Goal: Task Accomplishment & Management: Use online tool/utility

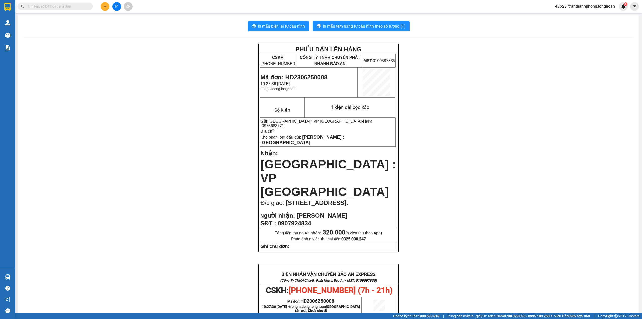
click at [68, 5] on input "text" at bounding box center [57, 7] width 59 height 6
paste input "0379956787"
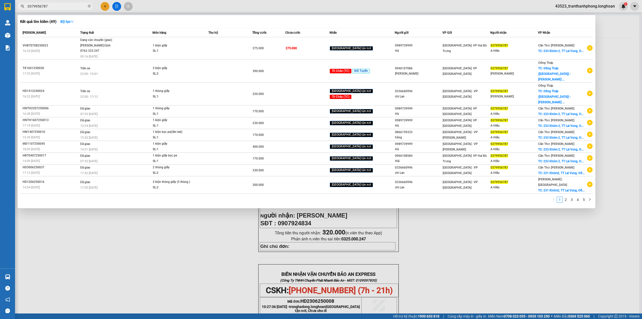
type input "0379956787"
click at [104, 5] on div at bounding box center [321, 159] width 642 height 319
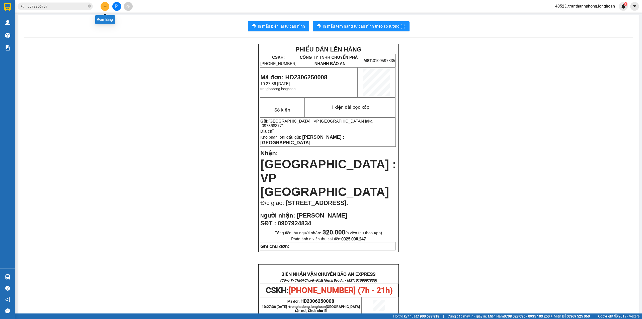
click at [104, 5] on icon "plus" at bounding box center [105, 7] width 4 height 4
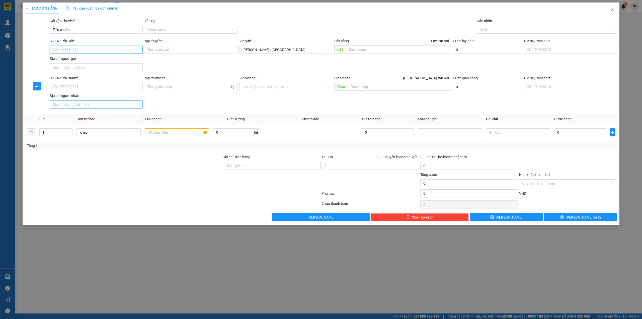
paste input "0379956787"
type input "0379956787"
click at [81, 85] on input "SĐT Người Nhận *" at bounding box center [96, 87] width 93 height 8
paste input "0918414276"
type input "0918414276"
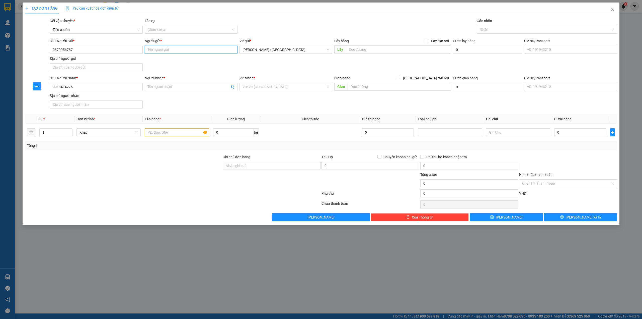
paste input "chị Oanh"
click at [225, 52] on input "chị Oanh" at bounding box center [191, 50] width 93 height 8
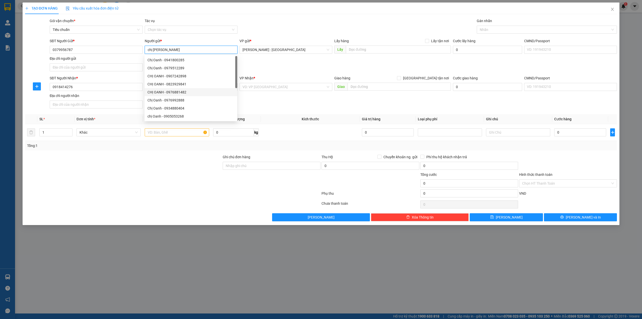
type input "chị Oanh"
click at [254, 100] on div "SĐT Người Nhận * 0918414276 Người nhận * Tên người nhận VP Nhận * VD: VP Sài Gò…" at bounding box center [333, 92] width 569 height 35
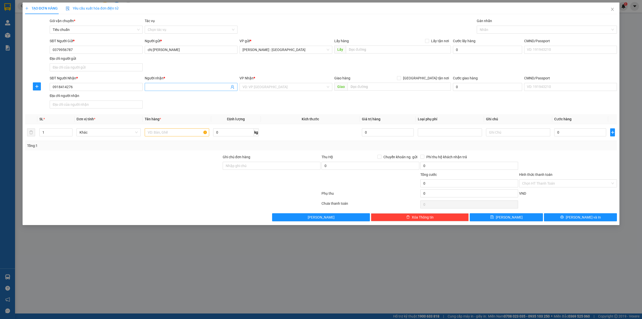
paste input "chị Oanh"
click at [195, 88] on input "chị Oanh" at bounding box center [189, 87] width 82 height 6
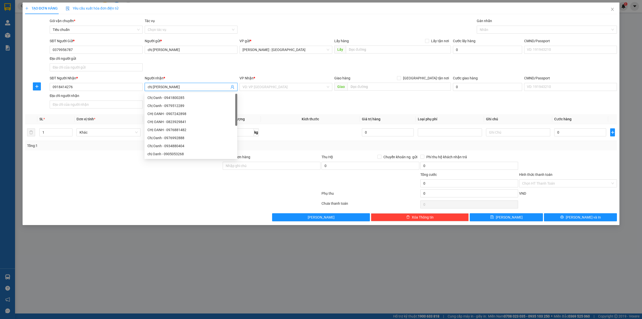
type input "chị Oanh"
click at [191, 45] on div "Người gửi *" at bounding box center [191, 42] width 93 height 8
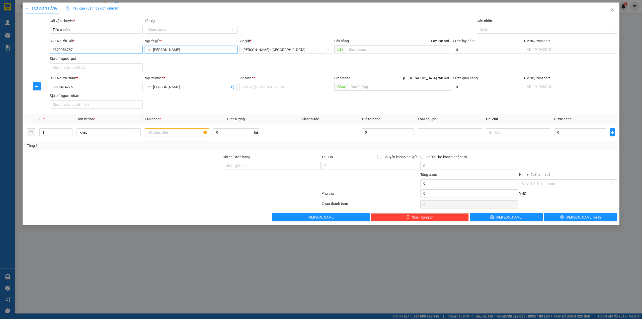
drag, startPoint x: 179, startPoint y: 51, endPoint x: 126, endPoint y: 54, distance: 53.0
click at [135, 54] on div "SĐT Người Gửi * 0379956787 Người gửi * chị Oanh chị Oanh VP gửi * Hồ Chí Minh :…" at bounding box center [333, 55] width 569 height 35
paste input "[PERSON_NAME]"
type input "[PERSON_NAME]"
click at [396, 46] on input "text" at bounding box center [398, 49] width 105 height 8
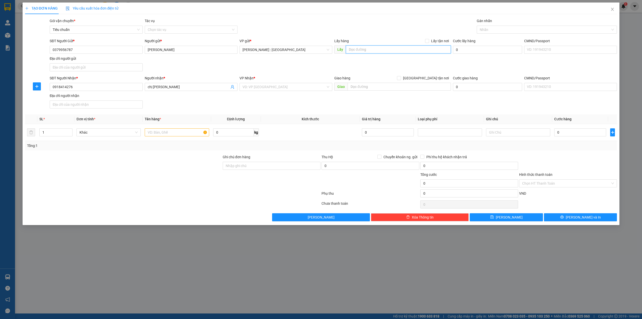
paste input "E10/293A/1 đường bà cả xã [GEOGRAPHIC_DATA], [GEOGRAPHIC_DATA]"
type input "E10/293A/1 đường bà cả xã [GEOGRAPHIC_DATA], [GEOGRAPHIC_DATA]"
click at [430, 40] on span "Lấy tận nơi" at bounding box center [440, 41] width 22 height 6
click at [429, 40] on input "Lấy tận nơi" at bounding box center [427, 41] width 4 height 4
checkbox input "true"
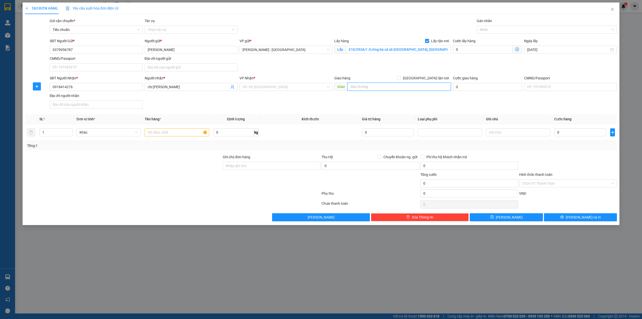
paste input "63 đường Số 1, khóm Đông Thịnh 8, phường Long Xuyên"
click at [400, 87] on input "63 đường Số 1, khóm Đông Thịnh 8, phường Long Xuyên" at bounding box center [399, 87] width 103 height 8
type input "63 đường Số 1, khóm Đông Thịnh 8, phường Long Xuyên"
click at [437, 80] on span "[GEOGRAPHIC_DATA] tận nơi" at bounding box center [426, 78] width 50 height 6
click at [401, 80] on input "[GEOGRAPHIC_DATA] tận nơi" at bounding box center [399, 78] width 4 height 4
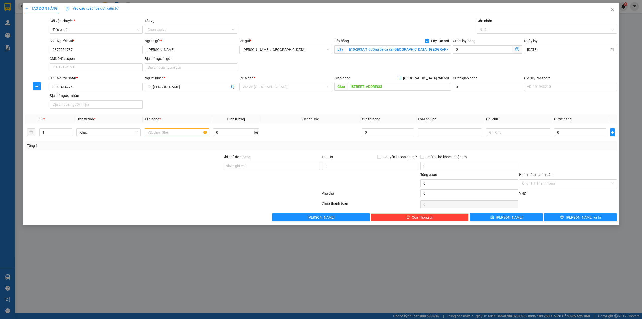
checkbox input "true"
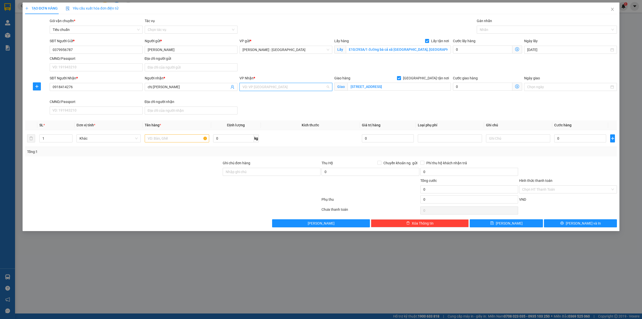
click at [283, 88] on input "search" at bounding box center [284, 87] width 83 height 8
type input "cần"
click at [265, 98] on div "Cần Thơ: [PERSON_NAME]" at bounding box center [286, 98] width 87 height 6
click at [181, 139] on input "text" at bounding box center [177, 138] width 64 height 8
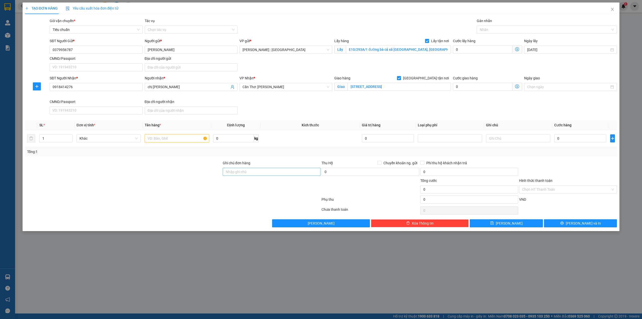
paste input "1 tủ và bàn"
click at [170, 142] on input "1 tủ và bàn" at bounding box center [177, 138] width 64 height 8
type input "1 tủ và bàn - a nam"
click at [569, 142] on input "0" at bounding box center [580, 138] width 52 height 8
type input "1"
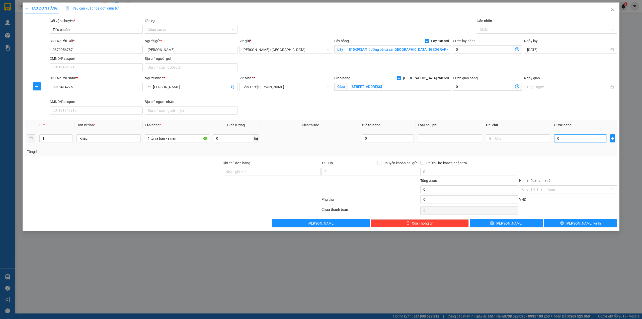
type input "1"
type input "1.000"
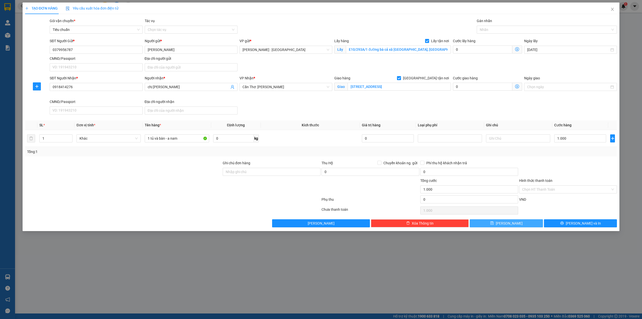
click at [523, 225] on button "[PERSON_NAME]" at bounding box center [506, 223] width 73 height 8
checkbox input "false"
type input "0"
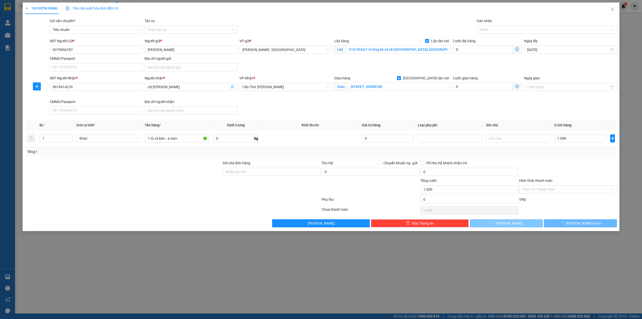
type input "0"
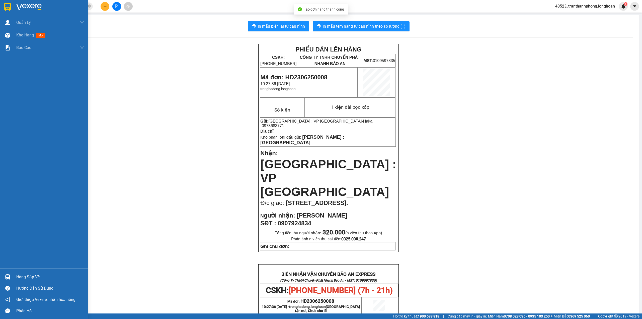
drag, startPoint x: 0, startPoint y: 14, endPoint x: 48, endPoint y: 12, distance: 48.2
click at [0, 14] on div at bounding box center [44, 8] width 88 height 16
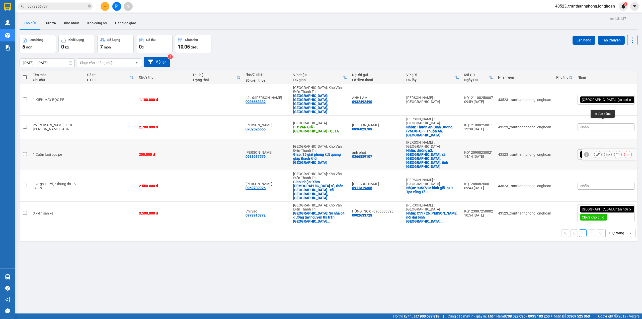
click at [606, 152] on icon at bounding box center [608, 154] width 4 height 4
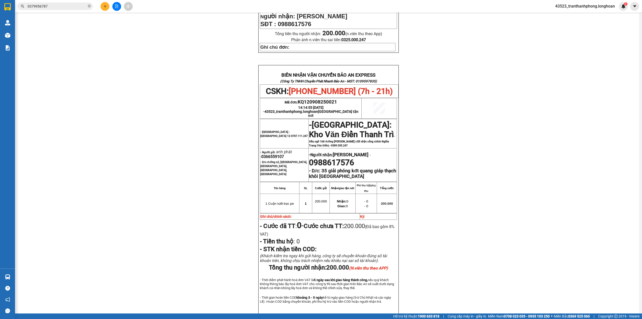
scroll to position [211, 0]
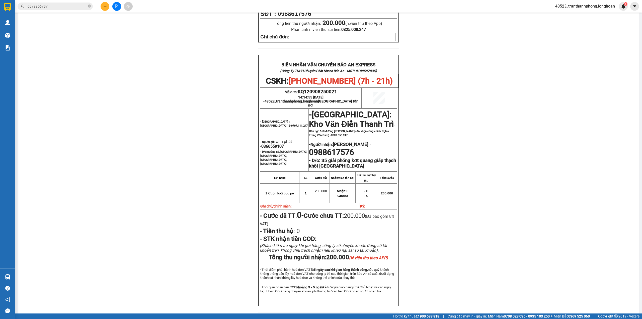
click at [275, 144] on span "0366559107" at bounding box center [272, 146] width 23 height 5
copy span "0366559107"
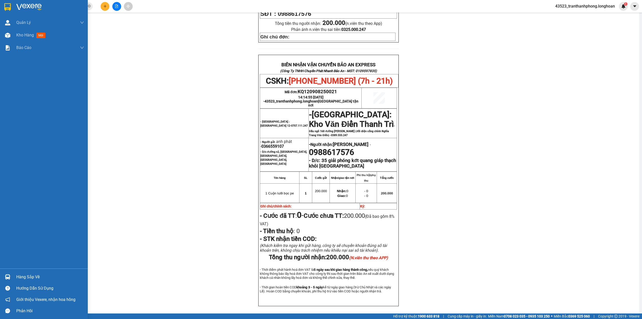
click at [6, 14] on div at bounding box center [44, 8] width 88 height 16
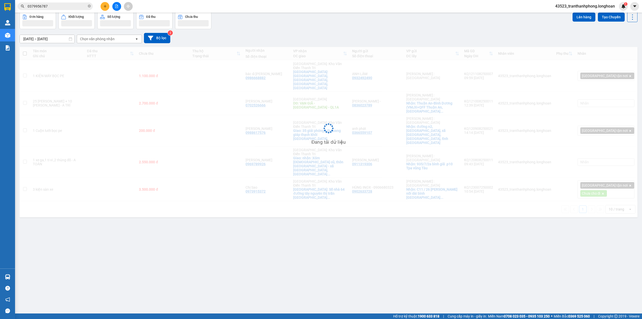
scroll to position [23, 0]
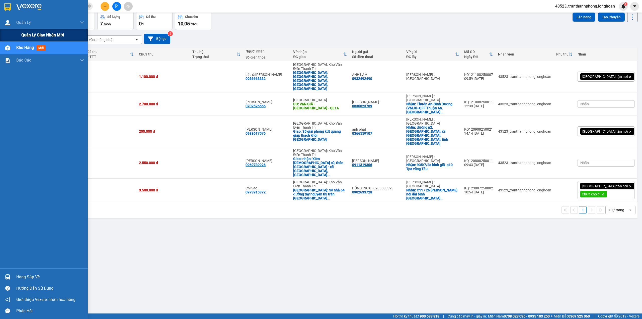
click at [21, 31] on div "Quản lý giao nhận mới" at bounding box center [52, 35] width 63 height 13
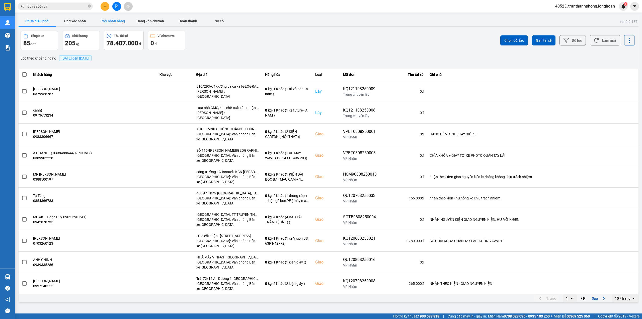
click at [129, 25] on button "Chờ nhận hàng" at bounding box center [113, 21] width 38 height 10
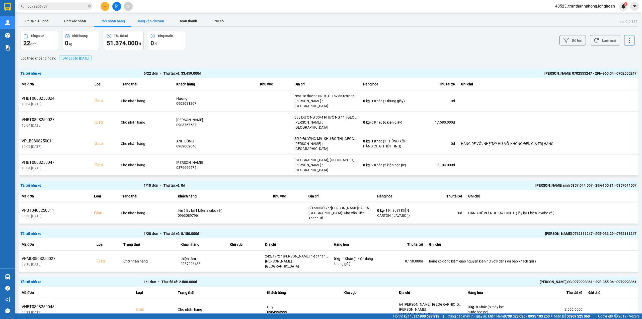
click at [144, 21] on button "Đang vận chuyển" at bounding box center [150, 21] width 38 height 10
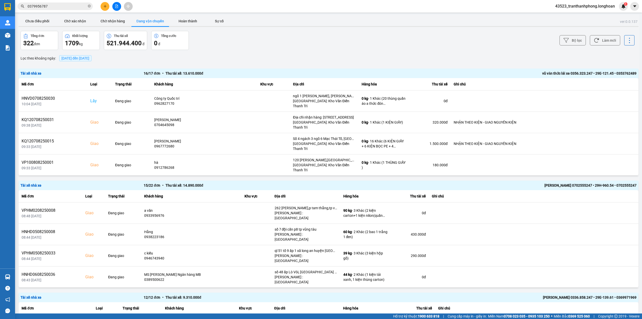
click at [69, 57] on span "[DATE] đến [DATE]" at bounding box center [75, 58] width 28 height 4
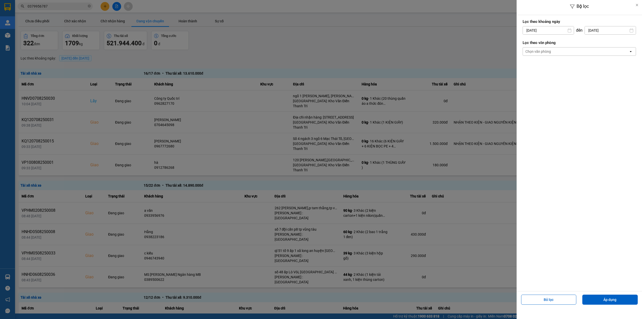
click at [549, 29] on input "[DATE]" at bounding box center [548, 30] width 51 height 8
click at [566, 68] on div "1" at bounding box center [565, 67] width 7 height 6
type input "01/08/2025"
click at [612, 298] on button "Áp dụng" at bounding box center [609, 299] width 55 height 10
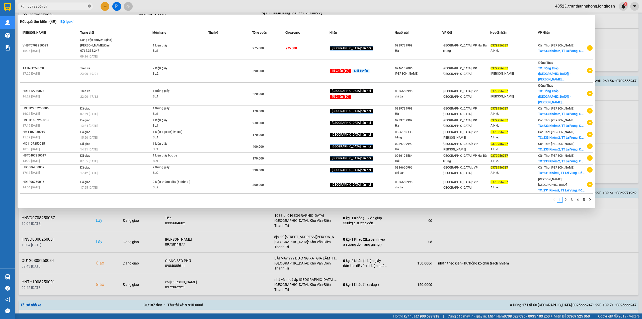
drag, startPoint x: 90, startPoint y: 6, endPoint x: 77, endPoint y: 9, distance: 12.8
click at [90, 6] on icon "close-circle" at bounding box center [89, 6] width 3 height 3
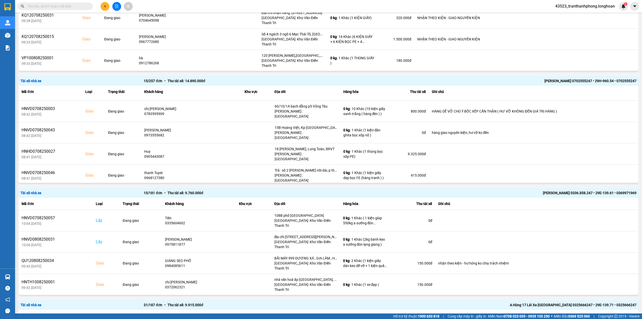
click at [77, 9] on span at bounding box center [55, 7] width 75 height 8
paste input "0988015293"
type input "0988015293"
click at [87, 6] on input "0988015293" at bounding box center [57, 7] width 59 height 6
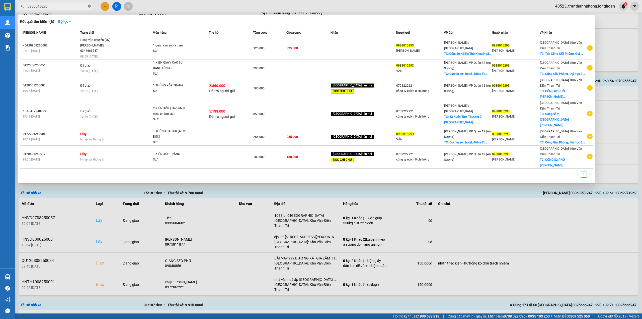
click at [89, 6] on icon "close-circle" at bounding box center [89, 6] width 3 height 3
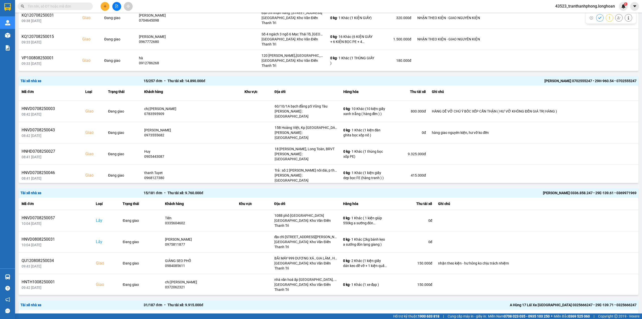
paste input "0988015293"
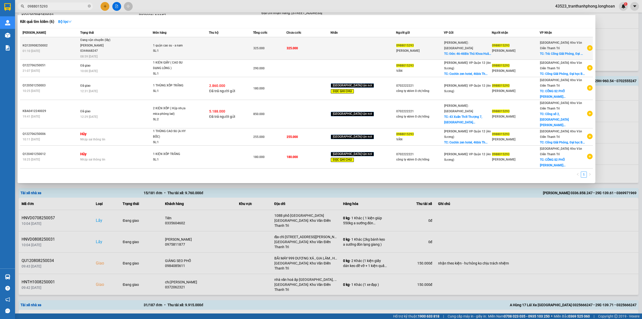
type input "0988015293"
click at [93, 47] on div "[PERSON_NAME] 0344668247" at bounding box center [99, 48] width 38 height 11
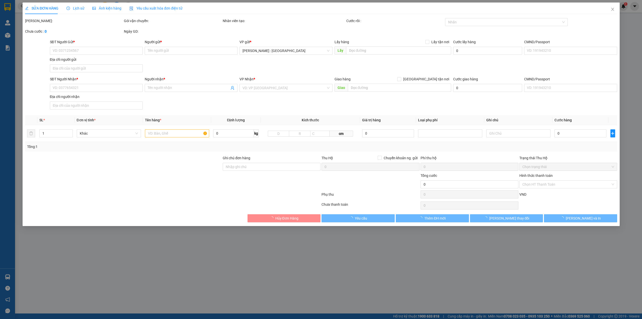
type input "0988015293"
type input "[PERSON_NAME]"
checkbox input "true"
type input "Đón: 46-46Bis Thủ Khoa Huân, Street, Quận 1, Hồ Chí Minh 70000, Việt Nam"
type input "0988015293"
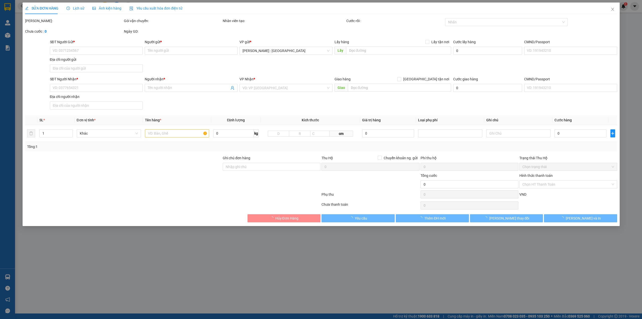
type input "[PERSON_NAME]"
checkbox input "true"
type input "Trả: Cổng Giải Phóng, Đại học Bách Khoa Hà Nội, Hai Bà Trưng, HN"
type input "325.000"
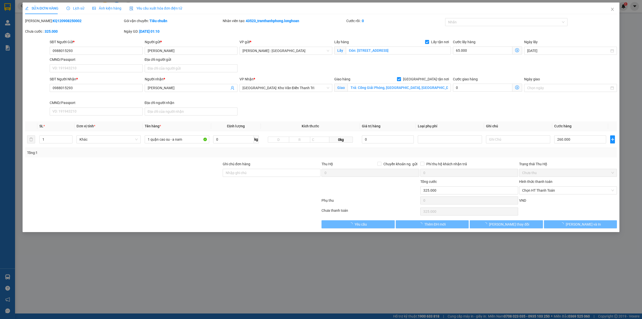
click at [74, 9] on span "Lịch sử" at bounding box center [75, 8] width 18 height 4
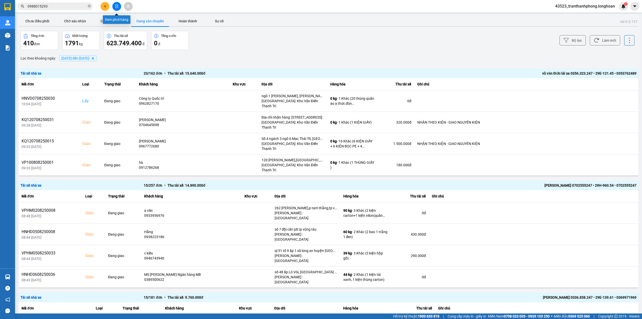
click at [114, 4] on button at bounding box center [116, 6] width 9 height 9
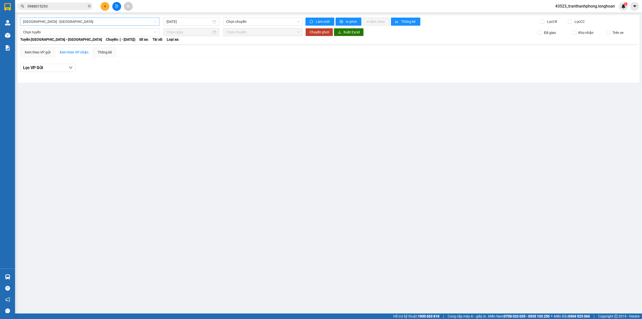
click at [96, 22] on span "[GEOGRAPHIC_DATA] - [GEOGRAPHIC_DATA]" at bounding box center [89, 22] width 133 height 8
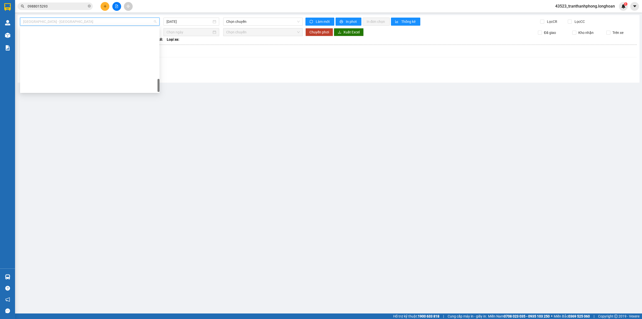
scroll to position [329, 0]
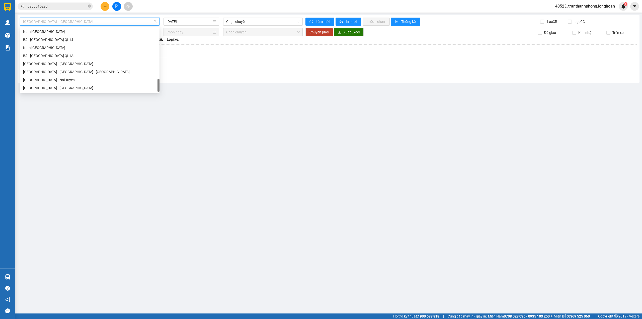
drag, startPoint x: 159, startPoint y: 30, endPoint x: 189, endPoint y: 221, distance: 192.7
click at [189, 221] on body "Kết quả tìm kiếm ( 6 ) Bộ lọc Mã ĐH Trạng thái Món hàng Thu hộ Tổng cước Chưa c…" at bounding box center [321, 159] width 642 height 319
click at [37, 45] on div "Nam [GEOGRAPHIC_DATA]" at bounding box center [89, 48] width 133 height 6
type input "[DATE]"
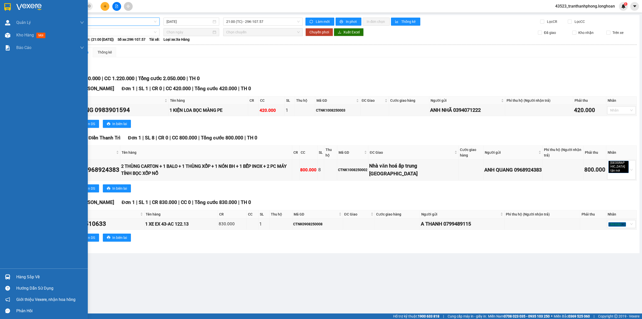
click at [0, 11] on div at bounding box center [44, 8] width 88 height 16
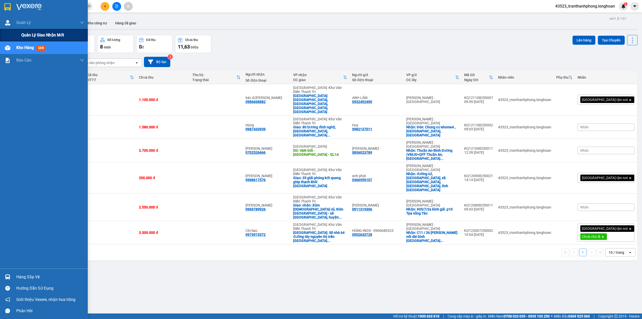
click at [29, 31] on div "Quản lý giao nhận mới" at bounding box center [52, 35] width 63 height 13
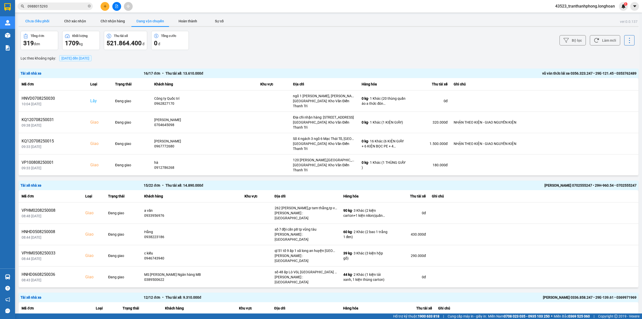
click at [38, 20] on button "Chưa điều phối" at bounding box center [38, 21] width 38 height 10
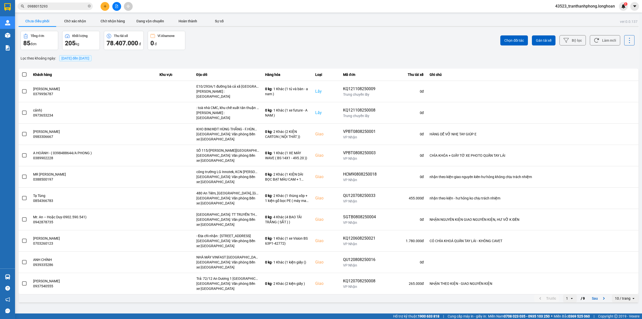
drag, startPoint x: 113, startPoint y: 16, endPoint x: 116, endPoint y: 15, distance: 2.9
click at [115, 14] on main "ver: 0.0.137 Chưa điều phối Chờ xác nhận Chờ nhận hàng Đang vận chuyển Hoàn thà…" at bounding box center [321, 156] width 642 height 313
click at [117, 22] on button "Chờ nhận hàng" at bounding box center [113, 21] width 38 height 10
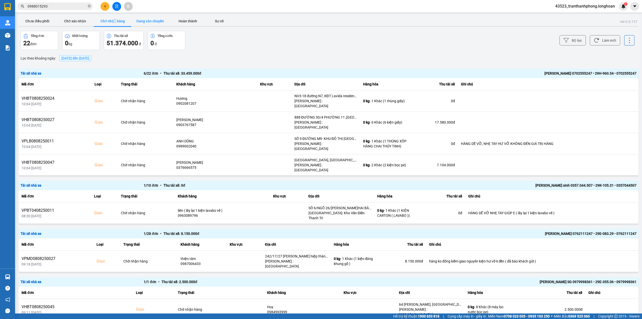
click at [145, 22] on button "Đang vận chuyển" at bounding box center [150, 21] width 38 height 10
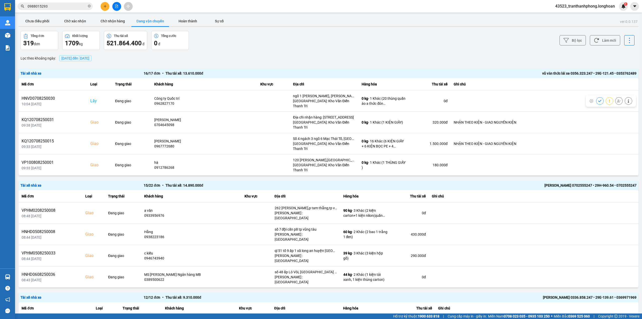
click at [82, 61] on span "[DATE] đến [DATE]" at bounding box center [75, 58] width 32 height 6
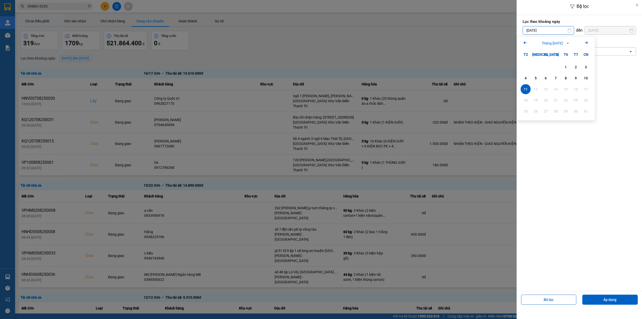
click at [538, 28] on input "[DATE]" at bounding box center [548, 30] width 51 height 8
click at [568, 63] on div "1" at bounding box center [566, 67] width 10 height 10
type input "01/08/2025"
click at [545, 57] on div "Lọc theo văn phòng Chọn văn phòng open" at bounding box center [579, 48] width 113 height 19
click at [545, 55] on div "Chọn văn phòng" at bounding box center [576, 51] width 106 height 8
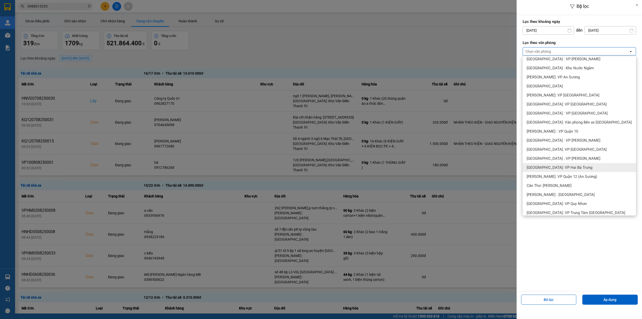
scroll to position [100, 0]
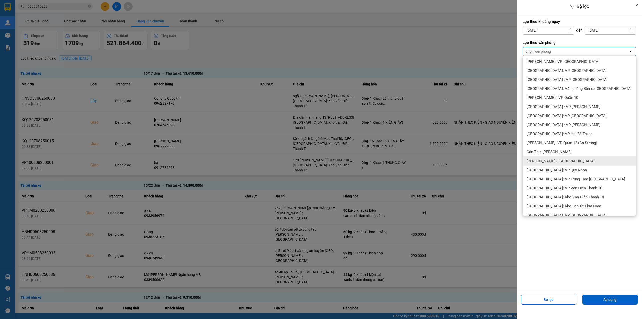
click at [560, 160] on span "[PERSON_NAME] : [GEOGRAPHIC_DATA]" at bounding box center [561, 160] width 68 height 5
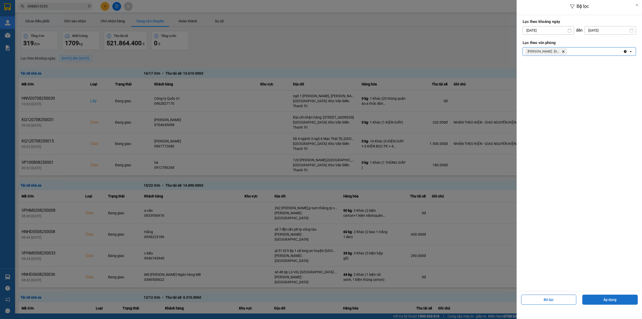
click at [606, 297] on button "Áp dụng" at bounding box center [609, 299] width 55 height 10
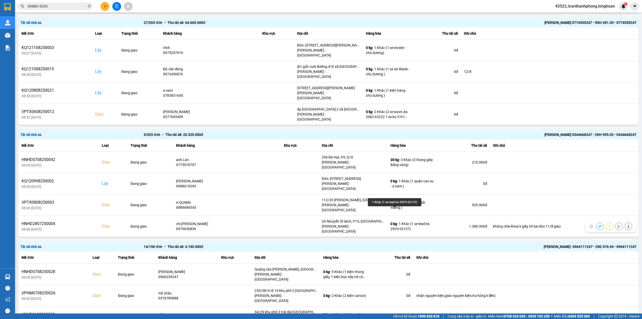
scroll to position [353, 0]
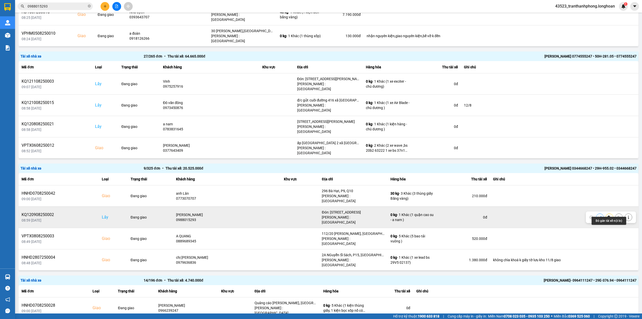
click at [615, 212] on button at bounding box center [618, 216] width 7 height 9
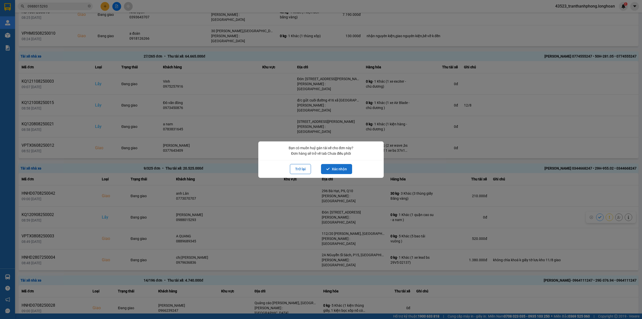
click at [335, 167] on button "Xác nhận" at bounding box center [336, 169] width 31 height 10
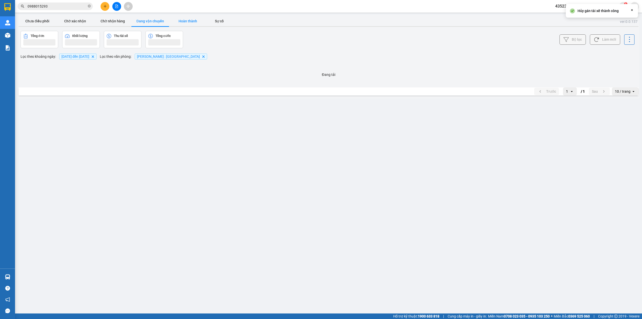
scroll to position [0, 0]
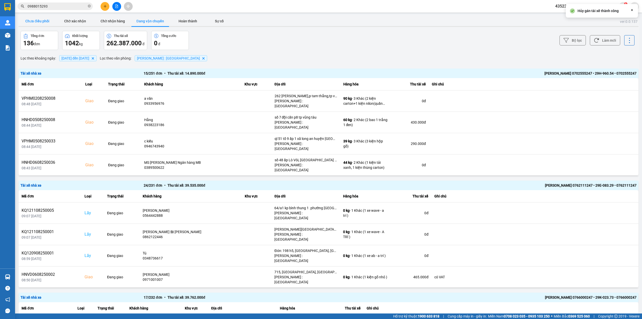
click at [39, 20] on button "Chưa điều phối" at bounding box center [38, 21] width 38 height 10
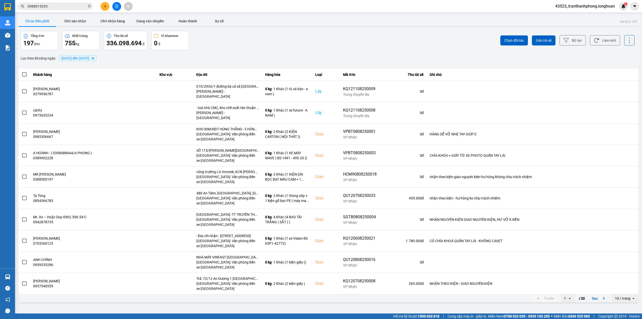
click at [85, 57] on span "01/08/2025 đến 11/08/2025" at bounding box center [75, 58] width 28 height 4
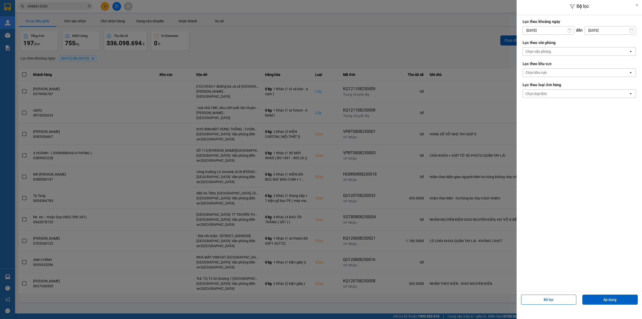
drag, startPoint x: 524, startPoint y: 82, endPoint x: 531, endPoint y: 89, distance: 10.3
click at [525, 82] on div "Lọc theo loại đơn hàng Chọn loại đơn open" at bounding box center [579, 90] width 113 height 19
click at [533, 91] on div "Chọn loại đơn" at bounding box center [576, 94] width 106 height 8
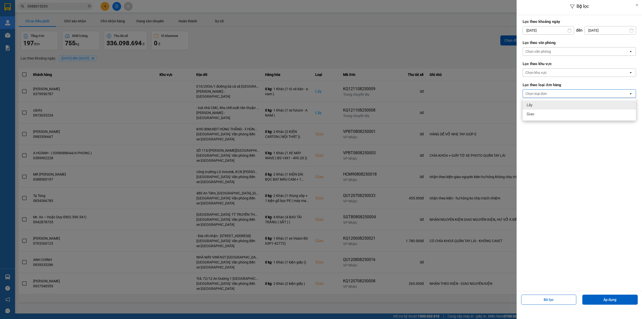
click at [536, 106] on div "Lấy" at bounding box center [579, 104] width 113 height 9
click at [542, 58] on form "Lọc theo khoảng ngày 01/08/2025 Press the down arrow key to interact with the c…" at bounding box center [579, 60] width 113 height 84
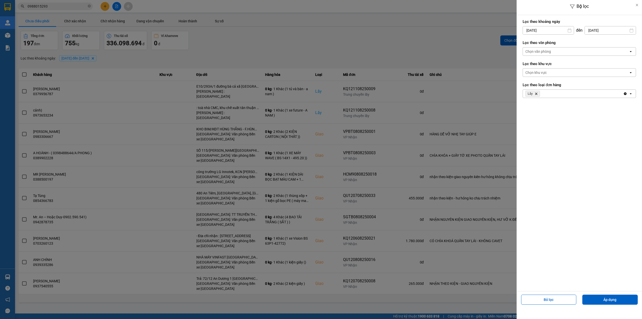
click at [542, 55] on div "Chọn văn phòng" at bounding box center [576, 51] width 106 height 8
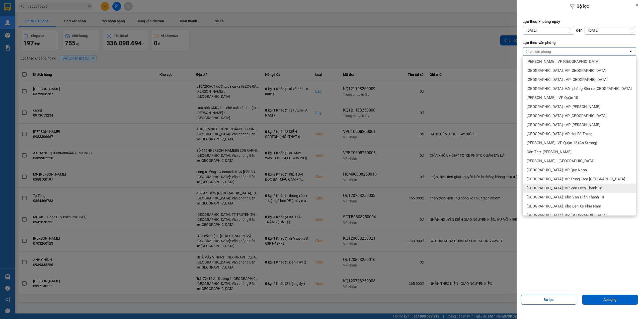
scroll to position [167, 0]
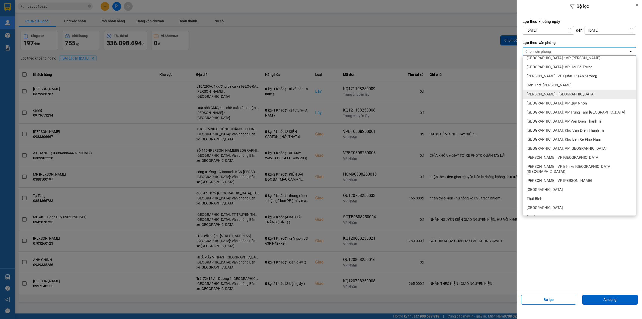
click at [550, 96] on span "[PERSON_NAME] : [GEOGRAPHIC_DATA]" at bounding box center [561, 94] width 68 height 5
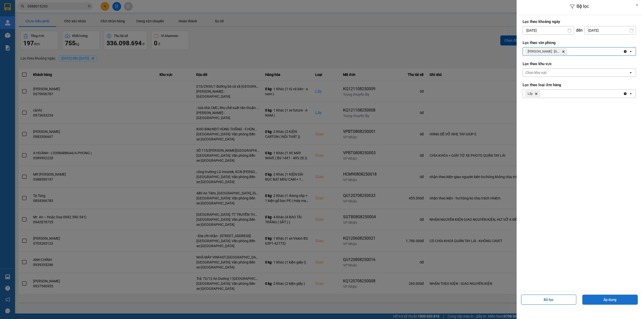
click at [614, 300] on button "Áp dụng" at bounding box center [609, 299] width 55 height 10
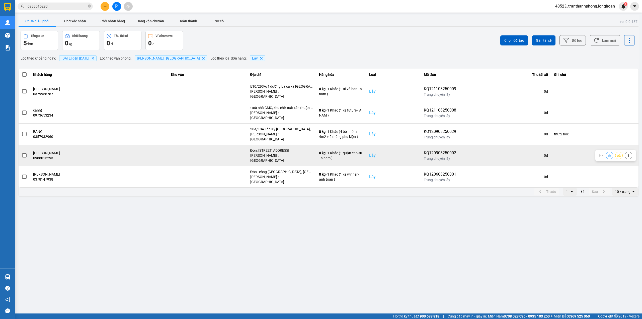
click at [26, 153] on span at bounding box center [24, 155] width 5 height 5
click at [22, 152] on input "checkbox" at bounding box center [22, 152] width 0 height 0
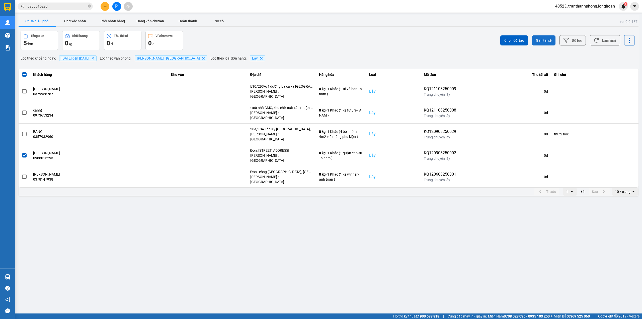
click at [536, 38] on span "Gán tài xế" at bounding box center [544, 40] width 16 height 5
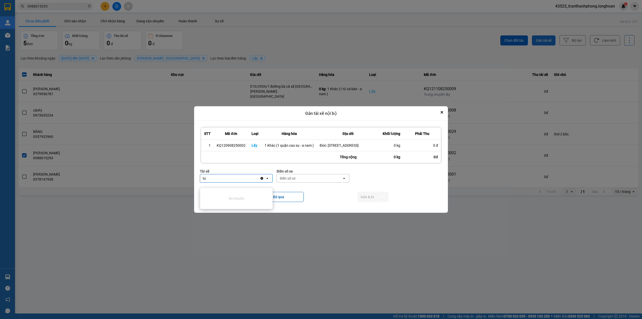
type input "t"
type input "tuyến"
click at [243, 193] on span "0766000247 - [PERSON_NAME] 0766000247" at bounding box center [237, 197] width 66 height 10
click at [341, 182] on div "Biển số xe" at bounding box center [323, 178] width 65 height 8
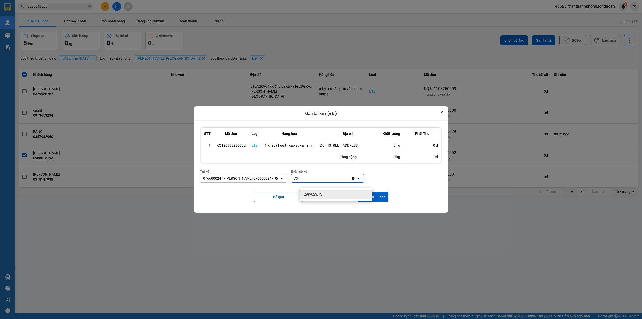
type input "73"
click at [338, 193] on div "29K-023.73" at bounding box center [336, 194] width 72 height 9
click at [365, 199] on button "Gán & In" at bounding box center [367, 196] width 19 height 10
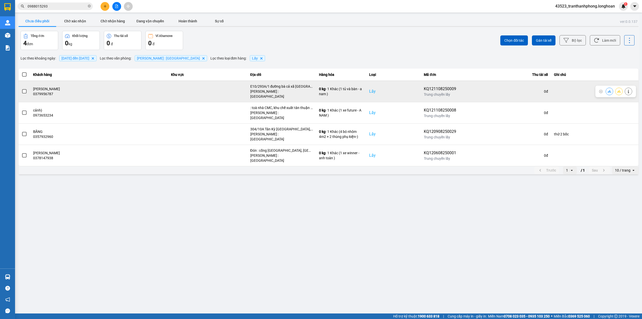
click at [24, 90] on span at bounding box center [24, 91] width 5 height 5
click at [22, 89] on input "checkbox" at bounding box center [22, 89] width 0 height 0
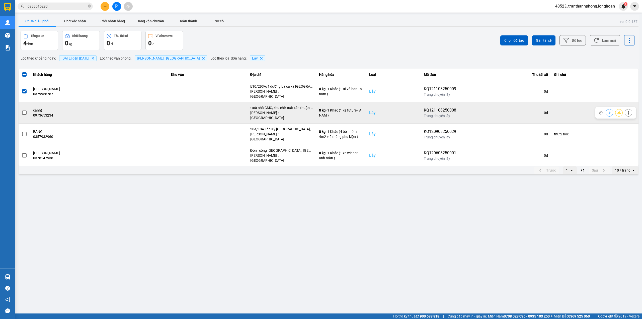
click at [21, 105] on td at bounding box center [25, 112] width 12 height 21
click at [24, 110] on span at bounding box center [24, 112] width 5 height 5
click at [22, 110] on input "checkbox" at bounding box center [22, 110] width 0 height 0
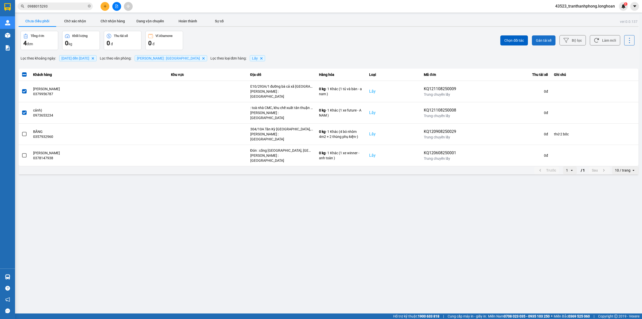
click at [537, 39] on span "Gán tài xế" at bounding box center [544, 40] width 16 height 5
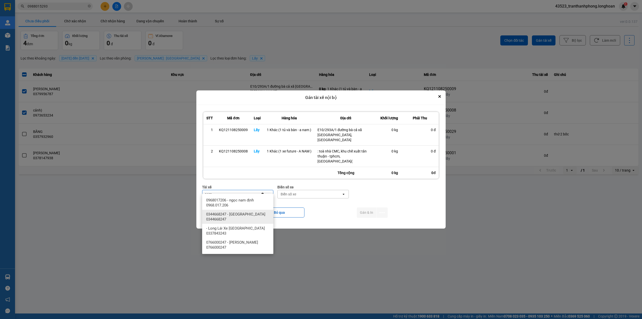
type input "nam"
click at [247, 217] on span "0344668247 - [GEOGRAPHIC_DATA] 0344668247" at bounding box center [238, 216] width 65 height 10
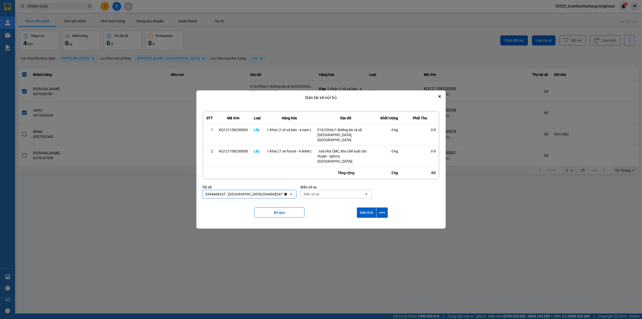
click at [307, 192] on div "Biển số xe" at bounding box center [333, 194] width 64 height 8
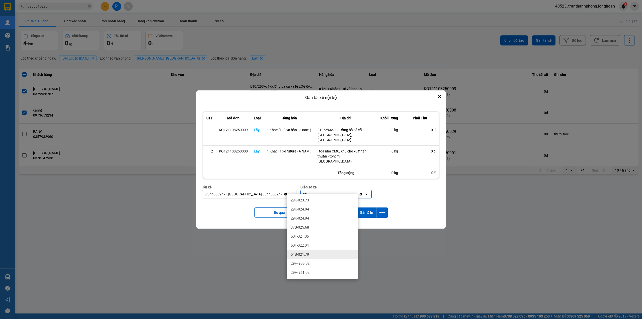
type input "02"
click at [298, 256] on span "51B-021.79" at bounding box center [300, 254] width 18 height 5
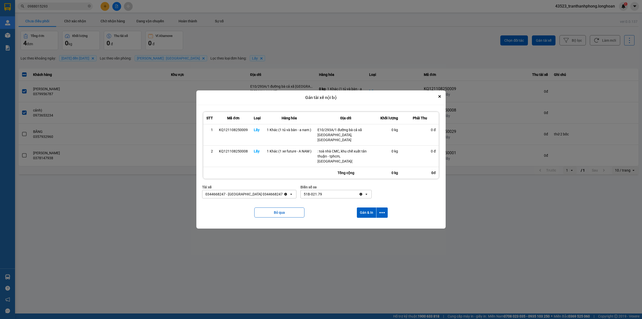
click at [319, 190] on div "51B-021.79" at bounding box center [330, 194] width 58 height 8
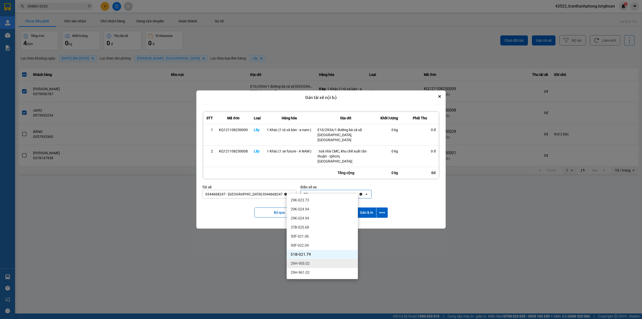
type input "02"
drag, startPoint x: 303, startPoint y: 265, endPoint x: 338, endPoint y: 231, distance: 48.8
click at [303, 265] on span "29H-955.02" at bounding box center [300, 263] width 19 height 5
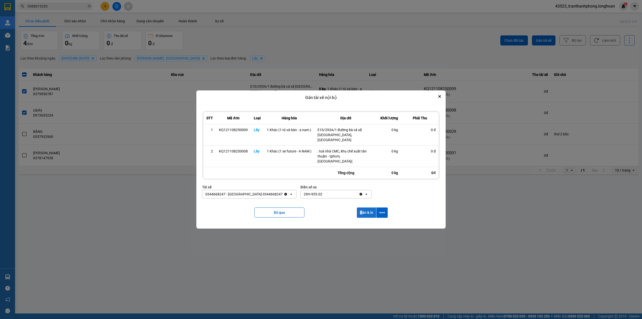
drag, startPoint x: 360, startPoint y: 214, endPoint x: 364, endPoint y: 211, distance: 5.0
click at [362, 214] on div "Bỏ qua Gán & In" at bounding box center [321, 212] width 238 height 20
click at [368, 209] on button "Gán & In" at bounding box center [366, 212] width 19 height 10
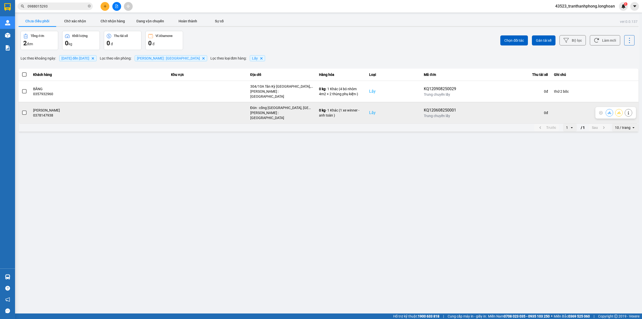
click at [23, 110] on span at bounding box center [24, 112] width 5 height 5
click at [22, 110] on input "checkbox" at bounding box center [22, 110] width 0 height 0
click at [629, 111] on icon at bounding box center [629, 113] width 4 height 4
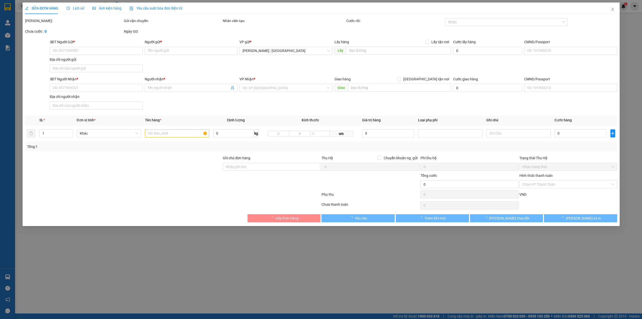
type input "0378147938"
type input "tạ văn tân"
checkbox input "true"
type input "Đón : cổng chợ ngọc hà, mỹ xuân , TP Bà Rịa"
type input "0974540571"
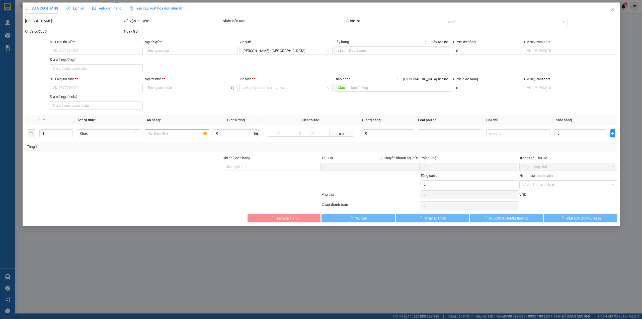
type input "Mỹ Ruốc"
checkbox input "true"
type input "Trả : 23 võ xạ, Hoà Xuân, cẩm Lệ, Đà Nẵng"
type input "1.080.000"
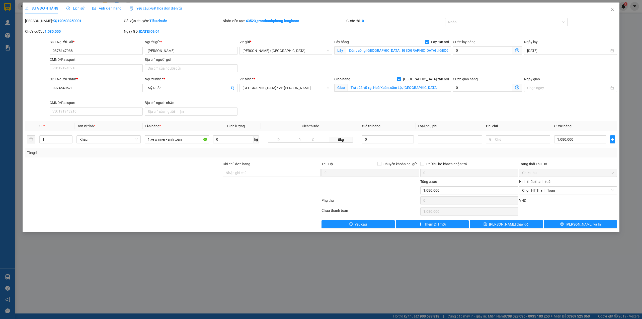
click at [76, 6] on span "Lịch sử" at bounding box center [75, 8] width 18 height 4
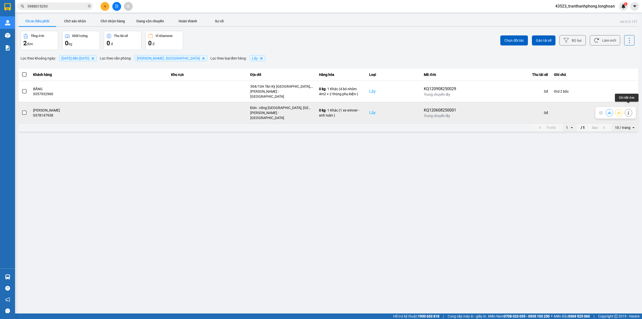
click at [628, 111] on icon at bounding box center [628, 113] width 1 height 4
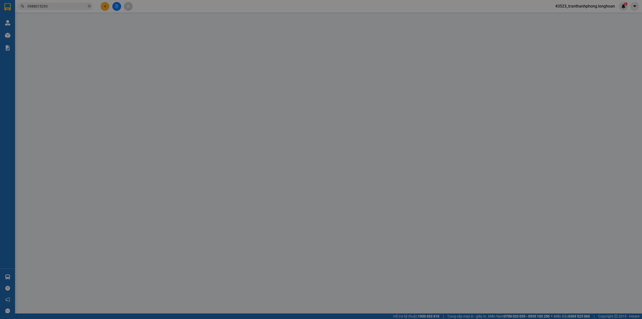
type input "0378147938"
type input "tạ văn tân"
checkbox input "true"
type input "Đón : cổng chợ ngọc hà, mỹ xuân , TP Bà Rịa"
type input "0974540571"
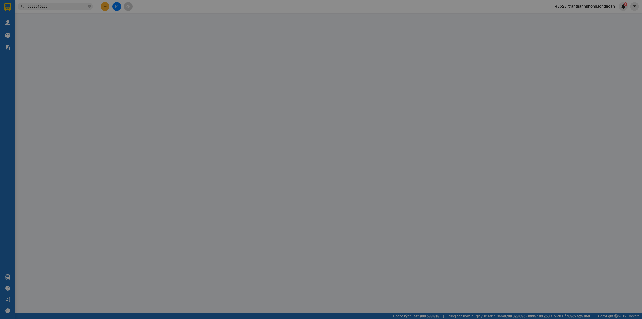
type input "Mỹ Ruốc"
checkbox input "true"
type input "Trả : 23 võ xạ, Hoà Xuân, cẩm Lệ, Đà Nẵng"
type input "1.080.000"
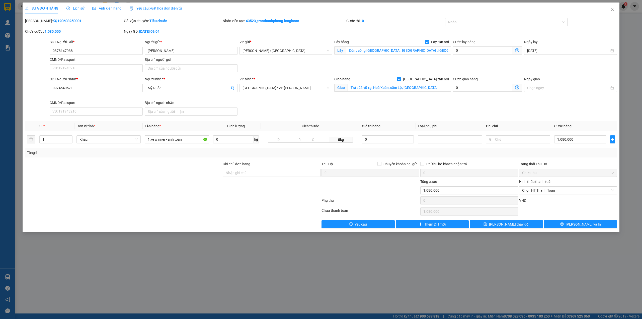
click at [427, 42] on input "Lấy tận nơi" at bounding box center [427, 42] width 4 height 4
checkbox input "false"
click at [505, 224] on span "[PERSON_NAME] thay đổi" at bounding box center [509, 224] width 40 height 6
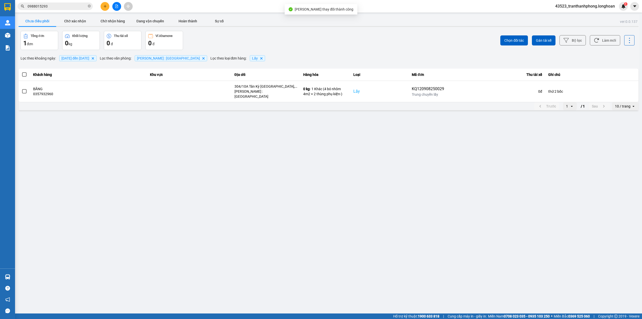
click at [53, 6] on input "0988015293" at bounding box center [57, 7] width 59 height 6
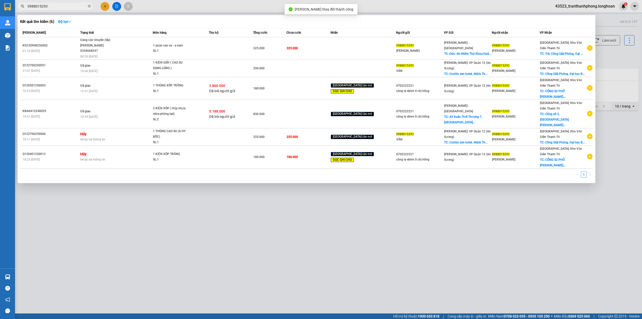
click at [87, 6] on span "0988015293" at bounding box center [55, 7] width 75 height 8
click at [90, 6] on icon "close-circle" at bounding box center [89, 6] width 3 height 3
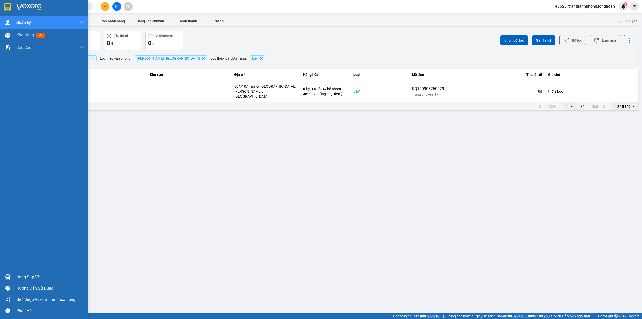
click at [3, 5] on div at bounding box center [7, 7] width 9 height 9
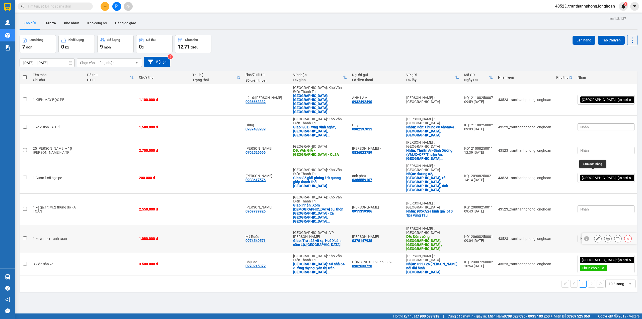
click at [596, 236] on icon at bounding box center [598, 238] width 4 height 4
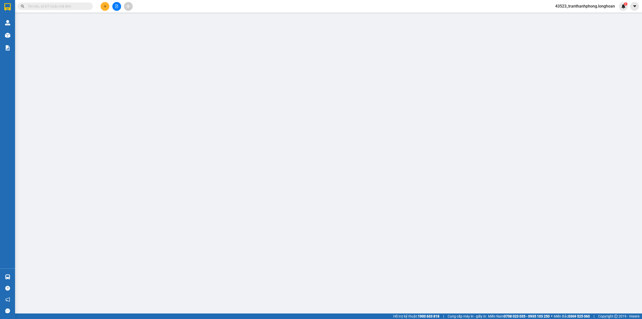
type input "0378147938"
type input "tạ văn tân"
type input "Đón : cổng chợ ngọc hà, mỹ xuân , TP Bà Rịa"
type input "0974540571"
type input "Mỹ Ruốc"
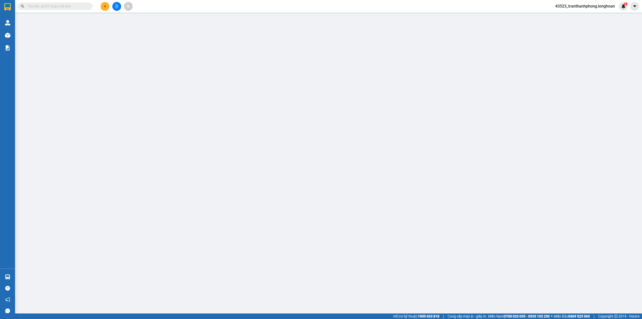
checkbox input "true"
type input "Trả : 23 võ xạ, Hoà Xuân, cẩm Lệ, Đà Nẵng"
type input "1.080.000"
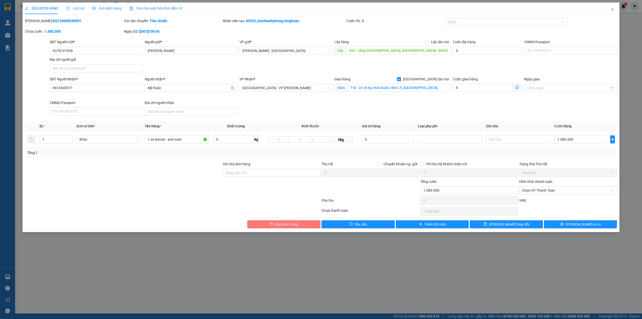
click at [284, 224] on span "Hủy Đơn Hàng" at bounding box center [286, 224] width 23 height 6
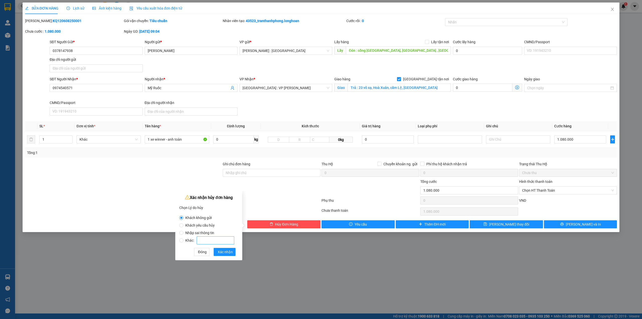
drag, startPoint x: 199, startPoint y: 231, endPoint x: 203, endPoint y: 237, distance: 7.0
click at [199, 231] on span "Nhập sai thông tin" at bounding box center [199, 232] width 33 height 4
click at [183, 231] on input "Nhập sai thông tin" at bounding box center [181, 232] width 4 height 4
radio input "true"
radio input "false"
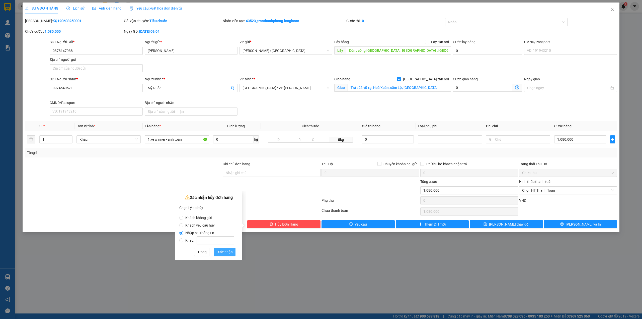
click at [224, 251] on span "Xác nhận" at bounding box center [225, 252] width 15 height 6
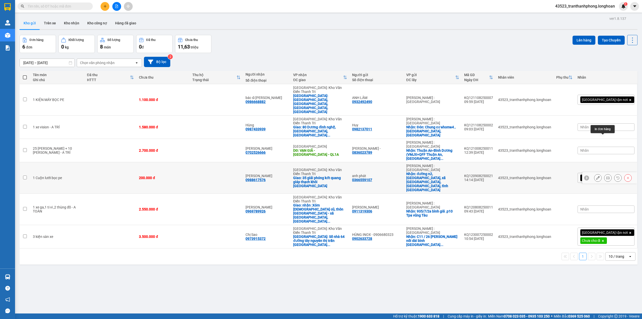
click at [606, 176] on icon at bounding box center [608, 178] width 4 height 4
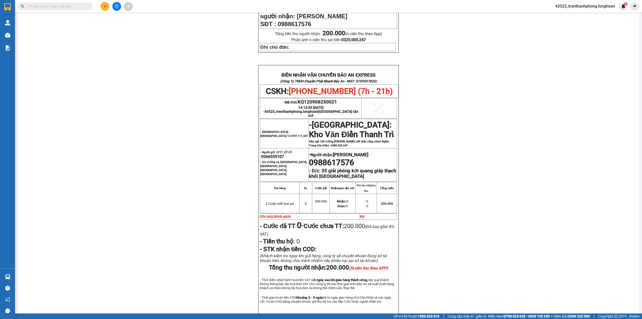
scroll to position [211, 0]
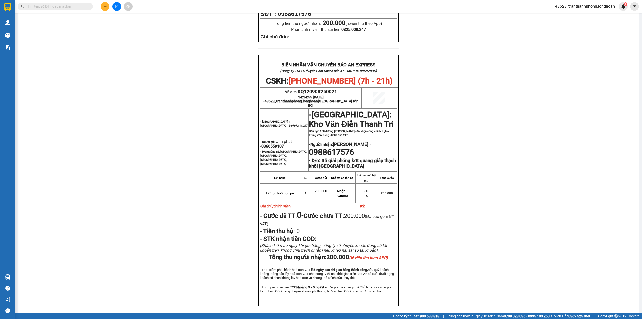
click at [273, 144] on span "0366559107" at bounding box center [272, 146] width 23 height 5
copy span "0366559107"
click at [103, 5] on icon "plus" at bounding box center [105, 7] width 4 height 4
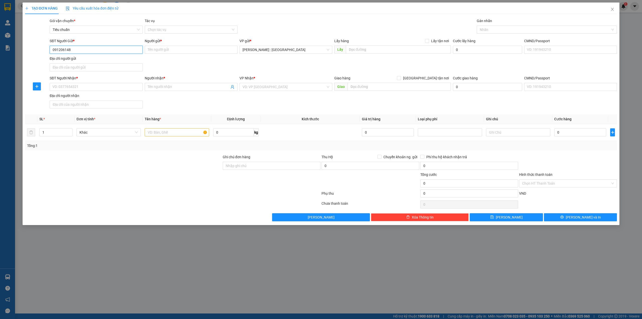
type input "0912061481"
click at [113, 60] on div "0912061481 - hải" at bounding box center [96, 60] width 87 height 6
type input "hải"
type input "0912061481"
click at [434, 40] on span "Lấy tận nơi" at bounding box center [440, 41] width 22 height 6
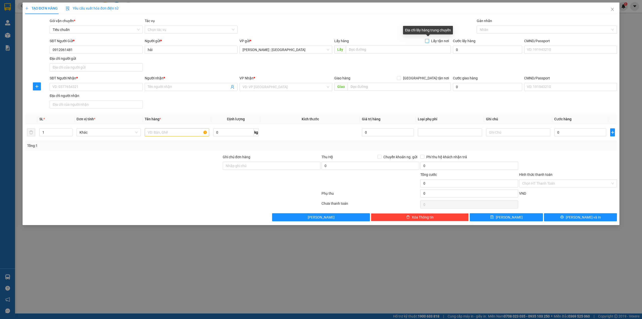
click at [429, 40] on input "Lấy tận nơi" at bounding box center [427, 41] width 4 height 4
checkbox input "true"
click at [367, 50] on input "text" at bounding box center [398, 49] width 105 height 8
type input "huyện long an, đồng nai"
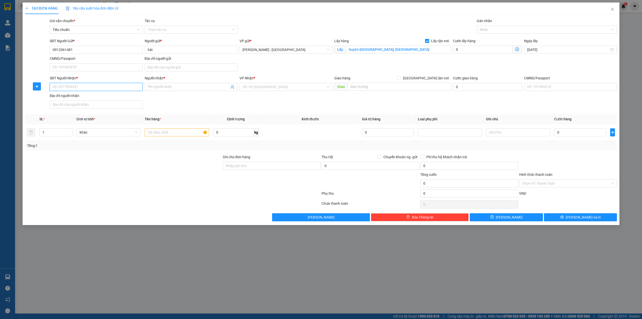
click at [132, 85] on input "SĐT Người Nhận *" at bounding box center [96, 87] width 93 height 8
type input "0838482603"
click at [192, 87] on input "Người nhận *" at bounding box center [189, 87] width 82 height 6
click at [181, 88] on input "chị ngà - 0916" at bounding box center [189, 87] width 82 height 6
type input "chị ngà - 0916423307"
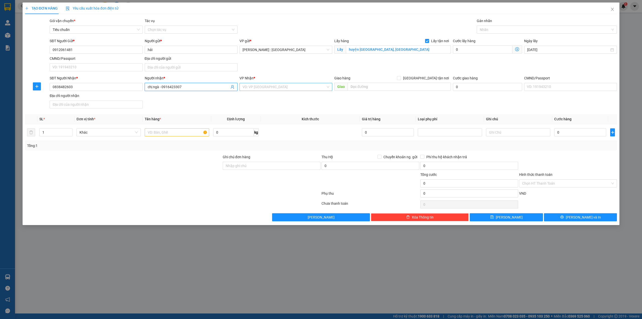
click at [282, 89] on input "search" at bounding box center [284, 87] width 83 height 8
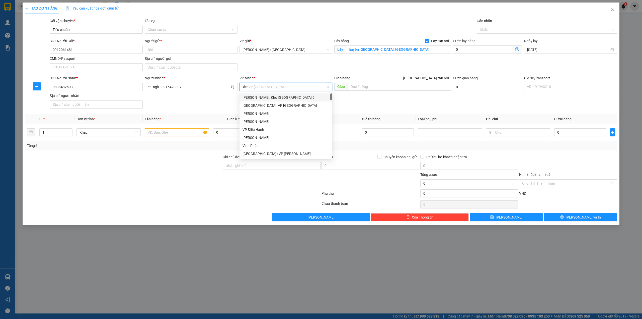
type input "kho"
click at [283, 128] on div "[GEOGRAPHIC_DATA]: Kho Văn Điển Thanh Trì" at bounding box center [286, 130] width 87 height 6
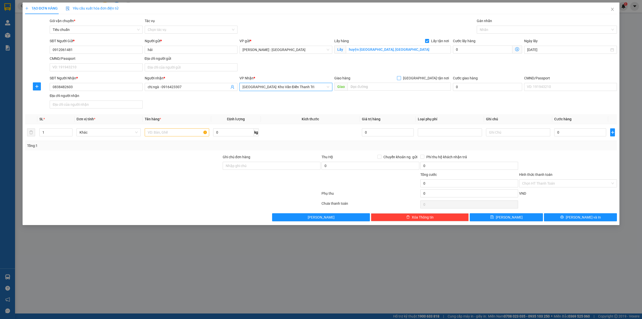
click at [438, 76] on span "[GEOGRAPHIC_DATA] tận nơi" at bounding box center [426, 78] width 50 height 6
click at [401, 76] on input "[GEOGRAPHIC_DATA] tận nơi" at bounding box center [399, 78] width 4 height 4
checkbox input "true"
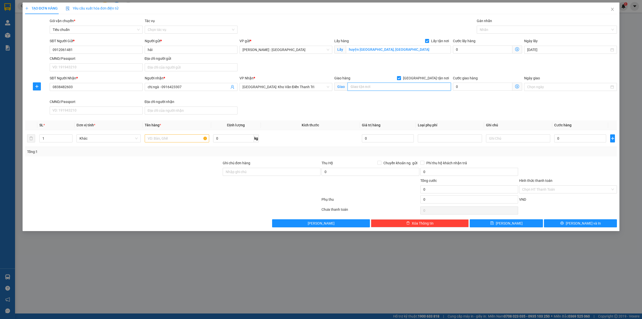
click at [425, 85] on input "text" at bounding box center [399, 87] width 103 height 8
type input "m"
click at [508, 27] on div at bounding box center [544, 30] width 133 height 6
type input "DỊ SỬ, MỸ THÀNH, MỸ LỘC, NAM ĐỊNH"
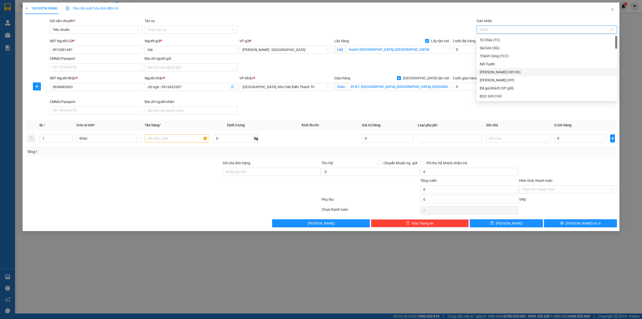
type input "G"
click at [488, 93] on div "[GEOGRAPHIC_DATA] tận nơi" at bounding box center [547, 96] width 140 height 8
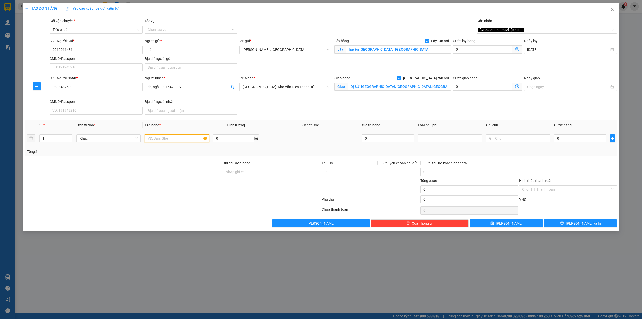
click at [181, 141] on input "text" at bounding box center [177, 138] width 64 height 8
type input "1 CHIẾC XE BS 84F2-5778"
click at [269, 174] on input "Ghi chú đơn hàng" at bounding box center [272, 172] width 98 height 8
click at [260, 173] on input "Ghi chú đơn hàng" at bounding box center [272, 172] width 98 height 8
type input "CÓ CHÌA KHOÁ QUẤN TAY LÁI - GIẤY TỜ DÁN YÊN XE"
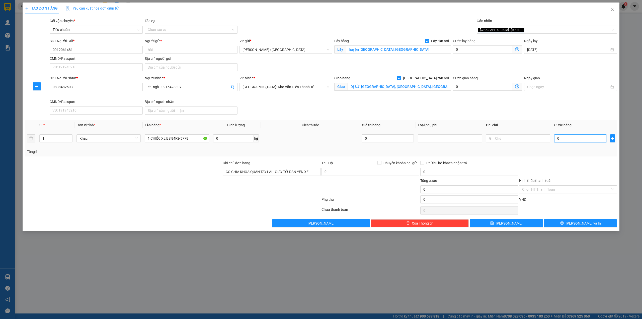
click at [583, 136] on input "0" at bounding box center [580, 138] width 52 height 8
type input "1"
type input "13"
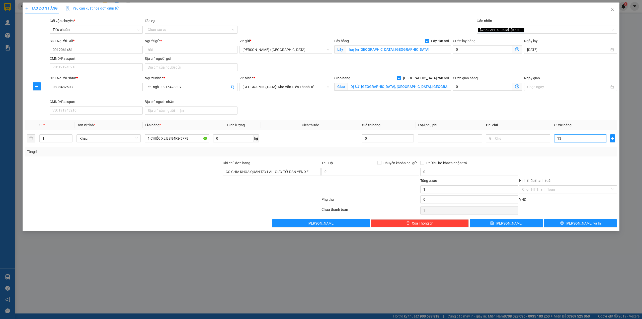
type input "13"
type input "132"
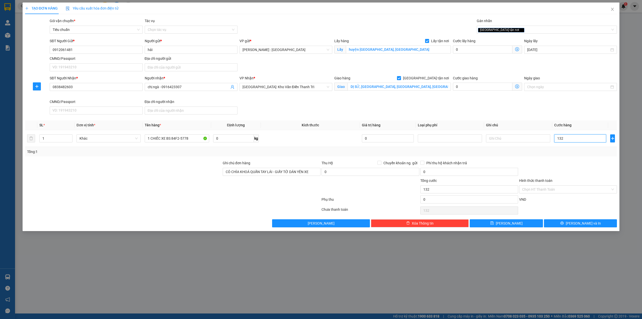
type input "1.320"
type input "1.320.000"
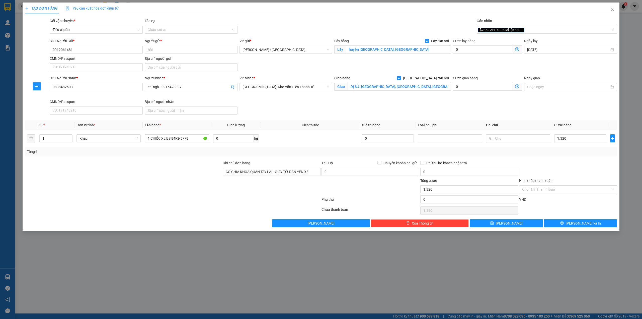
type input "1.320.000"
click at [492, 114] on div "SĐT Người Nhận * 0838482603 Người nhận * chị ngà - 0916423307 VP Nhận * Hà Nội:…" at bounding box center [333, 95] width 569 height 41
click at [567, 225] on button "[PERSON_NAME] và In" at bounding box center [580, 223] width 73 height 8
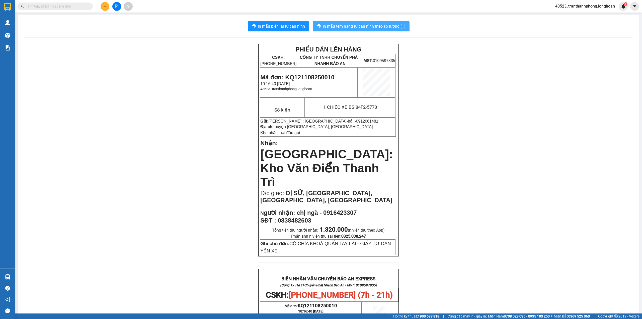
click at [343, 26] on span "In mẫu tem hàng tự cấu hình theo số lượng (1)" at bounding box center [364, 26] width 83 height 6
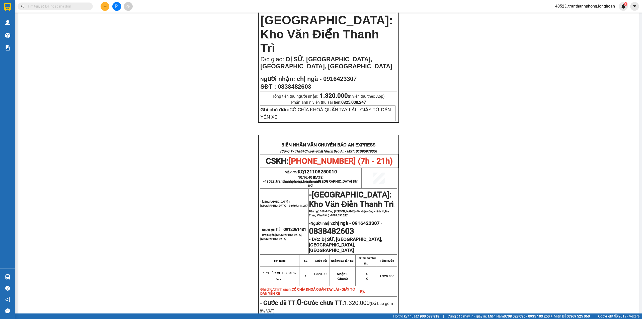
scroll to position [223, 0]
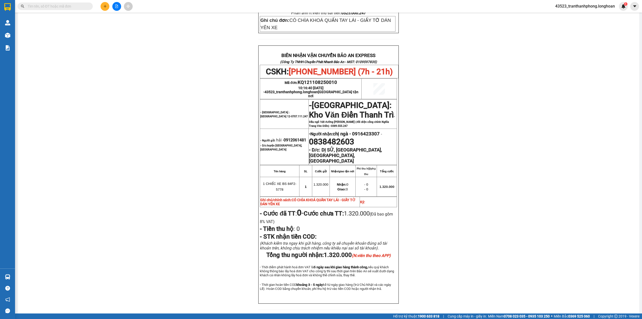
click at [284, 137] on span "0912061481" at bounding box center [295, 139] width 23 height 5
copy span "0912061481"
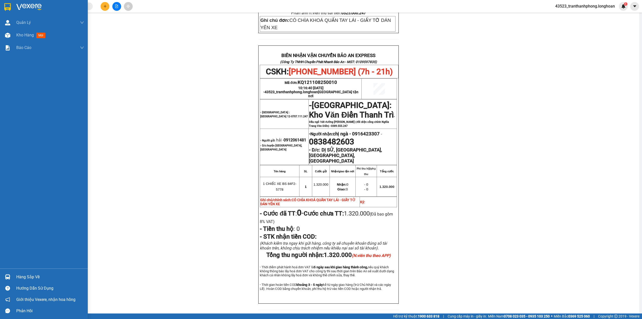
click at [0, 4] on div at bounding box center [44, 8] width 88 height 16
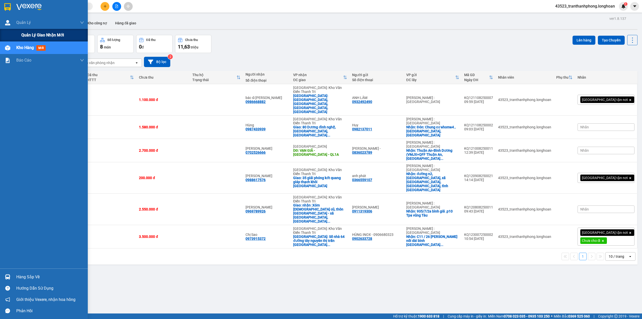
drag, startPoint x: 36, startPoint y: 34, endPoint x: 54, endPoint y: 39, distance: 18.1
click at [36, 34] on span "Quản lý giao nhận mới" at bounding box center [42, 35] width 43 height 6
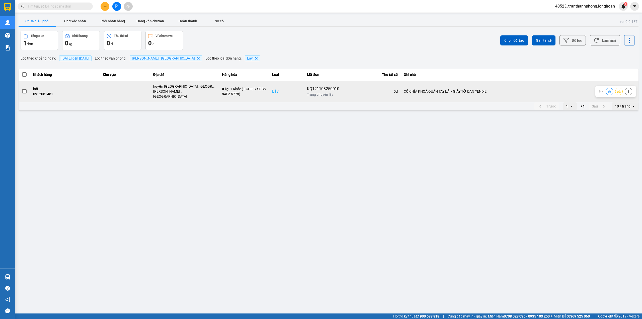
click at [26, 89] on span at bounding box center [24, 91] width 5 height 5
click at [22, 89] on input "checkbox" at bounding box center [22, 89] width 0 height 0
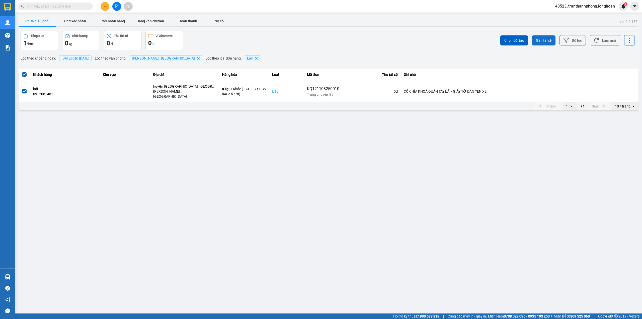
click at [542, 42] on span "Gán tài xế" at bounding box center [544, 40] width 16 height 5
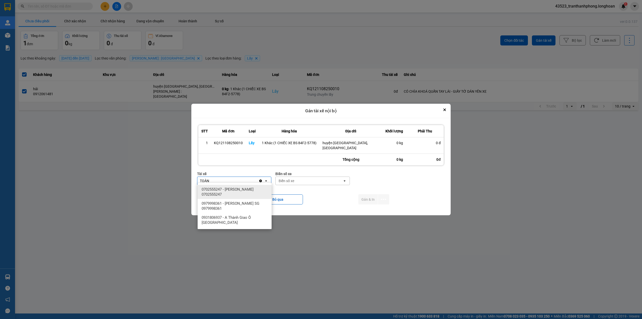
type input "TOÀN"
drag, startPoint x: 215, startPoint y: 188, endPoint x: 307, endPoint y: 184, distance: 92.1
click at [216, 187] on span "0702555247 - [PERSON_NAME] 0702555247" at bounding box center [236, 192] width 68 height 10
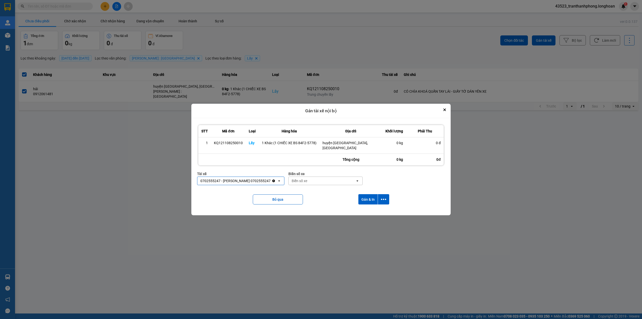
click at [331, 183] on div "Biển số xe open" at bounding box center [325, 180] width 74 height 9
type input "54"
click at [312, 205] on span "29H-960.54" at bounding box center [304, 207] width 19 height 5
click at [365, 195] on button "Gán & In" at bounding box center [367, 199] width 19 height 10
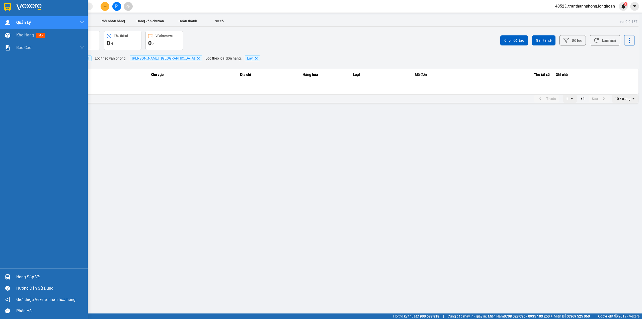
click at [12, 12] on div at bounding box center [44, 8] width 88 height 16
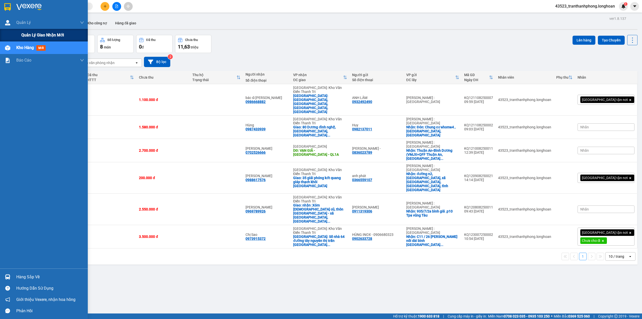
click at [20, 31] on div "Quản lý giao nhận mới" at bounding box center [44, 35] width 88 height 13
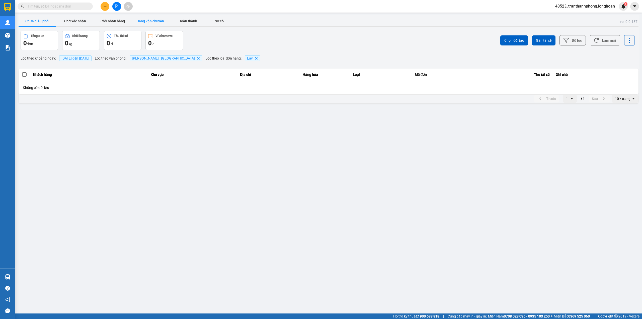
click at [144, 20] on button "Đang vận chuyển" at bounding box center [150, 21] width 38 height 10
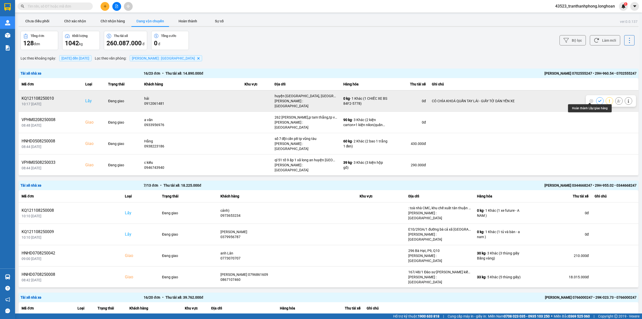
click at [598, 100] on icon at bounding box center [599, 101] width 3 height 2
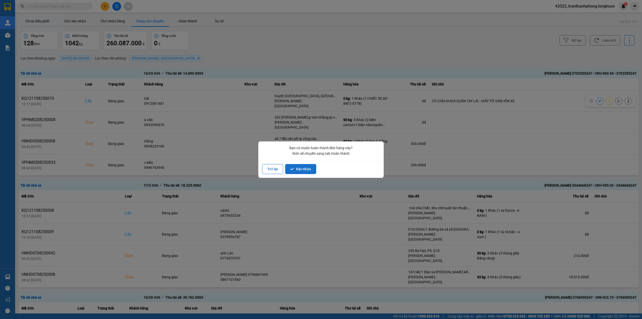
click at [294, 167] on button "Xác nhận" at bounding box center [300, 169] width 31 height 10
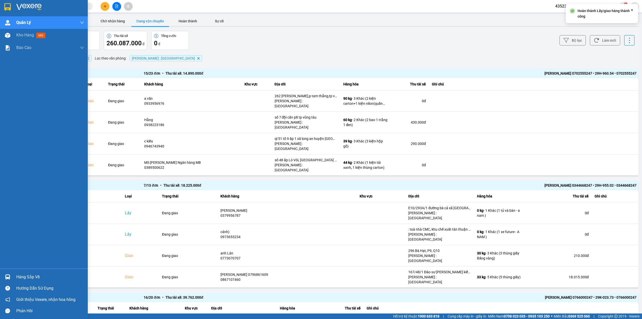
click at [4, 6] on div at bounding box center [7, 7] width 9 height 9
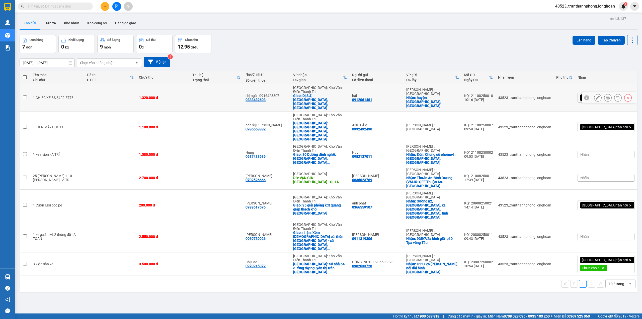
click at [285, 94] on div "chị ngà - 0916423307 0838482603" at bounding box center [267, 98] width 43 height 8
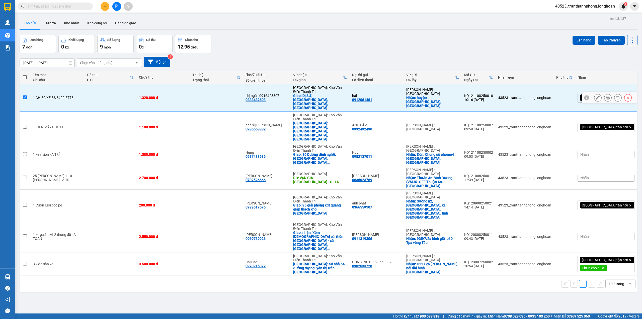
checkbox input "true"
click at [573, 41] on button "Lên hàng" at bounding box center [584, 40] width 23 height 9
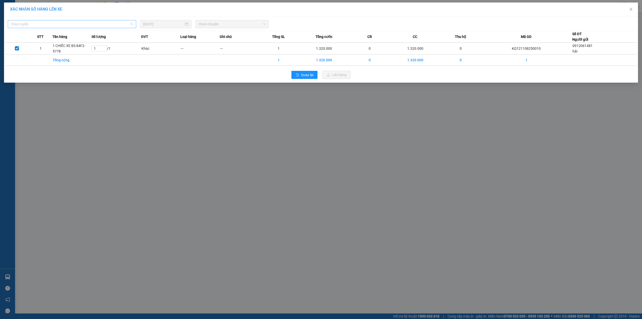
drag, startPoint x: 94, startPoint y: 24, endPoint x: 122, endPoint y: 31, distance: 29.5
click at [94, 24] on span "Chọn tuyến" at bounding box center [72, 24] width 122 height 8
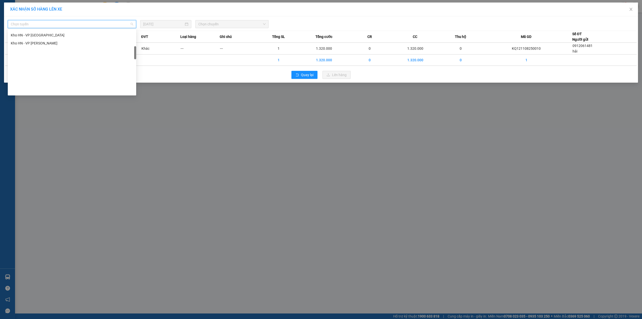
scroll to position [329, 0]
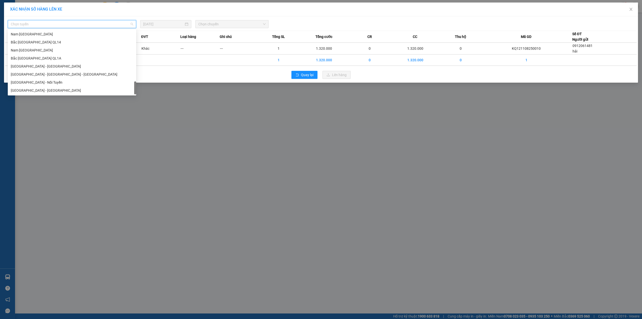
drag, startPoint x: 136, startPoint y: 34, endPoint x: 106, endPoint y: 112, distance: 83.1
click at [130, 136] on body "Kết quả tìm kiếm ( 6 ) Bộ lọc Mã ĐH Trạng thái Món hàng Thu hộ Tổng cước Chưa c…" at bounding box center [321, 159] width 642 height 319
click at [28, 51] on div "Nam [GEOGRAPHIC_DATA]" at bounding box center [72, 50] width 122 height 6
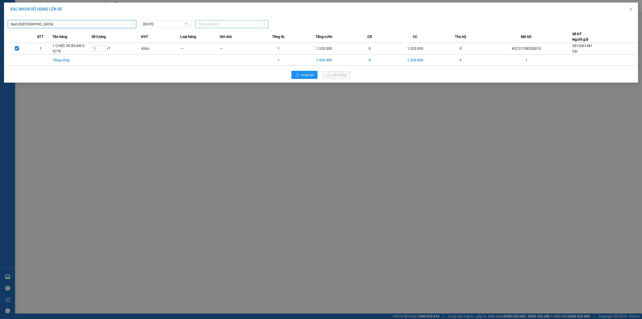
click at [222, 26] on span "Chọn chuyến" at bounding box center [231, 24] width 67 height 8
click at [209, 42] on div "21:00 (TC) - 29K-107.57" at bounding box center [217, 42] width 39 height 6
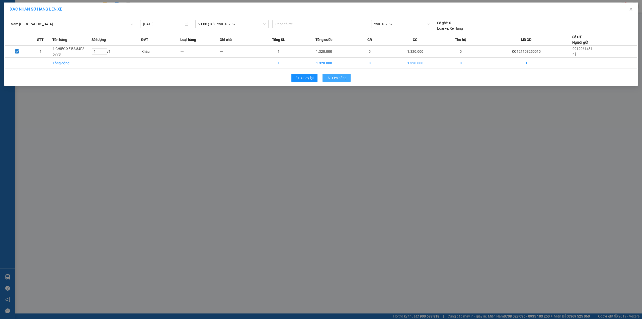
click at [341, 77] on span "Lên hàng" at bounding box center [339, 78] width 15 height 6
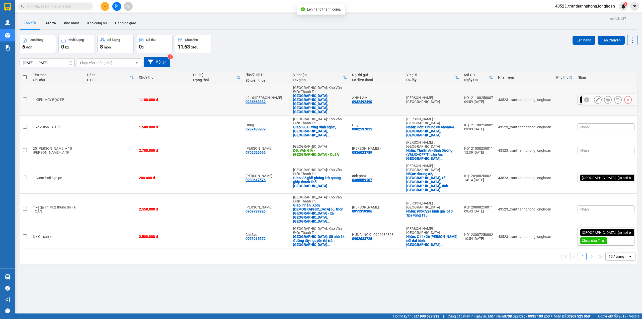
click at [107, 91] on td at bounding box center [111, 99] width 52 height 31
checkbox input "true"
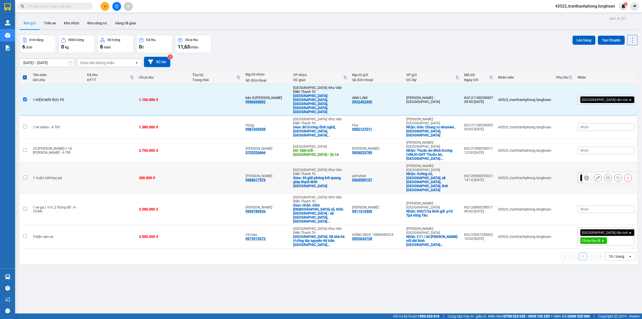
click at [121, 162] on td at bounding box center [111, 177] width 52 height 31
checkbox input "true"
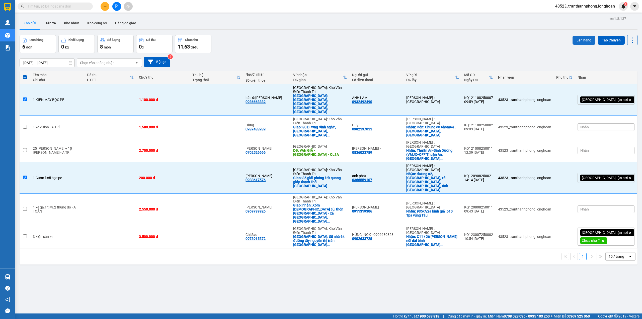
click at [580, 40] on button "Lên hàng" at bounding box center [584, 40] width 23 height 9
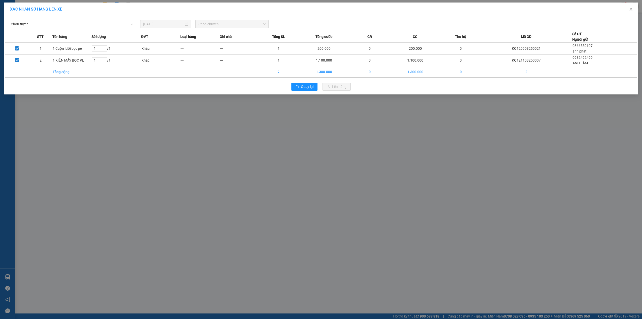
click at [72, 18] on div "Chọn tuyến 11/08/2025 Chọn chuyến" at bounding box center [320, 23] width 631 height 11
click at [115, 23] on span "Chọn tuyến" at bounding box center [72, 24] width 122 height 8
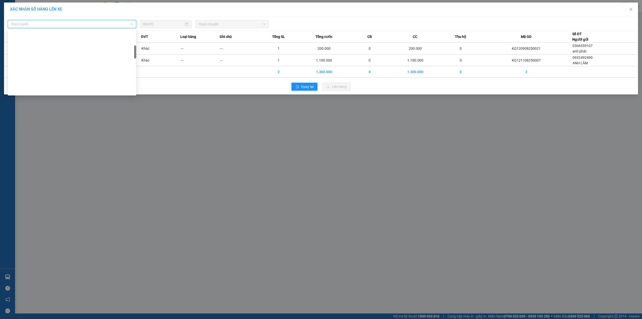
scroll to position [327, 0]
drag, startPoint x: 136, startPoint y: 35, endPoint x: 110, endPoint y: 131, distance: 99.5
click at [118, 138] on body "Kết quả tìm kiếm ( 6 ) Bộ lọc Mã ĐH Trạng thái Món hàng Thu hộ Tổng cước Chưa c…" at bounding box center [321, 159] width 642 height 319
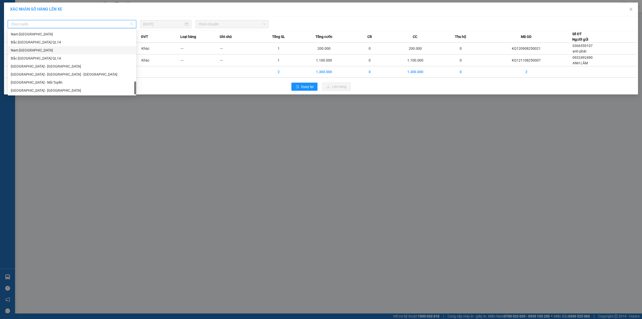
click at [22, 47] on div "Nam [GEOGRAPHIC_DATA]" at bounding box center [72, 50] width 122 height 6
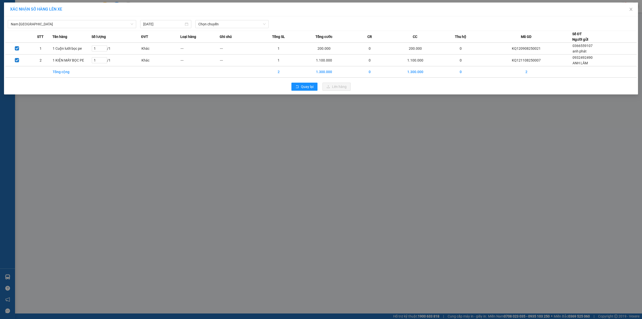
click at [215, 28] on div "Nam Trung Bắc QL1A 11/08/2025 Chọn chuyến STT Tên hàng Số lượng ĐVT Loại hàng G…" at bounding box center [321, 55] width 634 height 78
click at [218, 25] on span "Chọn chuyến" at bounding box center [231, 24] width 67 height 8
click at [207, 41] on div "21:00 (TC) - 29K-107.57" at bounding box center [217, 42] width 39 height 6
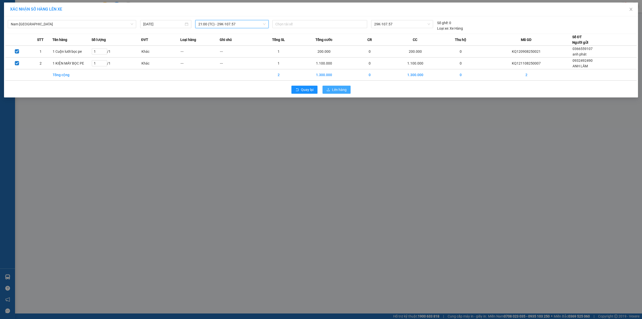
click at [336, 88] on span "Lên hàng" at bounding box center [339, 90] width 15 height 6
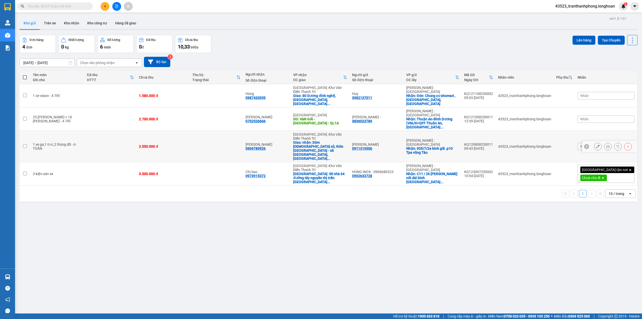
click at [593, 141] on div at bounding box center [609, 146] width 55 height 11
click at [584, 144] on div at bounding box center [586, 146] width 5 height 5
click at [633, 144] on icon at bounding box center [635, 146] width 4 height 4
click at [596, 144] on icon at bounding box center [598, 146] width 4 height 4
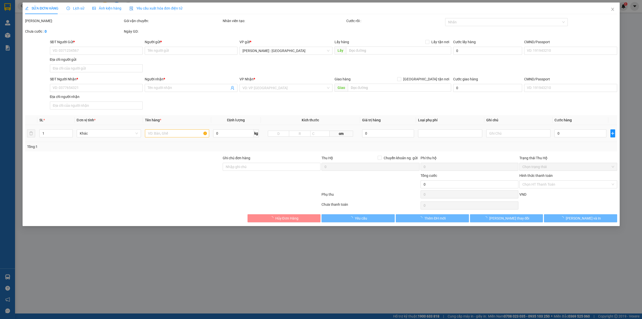
type input "0911319306"
type input "C Phương"
checkbox input "true"
type input "935/7/2a bình giã .p10 Tpa vũng Tàu"
type input "0969789926"
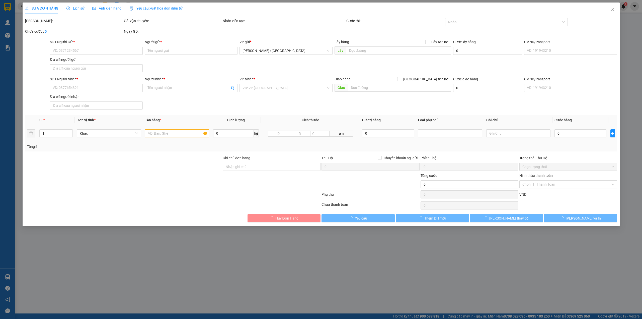
type input "Đỗ Đăng Nguyên"
checkbox input "true"
type input "nhận :Xóm chùa cũ, thôn Vân Côn - xã Vân Côn, huyện Hoài Đức, thành phố Hà Nội"
type input "2.550.000"
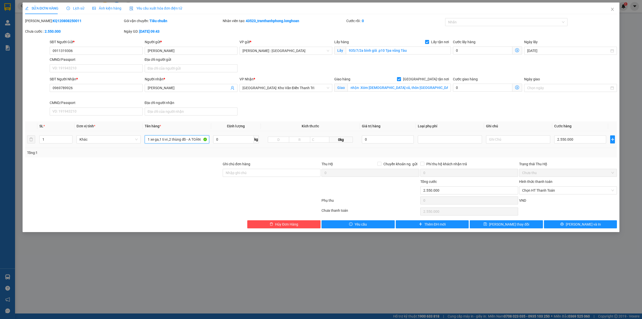
click at [171, 141] on input "1 xe ga,1 ti vi ,2 thùng đồ - A TOÀN" at bounding box center [177, 139] width 64 height 8
click at [521, 22] on div at bounding box center [503, 22] width 115 height 6
type input "1 CHIẾC XE BS 12F1-69641"
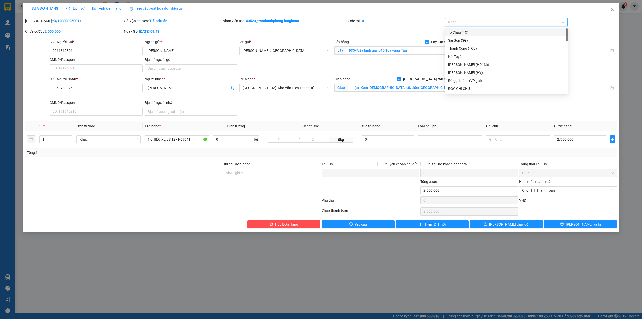
type input "G"
click at [466, 90] on div "[GEOGRAPHIC_DATA] tận nơi" at bounding box center [506, 89] width 117 height 6
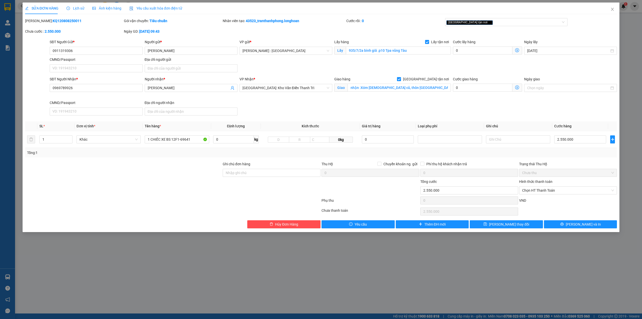
click at [442, 108] on div "SĐT Người Nhận * 0969789926 Người nhận * Đỗ Đăng Nguyên VP Nhận * Hà Nội: Kho V…" at bounding box center [333, 96] width 569 height 41
click at [429, 93] on div "Giao hàng Giao tận nơi Giao nhận :Xóm chùa cũ, thôn Vân Côn - xã Vân Côn, huyện…" at bounding box center [392, 85] width 117 height 18
click at [421, 90] on input "nhận :Xóm chùa cũ, thôn Vân Côn - xã Vân Côn, huyện Hoài Đức, thành phố Hà Nội" at bounding box center [399, 88] width 103 height 8
click at [338, 107] on div "SĐT Người Nhận * 0969789926 Người nhận * Đỗ Đăng Nguyên VP Nhận * Hà Nội: Kho V…" at bounding box center [333, 96] width 569 height 41
click at [190, 142] on input "1 CHIẾC XE BS 12F1-69641" at bounding box center [177, 139] width 64 height 8
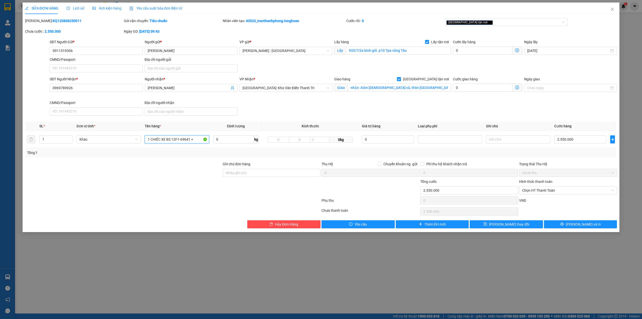
type input "1 CHIẾC XE BS 12F1-69641 +"
type input "2"
click at [69, 138] on icon "up" at bounding box center [70, 138] width 2 height 2
click at [202, 140] on input "1 CHIẾC XE BS 12F1-69641 +" at bounding box center [177, 139] width 64 height 8
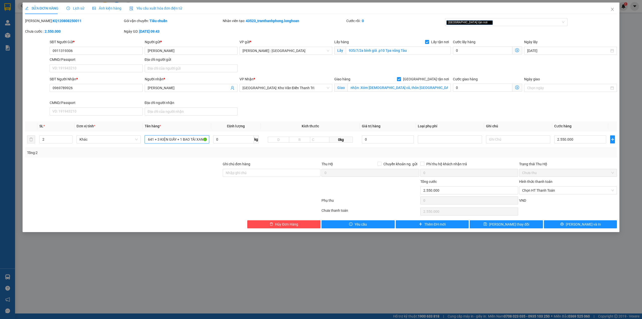
type input "1 CHIẾC XE BS 12F1-69641 + 3 KIỆN GIẤY + 1 BAO TẢI XANH"
click at [487, 112] on div "SĐT Người Nhận * 0969789926 Người nhận * [PERSON_NAME] VP Nhận * [GEOGRAPHIC_DA…" at bounding box center [333, 96] width 569 height 41
click at [247, 176] on input "Ghi chú đơn hàng" at bounding box center [272, 173] width 98 height 8
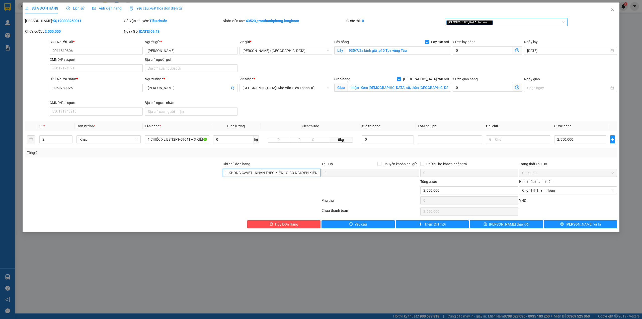
click at [506, 25] on div "[GEOGRAPHIC_DATA] tận nơi" at bounding box center [503, 22] width 115 height 6
type input "KHÔNG CHÌA KHÁO - KHÔNG CAVET - NHẬN THEO KIỆN - GIAO NGUYÊN KIỆN"
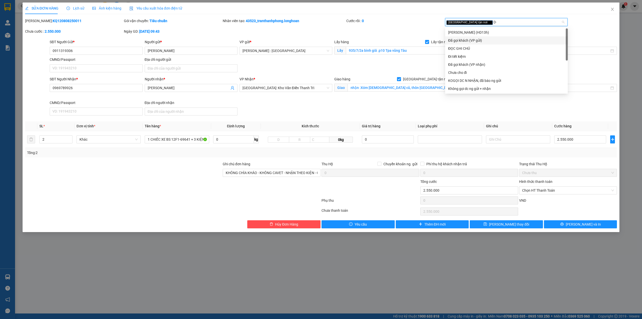
type input "D"
type input "Đ"
click at [452, 47] on div "ĐỌC GHI CHÚ" at bounding box center [506, 49] width 117 height 6
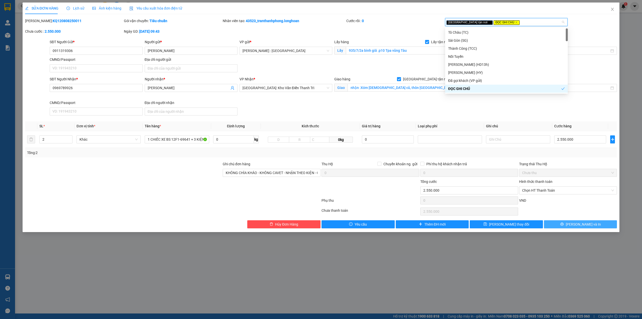
click at [586, 223] on span "[PERSON_NAME] và In" at bounding box center [583, 224] width 35 height 6
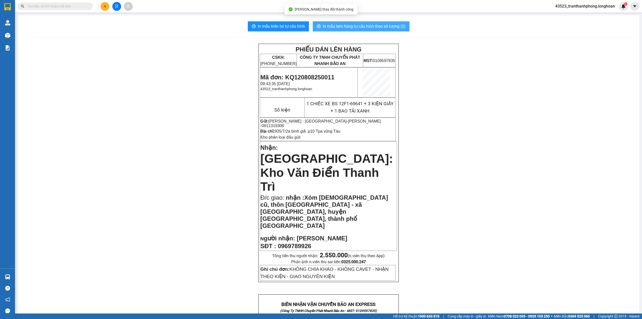
click at [372, 24] on span "In mẫu tem hàng tự cấu hình theo số lượng (2)" at bounding box center [364, 26] width 83 height 6
click at [313, 21] on button "In mẫu tem hàng tự cấu hình theo số lượng (2)" at bounding box center [361, 26] width 97 height 10
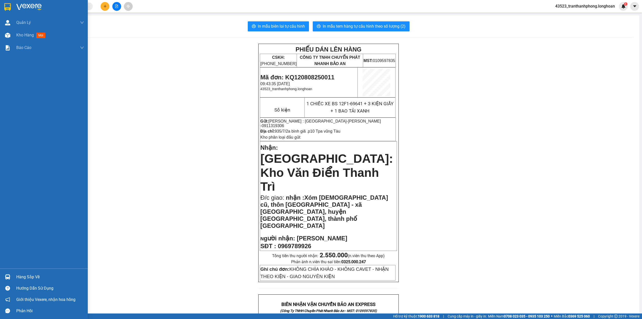
click at [3, 15] on div at bounding box center [44, 8] width 88 height 16
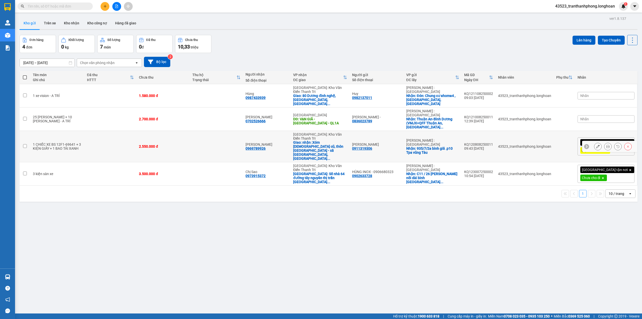
click at [606, 144] on icon at bounding box center [608, 146] width 4 height 4
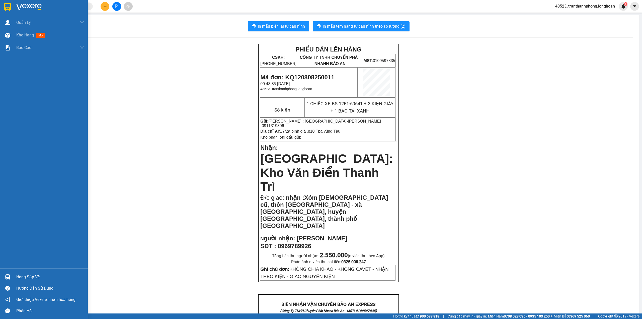
click at [4, 7] on div at bounding box center [7, 7] width 9 height 9
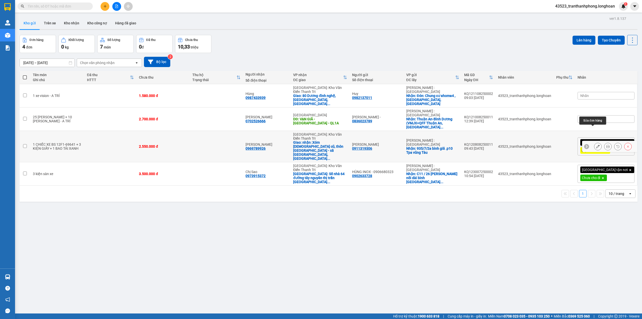
click at [596, 144] on icon at bounding box center [598, 146] width 4 height 4
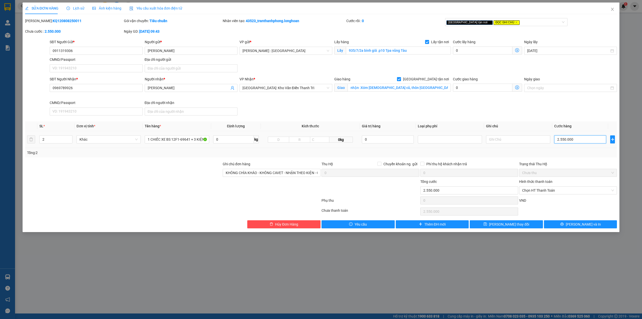
click at [580, 143] on input "2.550.000" at bounding box center [580, 139] width 52 height 8
type input "2"
type input "23"
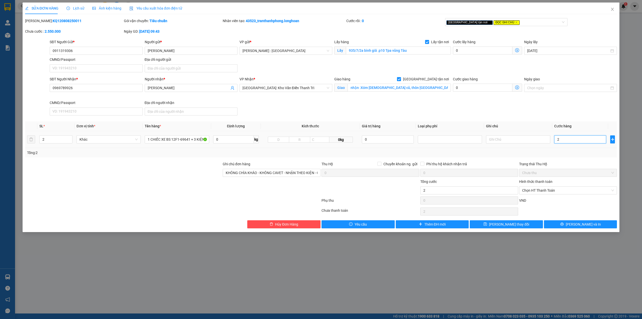
type input "23"
type input "230"
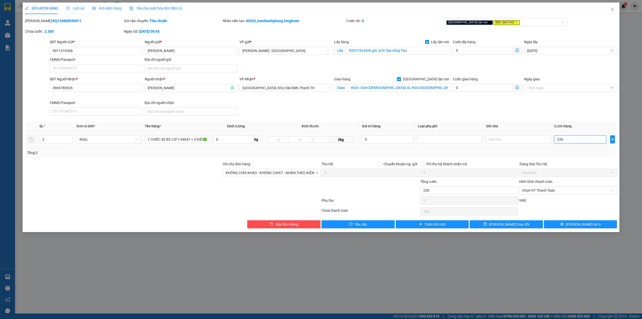
type input "2.300"
type input "23.000"
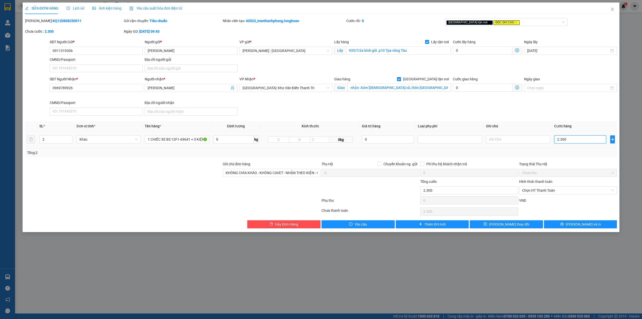
type input "23.000"
type input "230.000"
type input "2.300.000"
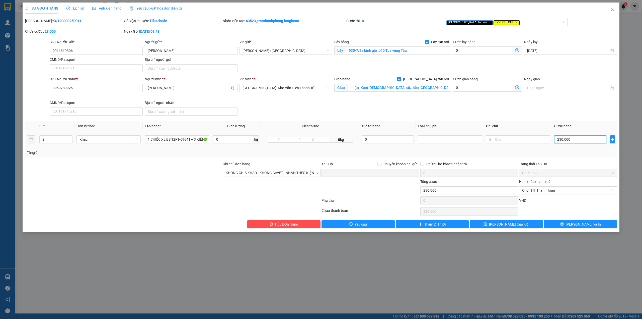
type input "2.300.000"
click at [585, 226] on span "[PERSON_NAME] và In" at bounding box center [583, 224] width 35 height 6
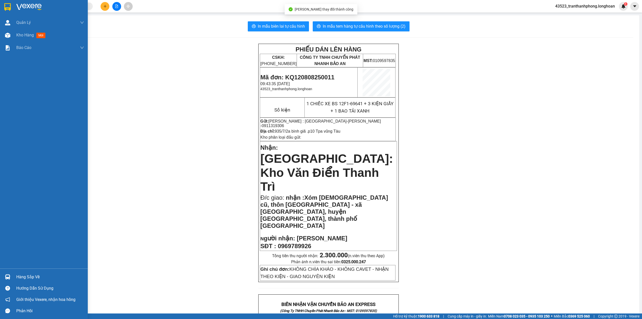
click at [5, 8] on img at bounding box center [7, 7] width 7 height 8
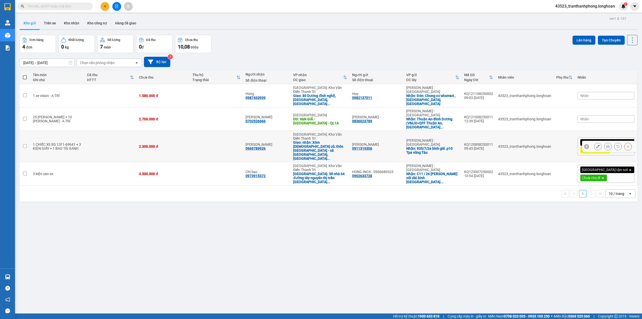
click at [596, 144] on icon at bounding box center [598, 146] width 4 height 4
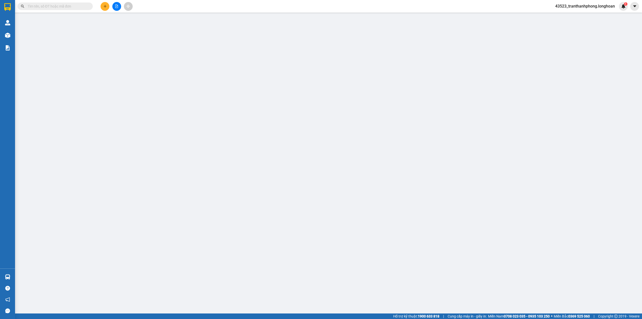
type input "0911319306"
type input "C Phương"
checkbox input "true"
type input "935/7/2a bình giã .p10 Tpa vũng Tàu"
type input "0969789926"
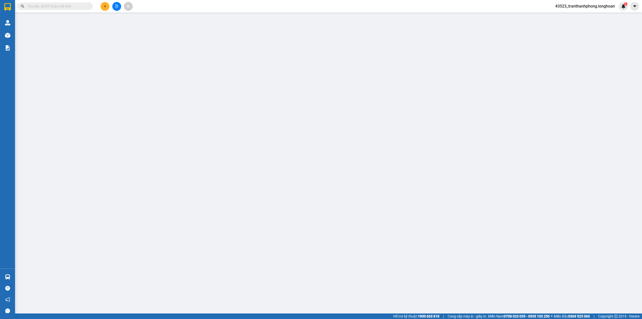
type input "Đỗ Đăng Nguyên"
checkbox input "true"
type input "nhận :Xóm chùa cũ, thôn Vân Côn - xã Vân Côn, huyện Hoài Đức, thành phố Hà Nội"
type input "KHÔNG CHÌA KHÁO - KHÔNG CAVET - NHẬN THEO KIỆN - GIAO NGUYÊN KIỆN"
type input "2.300.000"
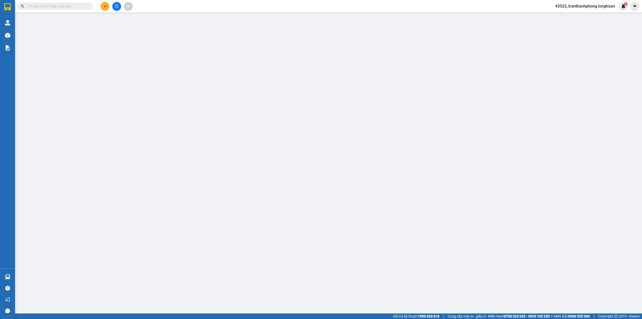
type input "2.300.000"
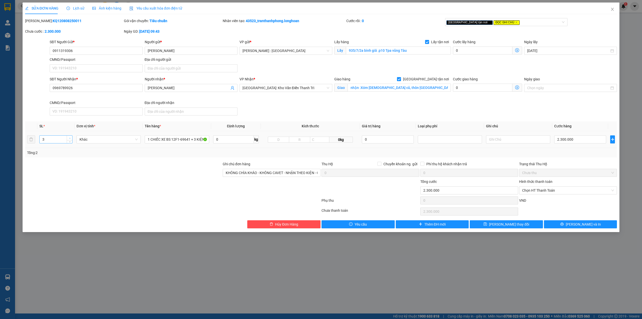
click at [68, 138] on span "up" at bounding box center [69, 137] width 3 height 3
click at [573, 228] on button "[PERSON_NAME] và In" at bounding box center [580, 224] width 73 height 8
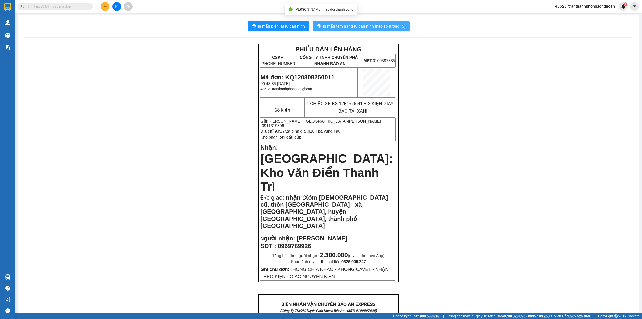
click at [364, 23] on span "In mẫu tem hàng tự cấu hình theo số lượng (5)" at bounding box center [364, 26] width 83 height 6
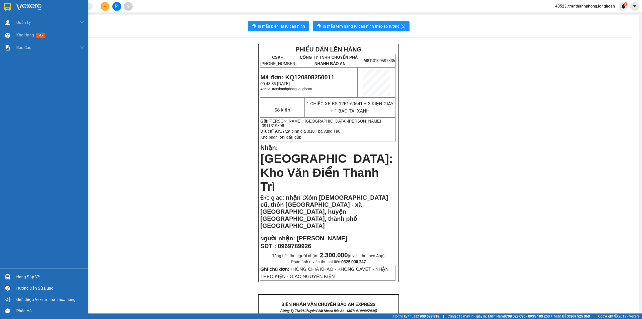
drag, startPoint x: 7, startPoint y: 13, endPoint x: 21, endPoint y: 13, distance: 14.0
click at [7, 13] on div at bounding box center [44, 8] width 88 height 16
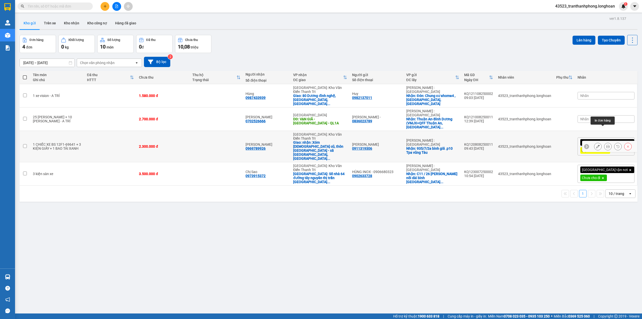
click at [606, 144] on icon at bounding box center [608, 146] width 4 height 4
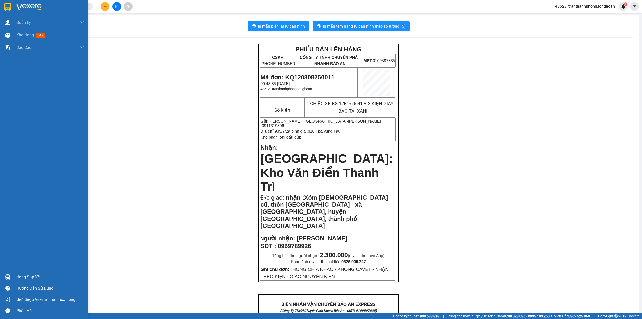
click at [4, 7] on img at bounding box center [7, 7] width 7 height 8
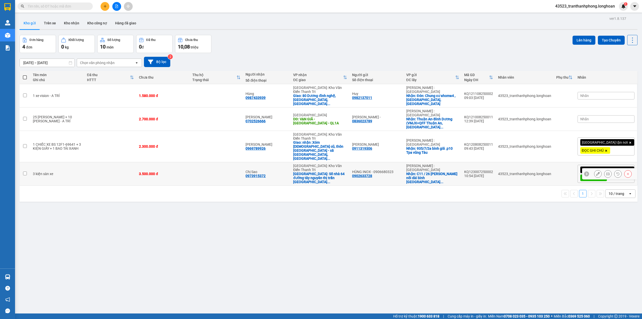
click at [235, 162] on td at bounding box center [216, 173] width 53 height 23
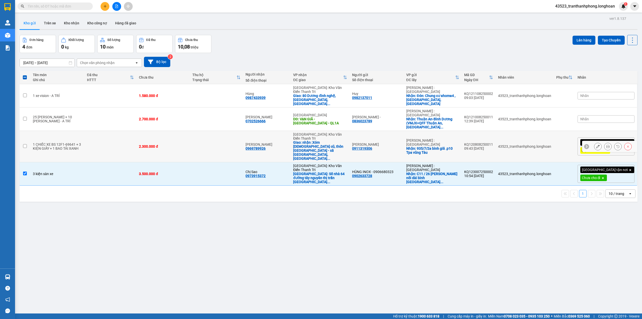
drag, startPoint x: 218, startPoint y: 106, endPoint x: 214, endPoint y: 112, distance: 8.0
click at [218, 131] on td at bounding box center [216, 146] width 53 height 31
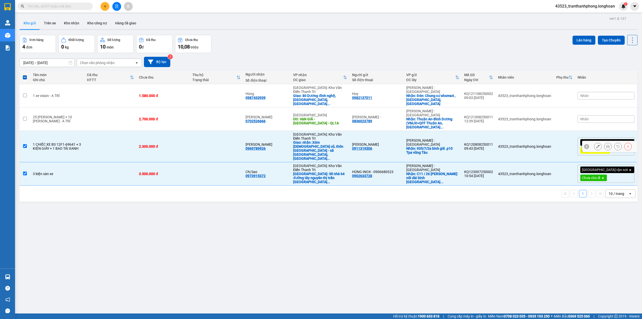
click at [208, 162] on td at bounding box center [216, 173] width 53 height 23
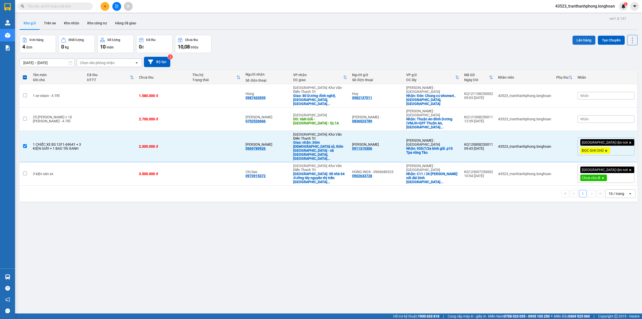
click at [583, 36] on button "Lên hàng" at bounding box center [584, 40] width 23 height 9
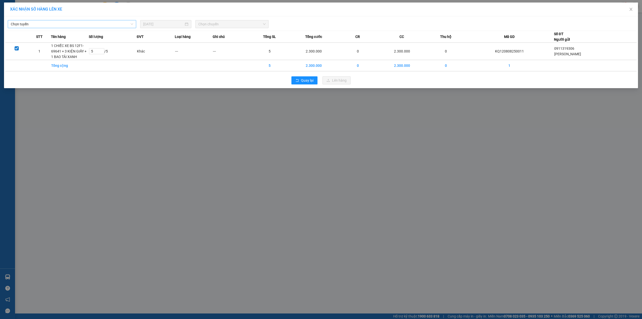
click at [106, 23] on span "Chọn tuyến" at bounding box center [72, 24] width 122 height 8
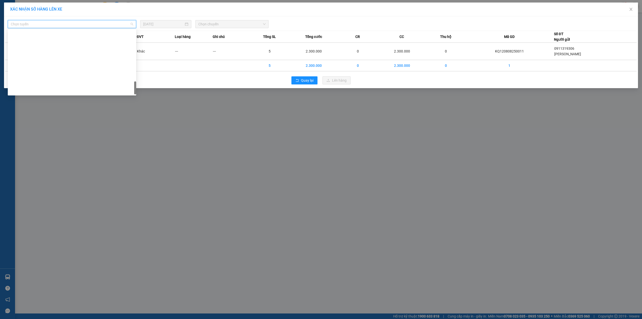
drag, startPoint x: 136, startPoint y: 32, endPoint x: 137, endPoint y: 164, distance: 131.7
click at [137, 165] on body "Kết quả tìm kiếm ( 6 ) Bộ lọc Mã ĐH Trạng thái Món hàng Thu hộ Tổng cước Chưa c…" at bounding box center [321, 159] width 642 height 319
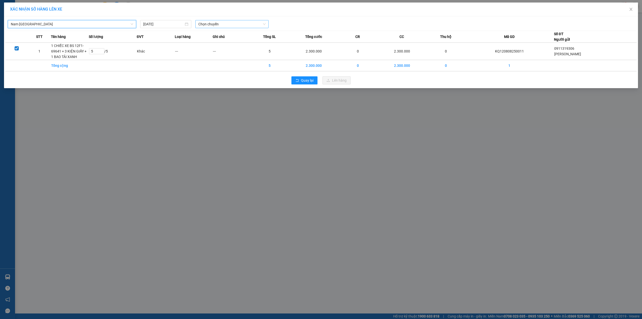
click at [204, 24] on span "Chọn chuyến" at bounding box center [231, 24] width 67 height 8
click at [203, 41] on div "21:00 (TC) - 29K-107.57" at bounding box center [217, 42] width 39 height 6
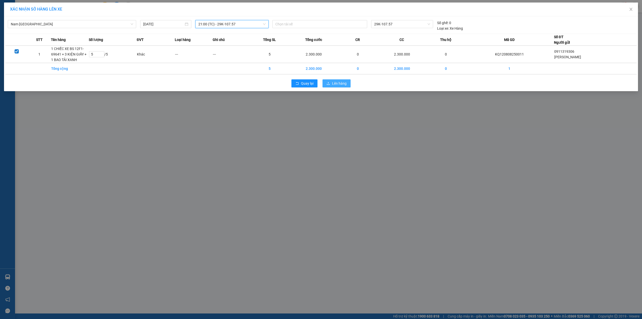
click at [325, 85] on button "Lên hàng" at bounding box center [337, 83] width 28 height 8
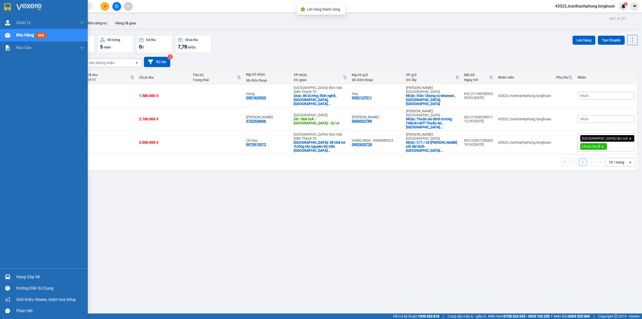
click at [0, 9] on div at bounding box center [44, 8] width 88 height 16
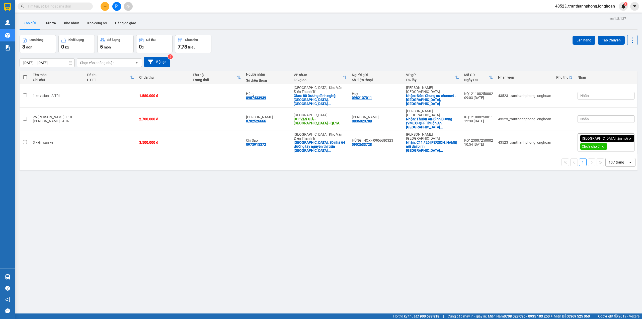
click at [103, 3] on button at bounding box center [105, 6] width 9 height 9
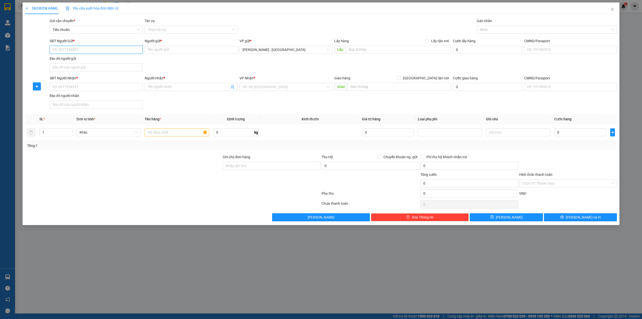
paste input "0969991150"
type input "0969991150"
click at [110, 85] on input "SĐT Người Nhận *" at bounding box center [96, 87] width 93 height 8
paste input "076.655.8920"
type input "0766558920"
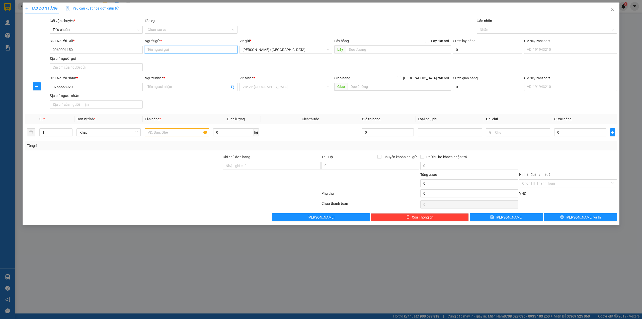
click at [174, 48] on input "Người gửi *" at bounding box center [191, 50] width 93 height 8
paste input "Chị linh"
type input "Chị linh"
click at [196, 89] on input "Người nhận *" at bounding box center [189, 87] width 82 height 6
paste input "Chị Hương"
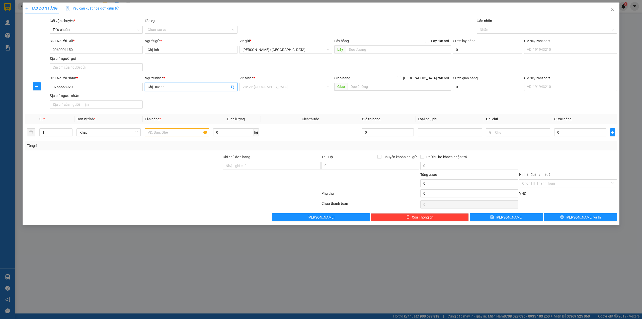
type input "Chị Hương"
paste input "207 Nguyễn Văn Thoại, An Hải, Đà Nẵng"
drag, startPoint x: 404, startPoint y: 87, endPoint x: 433, endPoint y: 80, distance: 29.9
click at [404, 88] on input "text" at bounding box center [399, 87] width 103 height 8
type input "207 Nguyễn Văn Thoại, An Hải, Đà Nẵng"
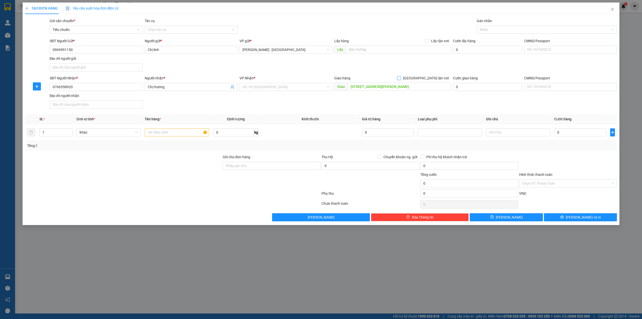
click at [433, 78] on span "[GEOGRAPHIC_DATA] tận nơi" at bounding box center [426, 78] width 50 height 6
click at [401, 78] on input "[GEOGRAPHIC_DATA] tận nơi" at bounding box center [399, 78] width 4 height 4
checkbox input "true"
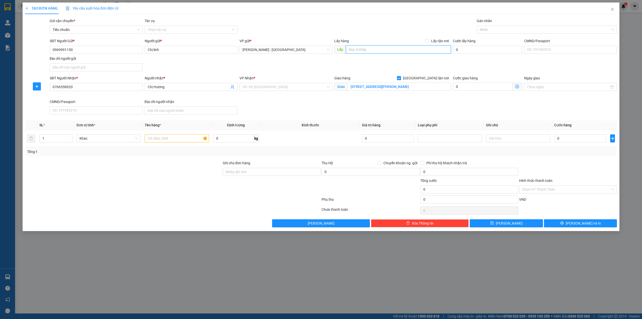
drag, startPoint x: 383, startPoint y: 52, endPoint x: 413, endPoint y: 43, distance: 30.9
click at [384, 52] on input "text" at bounding box center [398, 49] width 105 height 8
paste input "19M [PERSON_NAME], [GEOGRAPHIC_DATA], [PERSON_NAME]"
type input "19M [PERSON_NAME], [GEOGRAPHIC_DATA], [PERSON_NAME]"
click at [429, 39] on span at bounding box center [427, 41] width 4 height 4
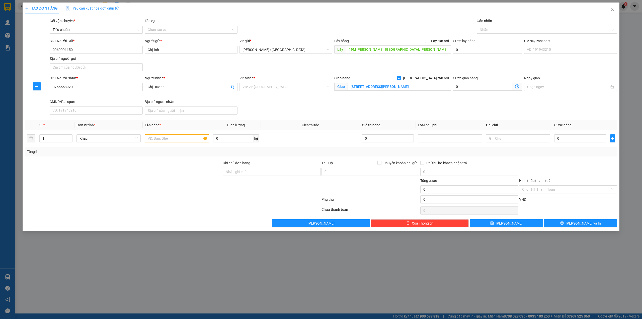
click at [429, 39] on input "Lấy tận nơi" at bounding box center [427, 41] width 4 height 4
checkbox input "true"
click at [290, 82] on div "VP Nhận *" at bounding box center [286, 79] width 93 height 8
click at [288, 85] on input "search" at bounding box center [284, 87] width 83 height 8
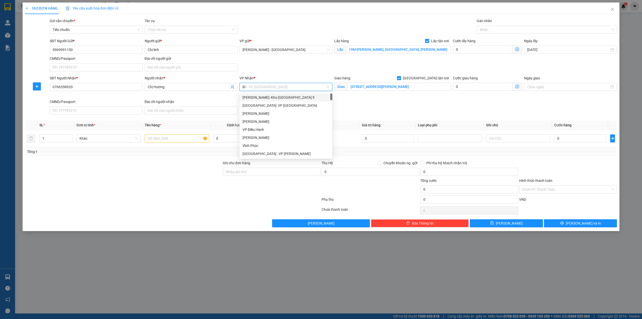
type input "D"
type input "ĐÀ"
click at [274, 97] on div "[GEOGRAPHIC_DATA] : VP [PERSON_NAME]" at bounding box center [289, 98] width 92 height 6
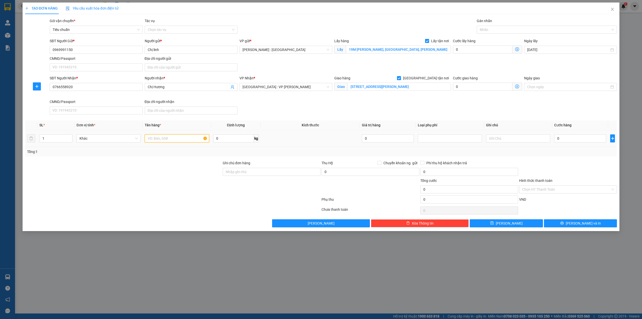
click at [188, 139] on input "text" at bounding box center [177, 138] width 64 height 8
paste input "2 kiện thùng quần áo"
type input "2 kiện thùng quần áo - ANH TUYẾN"
click at [572, 137] on input "0" at bounding box center [580, 138] width 52 height 8
type input "1"
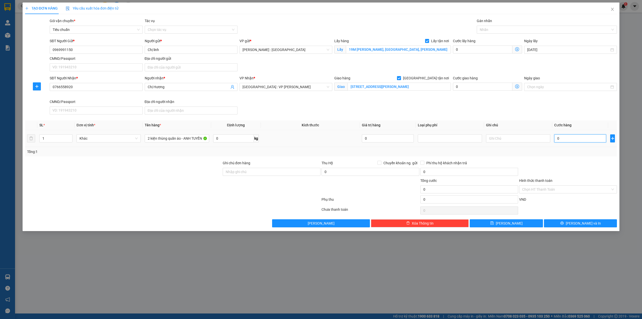
type input "1"
type input "13"
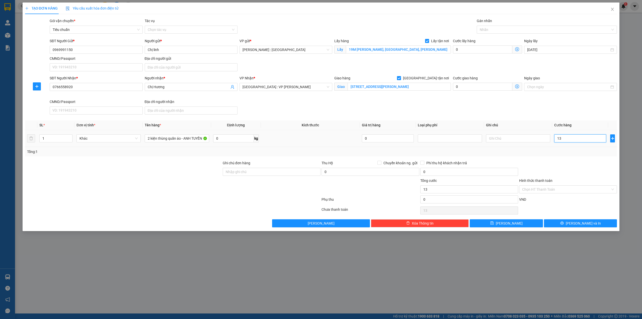
type input "135"
type input "135.000"
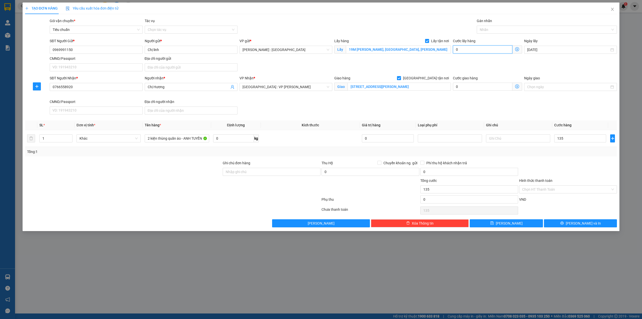
type input "135.000"
click at [469, 52] on input "0" at bounding box center [482, 49] width 59 height 8
type input "135.006"
type input "6"
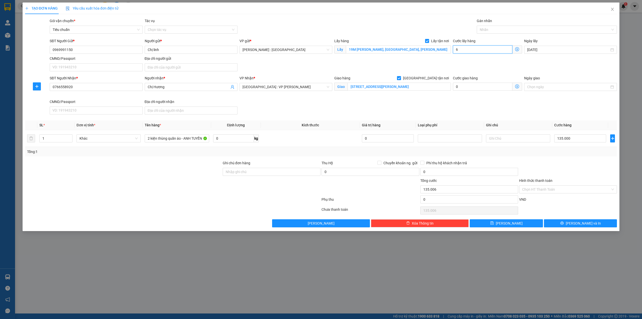
type input "135.065"
type input "65"
type input "200.000"
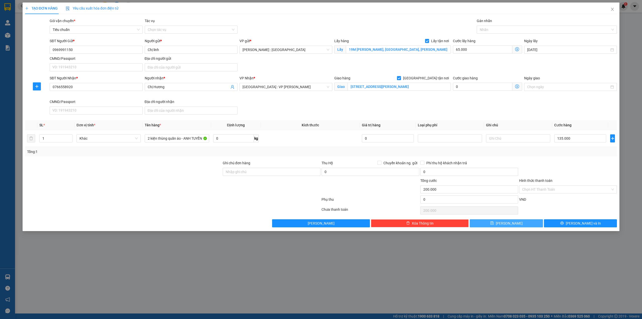
click at [523, 227] on button "[PERSON_NAME]" at bounding box center [506, 223] width 73 height 8
checkbox input "false"
type input "0"
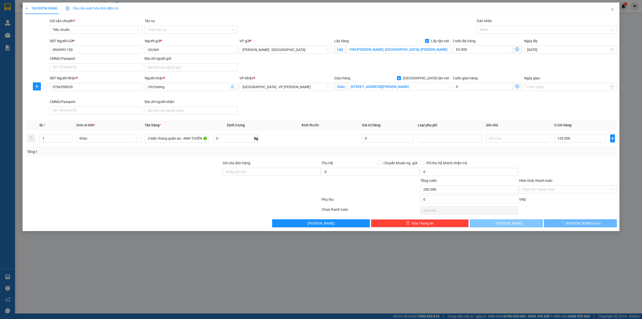
type input "0"
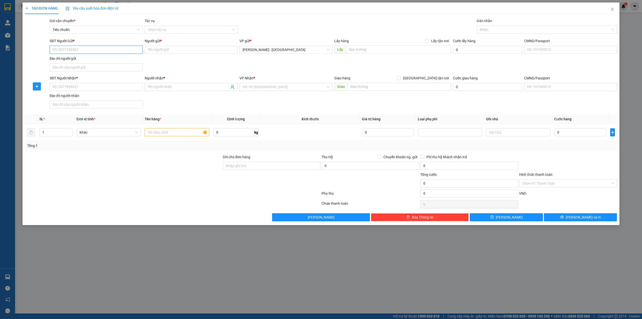
paste input "0918540444"
drag, startPoint x: 76, startPoint y: 50, endPoint x: 81, endPoint y: 47, distance: 5.2
click at [76, 49] on input "0918540444" at bounding box center [96, 50] width 93 height 8
type input "0918540444"
click at [80, 89] on input "SĐT Người Nhận *" at bounding box center [96, 87] width 93 height 8
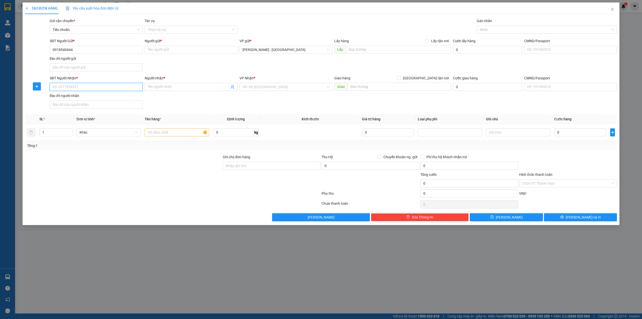
paste input "0961864077"
type input "0961864077"
paste input "Anh Manoj"
click at [209, 88] on input "Anh Manoj" at bounding box center [189, 87] width 82 height 6
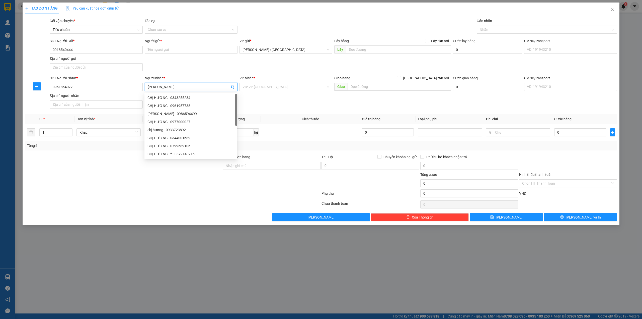
type input "Anh Manoj"
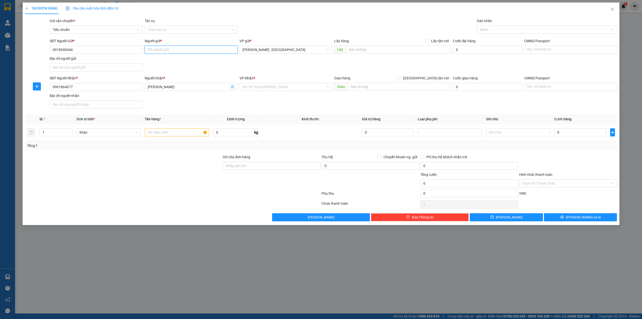
paste input "Chị Thắm"
click at [169, 50] on input "Người gửi *" at bounding box center [191, 50] width 93 height 8
type input "Chị Thắm"
click at [384, 90] on input "text" at bounding box center [399, 87] width 103 height 8
paste input "26 nguyễn huệ phường lê lợi quy nhơn bình định"
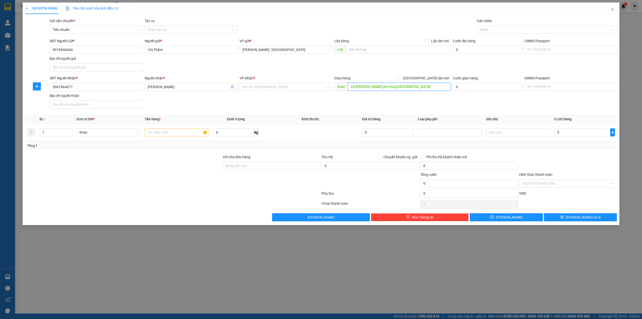
type input "26 nguyễn huệ phường lê lợi quy nhơn bình định"
click at [431, 74] on form "SĐT Người Gửi * 0918540444 Người gửi * Chị Thắm VP gửi * Hồ Chí Minh : Kho Quận…" at bounding box center [321, 74] width 592 height 72
click at [430, 81] on span "[GEOGRAPHIC_DATA] tận nơi" at bounding box center [426, 78] width 50 height 6
click at [401, 80] on input "[GEOGRAPHIC_DATA] tận nơi" at bounding box center [399, 78] width 4 height 4
checkbox input "true"
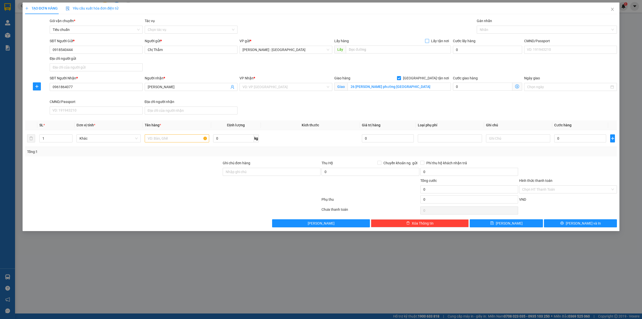
click at [428, 42] on input "Lấy tận nơi" at bounding box center [427, 41] width 4 height 4
checkbox input "true"
drag, startPoint x: 273, startPoint y: 88, endPoint x: 271, endPoint y: 84, distance: 3.6
click at [271, 86] on input "search" at bounding box center [284, 87] width 83 height 8
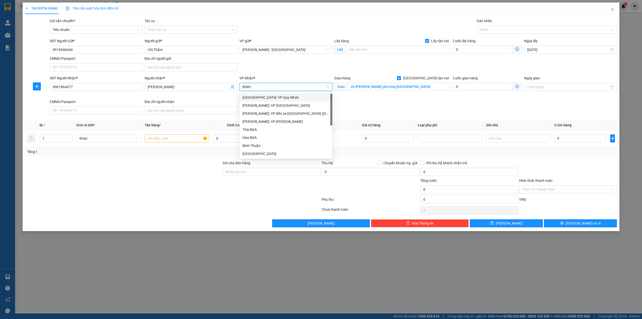
type input "BÌNH"
click at [285, 98] on div "Bình Định: VP Quy Nhơn" at bounding box center [286, 98] width 87 height 6
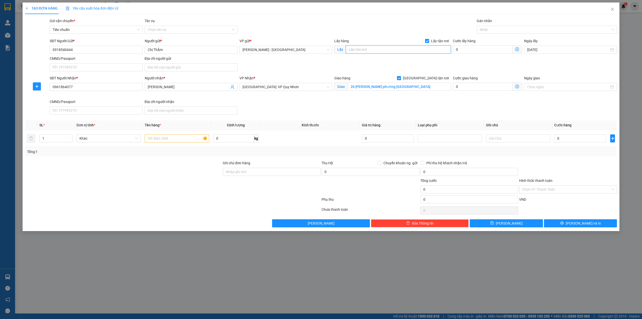
drag, startPoint x: 413, startPoint y: 47, endPoint x: 482, endPoint y: 37, distance: 69.7
click at [413, 47] on input "text" at bounding box center [398, 49] width 105 height 8
paste input "18/10/4 đường 53. p an hội tây"
type input "18/10/4 đường 53. p an hội tây"
click at [170, 139] on input "text" at bounding box center [177, 138] width 64 height 8
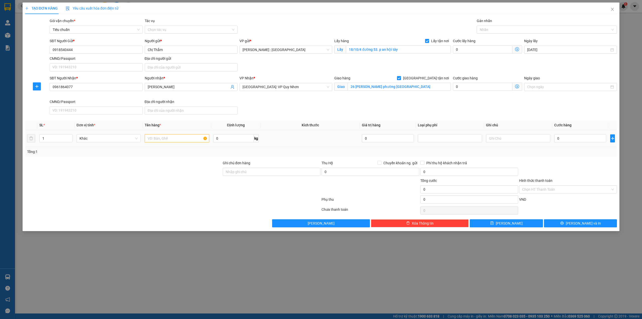
paste input "3 tải quần áo"
type input "3 tải quần áo - A TUYẾN"
click at [575, 140] on input "0" at bounding box center [580, 138] width 52 height 8
type input "5"
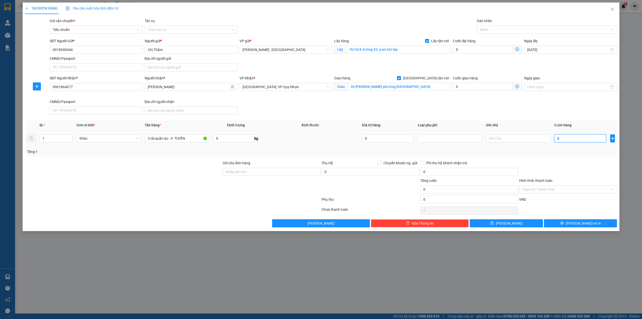
type input "5"
type input "57"
type input "570"
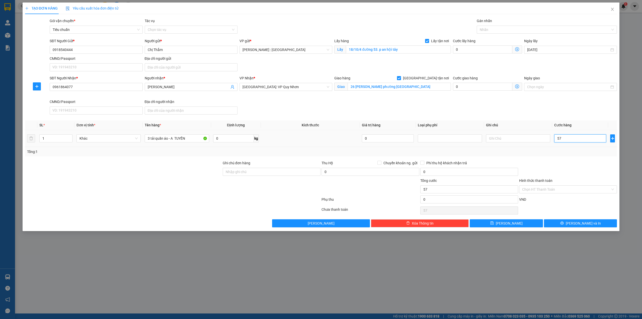
type input "570"
click at [478, 35] on div "Transit Pickup Surcharge Ids Transit Deliver Surcharge Ids Transit Deliver Surc…" at bounding box center [321, 122] width 592 height 209
click at [474, 52] on input "0" at bounding box center [482, 49] width 59 height 8
click at [515, 226] on button "[PERSON_NAME]" at bounding box center [506, 223] width 73 height 8
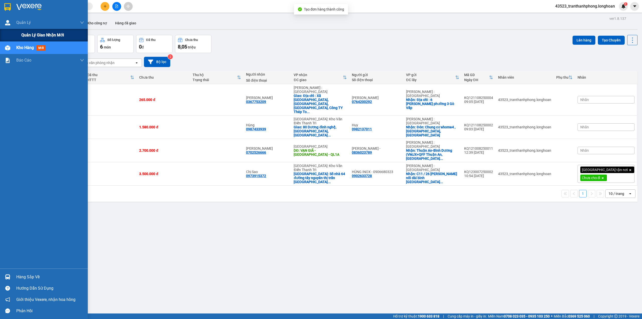
click at [19, 37] on div "Quản lý giao nhận mới" at bounding box center [44, 35] width 88 height 13
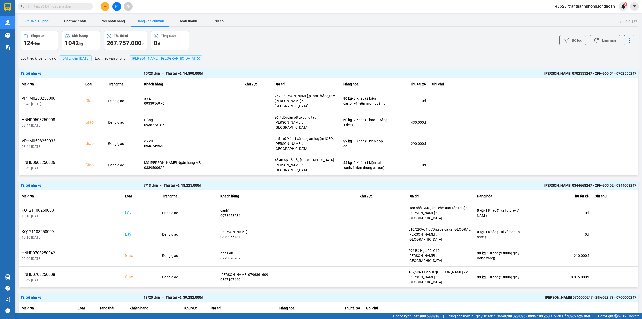
click at [41, 24] on button "Chưa điều phối" at bounding box center [38, 21] width 38 height 10
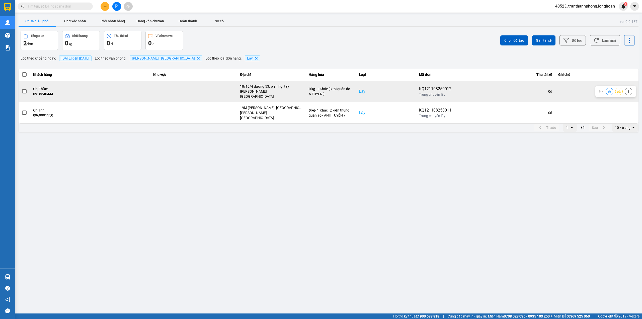
click at [25, 89] on span at bounding box center [24, 91] width 5 height 5
click at [22, 89] on input "checkbox" at bounding box center [22, 89] width 0 height 0
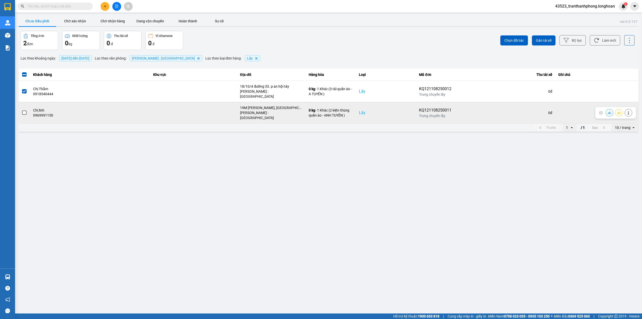
click at [25, 103] on td at bounding box center [25, 112] width 12 height 21
click at [24, 110] on span at bounding box center [24, 112] width 5 height 5
click at [22, 110] on input "checkbox" at bounding box center [22, 110] width 0 height 0
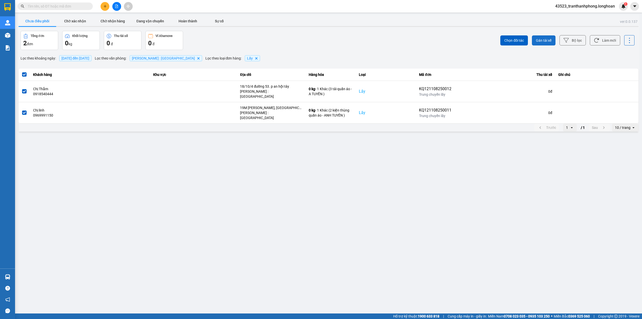
click at [547, 42] on span "Gán tài xế" at bounding box center [544, 40] width 16 height 5
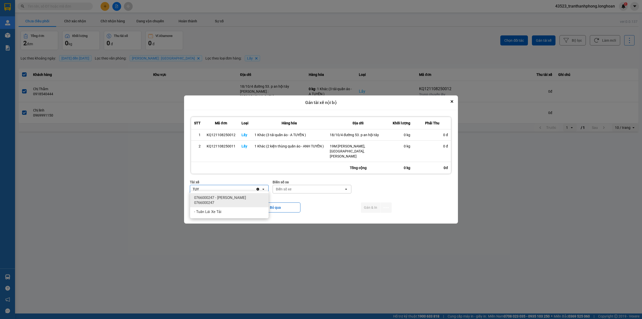
type input "TUY"
drag, startPoint x: 251, startPoint y: 200, endPoint x: 260, endPoint y: 196, distance: 9.8
click at [251, 200] on span "0766000247 - [PERSON_NAME] 0766000247" at bounding box center [230, 200] width 72 height 10
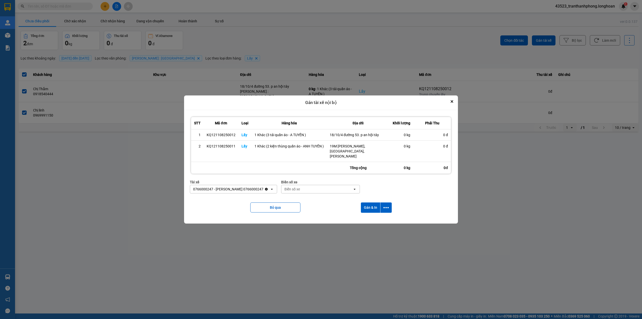
click at [296, 189] on div "Biển số xe" at bounding box center [316, 189] width 71 height 8
type input "73"
click at [311, 199] on span "29K-023.73" at bounding box center [303, 197] width 18 height 5
click at [369, 209] on button "Gán & In" at bounding box center [370, 207] width 19 height 10
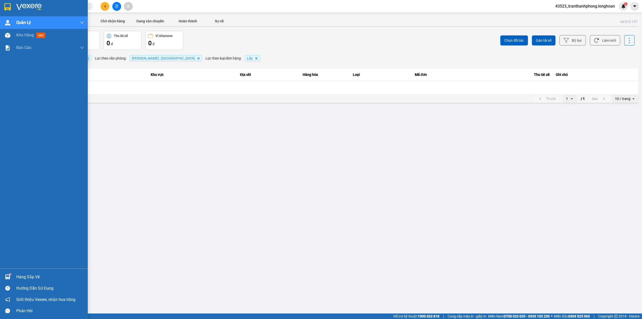
click at [0, 9] on div at bounding box center [44, 8] width 88 height 16
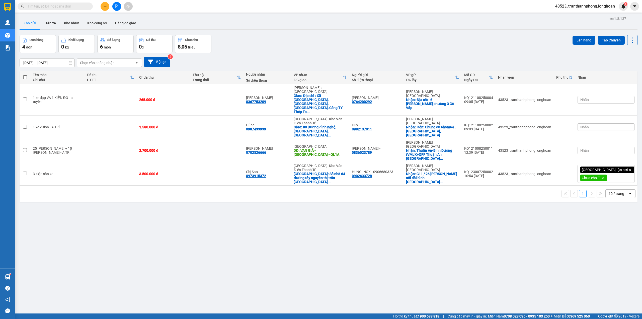
click at [66, 4] on input "text" at bounding box center [57, 7] width 59 height 6
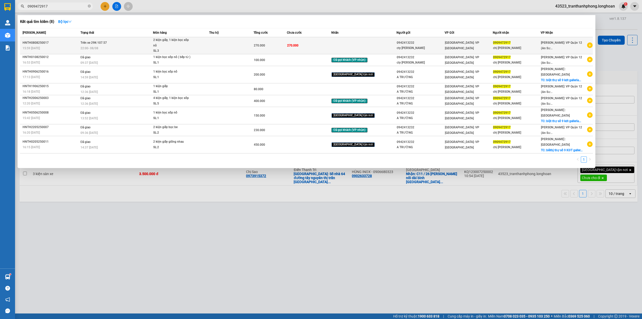
type input "0909472917"
drag, startPoint x: 129, startPoint y: 44, endPoint x: 135, endPoint y: 43, distance: 6.8
click at [135, 43] on td "Trên xe 29K-107.57 22:00 - 08/08" at bounding box center [116, 45] width 74 height 17
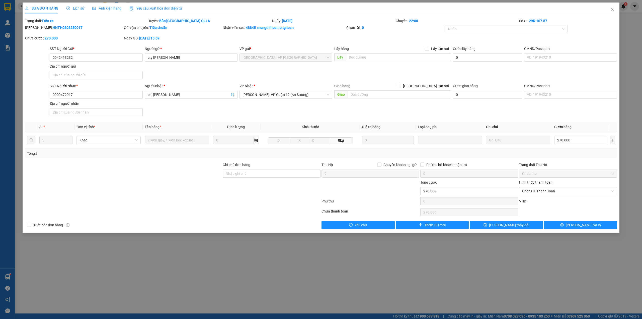
click at [81, 5] on div "Lịch sử" at bounding box center [75, 9] width 18 height 12
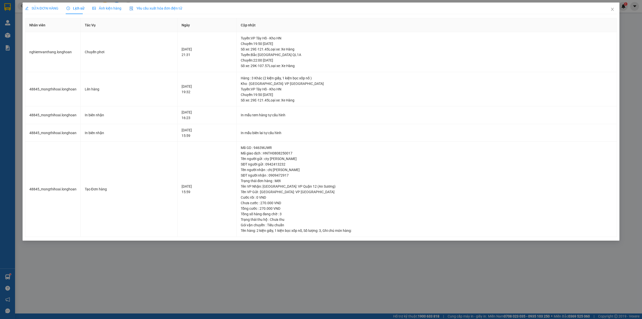
click at [32, 14] on div "SỬA ĐƠN HÀNG" at bounding box center [41, 9] width 33 height 12
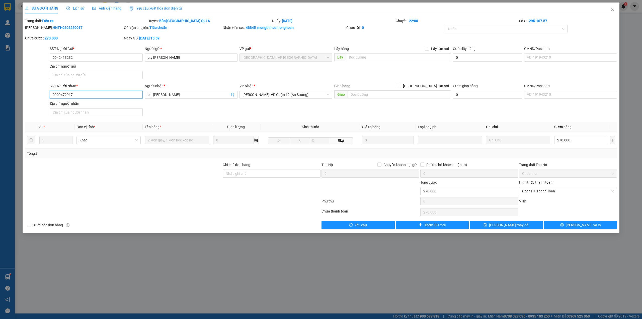
click at [59, 95] on input "0909472917" at bounding box center [96, 95] width 93 height 8
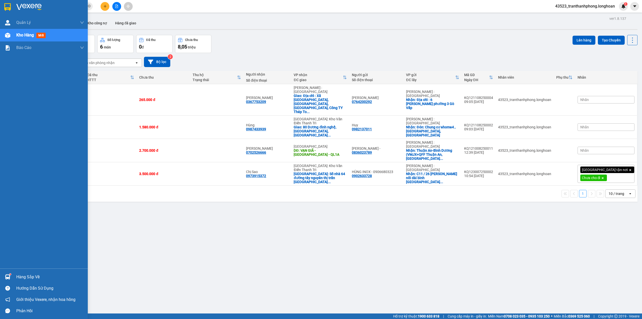
click at [16, 15] on div at bounding box center [44, 8] width 88 height 16
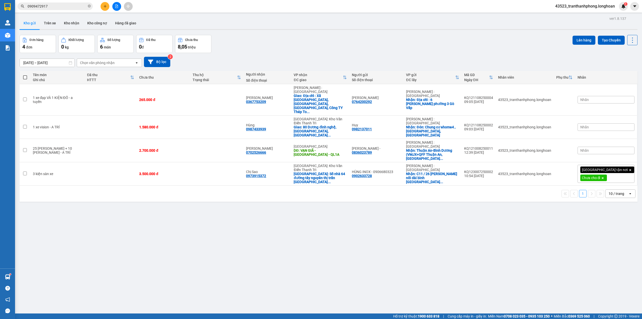
click at [119, 4] on button at bounding box center [116, 6] width 9 height 9
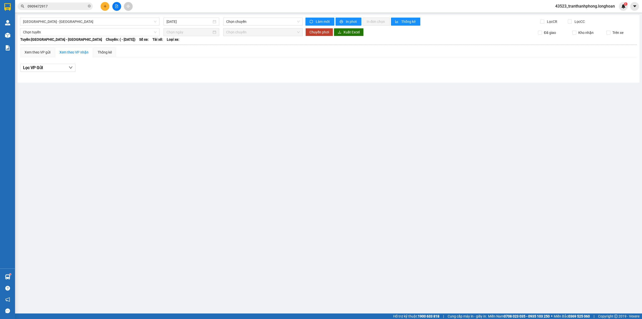
click at [146, 26] on div "Hải Phòng - Hà Nội 11/08/2025 Chọn chuyến Làm mới In phơi In đơn chọn Thống kê …" at bounding box center [329, 48] width 622 height 67
click at [145, 23] on span "[GEOGRAPHIC_DATA] - [GEOGRAPHIC_DATA]" at bounding box center [89, 22] width 133 height 8
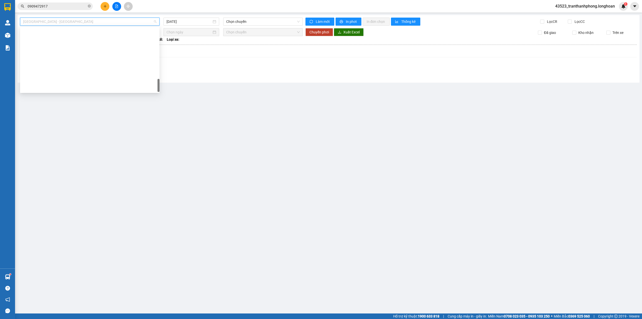
drag, startPoint x: 158, startPoint y: 32, endPoint x: 155, endPoint y: 129, distance: 96.8
click at [155, 129] on body "Kết quả tìm kiếm ( 8 ) Bộ lọc Mã ĐH Trạng thái Món hàng Thu hộ Tổng cước Chưa c…" at bounding box center [321, 159] width 642 height 319
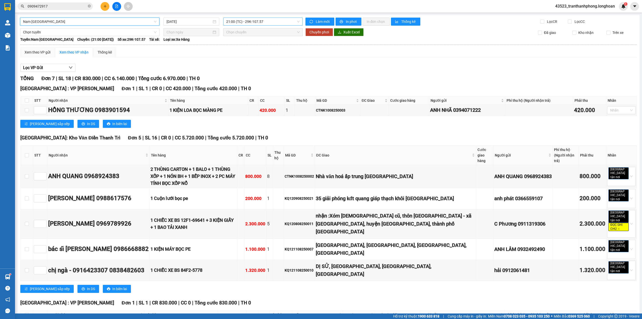
click at [236, 22] on span "21:00 (TC) - 29K-107.57" at bounding box center [263, 22] width 74 height 8
click at [218, 50] on div "Xem theo VP gửi Xem theo VP nhận Thống kê" at bounding box center [328, 52] width 616 height 10
click at [180, 26] on div "Nam Trung Bắc QL1A 11/08/2025 21:00 (TC) - 29K-107.57 Làm mới In phơi In đơn ch…" at bounding box center [329, 184] width 622 height 338
click at [181, 22] on input "[DATE]" at bounding box center [189, 22] width 45 height 6
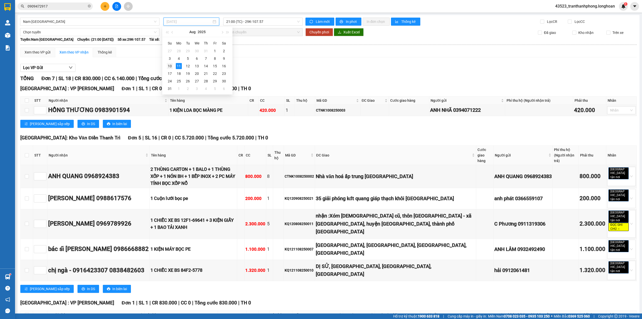
click at [168, 65] on div "10" at bounding box center [170, 66] width 6 height 6
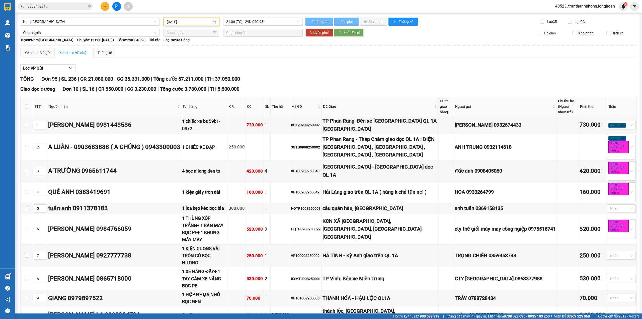
click at [187, 24] on input "10/08/2025" at bounding box center [189, 22] width 45 height 6
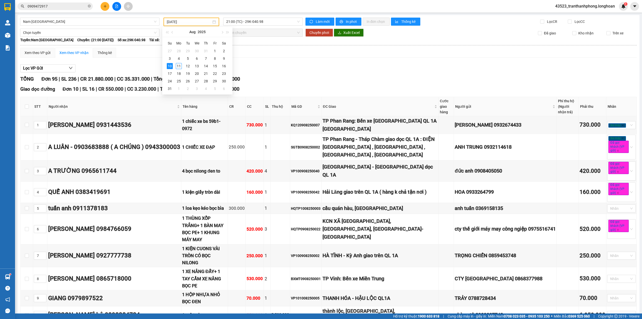
click at [359, 90] on div "Giao dọc đường Đơn 10 | SL 16 | CR 550.000 | CC 3.230.000 | Tổng cước 3.780.000…" at bounding box center [328, 89] width 616 height 8
click at [187, 24] on input "[DATE]" at bounding box center [189, 22] width 45 height 6
click at [181, 63] on div "11" at bounding box center [179, 66] width 6 height 6
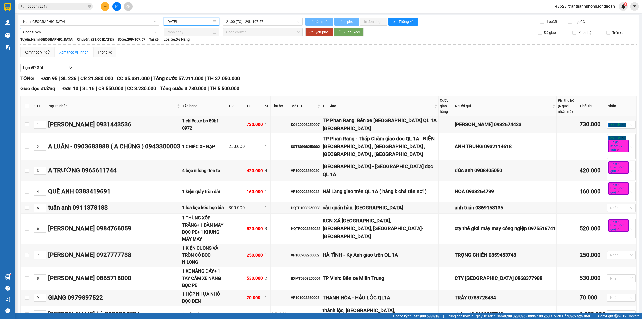
type input "11/08/2025"
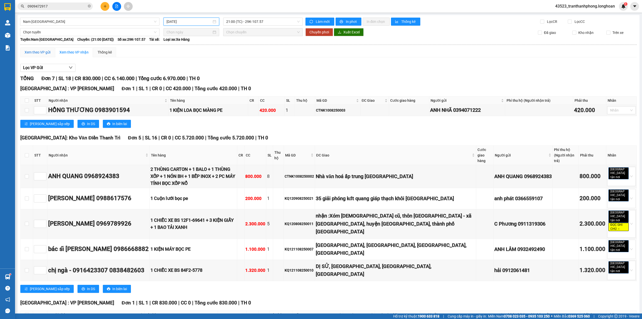
click at [38, 52] on div "Xem theo VP gửi" at bounding box center [38, 52] width 26 height 6
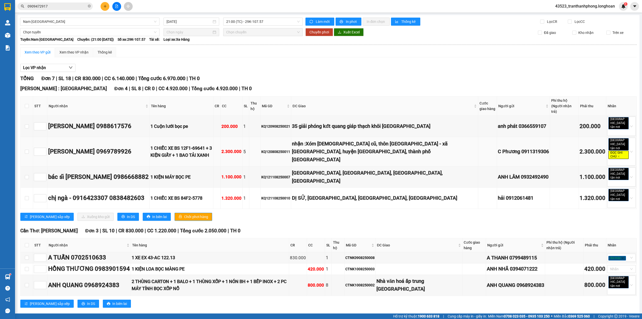
click at [24, 142] on td at bounding box center [27, 152] width 13 height 30
click at [26, 149] on input "checkbox" at bounding box center [27, 151] width 4 height 4
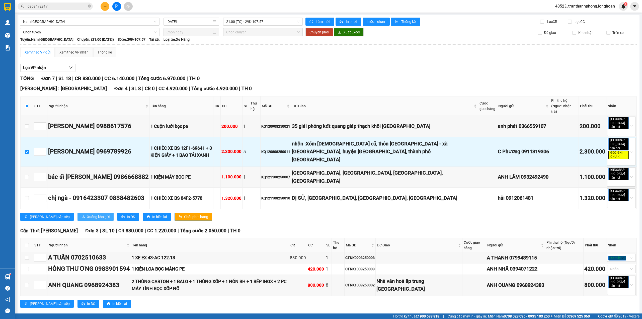
click at [87, 214] on span "Xuống kho gửi" at bounding box center [98, 217] width 23 height 6
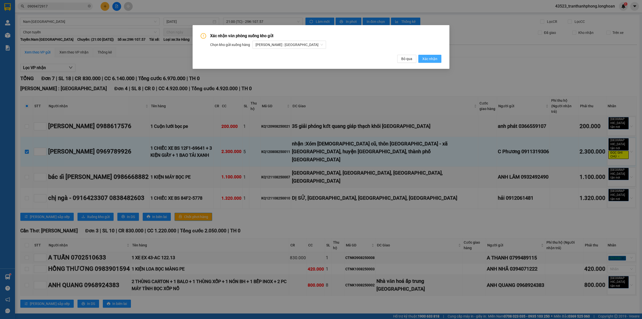
click at [433, 60] on span "Xác nhận" at bounding box center [429, 59] width 15 height 6
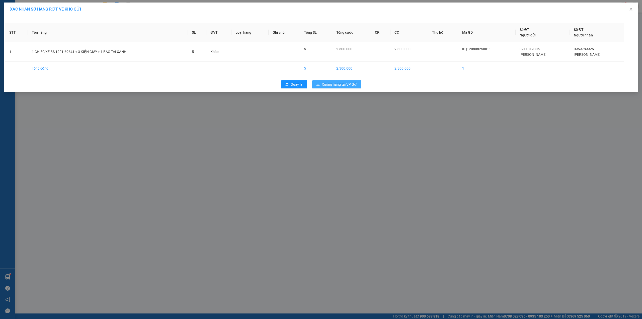
click at [338, 84] on span "Xuống hàng tại VP Gửi" at bounding box center [339, 85] width 35 height 6
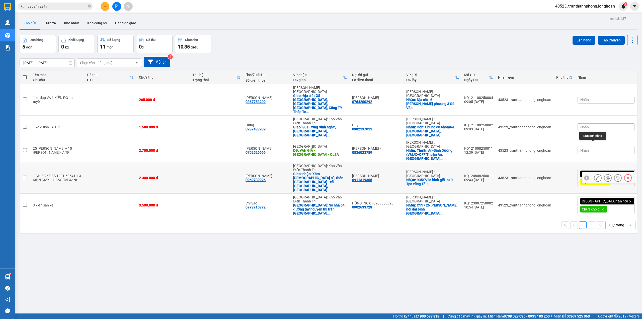
click at [596, 176] on icon at bounding box center [598, 178] width 4 height 4
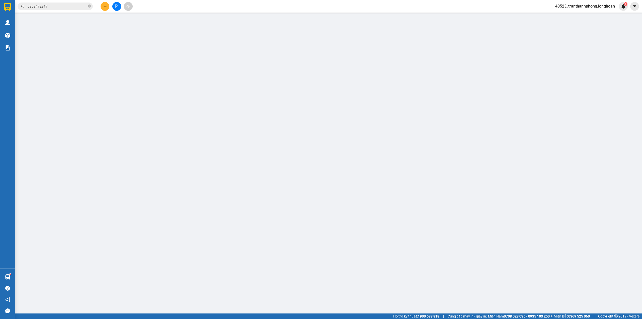
type input "0911319306"
type input "C Phương"
checkbox input "true"
type input "935/7/2a bình giã .p10 Tpa vũng Tàu"
type input "0969789926"
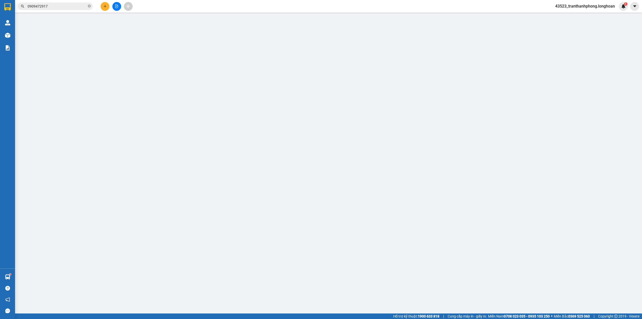
type input "Đỗ Đăng Nguyên"
checkbox input "true"
type input "nhận :Xóm chùa cũ, thôn Vân Côn - xã Vân Côn, huyện Hoài Đức, thành phố Hà Nội"
type input "KHÔNG CHÌA KHÁO - KHÔNG CAVET - NHẬN THEO KIỆN - GIAO NGUYÊN KIỆN"
type input "2.300.000"
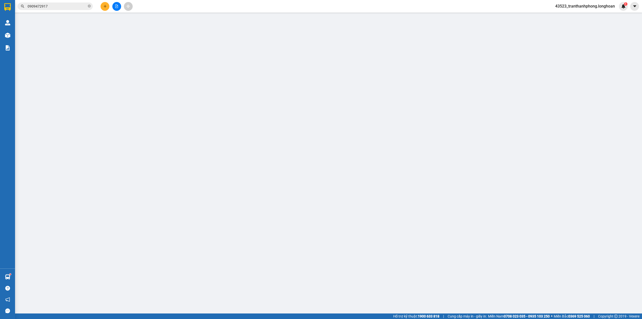
type input "2.300.000"
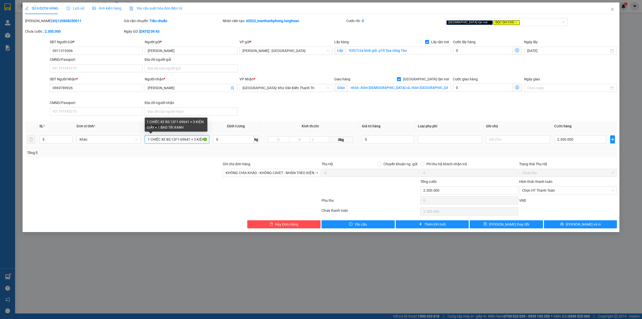
click at [173, 141] on input "1 CHIẾC XE BS 12F1-69641 + 3 KIỆN GIẤY + 1 BAO TẢI XANH" at bounding box center [177, 139] width 64 height 8
type input "1 CHIẾC XE BS 72F1-69641 + 3 KIỆN GIẤY + 1 BAO TẢI XANH"
click at [589, 221] on div "Total Paid Fee 0 Total UnPaid Fee 2.300.000 Cash Collection Total Fee Mã ĐH: KQ…" at bounding box center [321, 123] width 592 height 210
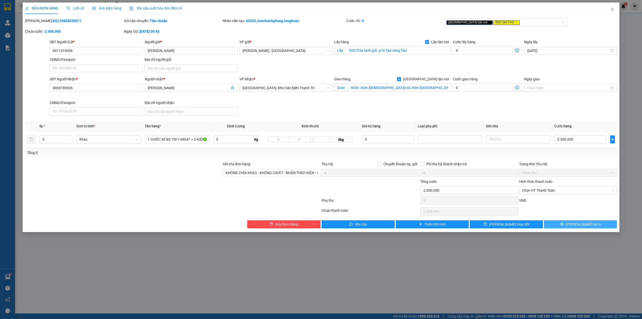
drag, startPoint x: 587, startPoint y: 230, endPoint x: 584, endPoint y: 228, distance: 4.2
click at [585, 230] on div "SỬA ĐƠN HÀNG Lịch sử Ảnh kiện hàng Yêu cầu xuất hóa đơn điện tử Total Paid Fee …" at bounding box center [321, 117] width 597 height 229
click at [583, 227] on span "[PERSON_NAME] và In" at bounding box center [583, 224] width 35 height 6
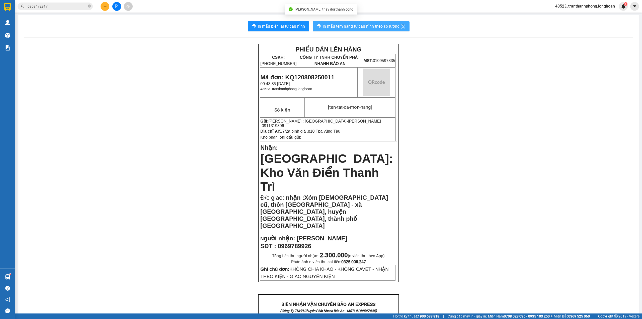
click at [359, 25] on span "In mẫu tem hàng tự cấu hình theo số lượng (5)" at bounding box center [364, 26] width 83 height 6
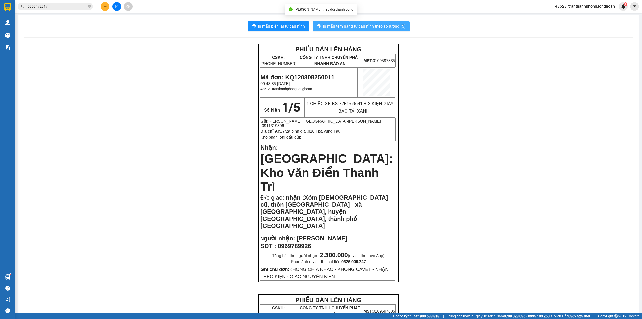
click at [313, 21] on button "In mẫu tem hàng tự cấu hình theo số lượng (5)" at bounding box center [361, 26] width 97 height 10
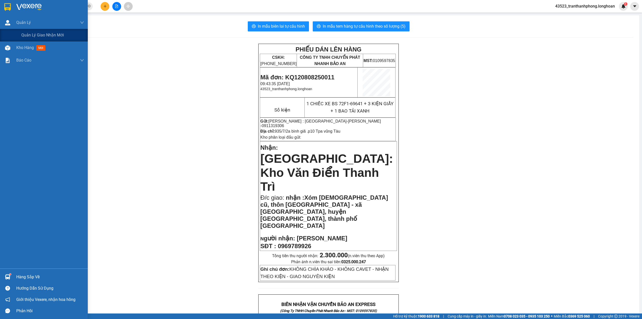
click at [12, 15] on div at bounding box center [44, 8] width 88 height 16
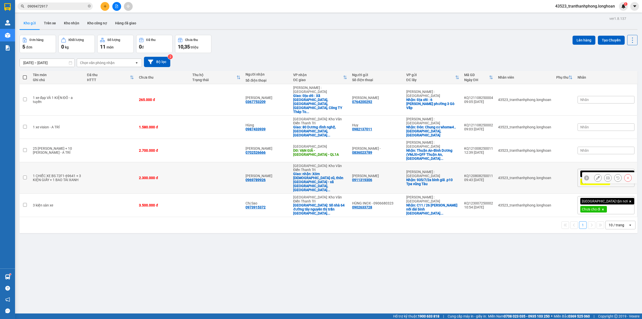
click at [108, 162] on td at bounding box center [111, 177] width 52 height 31
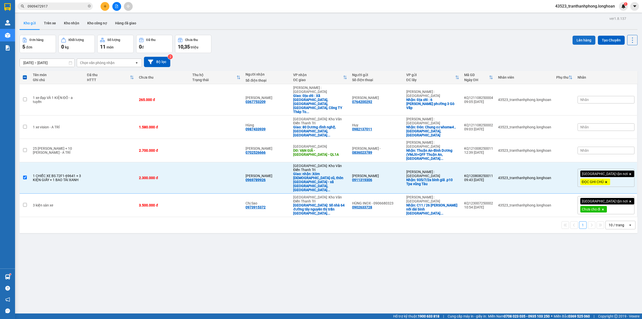
click at [583, 42] on button "Lên hàng" at bounding box center [584, 40] width 23 height 9
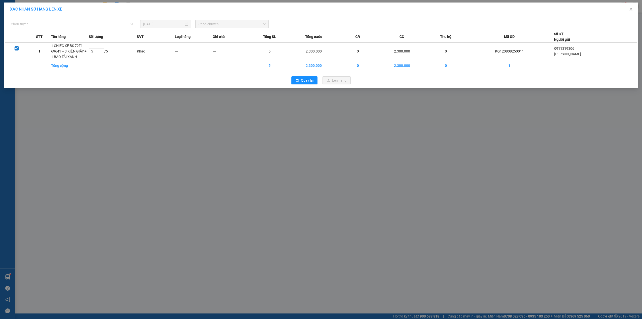
click at [115, 25] on span "Chọn tuyến" at bounding box center [72, 24] width 122 height 8
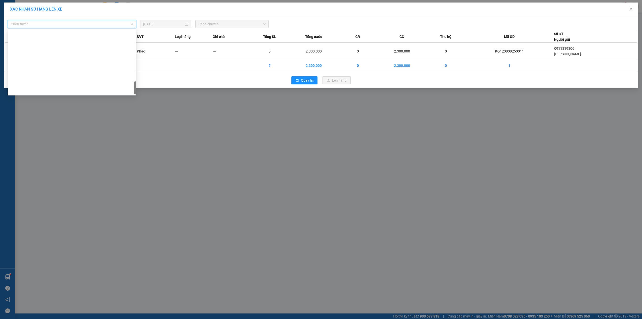
drag, startPoint x: 134, startPoint y: 34, endPoint x: 502, endPoint y: 94, distance: 372.7
click at [139, 170] on body "Kết quả tìm kiếm ( 8 ) Bộ lọc Mã ĐH Trạng thái Món hàng Thu hộ Tổng cước Chưa c…" at bounding box center [321, 159] width 642 height 319
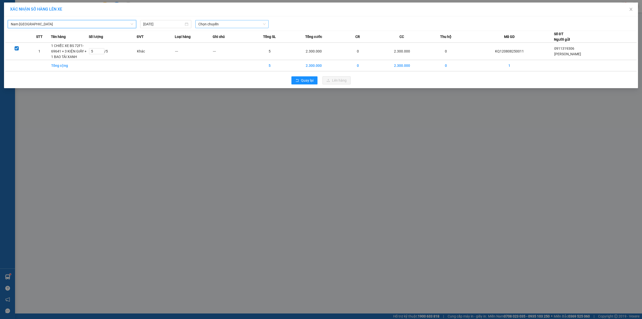
click at [214, 25] on span "Chọn chuyến" at bounding box center [231, 24] width 67 height 8
click at [205, 39] on div "21:00 (TC) - 29K-107.57" at bounding box center [217, 42] width 39 height 6
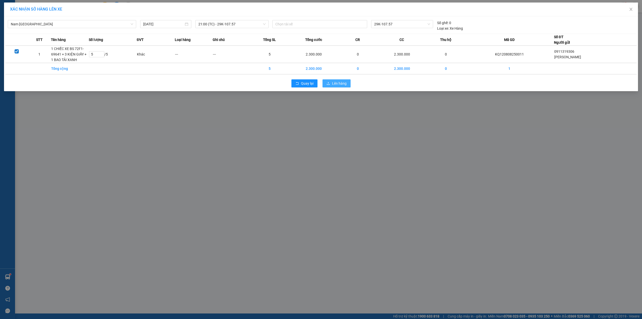
click at [339, 83] on span "Lên hàng" at bounding box center [339, 84] width 15 height 6
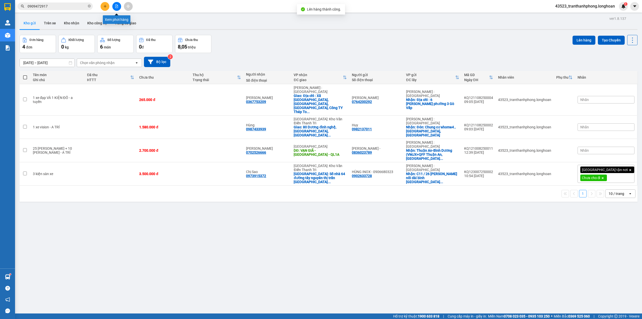
click at [118, 6] on button at bounding box center [116, 6] width 9 height 9
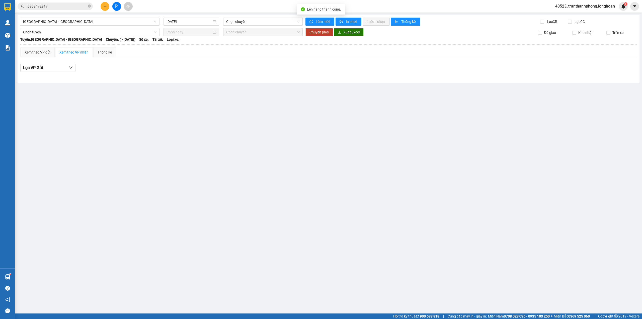
click at [110, 27] on div "Hải Phòng - Hà Nội 11/08/2025 Chọn chuyến Làm mới In phơi In đơn chọn Thống kê …" at bounding box center [329, 48] width 622 height 67
click at [111, 25] on span "Hải Phòng - Hà Nội" at bounding box center [89, 22] width 133 height 8
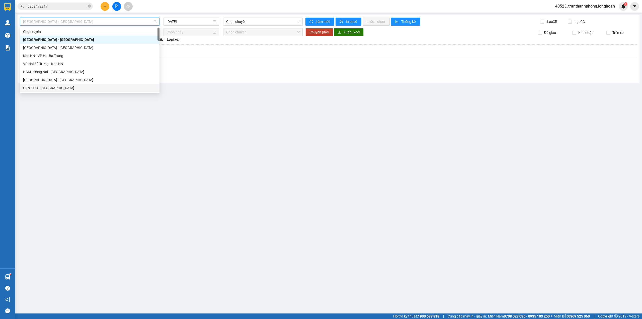
drag, startPoint x: 157, startPoint y: 33, endPoint x: 144, endPoint y: 92, distance: 60.4
click at [146, 122] on body "Kết quả tìm kiếm ( 8 ) Bộ lọc Mã ĐH Trạng thái Món hàng Thu hộ Tổng cước Chưa c…" at bounding box center [321, 159] width 642 height 319
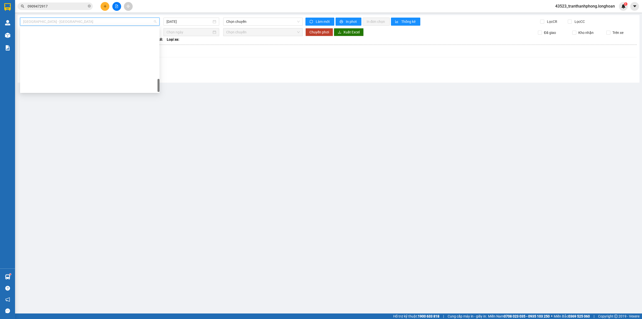
drag, startPoint x: 158, startPoint y: 31, endPoint x: 148, endPoint y: 168, distance: 136.5
click at [149, 171] on body "Kết quả tìm kiếm ( 8 ) Bộ lọc Mã ĐH Trạng thái Món hàng Thu hộ Tổng cước Chưa c…" at bounding box center [321, 159] width 642 height 319
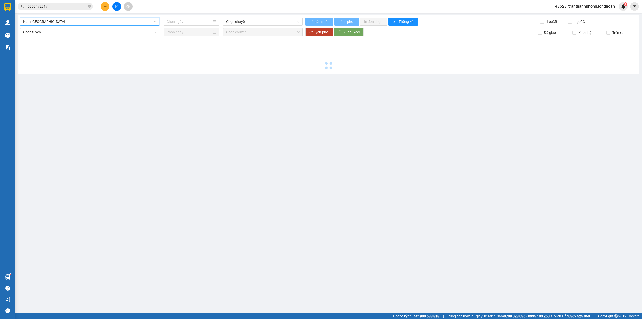
type input "11/08/2025"
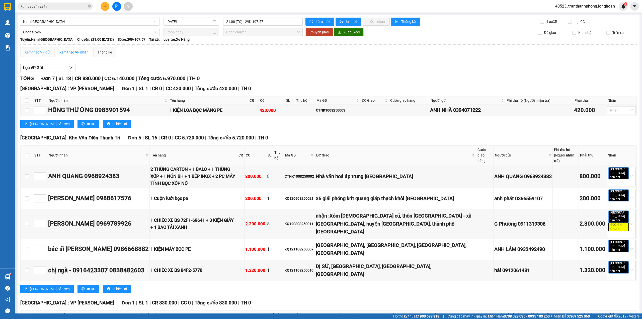
click at [41, 56] on div "Xem theo VP gửi" at bounding box center [37, 52] width 34 height 10
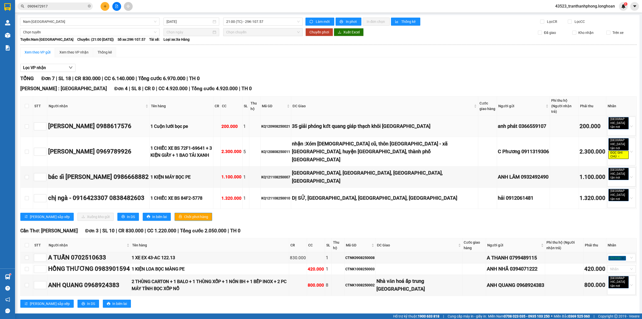
click at [290, 123] on div "KQ120908250021" at bounding box center [275, 126] width 29 height 6
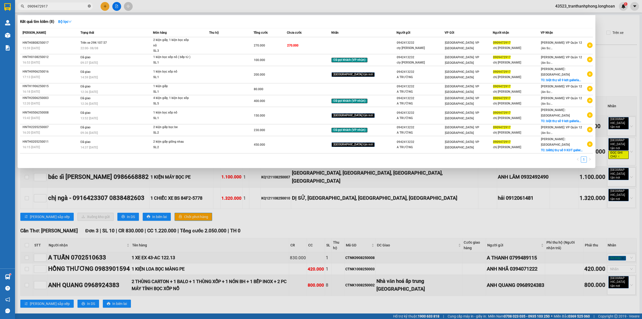
click at [90, 4] on span at bounding box center [89, 6] width 3 height 5
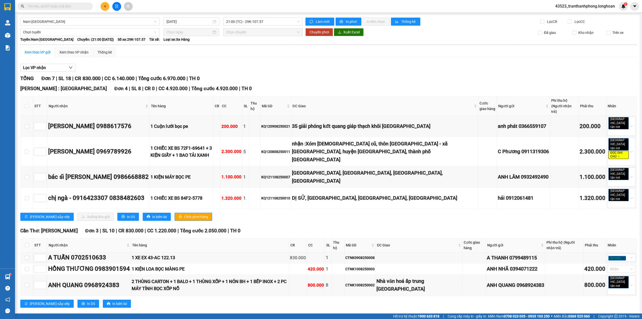
paste input "KQ120908250021"
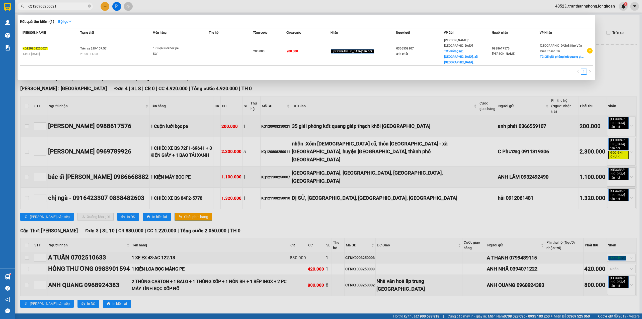
type input "KQ120908250021"
click at [394, 51] on div "Mã ĐH Trạng thái Món hàng Thu hộ Tổng cước Chưa cước Nhãn Người gửi VP Gửi Ngườ…" at bounding box center [306, 52] width 573 height 49
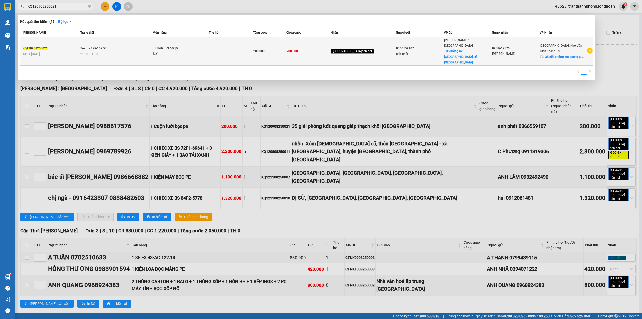
click at [402, 51] on div "anh phát" at bounding box center [419, 53] width 47 height 5
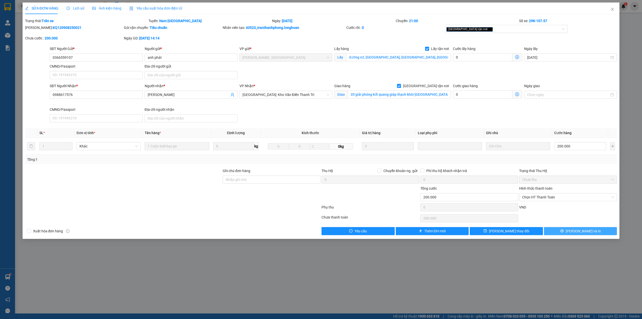
click at [578, 232] on span "[PERSON_NAME] và In" at bounding box center [583, 231] width 35 height 6
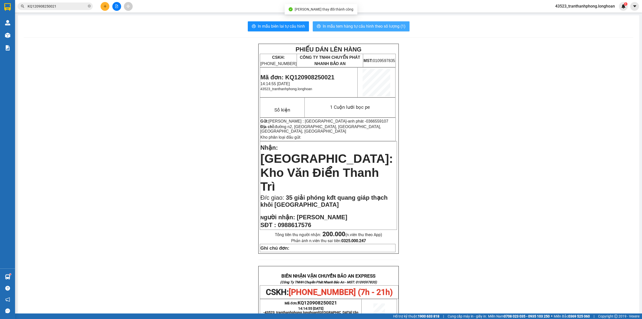
click at [378, 31] on button "In mẫu tem hàng tự cấu hình theo số lượng (1)" at bounding box center [361, 26] width 97 height 10
click at [313, 21] on button "In mẫu tem hàng tự cấu hình theo số lượng (1)" at bounding box center [361, 26] width 97 height 10
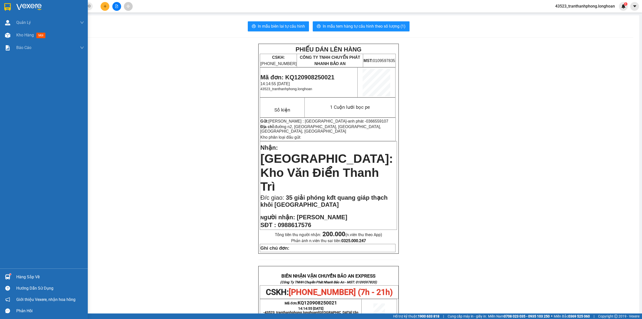
click at [7, 3] on img at bounding box center [7, 7] width 7 height 8
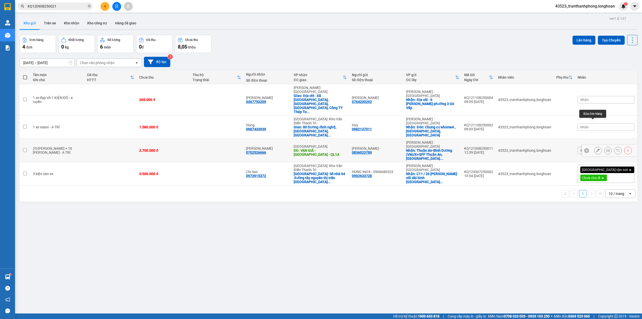
click at [594, 146] on button at bounding box center [597, 150] width 7 height 9
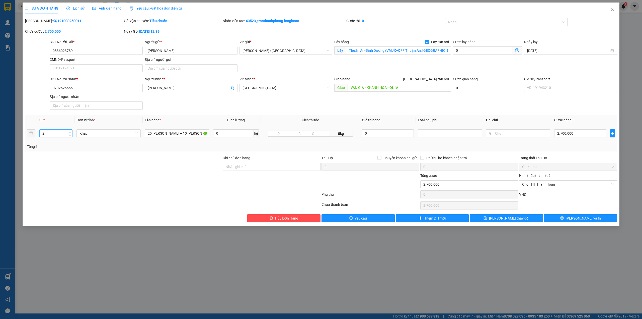
click at [69, 131] on span "up" at bounding box center [69, 131] width 3 height 3
click at [69, 131] on span "Increase Value" at bounding box center [70, 131] width 6 height 5
click at [69, 130] on span "Increase Value" at bounding box center [70, 131] width 6 height 5
click at [63, 134] on input "4" at bounding box center [56, 133] width 33 height 8
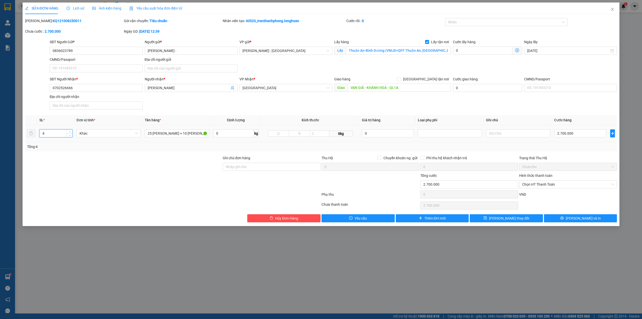
click at [63, 134] on input "4" at bounding box center [56, 133] width 33 height 8
type input "35"
drag, startPoint x: 197, startPoint y: 134, endPoint x: 339, endPoint y: 137, distance: 142.5
click at [339, 137] on tr "35 Khác 25 THÙNG SƠN + 10 BAO CÁT - A TRÍ 0 kg 0kg 0 2.700.000" at bounding box center [321, 133] width 592 height 17
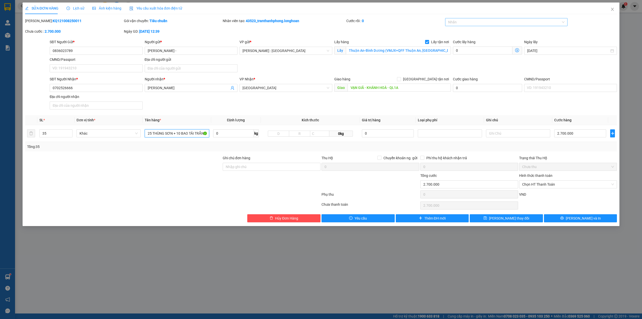
click at [447, 22] on div at bounding box center [447, 22] width 3 height 6
type input "25 THÙNG SƠN + 10 BAO TẢI TRẮNG ( CÁT )"
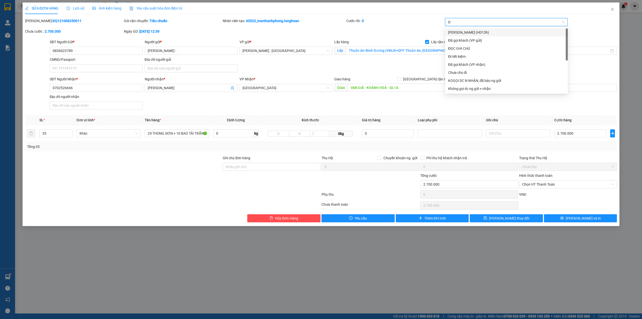
type input "D"
type input "ĐÃ"
click at [471, 32] on div "Đã gọi khách (VP gửi)" at bounding box center [506, 33] width 117 height 6
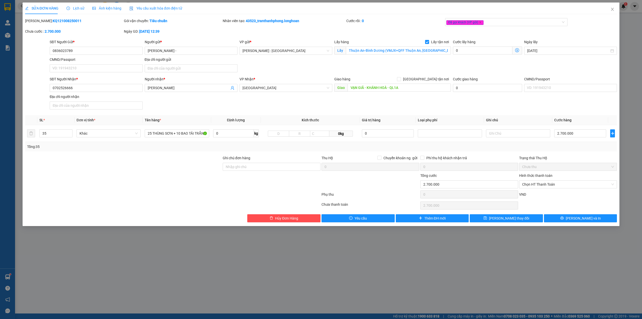
click at [386, 61] on div "SĐT Người Gửi * 0836023789 Người gửi * Vũ Xuân Thu - VP gửi * Hồ Chí Minh : Kho…" at bounding box center [333, 56] width 569 height 35
click at [557, 110] on div "SĐT Người Nhận * 0702526666 Người nhận * Anh Nam VP Nhận * Khánh Hòa Giao hàng …" at bounding box center [333, 93] width 569 height 35
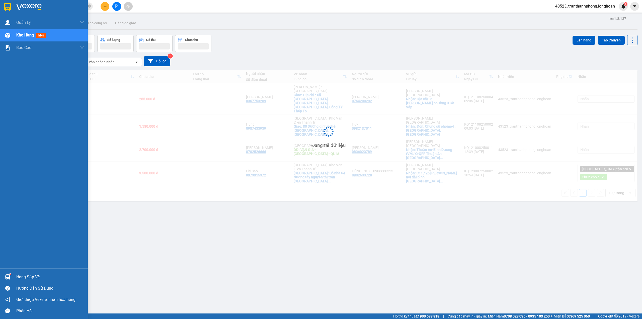
click at [11, 10] on div at bounding box center [7, 7] width 9 height 9
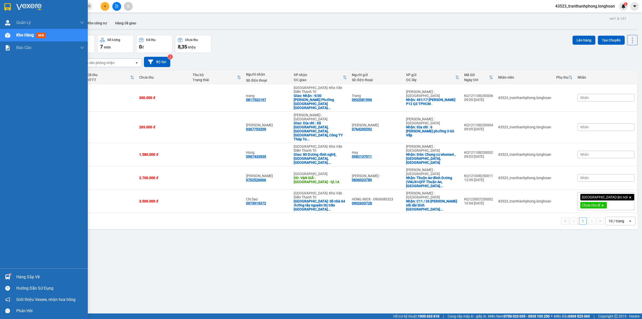
click at [0, 1] on div at bounding box center [44, 8] width 88 height 16
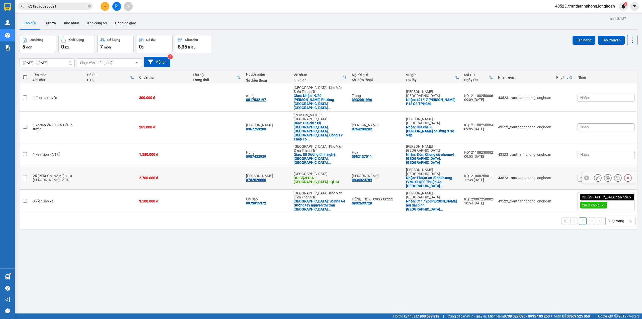
click at [596, 176] on icon at bounding box center [598, 178] width 4 height 4
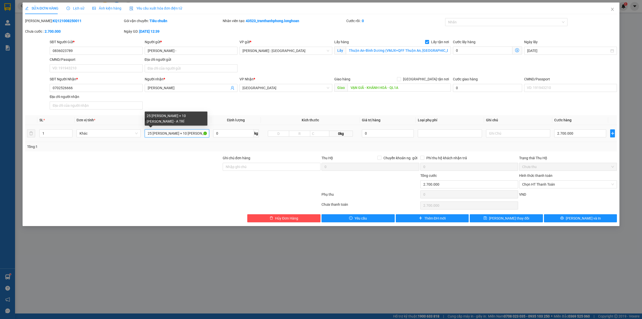
click at [180, 134] on input "25 THÙNG SƠN + 10 BAO CÁT - A TRÍ" at bounding box center [177, 133] width 64 height 8
type input "25 THÙNG SƠN + 20 BAO CÁT - A TRÍ"
click at [56, 132] on input "1" at bounding box center [56, 133] width 33 height 8
type input "45"
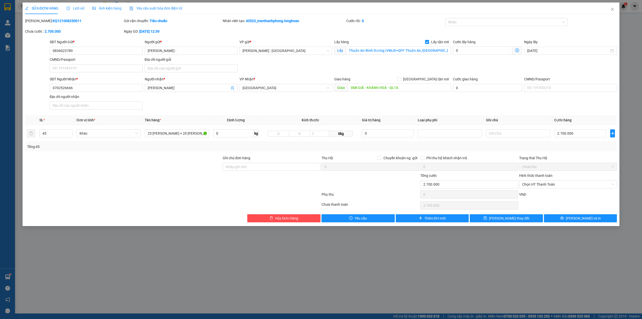
click at [74, 155] on div "Total Paid Fee 0 Total UnPaid Fee 2.700.000 Cash Collection Total Fee Mã ĐH: KQ…" at bounding box center [321, 120] width 592 height 204
click at [462, 25] on div at bounding box center [503, 22] width 115 height 6
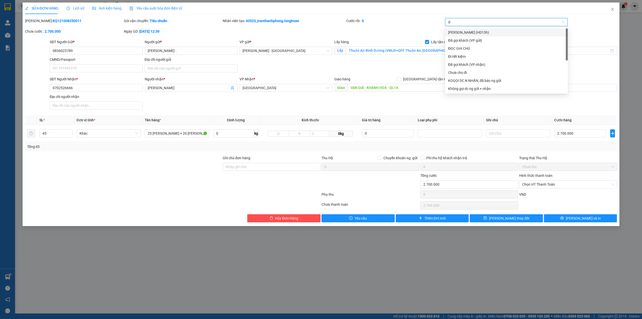
type input "d"
type input "đã"
click at [461, 35] on div "Đã gọi khách (VP gửi)" at bounding box center [506, 33] width 117 height 6
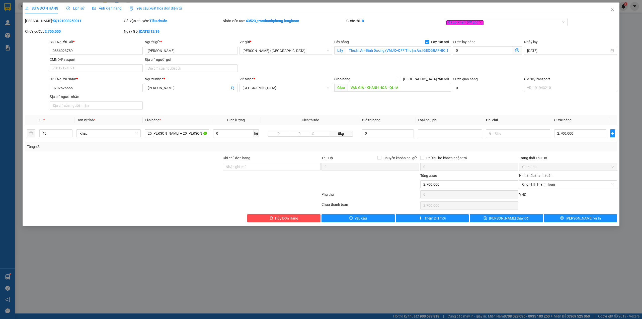
click at [171, 212] on div "Total Paid Fee 0 Total UnPaid Fee 2.700.000 Cash Collection Total Fee Mã ĐH: KQ…" at bounding box center [321, 120] width 592 height 204
drag, startPoint x: 196, startPoint y: 137, endPoint x: 219, endPoint y: 137, distance: 22.8
click at [219, 135] on tr "45 Khác 25 THÙNG SƠN + 20 BAO CÁT - A TRÍ 0 kg 0kg 0 2.700.000" at bounding box center [321, 133] width 592 height 17
type input "25 THÙNG SƠN + 20 BAO TẢI TRẮNG"
click at [564, 220] on span "printer" at bounding box center [562, 218] width 4 height 4
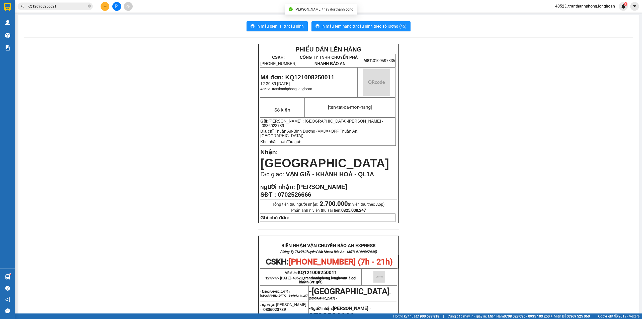
click at [377, 21] on div "In mẫu biên lai tự cấu hình In mẫu tem hàng tự cấu hình theo số lượng (45) PHIẾ…" at bounding box center [328, 249] width 621 height 468
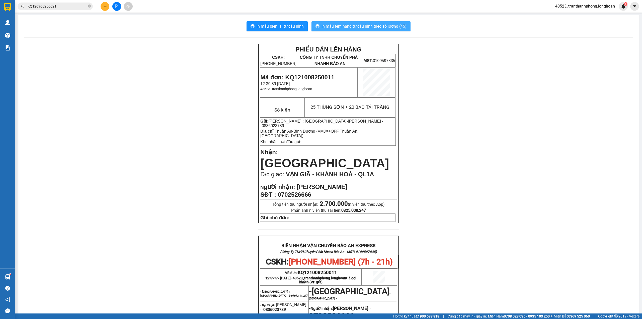
click at [376, 28] on span "In mẫu tem hàng tự cấu hình theo số lượng (45)" at bounding box center [364, 26] width 85 height 6
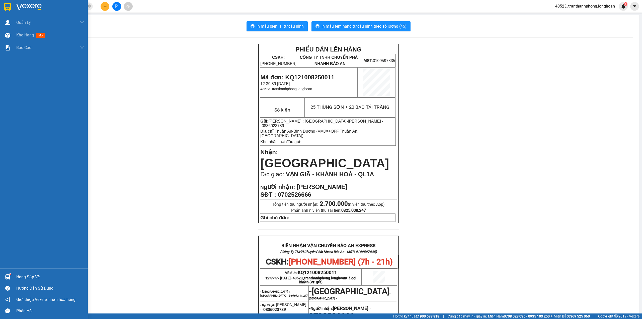
click at [269, 307] on span "0836023789" at bounding box center [274, 309] width 23 height 5
click at [7, 3] on img at bounding box center [7, 7] width 7 height 8
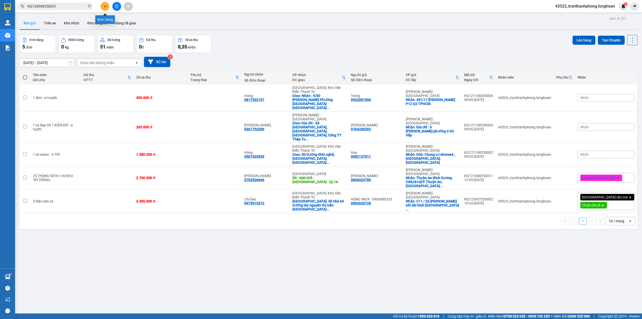
click at [106, 3] on button at bounding box center [105, 6] width 9 height 9
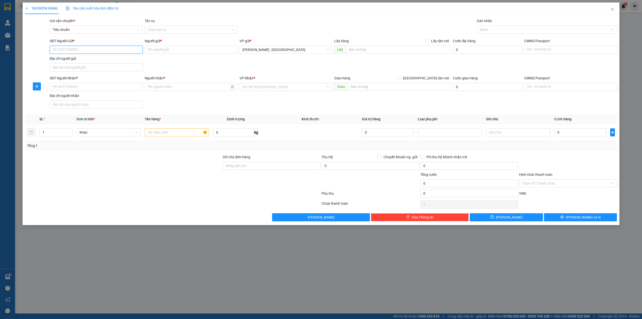
paste input "0379133365"
type input "0379133365"
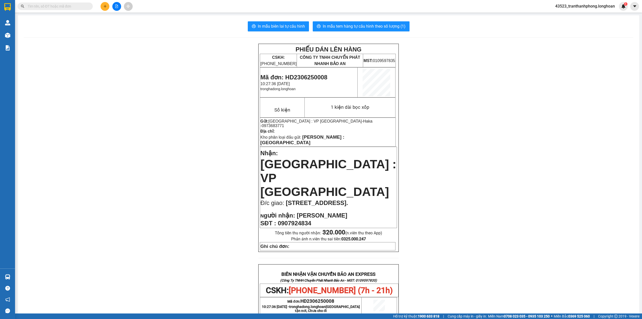
click at [46, 9] on span at bounding box center [55, 7] width 75 height 8
click at [46, 7] on input "text" at bounding box center [57, 7] width 59 height 6
paste input "070 4111247"
type input "070 4111247"
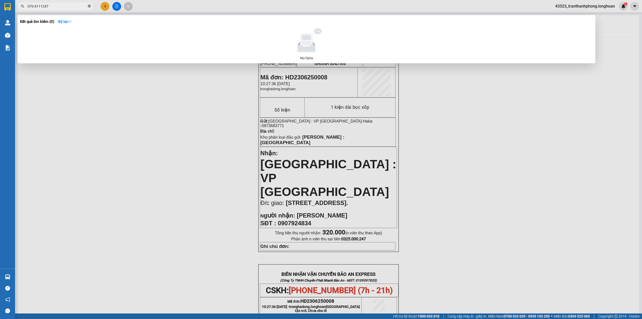
click at [90, 4] on span at bounding box center [89, 6] width 3 height 5
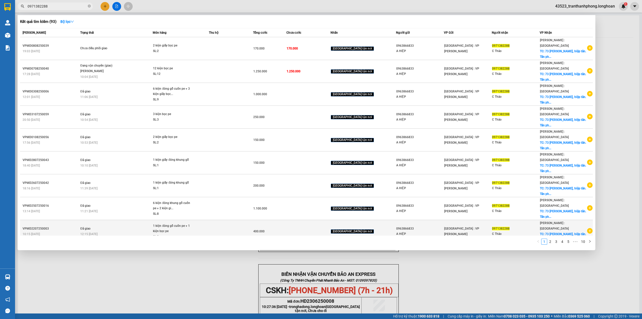
type input "0971382288"
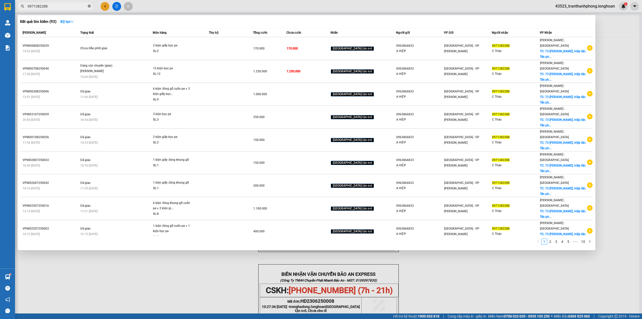
click at [88, 6] on icon "close-circle" at bounding box center [89, 6] width 3 height 3
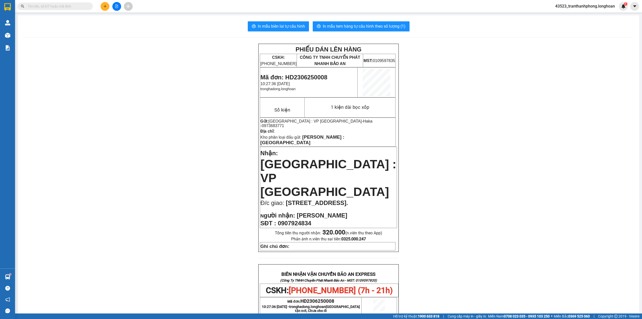
click at [79, 7] on input "text" at bounding box center [57, 7] width 59 height 6
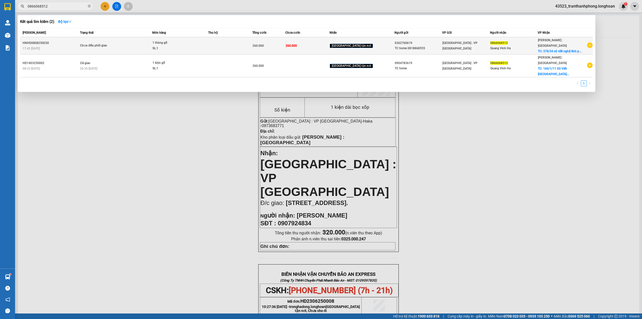
type input "0866068512"
click at [221, 39] on td at bounding box center [230, 45] width 44 height 17
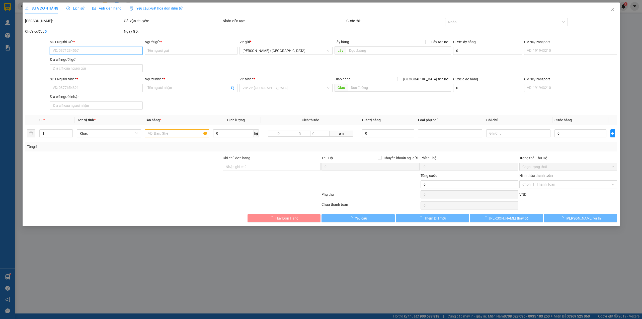
type input "0362760619"
type input "TC home 0818868555"
type input "0866068512"
type input "Quang Vinh Ha"
checkbox input "true"
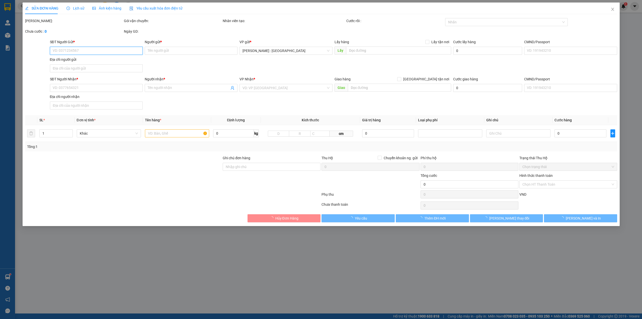
type input "378/34 xô viết nghệ tĩnh p25. Bình Thạnh"
type input "260.000"
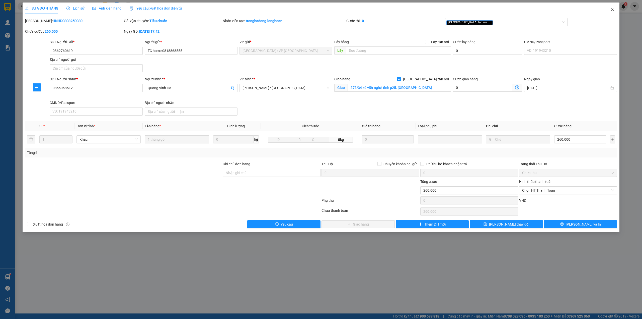
click at [611, 9] on icon "close" at bounding box center [612, 9] width 4 height 4
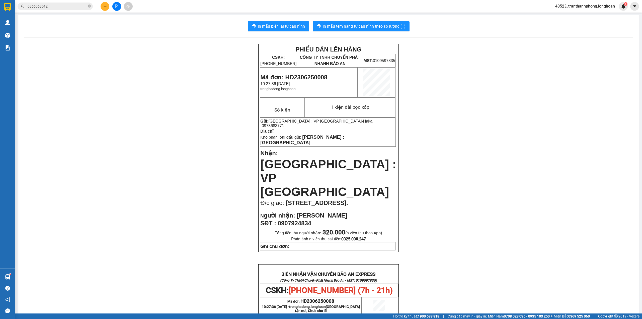
click at [47, 10] on span "0866068512" at bounding box center [55, 7] width 75 height 8
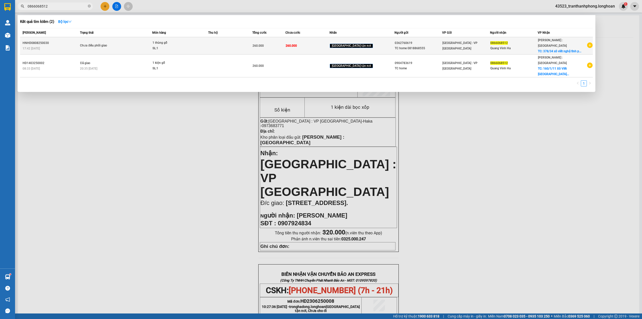
click at [87, 38] on td "Chưa điều phối giao" at bounding box center [115, 45] width 73 height 17
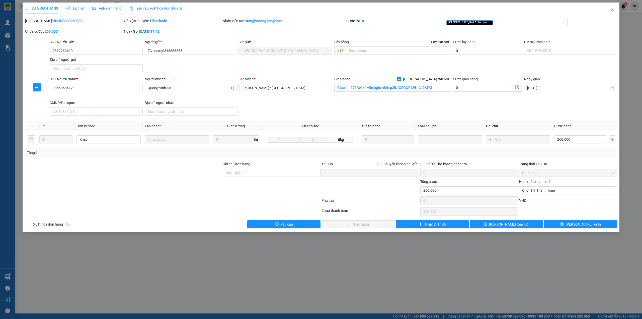
click at [77, 8] on span "Lịch sử" at bounding box center [75, 8] width 18 height 4
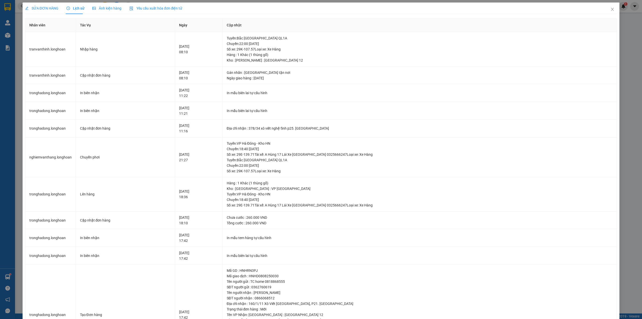
click at [46, 10] on span "SỬA ĐƠN HÀNG" at bounding box center [41, 8] width 33 height 4
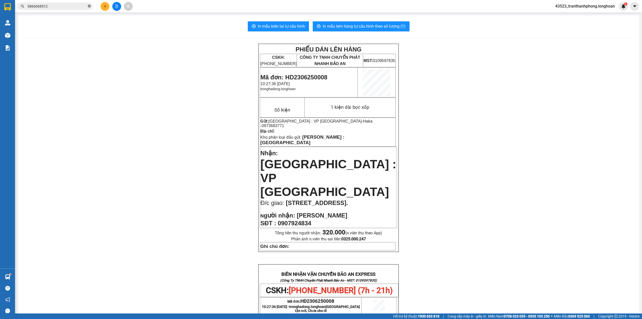
click at [89, 6] on icon "close-circle" at bounding box center [89, 6] width 3 height 3
click at [72, 9] on span at bounding box center [55, 7] width 75 height 8
drag, startPoint x: 81, startPoint y: 9, endPoint x: 91, endPoint y: 7, distance: 9.7
click at [82, 9] on span at bounding box center [55, 7] width 75 height 8
click at [89, 9] on span at bounding box center [55, 7] width 75 height 8
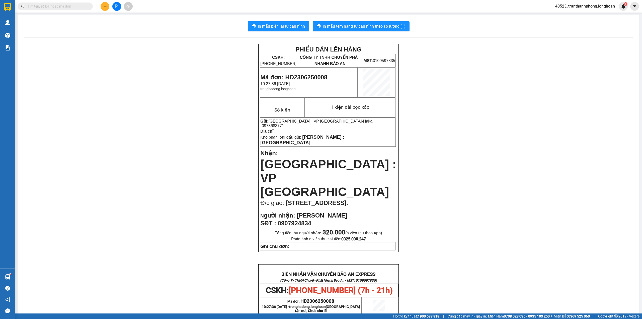
click at [87, 8] on span at bounding box center [55, 7] width 75 height 8
click at [74, 4] on input "text" at bounding box center [57, 7] width 59 height 6
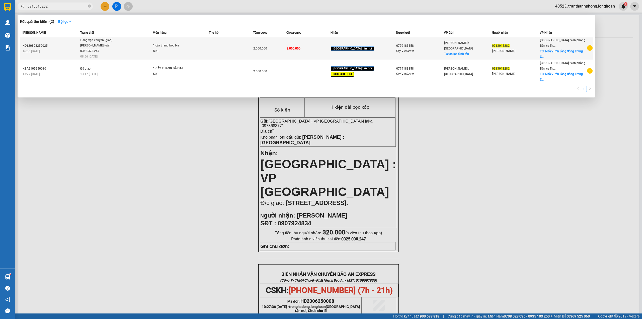
type input "0913013282"
click at [267, 48] on span "2.000.000" at bounding box center [260, 49] width 14 height 4
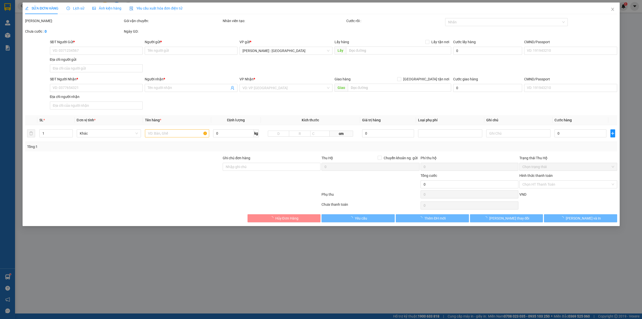
type input "0779183858"
type input "Cty VietGrow"
checkbox input "true"
type input "an lạc bình tân"
type input "0913013282"
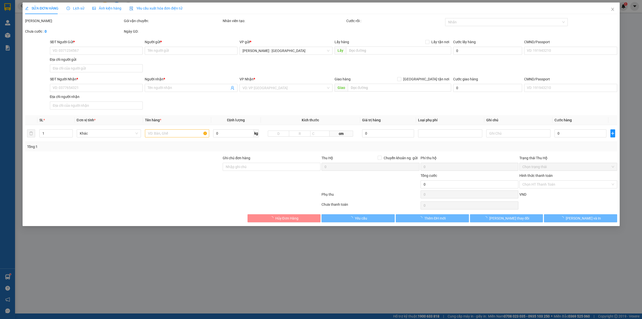
type input "Anh Vũ Tuân"
checkbox input "true"
type input "Nhà Vườn Làng Sông Trăng Cẩm Hoàn - Thanh Sơn - Kiến Thuỵ - Hải Phòng"
type input "2.000.000"
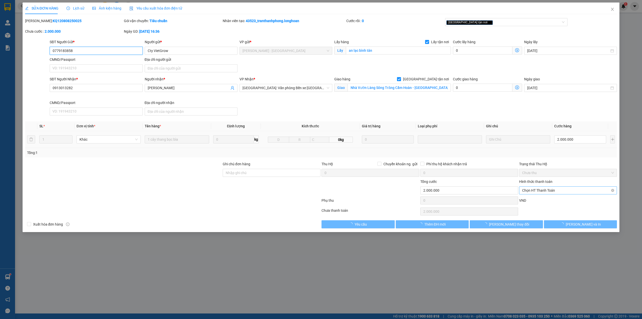
click at [538, 190] on span "Chọn HT Thanh Toán" at bounding box center [568, 190] width 92 height 8
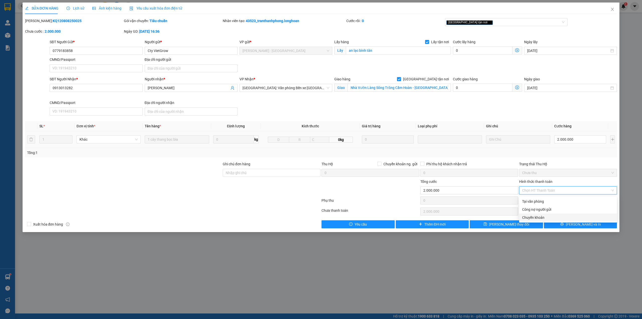
click at [538, 215] on div "Chuyển khoản" at bounding box center [568, 217] width 92 height 6
type input "0"
click at [526, 222] on button "[PERSON_NAME] thay đổi" at bounding box center [506, 224] width 73 height 8
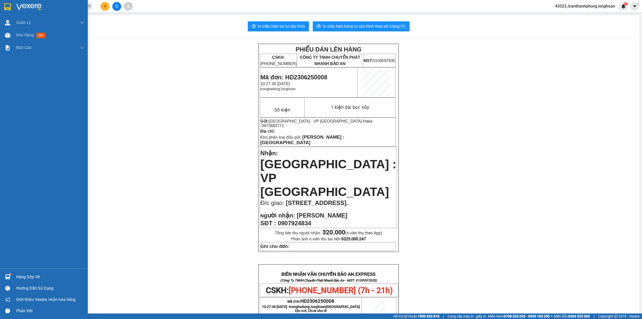
click at [0, 7] on div at bounding box center [44, 8] width 88 height 16
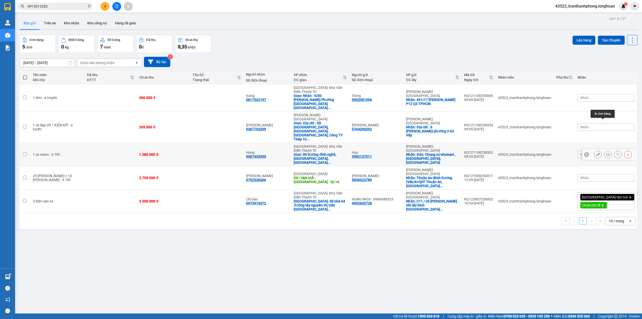
click at [606, 152] on icon at bounding box center [608, 154] width 4 height 4
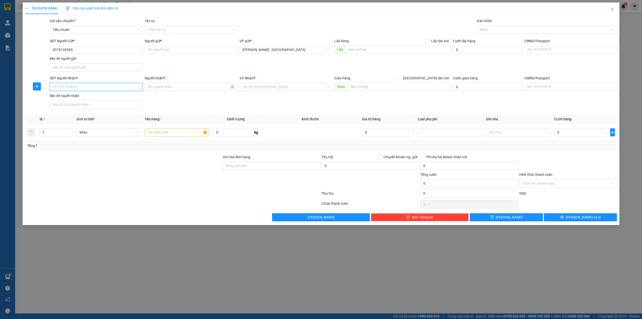
drag, startPoint x: 100, startPoint y: 90, endPoint x: 100, endPoint y: 87, distance: 3.0
click at [100, 87] on input "SĐT Người Nhận *" at bounding box center [96, 87] width 93 height 8
paste input "0989221712"
type input "0989221712"
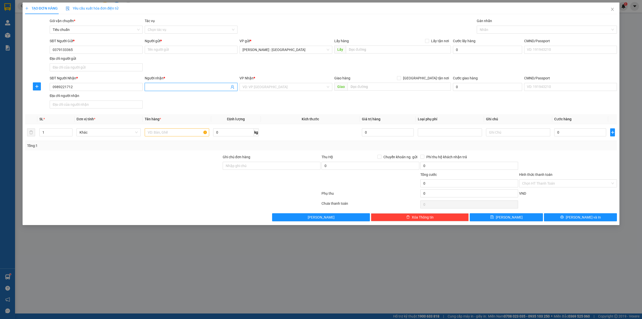
paste input "Nguyễn Hoàng Nam"
click at [219, 91] on span "Nguyễn Hoàng Nam" at bounding box center [191, 87] width 93 height 8
type input "Nguyễn Hoàng Nam"
click at [178, 49] on input "Người gửi *" at bounding box center [191, 50] width 93 height 8
paste input "VinFast Xanh 365 Bình Chiểu"
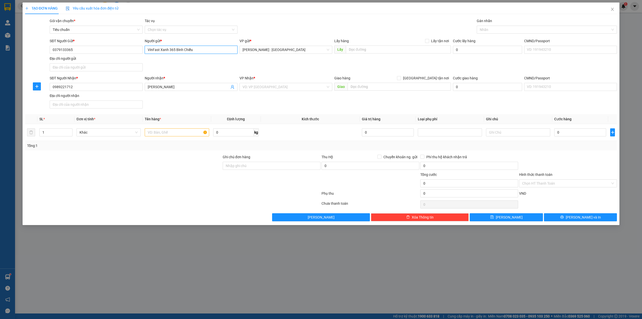
type input "VinFast Xanh 365 Bình Chiểu"
click at [430, 49] on input "text" at bounding box center [398, 49] width 105 height 8
paste input "1321 Tỉnh lộ 43, Tam Bình, Hồ Chí Minh"
type input "1321 Tỉnh lộ 43, Tam Bình, Hồ Chí Minh"
click at [431, 40] on span "Lấy tận nơi" at bounding box center [440, 41] width 22 height 6
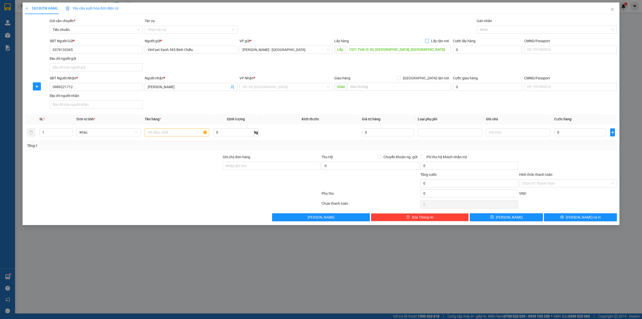
click at [429, 40] on input "Lấy tận nơi" at bounding box center [427, 41] width 4 height 4
checkbox input "true"
drag, startPoint x: 394, startPoint y: 88, endPoint x: 416, endPoint y: 82, distance: 22.9
click at [395, 88] on input "text" at bounding box center [399, 87] width 103 height 8
paste input "12 Đào Duy Anh, Hà Nội"
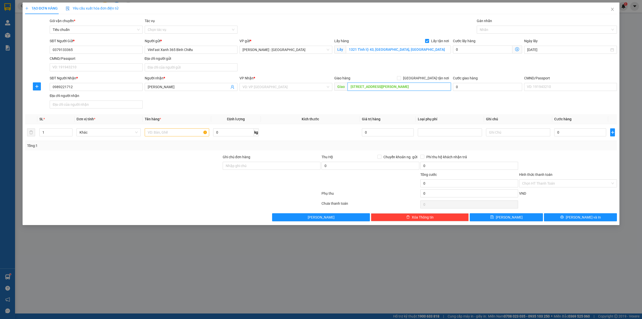
type input "12 Đào Duy Anh, Hà Nội"
click at [428, 75] on form "SĐT Người Gửi * 0379133365 Người gửi * VinFast Xanh 365 Bình Chiểu VP gửi * Hồ …" at bounding box center [321, 74] width 592 height 72
click at [401, 77] on input "[GEOGRAPHIC_DATA] tận nơi" at bounding box center [399, 78] width 4 height 4
checkbox input "true"
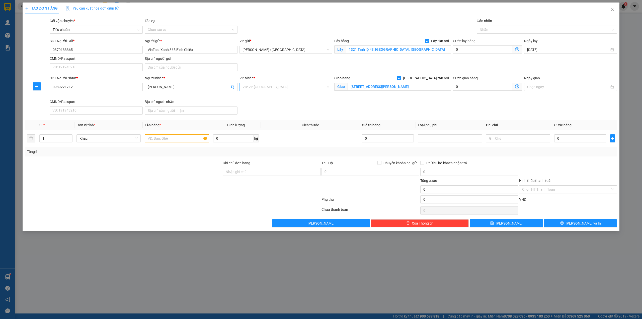
click at [270, 91] on input "search" at bounding box center [284, 87] width 83 height 8
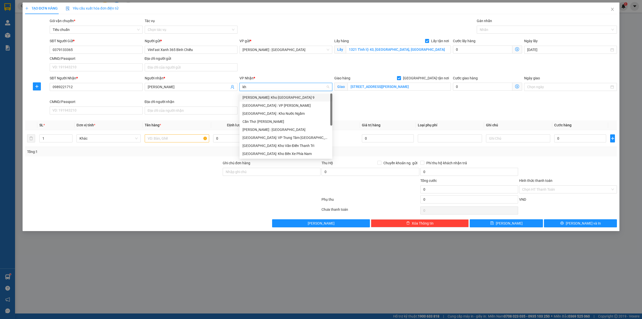
type input "kho"
click at [270, 131] on div "[GEOGRAPHIC_DATA]: Kho Văn Điển Thanh Trì" at bounding box center [286, 130] width 87 height 6
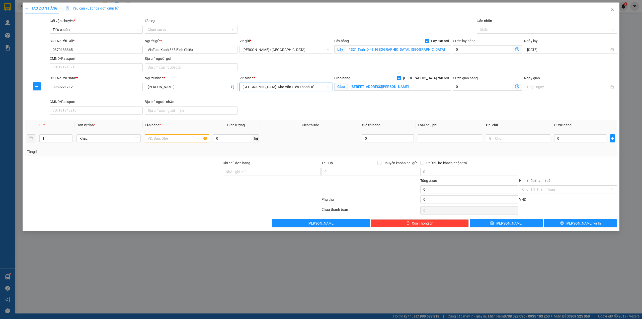
click at [177, 143] on div at bounding box center [177, 138] width 64 height 10
click at [189, 131] on td at bounding box center [177, 138] width 68 height 17
click at [187, 135] on div at bounding box center [177, 138] width 64 height 10
click at [187, 138] on input "text" at bounding box center [177, 138] width 64 height 8
paste input "1 xe điện"
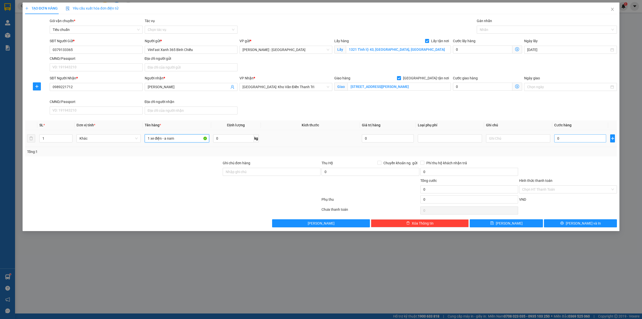
type input "1 xe điện - a nam"
click at [576, 138] on input "0" at bounding box center [580, 138] width 52 height 8
type input "1"
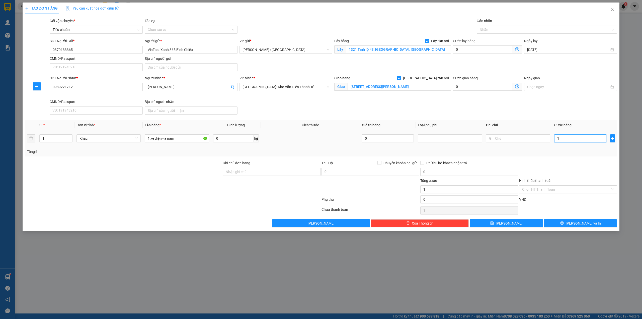
type input "13"
type input "130"
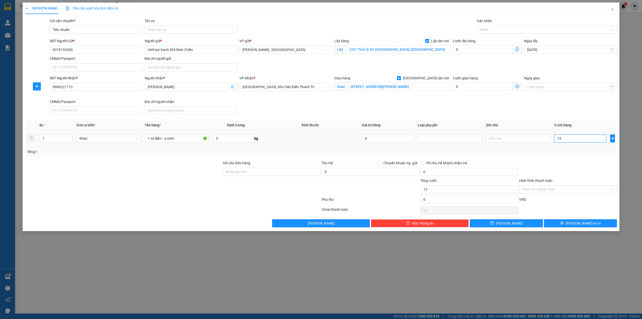
type input "130"
type input "13"
type input "1"
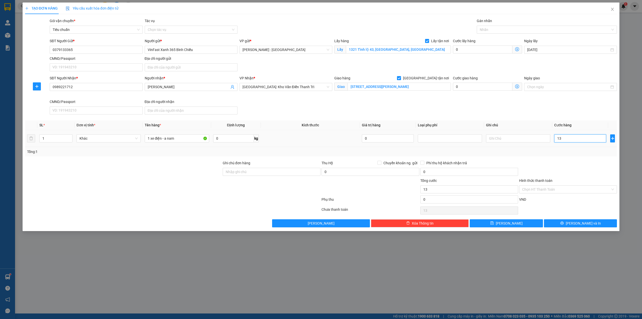
type input "1"
type input "0"
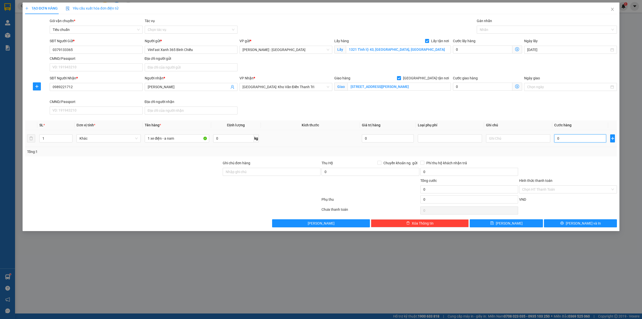
type input "01"
type input "1"
type input "011"
type input "11"
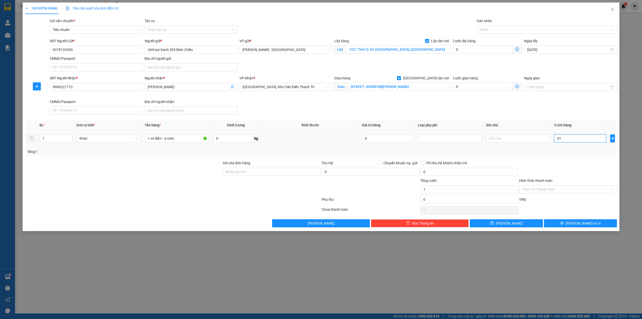
type input "11"
type input "0.113"
type input "113"
type input "01.130"
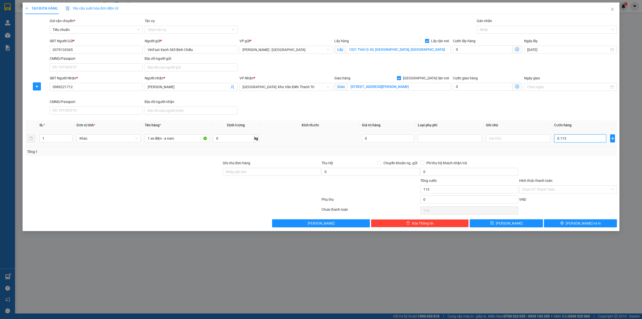
type input "1.130"
type input "1.130.000"
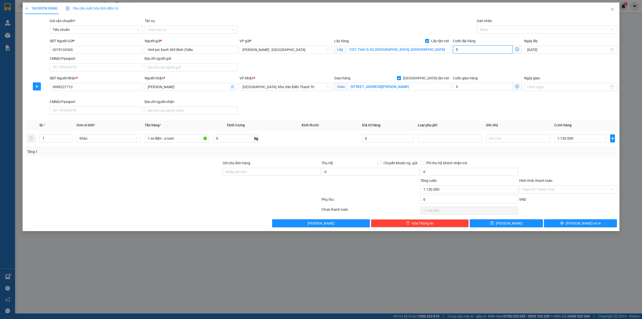
click at [470, 51] on input "0" at bounding box center [482, 49] width 59 height 8
type input "1.130.001"
type input "1"
type input "1.130.015"
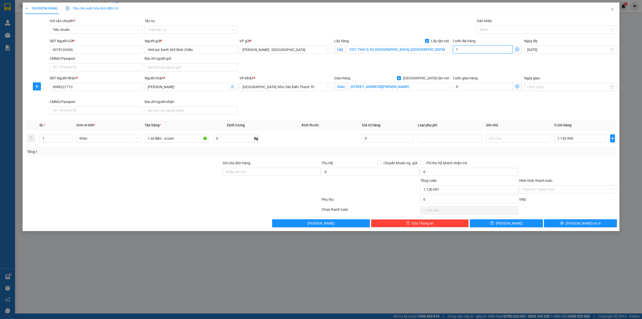
type input "1.130.015"
type input "15"
type input "1.130.150"
type input "150"
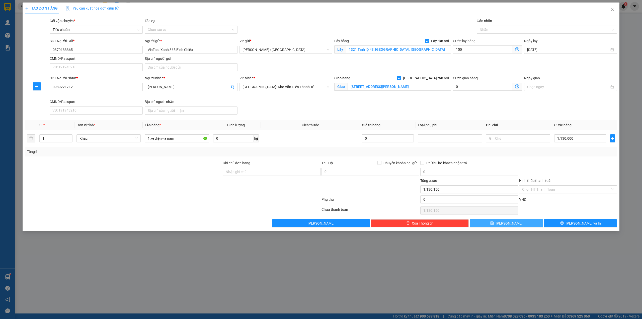
type input "1.280.000"
type input "150.000"
click at [487, 225] on button "[PERSON_NAME]" at bounding box center [506, 223] width 73 height 8
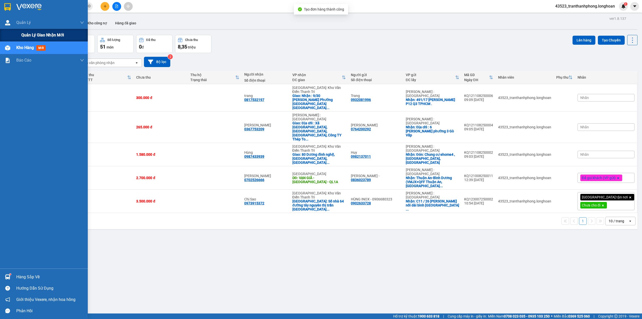
click at [17, 35] on div "Quản lý giao nhận mới" at bounding box center [44, 35] width 88 height 13
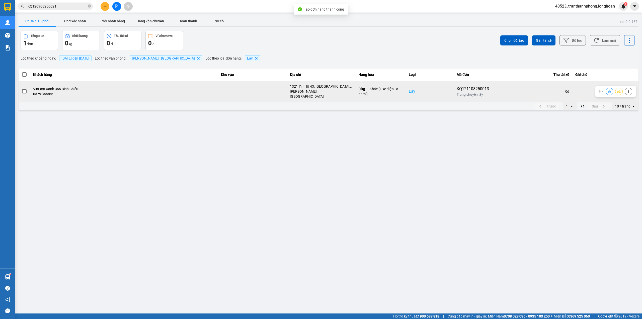
click at [24, 91] on span at bounding box center [24, 91] width 5 height 5
click at [22, 89] on input "checkbox" at bounding box center [22, 89] width 0 height 0
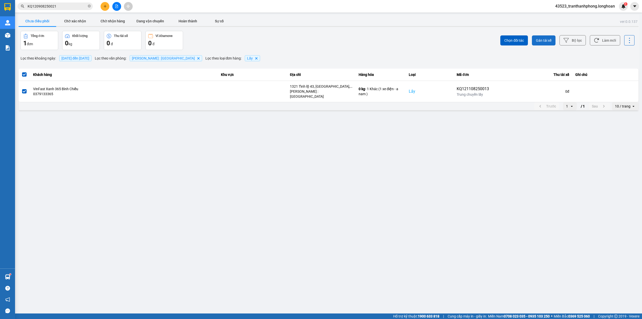
click at [539, 42] on span "Gán tài xế" at bounding box center [544, 40] width 16 height 5
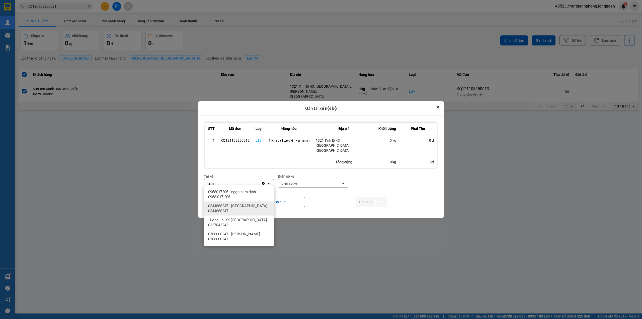
type input "nam"
drag, startPoint x: 234, startPoint y: 210, endPoint x: 290, endPoint y: 189, distance: 59.6
click at [234, 210] on span "0344668247 - [GEOGRAPHIC_DATA] 0344668247" at bounding box center [240, 208] width 64 height 10
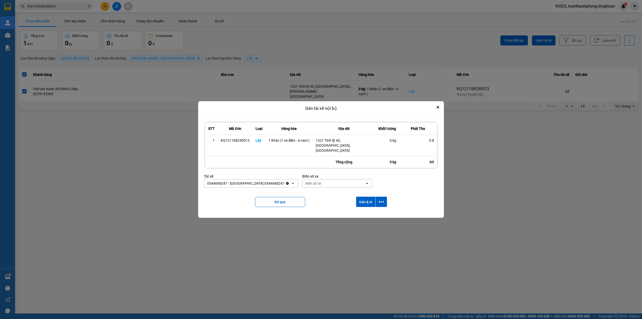
click at [305, 183] on div "Biển số xe" at bounding box center [313, 183] width 16 height 5
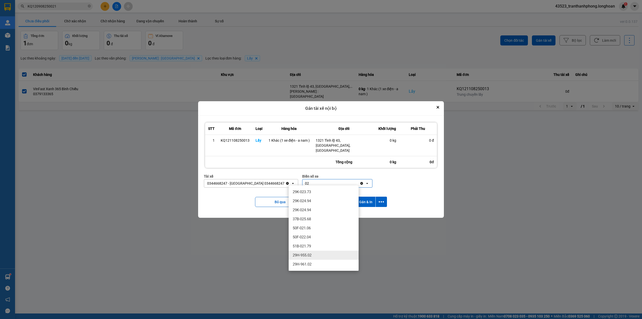
type input "02"
click at [305, 253] on span "29H-955.02" at bounding box center [302, 254] width 19 height 5
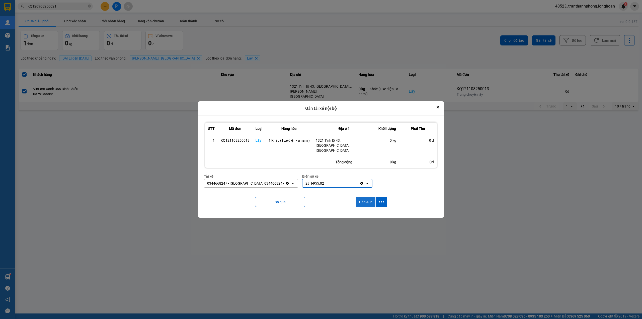
click at [358, 201] on button "Gán & In" at bounding box center [365, 201] width 19 height 10
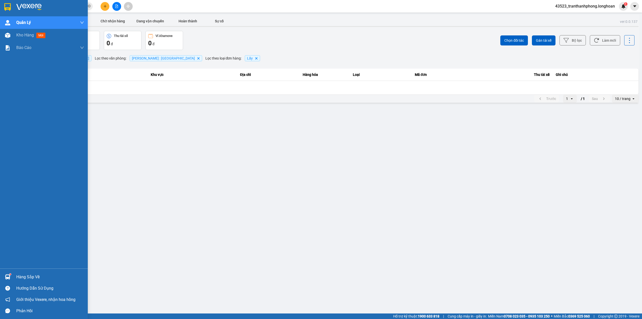
click at [2, 13] on div at bounding box center [44, 8] width 88 height 16
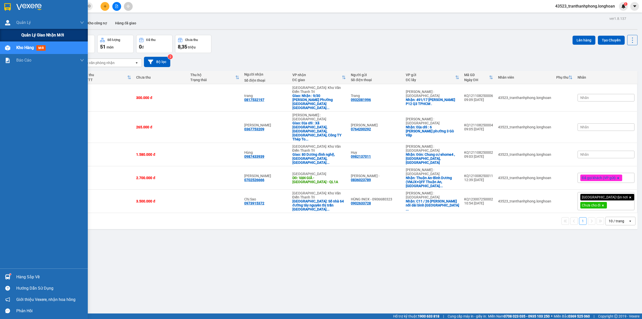
click at [20, 33] on div "Quản lý giao nhận mới" at bounding box center [44, 35] width 88 height 13
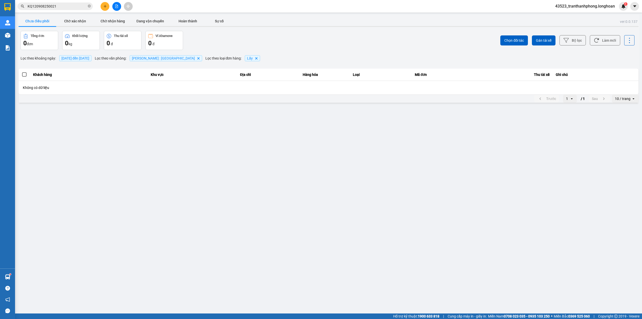
click at [151, 27] on div at bounding box center [329, 26] width 620 height 1
click at [150, 23] on button "Đang vận chuyển" at bounding box center [150, 21] width 38 height 10
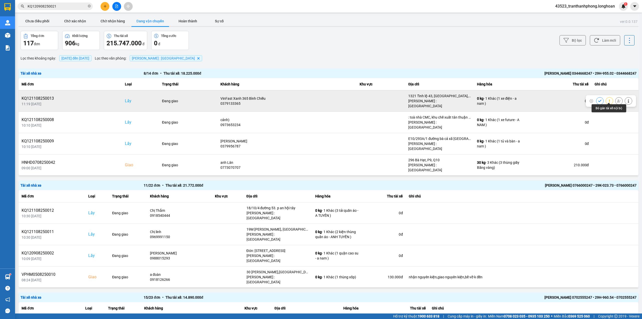
click at [617, 99] on icon at bounding box center [619, 101] width 4 height 4
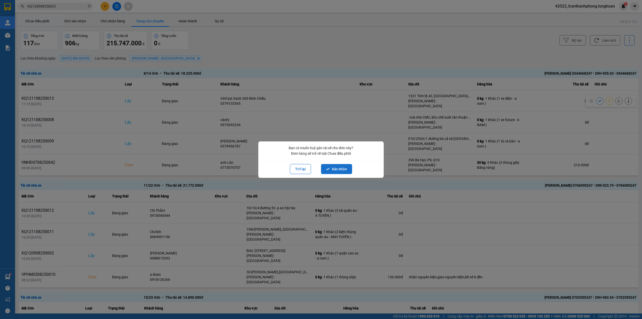
click at [333, 170] on button "Xác nhận" at bounding box center [336, 169] width 31 height 10
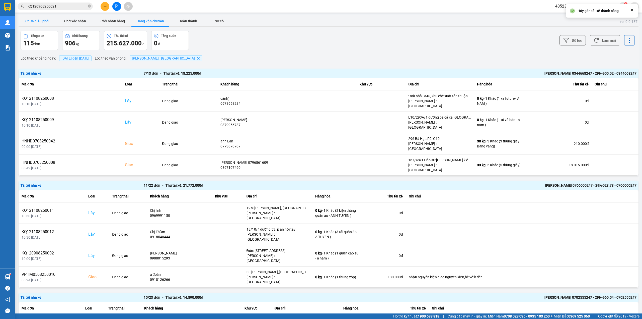
click at [45, 21] on button "Chưa điều phối" at bounding box center [38, 21] width 38 height 10
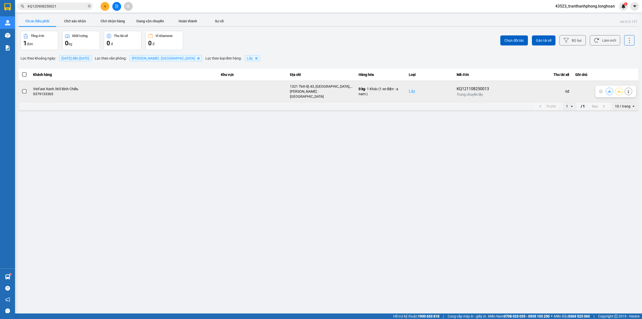
click at [627, 90] on icon at bounding box center [629, 92] width 4 height 4
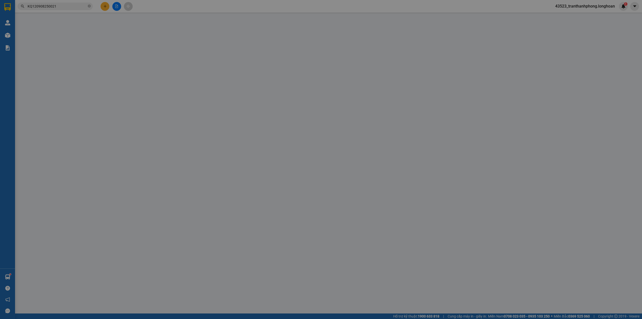
type input "0379133365"
type input "VinFast Xanh 365 Bình Chiểu"
checkbox input "true"
type input "1321 Tỉnh lộ 43, [GEOGRAPHIC_DATA], [GEOGRAPHIC_DATA]"
type input "0989221712"
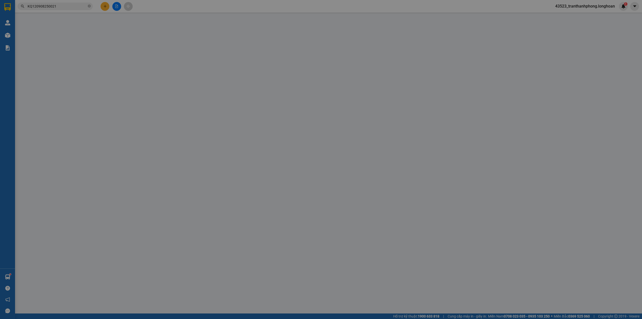
type input "[PERSON_NAME]"
checkbox input "true"
type input "[STREET_ADDRESS][PERSON_NAME]"
type input "1.280.000"
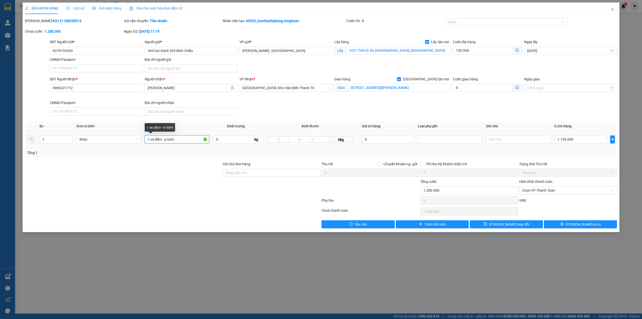
click at [173, 138] on input "1 xe điện - a nam" at bounding box center [177, 139] width 64 height 8
drag, startPoint x: 168, startPoint y: 139, endPoint x: 243, endPoint y: 153, distance: 76.9
click at [243, 153] on div "SL * Đơn vị tính * Tên hàng * Định lượng Kích thước Giá trị hàng Loại phụ phí G…" at bounding box center [321, 139] width 592 height 36
type input "1 xe điện - a tùng"
click at [504, 228] on button "[PERSON_NAME] thay đổi" at bounding box center [506, 224] width 73 height 8
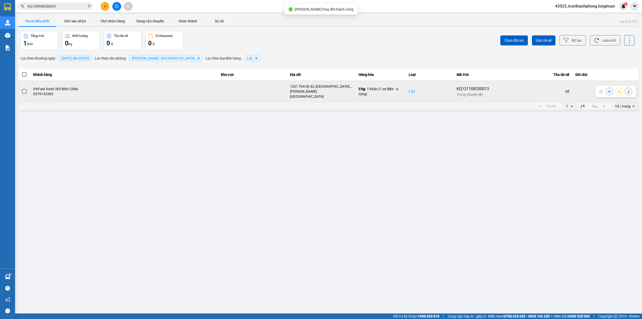
click at [26, 89] on span at bounding box center [24, 91] width 5 height 5
click at [22, 89] on input "checkbox" at bounding box center [22, 89] width 0 height 0
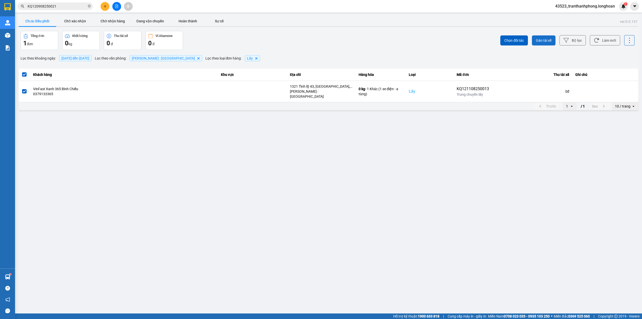
drag, startPoint x: 547, startPoint y: 38, endPoint x: 545, endPoint y: 37, distance: 2.7
click at [546, 37] on button "Gán tài xế" at bounding box center [544, 40] width 24 height 10
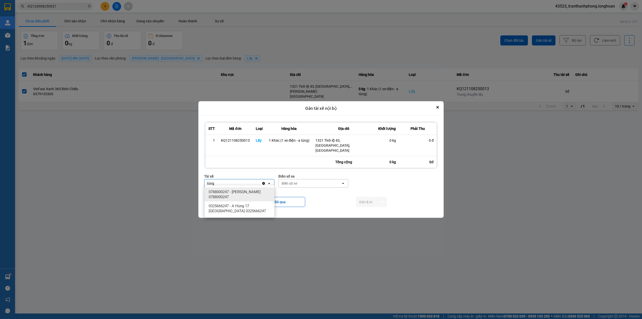
type input "tùng"
click at [224, 186] on ul "0788000247 - NGUYỄN THIỆN THANH TÙNG 0788000247 0325666247 - A Hùng 17 Lái Xe H…" at bounding box center [240, 201] width 70 height 32
click at [225, 191] on span "0788000247 - [PERSON_NAME] 0788000247" at bounding box center [241, 194] width 64 height 10
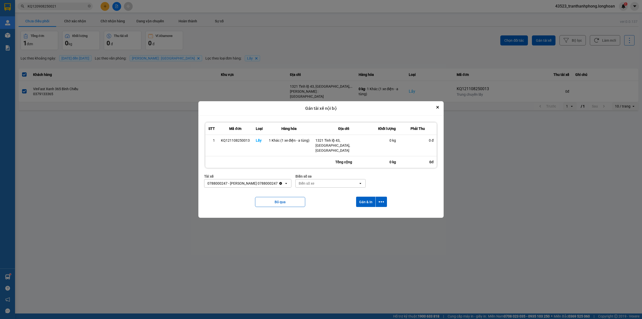
click at [333, 184] on div "Biển số xe" at bounding box center [327, 183] width 63 height 8
type input "68"
click at [344, 210] on div "29K-040.68" at bounding box center [351, 209] width 70 height 9
click at [366, 198] on button "Gán & In" at bounding box center [365, 201] width 19 height 10
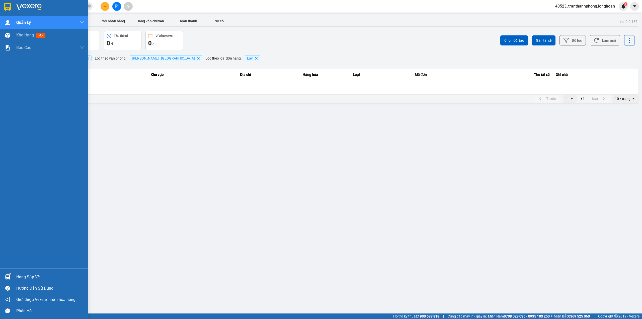
click at [0, 1] on div at bounding box center [44, 8] width 88 height 16
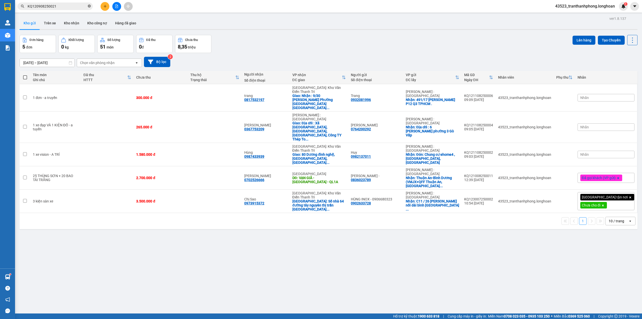
click at [89, 7] on icon "close-circle" at bounding box center [89, 6] width 3 height 3
paste input "0909900667"
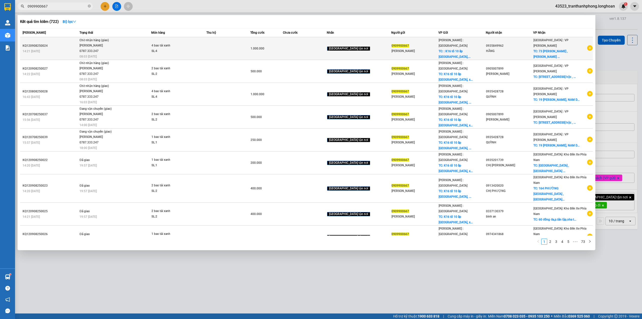
type input "0909900667"
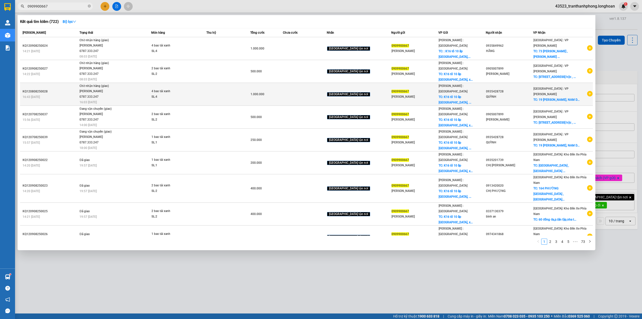
click at [587, 91] on icon "plus-circle" at bounding box center [590, 94] width 6 height 6
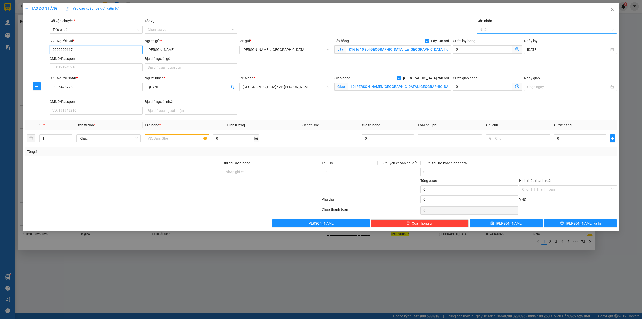
drag, startPoint x: 523, startPoint y: 32, endPoint x: 521, endPoint y: 30, distance: 2.7
click at [522, 31] on div at bounding box center [544, 30] width 133 height 6
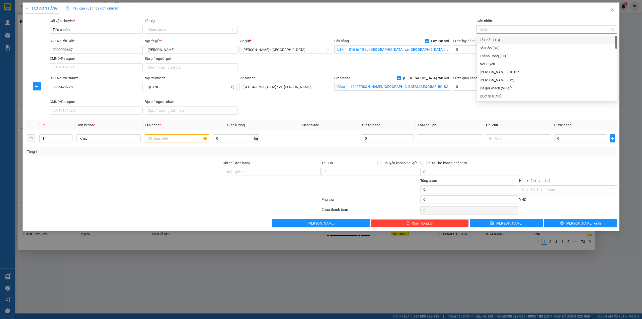
type input "g"
click at [497, 96] on div "[GEOGRAPHIC_DATA] tận nơi" at bounding box center [547, 96] width 134 height 6
click at [68, 136] on span "up" at bounding box center [69, 136] width 3 height 3
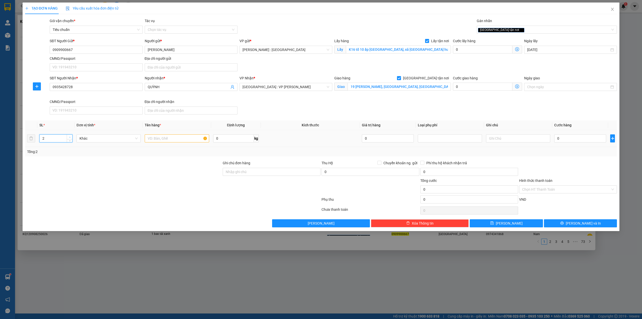
type input "3"
click at [68, 136] on span "up" at bounding box center [69, 136] width 3 height 3
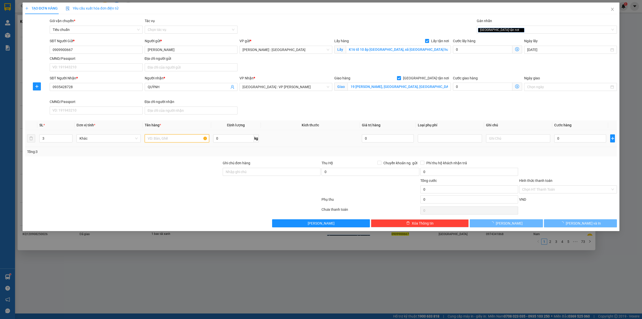
click at [168, 138] on input "text" at bounding box center [177, 138] width 64 height 8
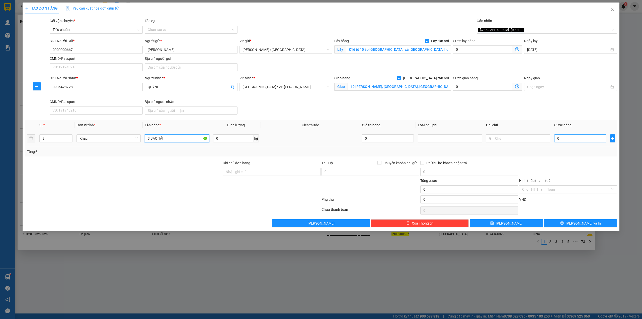
type input "3 BAO TẢI"
click at [575, 139] on input "0" at bounding box center [580, 138] width 52 height 8
type input "7"
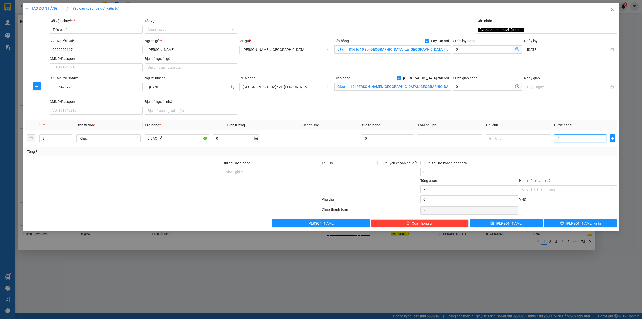
type input "75"
type input "750"
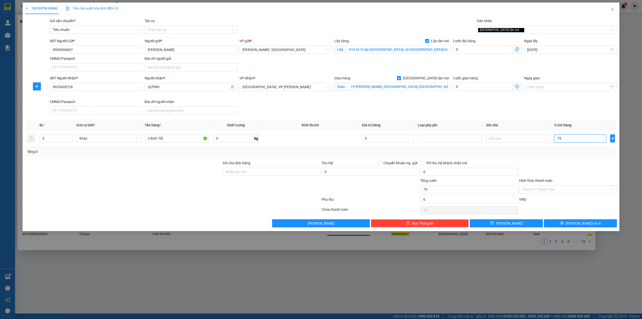
type input "750"
type input "750.000"
click at [508, 221] on span "[PERSON_NAME]" at bounding box center [509, 223] width 27 height 6
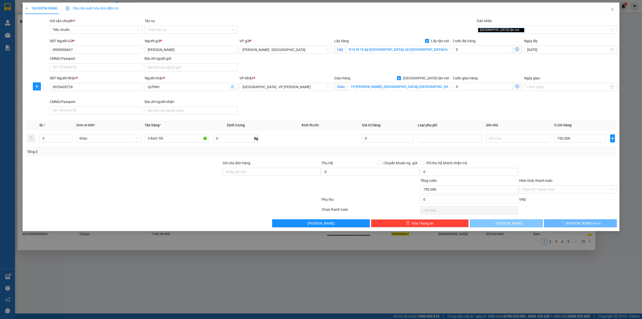
checkbox input "false"
type input "1"
type input "0"
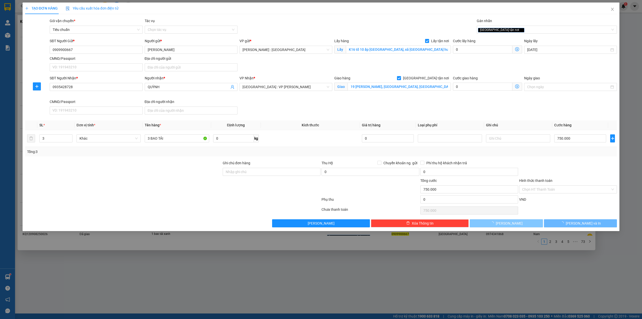
type input "0"
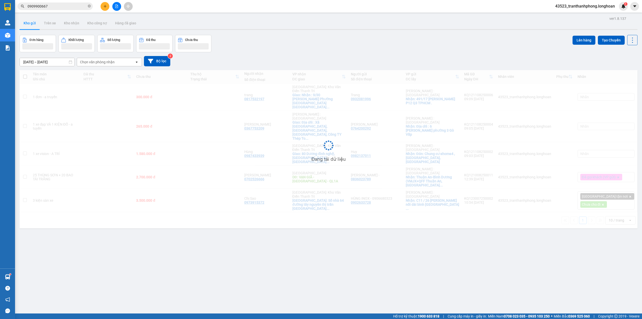
click at [68, 6] on input "0909900667" at bounding box center [57, 7] width 59 height 6
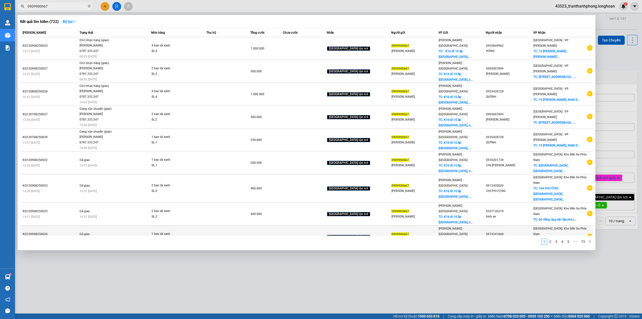
scroll to position [13, 0]
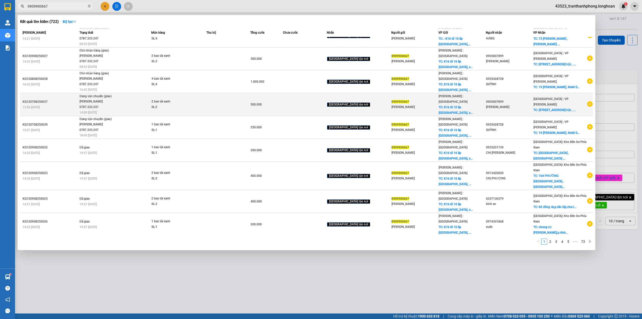
click at [587, 101] on icon "plus-circle" at bounding box center [590, 104] width 6 height 6
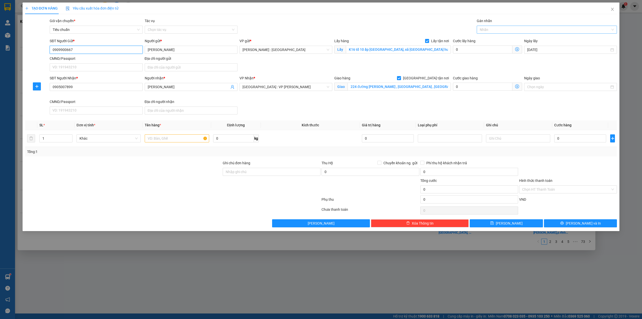
click at [512, 31] on div at bounding box center [544, 30] width 133 height 6
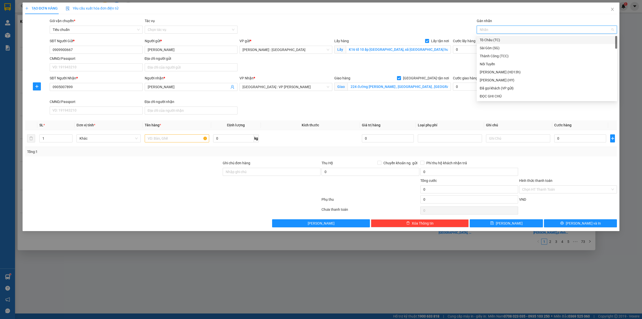
type input "G"
click at [493, 95] on div "[GEOGRAPHIC_DATA] tận nơi" at bounding box center [547, 96] width 134 height 6
click at [168, 141] on input "text" at bounding box center [177, 138] width 64 height 8
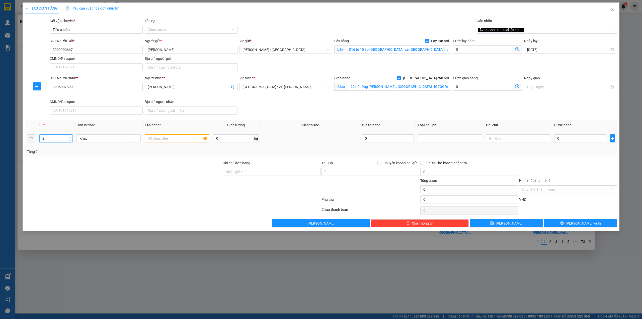
click at [69, 137] on icon "up" at bounding box center [70, 137] width 2 height 2
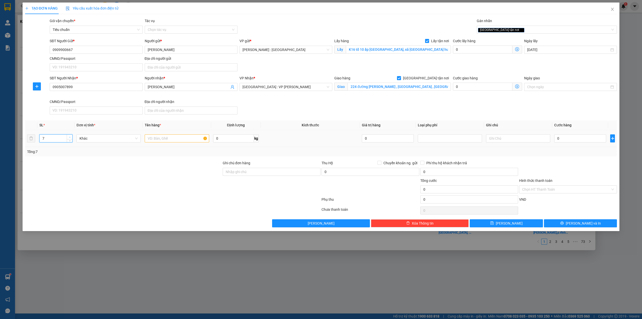
click at [69, 137] on icon "up" at bounding box center [70, 137] width 2 height 2
type input "7"
click at [71, 140] on span "Decrease Value" at bounding box center [70, 139] width 6 height 5
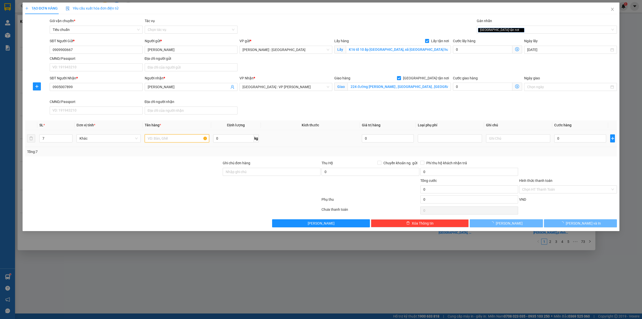
click at [176, 138] on input "text" at bounding box center [177, 138] width 64 height 8
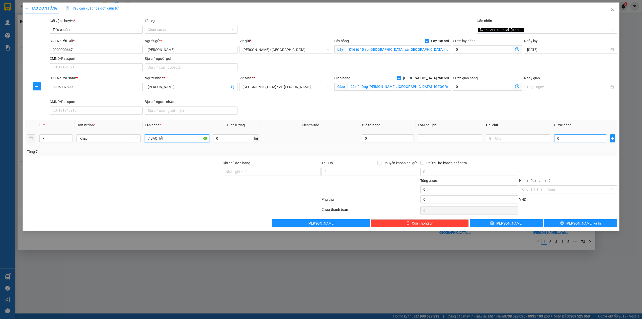
type input "7 BAO TẢI"
click at [564, 140] on input "0" at bounding box center [580, 138] width 52 height 8
click at [394, 166] on span "Chuyển khoản ng. gửi" at bounding box center [400, 163] width 38 height 6
click at [381, 164] on input "Chuyển khoản ng. gửi" at bounding box center [379, 163] width 4 height 4
checkbox input "true"
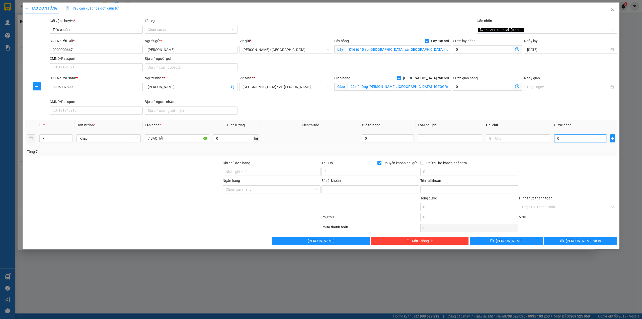
click at [557, 142] on input "0" at bounding box center [580, 138] width 52 height 8
type input "1"
type input "14"
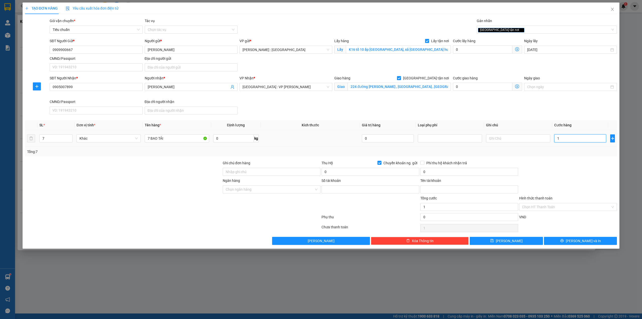
type input "14"
type input "140"
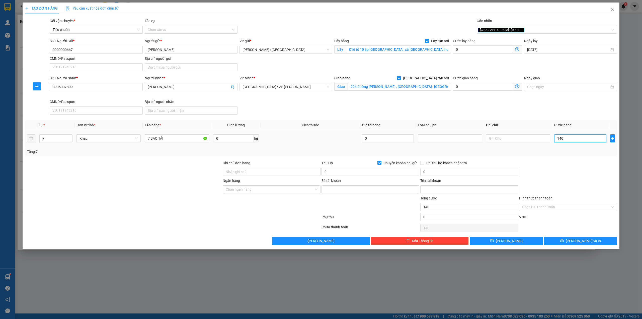
type input "1.400"
type input "14.000"
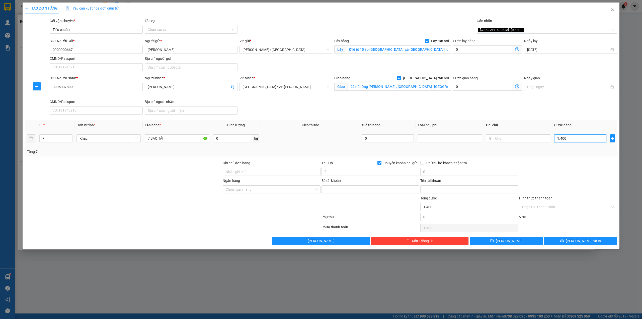
type input "14.000"
type input "140.000"
type input "1.400.000"
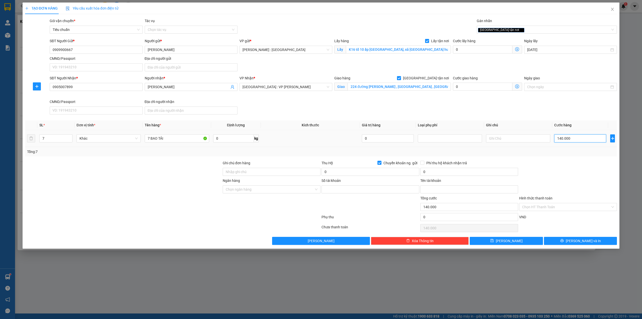
type input "1.400.000"
click at [378, 163] on input "Chuyển khoản ng. gửi" at bounding box center [379, 163] width 4 height 4
checkbox input "false"
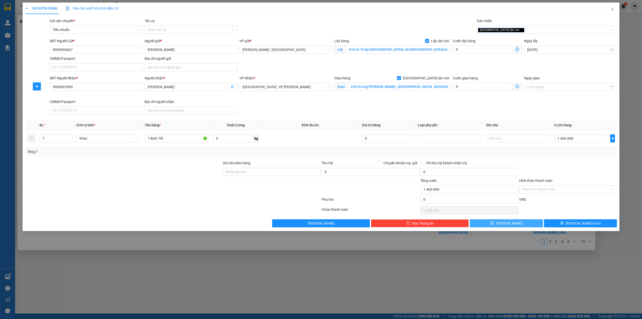
click at [509, 223] on span "[PERSON_NAME]" at bounding box center [509, 223] width 27 height 6
checkbox input "false"
type input "1"
type input "0"
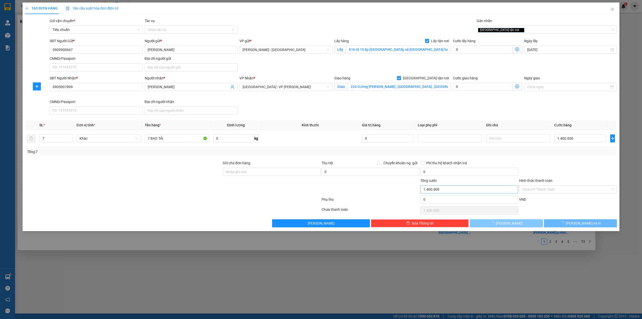
type input "0"
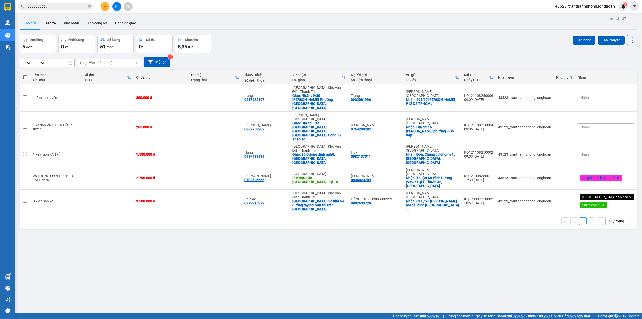
click at [75, 3] on span "0909900667" at bounding box center [55, 7] width 75 height 8
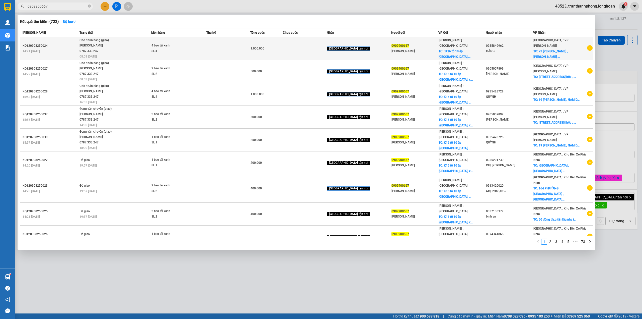
click at [587, 48] on icon "plus-circle" at bounding box center [590, 48] width 6 height 6
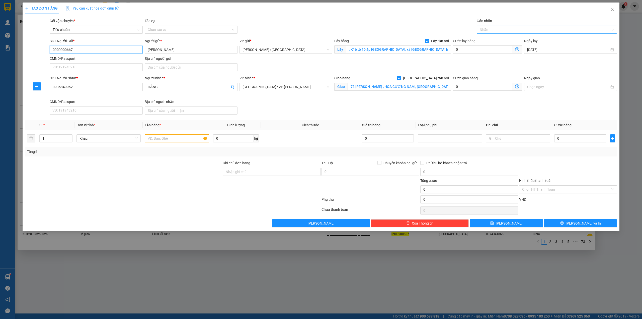
click at [536, 29] on div at bounding box center [544, 30] width 133 height 6
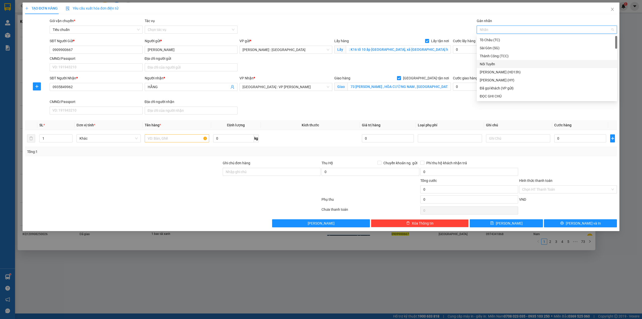
type input "G"
click at [494, 96] on div "[GEOGRAPHIC_DATA] tận nơi" at bounding box center [547, 96] width 134 height 6
type input "2"
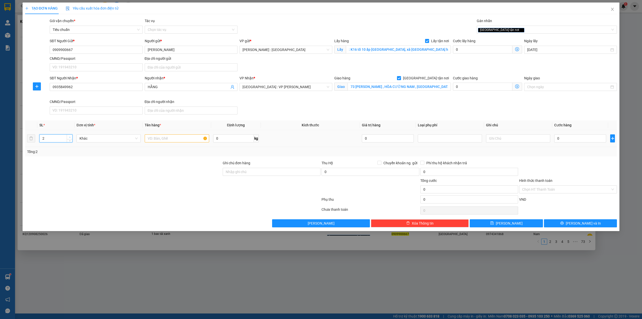
click at [69, 137] on icon "up" at bounding box center [70, 137] width 2 height 2
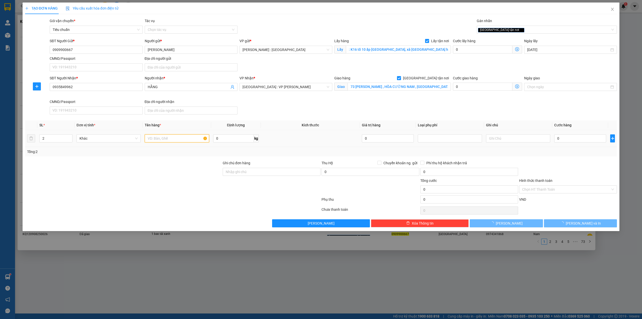
click at [168, 140] on input "text" at bounding box center [177, 138] width 64 height 8
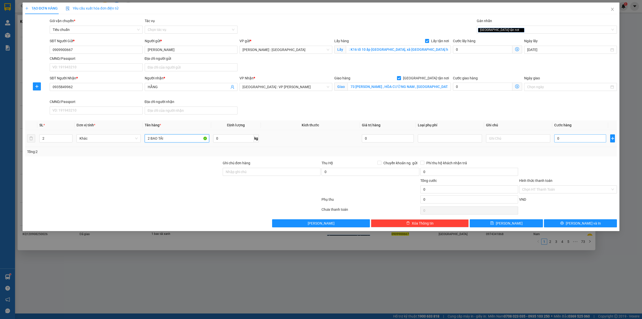
type input "2 BAO TẢI"
click at [586, 138] on input "0" at bounding box center [580, 138] width 52 height 8
type input "5"
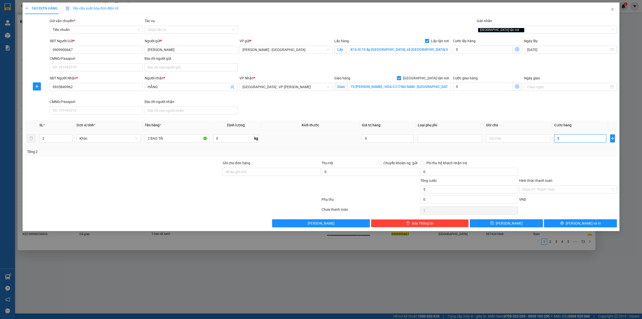
type input "50"
type input "500"
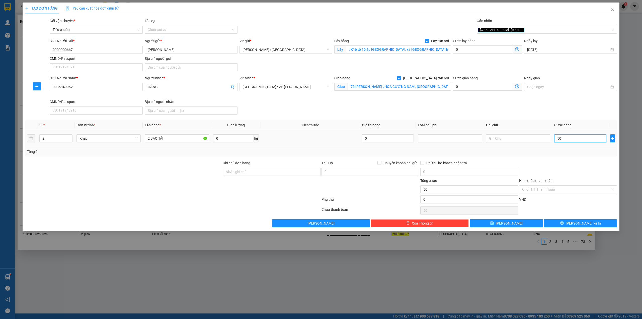
type input "500"
type input "500.000"
click at [492, 223] on button "[PERSON_NAME]" at bounding box center [506, 223] width 73 height 8
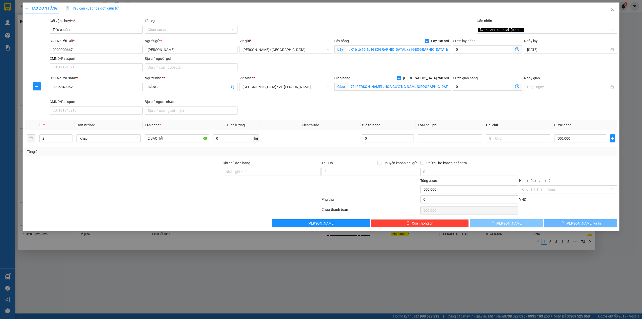
checkbox input "false"
type input "1"
type input "0"
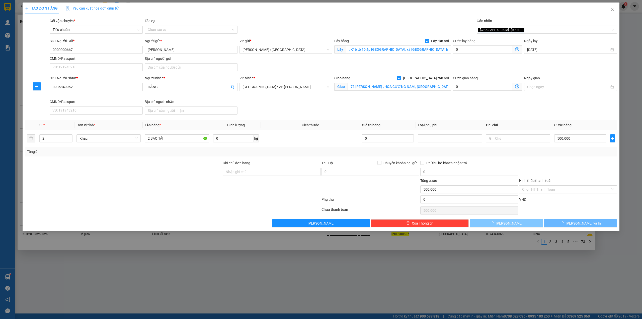
type input "0"
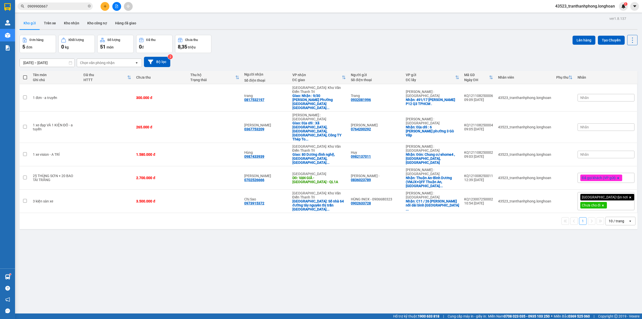
click at [49, 7] on input "0909900667" at bounding box center [57, 7] width 59 height 6
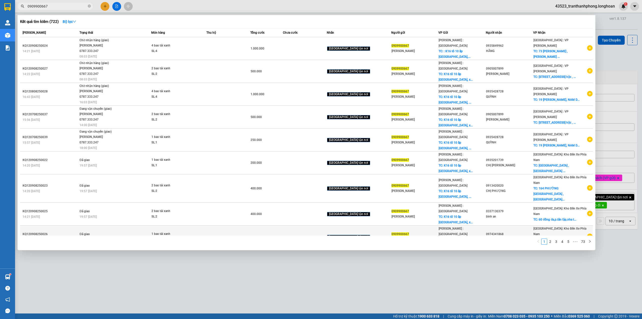
scroll to position [13, 0]
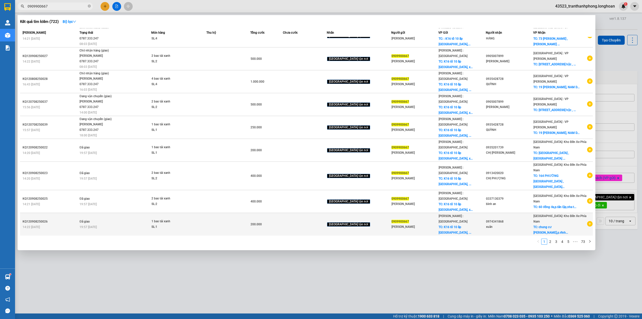
click at [588, 221] on icon "plus-circle" at bounding box center [590, 224] width 6 height 6
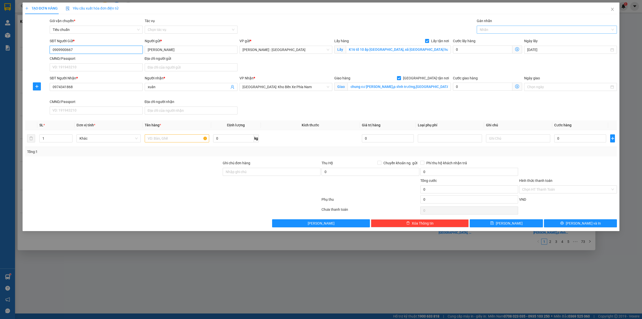
click at [504, 29] on div at bounding box center [544, 30] width 133 height 6
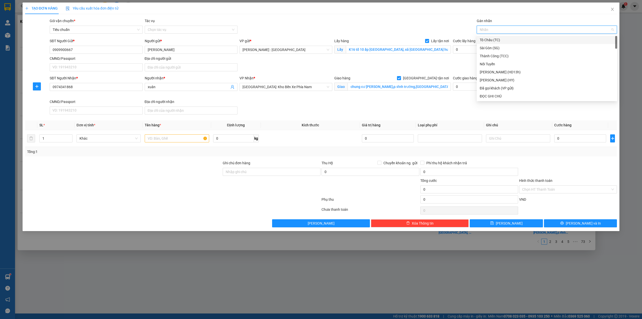
type input "G"
click at [491, 97] on div "[GEOGRAPHIC_DATA] tận nơi" at bounding box center [547, 96] width 134 height 6
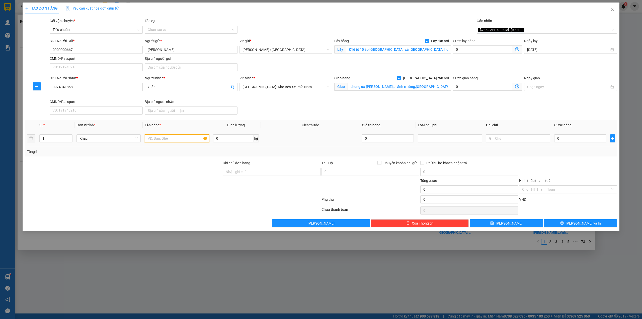
click at [147, 140] on input "text" at bounding box center [177, 138] width 64 height 8
type input "1 BAO TẢI"
click at [567, 141] on input "0" at bounding box center [580, 138] width 52 height 8
type input "2"
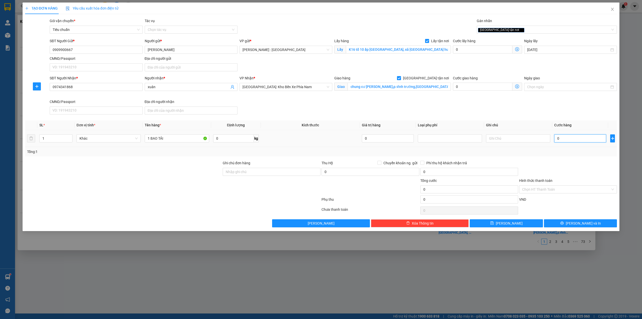
type input "2"
type input "20"
type input "200"
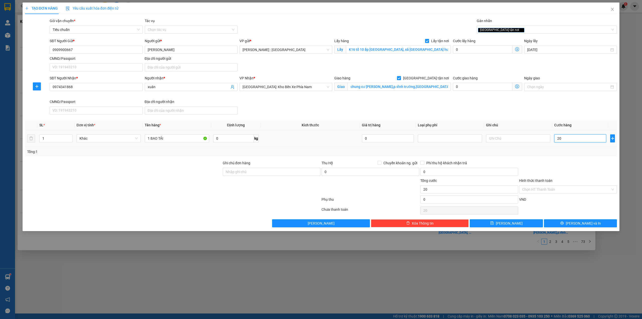
type input "200"
type input "200.000"
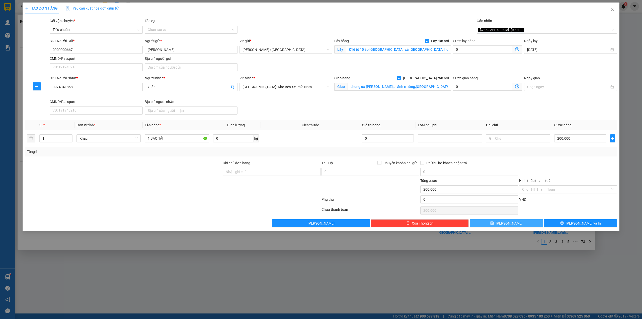
click at [515, 224] on button "[PERSON_NAME]" at bounding box center [506, 223] width 73 height 8
checkbox input "false"
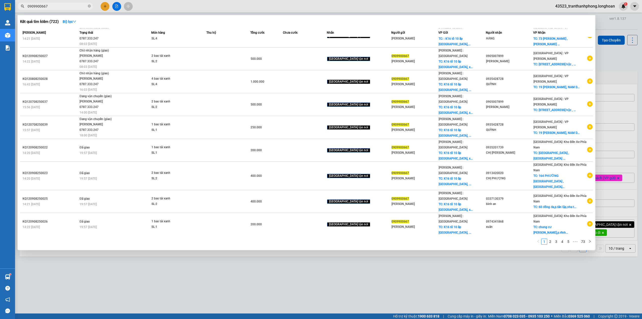
click at [58, 5] on input "0909900667" at bounding box center [57, 7] width 59 height 6
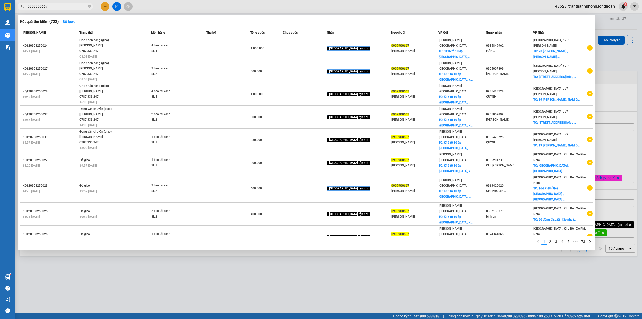
scroll to position [13, 0]
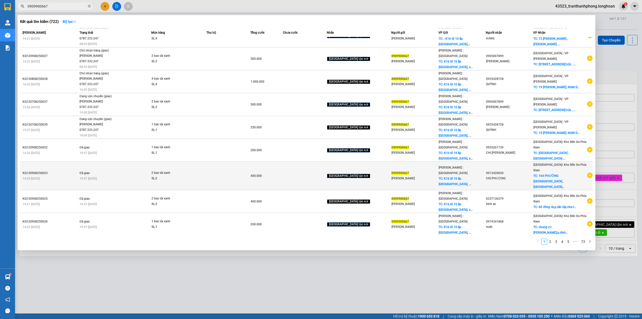
click at [588, 172] on icon "plus-circle" at bounding box center [590, 175] width 6 height 6
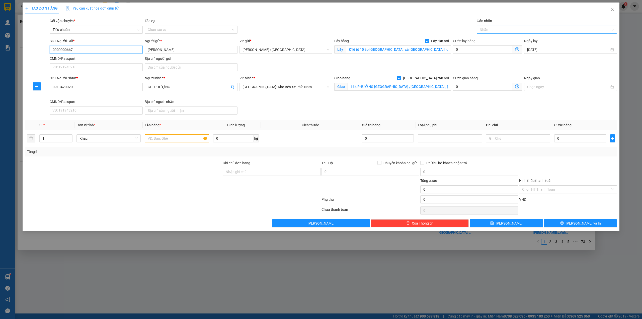
click at [502, 29] on div at bounding box center [544, 30] width 133 height 6
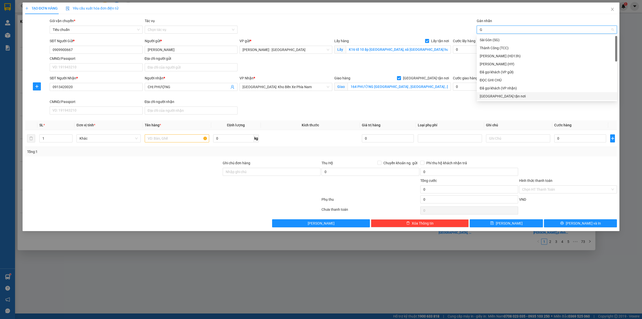
click at [486, 97] on div "[GEOGRAPHIC_DATA] tận nơi" at bounding box center [547, 96] width 134 height 6
click at [168, 138] on input "text" at bounding box center [177, 138] width 64 height 8
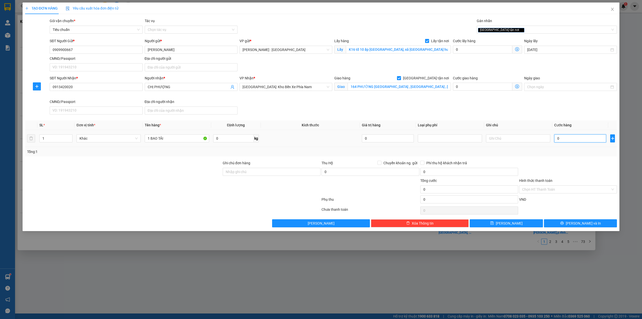
click at [585, 139] on input "0" at bounding box center [580, 138] width 52 height 8
click at [511, 224] on span "[PERSON_NAME]" at bounding box center [509, 223] width 27 height 6
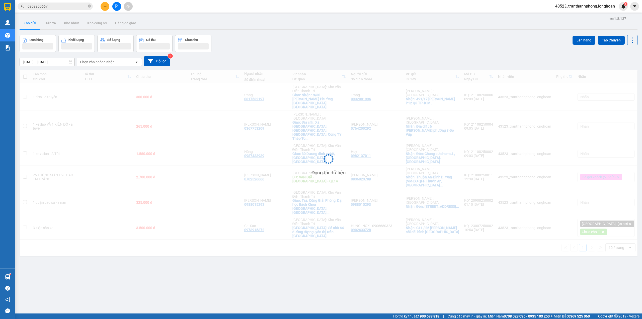
click at [71, 6] on input "0909900667" at bounding box center [57, 7] width 59 height 6
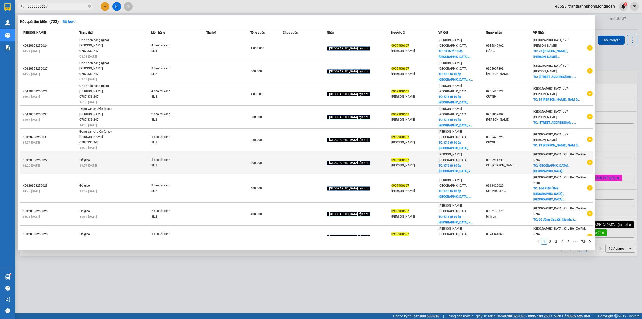
click at [587, 159] on icon "plus-circle" at bounding box center [590, 162] width 6 height 6
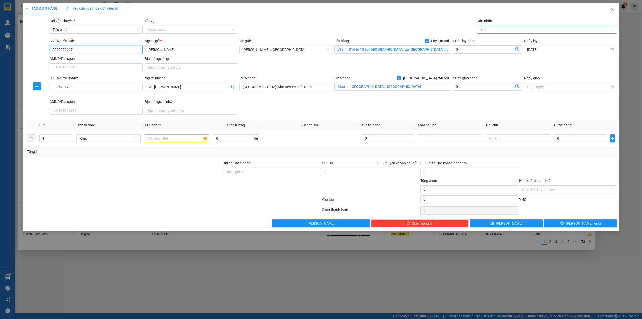
click at [536, 29] on div at bounding box center [544, 30] width 133 height 6
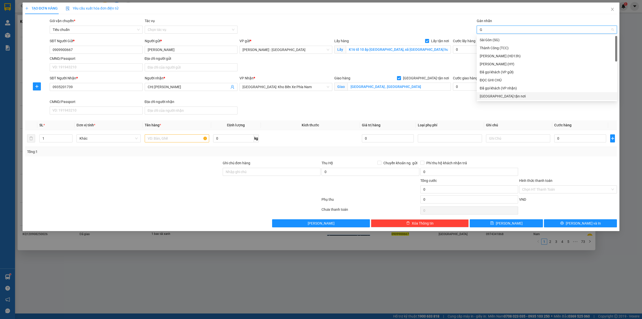
click at [503, 97] on div "[GEOGRAPHIC_DATA] tận nơi" at bounding box center [547, 96] width 134 height 6
click at [69, 137] on icon "up" at bounding box center [70, 137] width 2 height 2
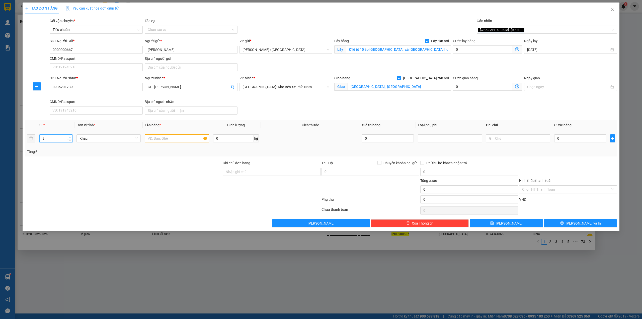
click at [69, 137] on icon "up" at bounding box center [70, 137] width 2 height 2
click at [176, 138] on input "text" at bounding box center [177, 138] width 64 height 8
click at [584, 132] on td "0" at bounding box center [580, 138] width 56 height 17
click at [583, 137] on input "0" at bounding box center [580, 138] width 52 height 8
click at [492, 226] on button "[PERSON_NAME]" at bounding box center [506, 223] width 73 height 8
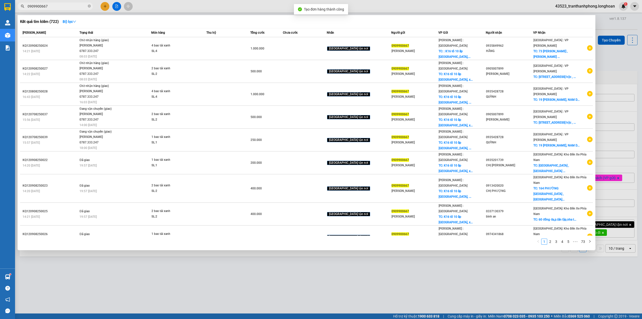
click at [68, 7] on input "0909900667" at bounding box center [57, 7] width 59 height 6
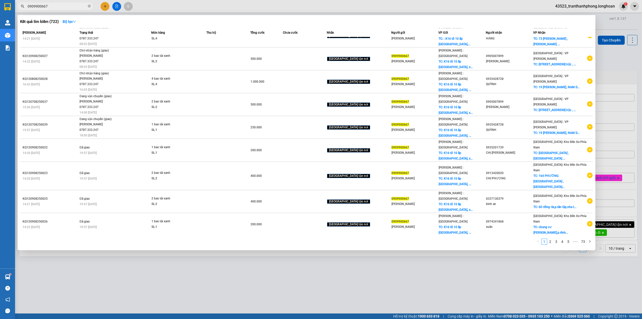
click at [91, 6] on span "0909900667" at bounding box center [55, 7] width 75 height 8
click at [89, 6] on icon "close-circle" at bounding box center [89, 6] width 3 height 3
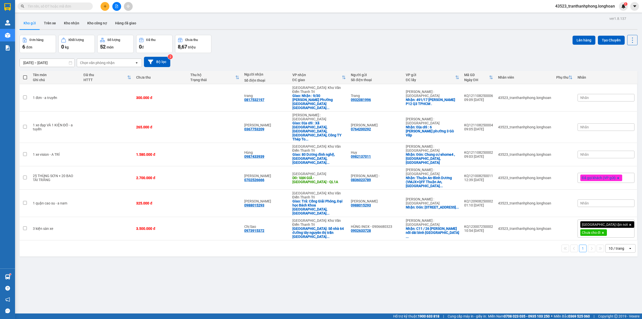
click at [65, 4] on input "text" at bounding box center [57, 7] width 59 height 6
paste input "0909900667"
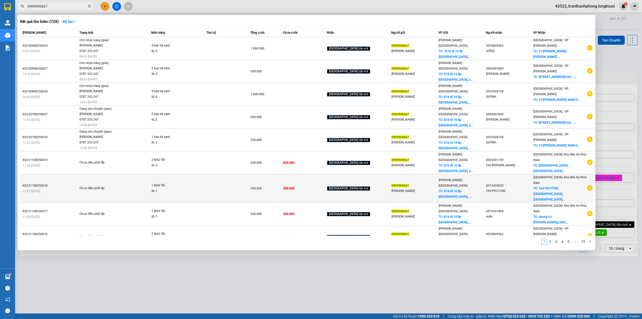
scroll to position [8, 0]
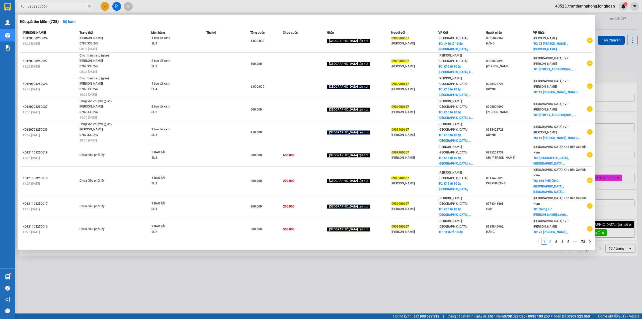
click at [548, 244] on link "2" at bounding box center [550, 242] width 6 height 6
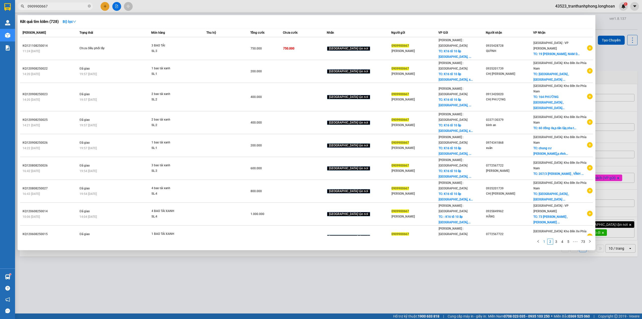
click at [544, 241] on link "1" at bounding box center [544, 242] width 6 height 6
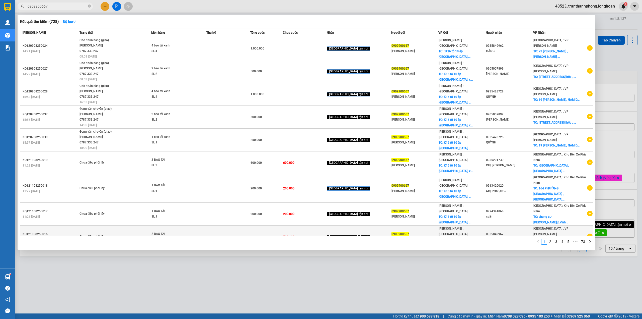
scroll to position [8, 0]
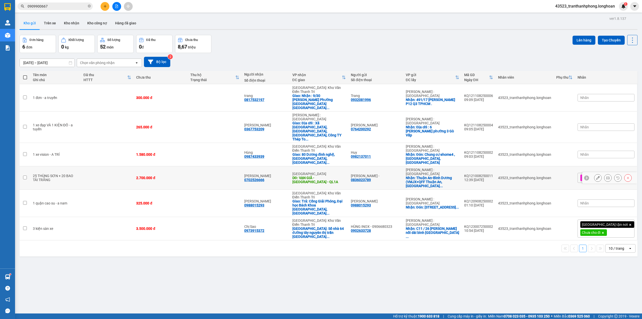
click at [97, 166] on td at bounding box center [107, 177] width 53 height 23
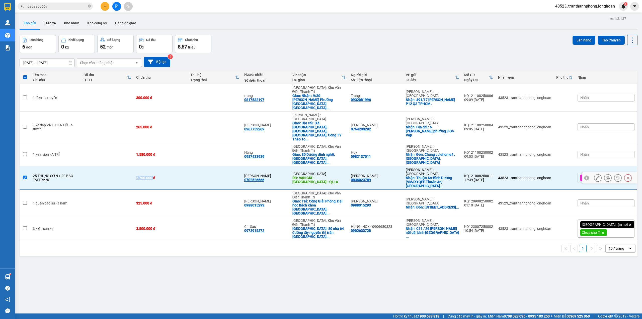
click at [97, 166] on td at bounding box center [107, 177] width 53 height 23
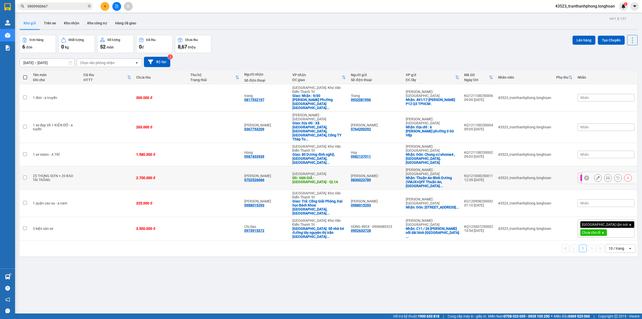
click at [126, 166] on td at bounding box center [107, 177] width 53 height 23
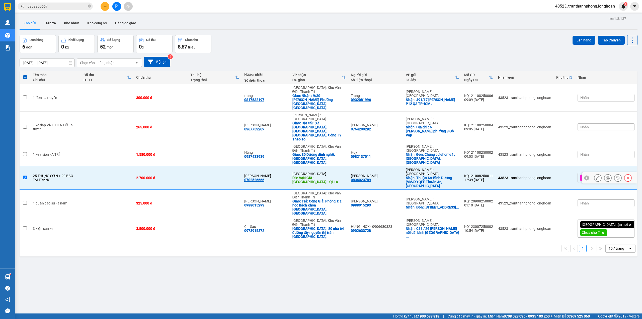
click at [173, 176] on div "2.700.000 đ" at bounding box center [160, 178] width 49 height 4
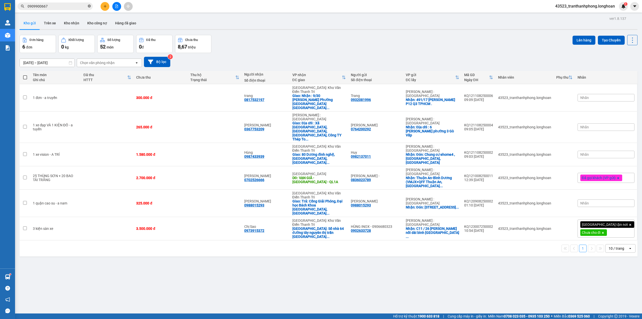
click at [89, 8] on icon "close-circle" at bounding box center [89, 6] width 3 height 3
click at [72, 7] on input "text" at bounding box center [57, 7] width 59 height 6
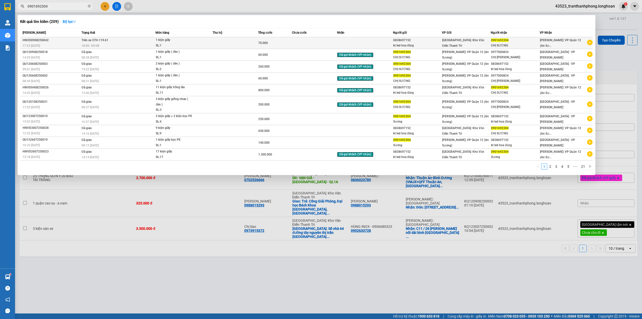
click at [105, 37] on td "Trên xe 37H-119.61 18:00 - 09/08" at bounding box center [117, 43] width 75 height 12
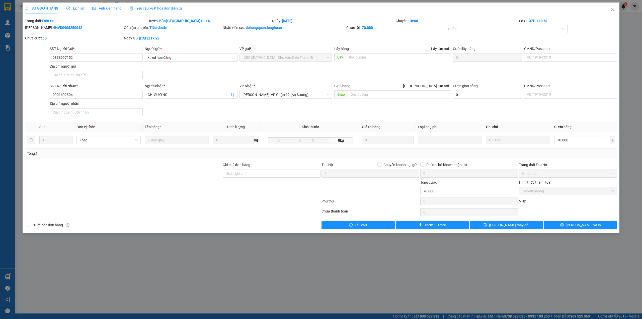
click at [75, 7] on span "Lịch sử" at bounding box center [75, 8] width 18 height 4
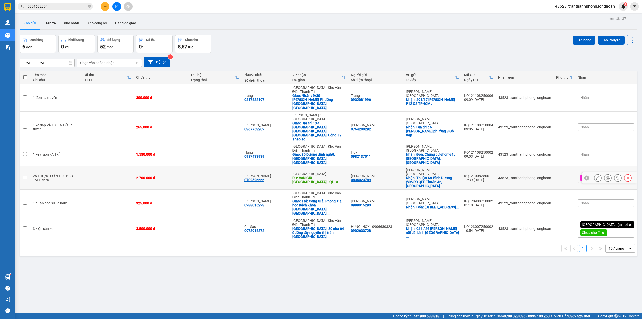
click at [596, 176] on icon at bounding box center [598, 178] width 4 height 4
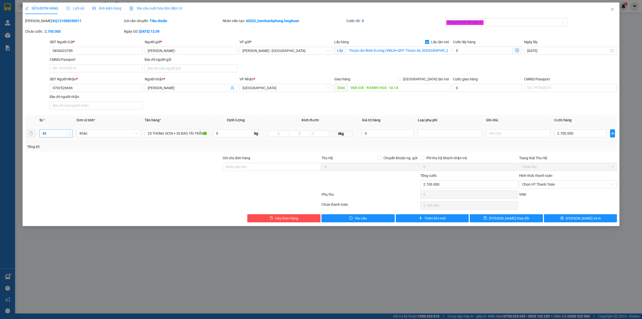
click at [68, 131] on span "up" at bounding box center [69, 131] width 3 height 3
click at [151, 133] on input "25 THÙNG SƠN + 20 BAO TẢI TRẮNG" at bounding box center [177, 133] width 64 height 8
click at [562, 218] on button "[PERSON_NAME] và In" at bounding box center [580, 218] width 73 height 8
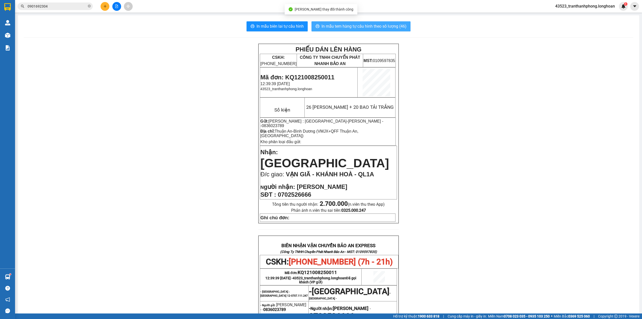
click at [383, 27] on span "In mẫu tem hàng tự cấu hình theo số lượng (46)" at bounding box center [364, 26] width 85 height 6
click at [509, 299] on div "PHIẾU DÁN LÊN HÀNG CSKH: 1900.06.88.33 CÔNG TY TNHH CHUYỂN PHÁT NHANH BẢO AN MS…" at bounding box center [328, 260] width 609 height 433
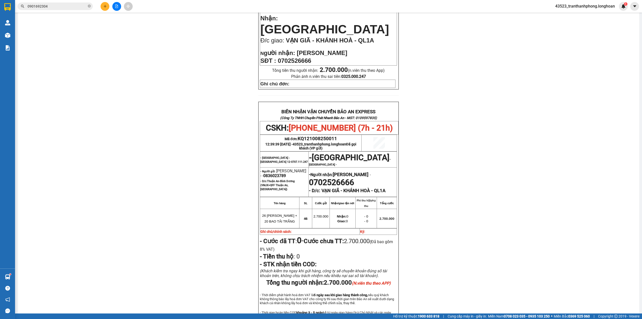
scroll to position [169, 0]
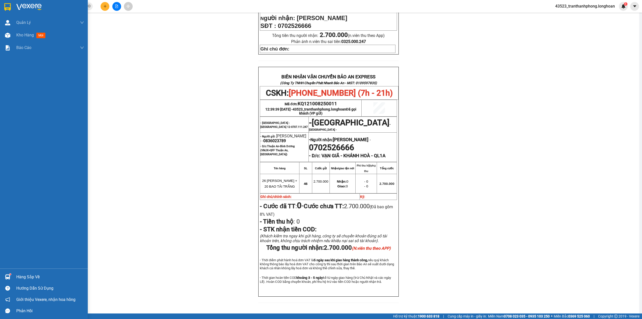
click at [11, 4] on div at bounding box center [7, 7] width 9 height 9
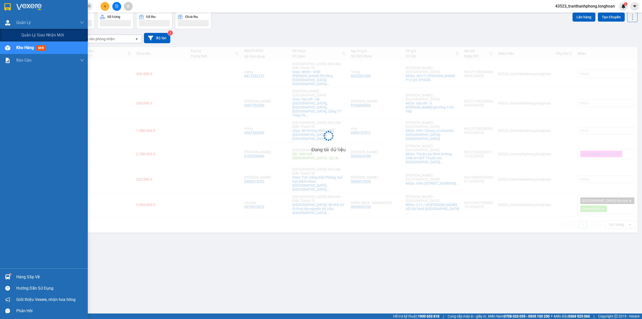
scroll to position [23, 0]
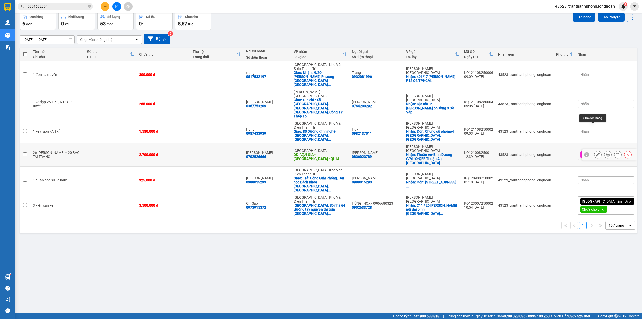
click at [596, 153] on icon at bounding box center [598, 155] width 4 height 4
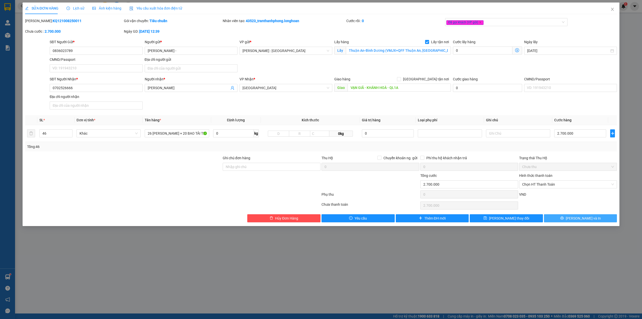
click at [606, 219] on button "[PERSON_NAME] và In" at bounding box center [580, 218] width 73 height 8
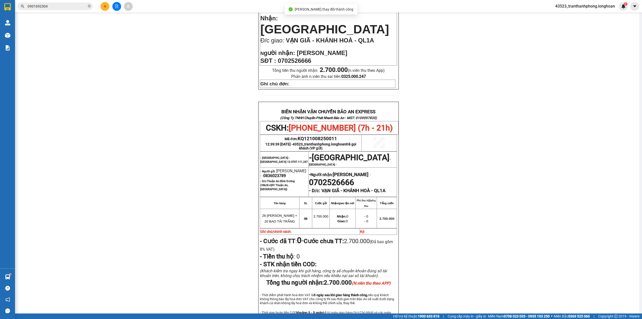
scroll to position [100, 0]
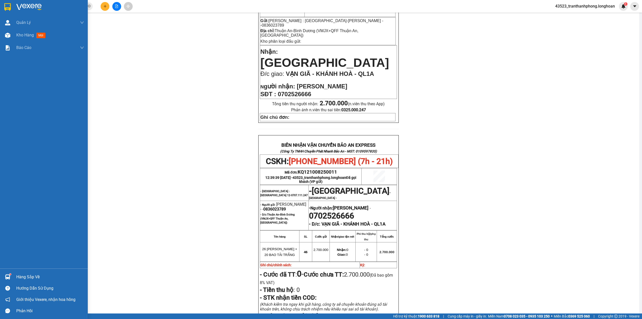
click at [6, 14] on div at bounding box center [44, 8] width 88 height 16
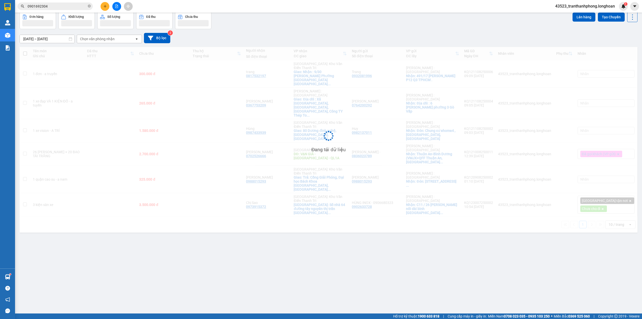
scroll to position [23, 0]
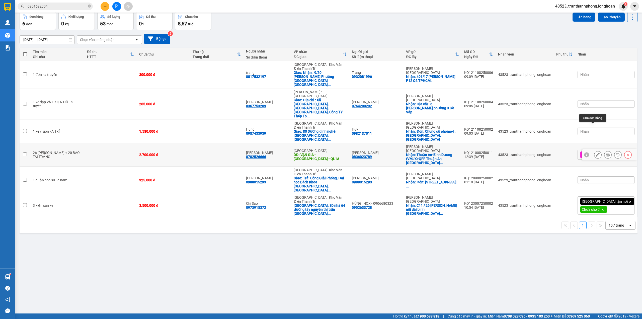
click at [596, 153] on icon at bounding box center [598, 155] width 4 height 4
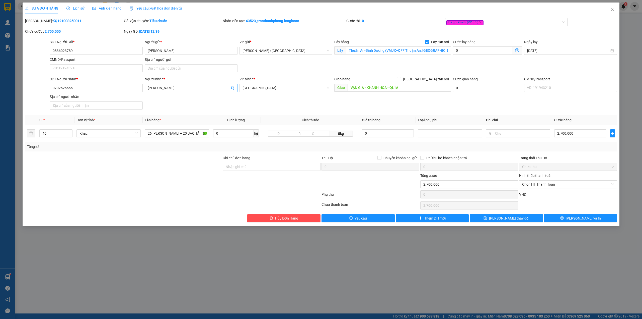
click at [180, 90] on input "Anh Nam" at bounding box center [189, 88] width 82 height 6
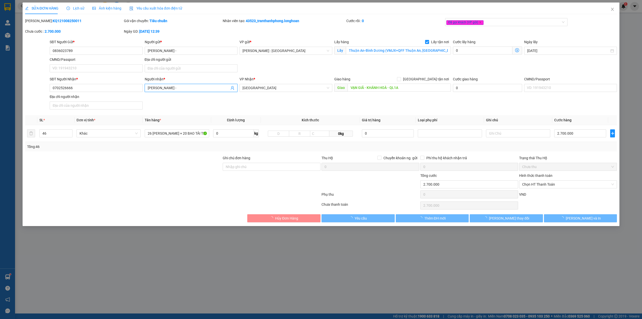
paste input "0965616659"
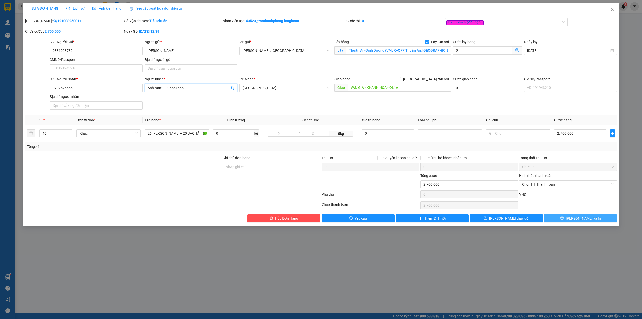
click at [597, 219] on button "[PERSON_NAME] và In" at bounding box center [580, 218] width 73 height 8
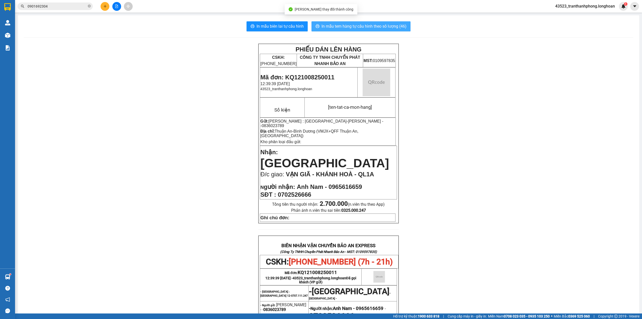
click at [336, 25] on span "In mẫu tem hàng tự cấu hình theo số lượng (46)" at bounding box center [364, 26] width 85 height 6
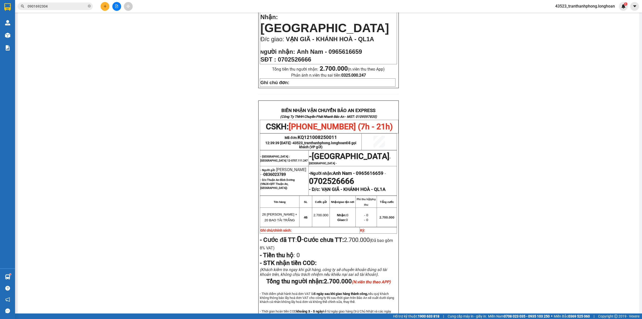
scroll to position [169, 0]
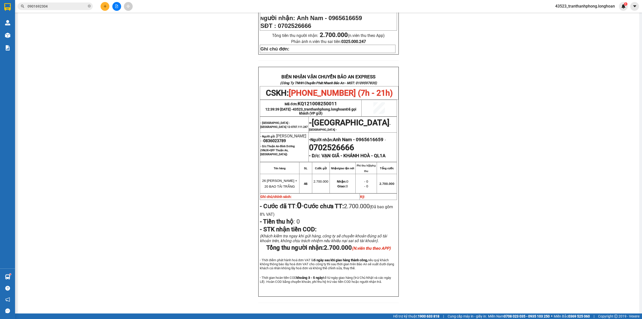
click at [270, 138] on span "0836023789" at bounding box center [274, 140] width 23 height 5
copy span "0836023789"
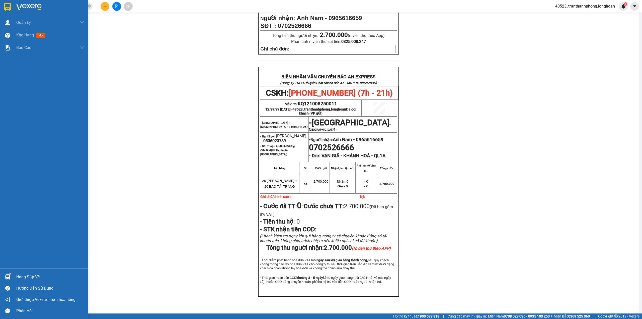
click at [1, 7] on div at bounding box center [44, 8] width 88 height 16
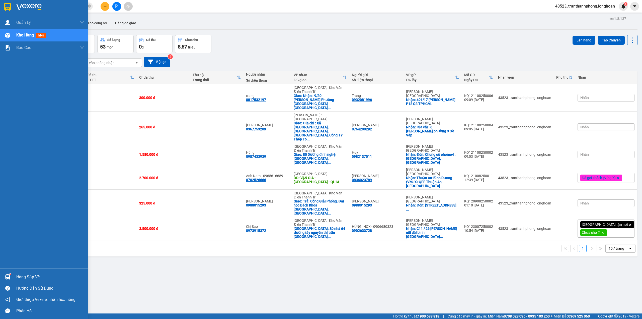
click at [8, 9] on img at bounding box center [7, 7] width 7 height 8
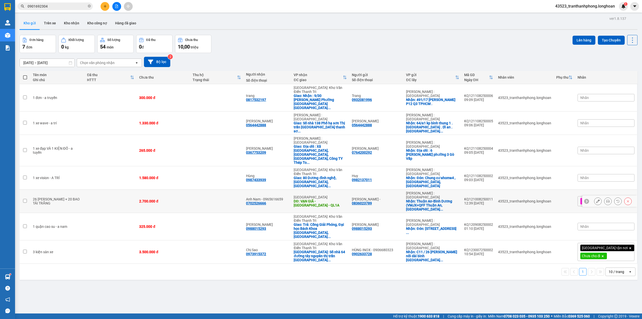
click at [155, 199] on div "2.700.000 đ" at bounding box center [163, 201] width 48 height 4
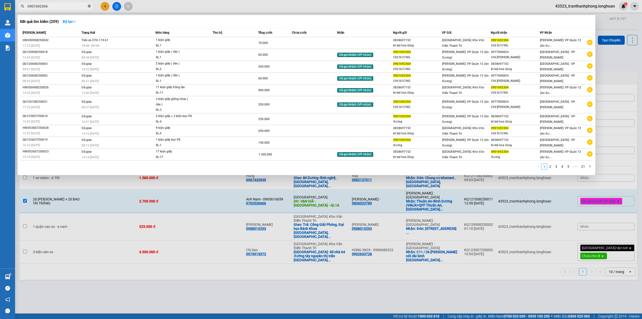
click at [89, 6] on icon "close-circle" at bounding box center [89, 6] width 3 height 3
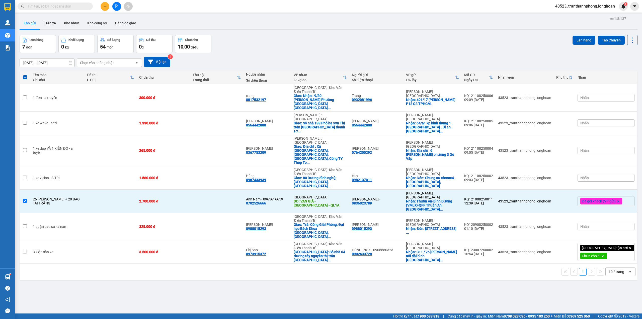
click at [80, 7] on input "text" at bounding box center [57, 7] width 59 height 6
paste input "0392424953"
type input "0392424953"
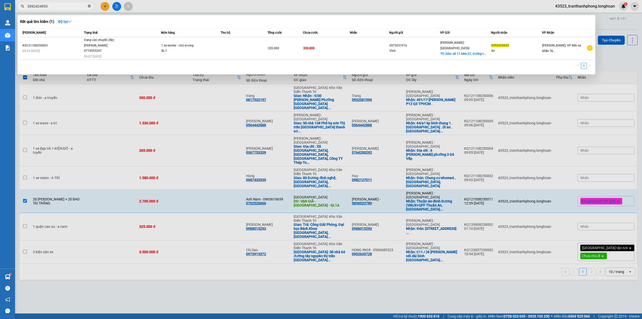
click at [89, 6] on icon "close-circle" at bounding box center [89, 6] width 3 height 3
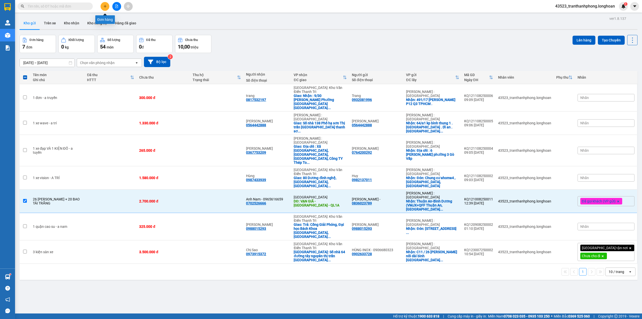
click at [107, 8] on button at bounding box center [105, 6] width 9 height 9
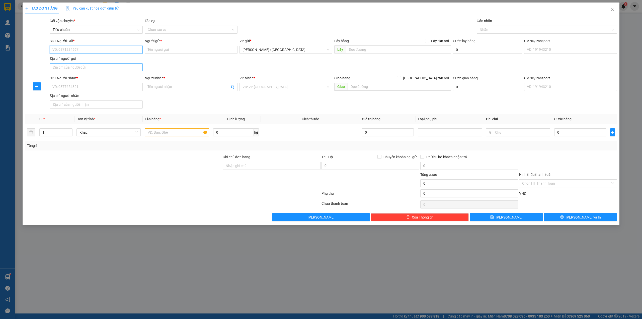
paste input "0815138638"
type input "0815138638"
click at [96, 90] on input "SĐT Người Nhận *" at bounding box center [96, 87] width 93 height 8
paste input "0338604745"
type input "0338604745"
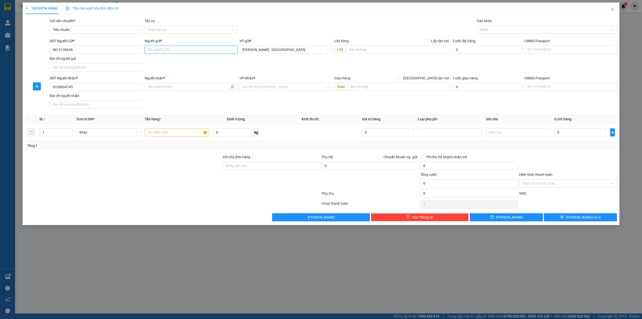
paste input "[PERSON_NAME]"
click at [197, 50] on input "[PERSON_NAME]" at bounding box center [191, 50] width 93 height 8
type input "[PERSON_NAME]"
click at [175, 86] on input "Người nhận *" at bounding box center [189, 87] width 82 height 6
paste input "Mr. Sơn"
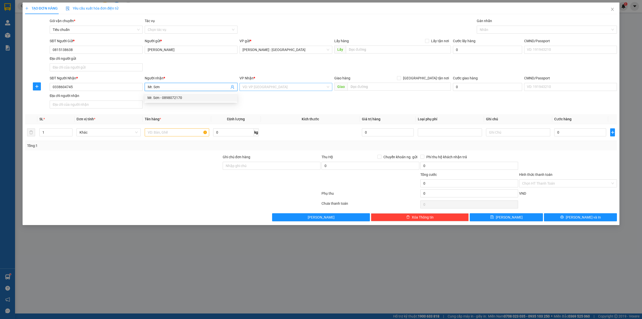
type input "Mr. Sơn"
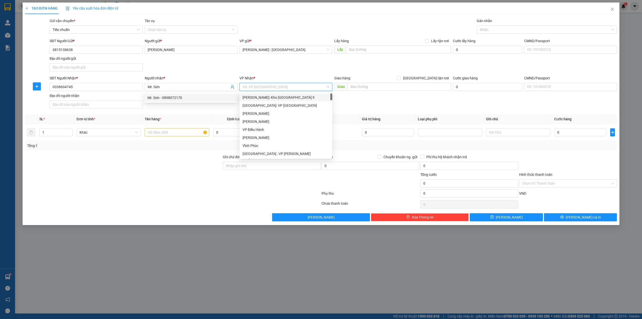
click at [287, 86] on input "search" at bounding box center [284, 87] width 83 height 8
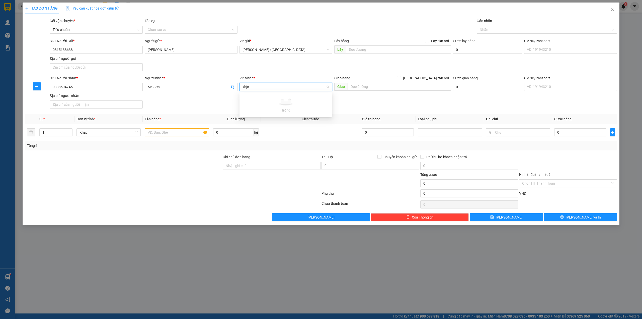
type input "khjo"
click at [417, 88] on input "text" at bounding box center [399, 87] width 103 height 8
paste input "Địa chỉ văn phòng: Tòa nhà văn phòng [STREET_ADDRESS] [GEOGRAPHIC_DATA]"
type input "Địa chỉ văn phòng: Tòa nhà văn phòng [STREET_ADDRESS] [GEOGRAPHIC_DATA]"
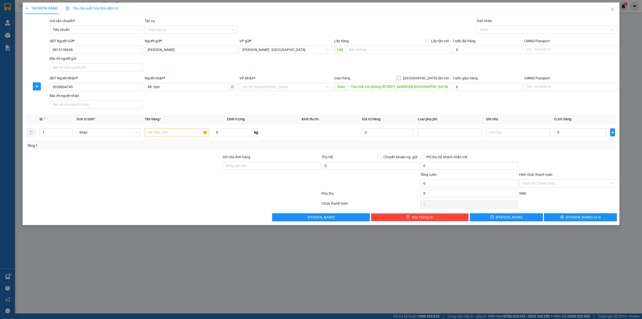
click at [430, 78] on span "[GEOGRAPHIC_DATA] tận nơi" at bounding box center [426, 78] width 50 height 6
click at [401, 78] on input "[GEOGRAPHIC_DATA] tận nơi" at bounding box center [399, 78] width 4 height 4
checkbox input "true"
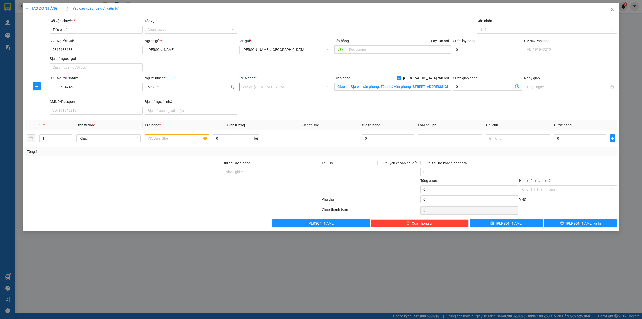
click at [312, 89] on input "search" at bounding box center [284, 87] width 83 height 8
type input "j"
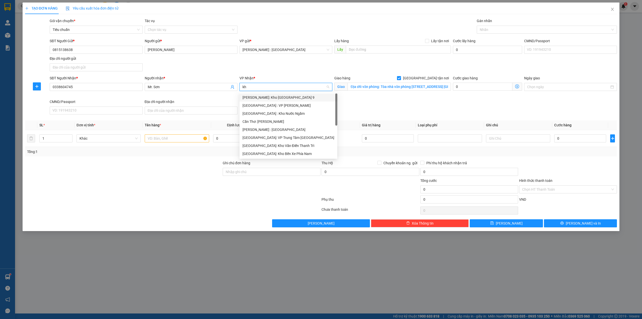
type input "kho"
click at [282, 130] on div "[GEOGRAPHIC_DATA]: Kho Văn Điển Thanh Trì" at bounding box center [286, 130] width 87 height 6
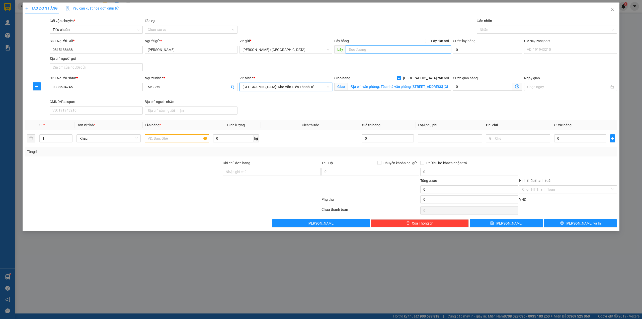
click at [442, 46] on input "text" at bounding box center [398, 49] width 105 height 8
click at [433, 38] on span "Lấy tận nơi" at bounding box center [440, 41] width 22 height 6
click at [429, 39] on input "Lấy tận nơi" at bounding box center [427, 41] width 4 height 4
checkbox input "true"
click at [418, 50] on input "text" at bounding box center [398, 49] width 105 height 8
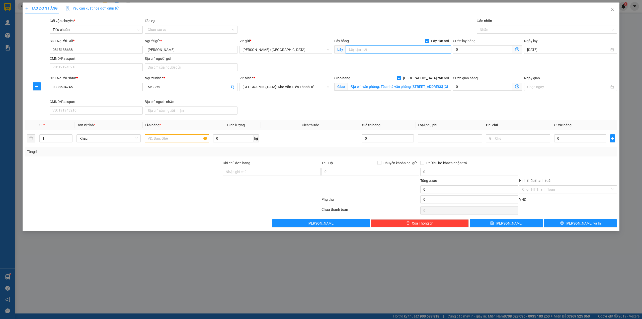
paste input "hẻm [STREET_ADDRESS][PERSON_NAME] ,hcm"
type input "hẻm [STREET_ADDRESS][PERSON_NAME] ,hcm"
click at [181, 137] on input "text" at bounding box center [177, 138] width 64 height 8
paste input "10 thùng khoảng 110kg"
type input "10 thùng khoảng 110kg - a nam"
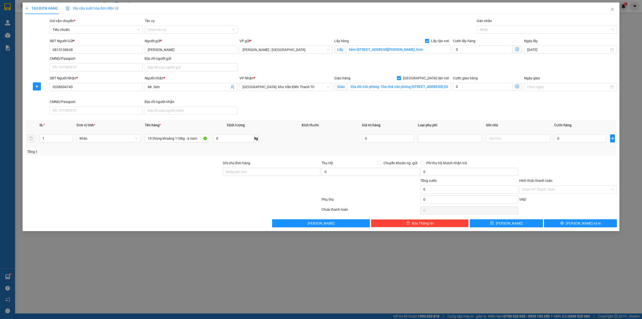
click at [566, 143] on div "0" at bounding box center [580, 138] width 52 height 10
click at [565, 142] on input "0" at bounding box center [580, 138] width 52 height 8
type input "7"
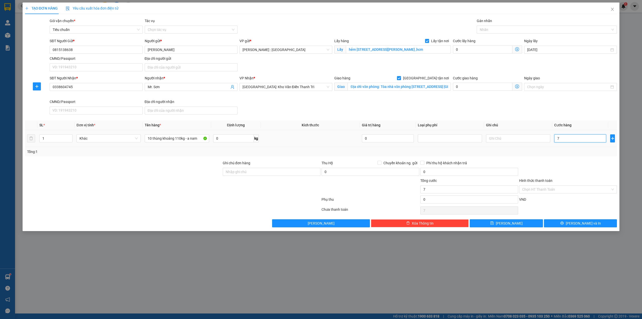
type input "75"
type input "750"
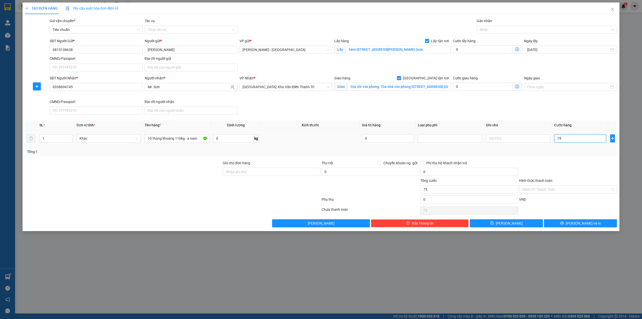
type input "750"
type input "750.000"
type input "750.001"
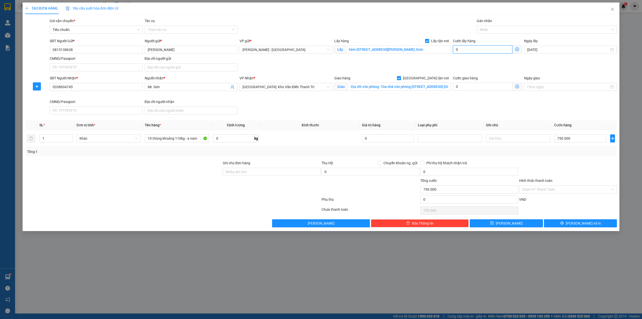
type input "750.001"
type input "1"
type input "750.015"
type input "150"
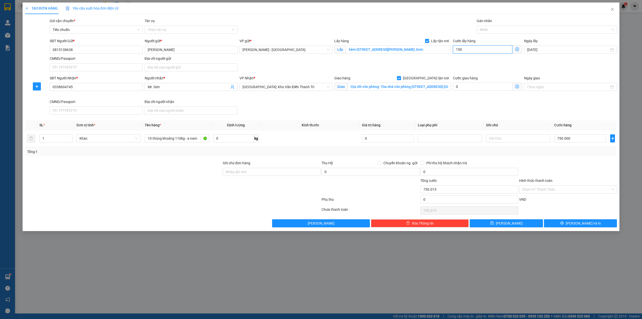
type input "750.150"
type input "150"
type input "900.000"
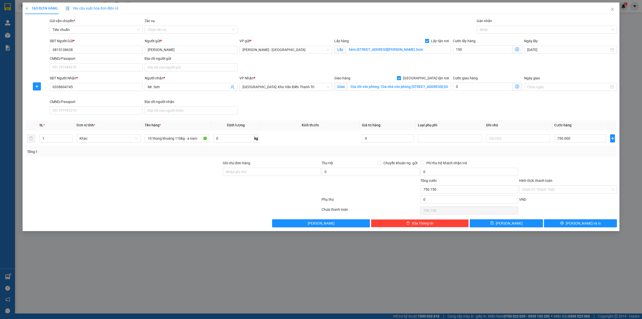
type input "150.000"
click at [361, 17] on div "TẠO ĐƠN HÀNG Yêu cầu xuất hóa đơn điện tử Transit Pickup Surcharge Ids Transit …" at bounding box center [321, 115] width 592 height 224
click at [505, 224] on button "[PERSON_NAME]" at bounding box center [506, 223] width 73 height 8
checkbox input "false"
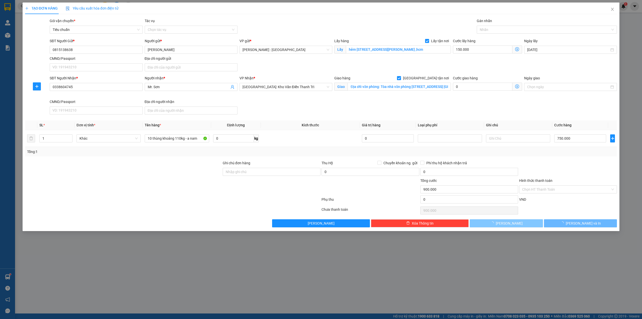
type input "0"
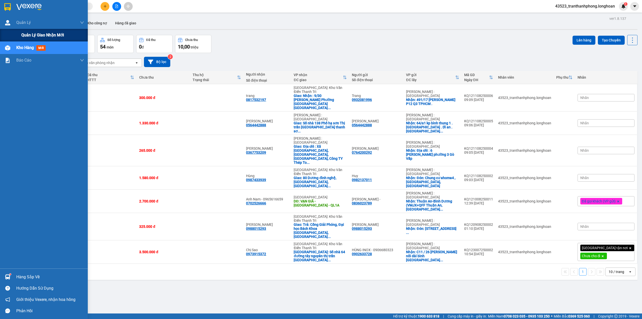
click at [20, 29] on div "Quản lý giao nhận mới" at bounding box center [44, 35] width 88 height 13
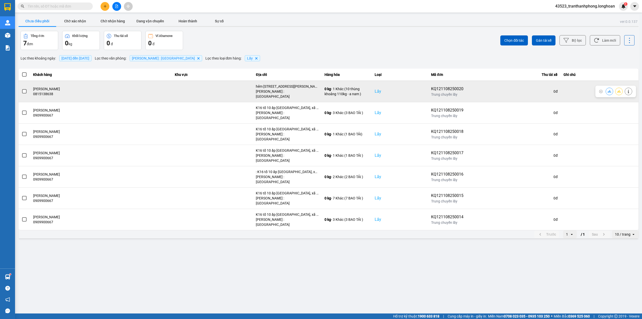
click at [23, 89] on span at bounding box center [24, 91] width 5 height 5
click at [22, 89] on input "checkbox" at bounding box center [22, 89] width 0 height 0
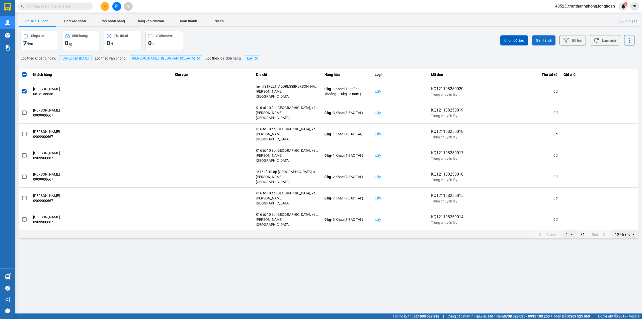
click at [547, 38] on span "Gán tài xế" at bounding box center [544, 40] width 16 height 5
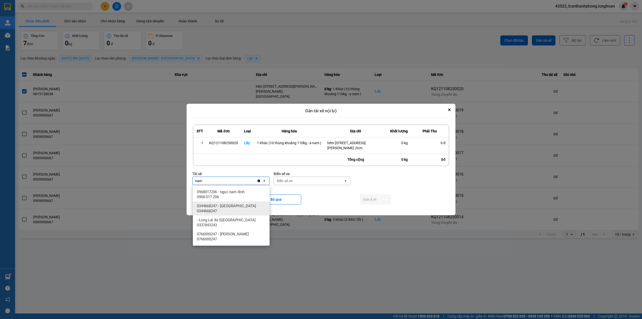
type input "nam"
click at [228, 204] on span "0344668247 - [GEOGRAPHIC_DATA] 0344668247" at bounding box center [232, 208] width 71 height 10
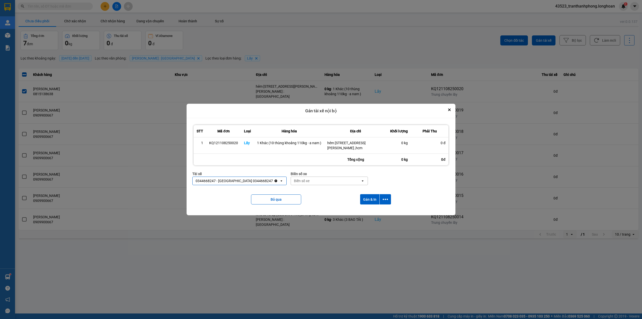
click at [316, 179] on div "Biển số xe" at bounding box center [326, 181] width 70 height 8
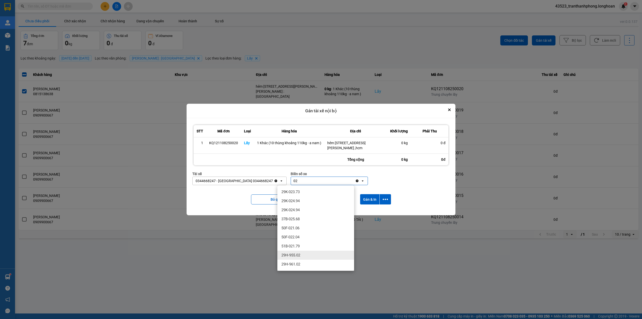
type input "02"
click at [284, 253] on span "29H-955.02" at bounding box center [290, 254] width 19 height 5
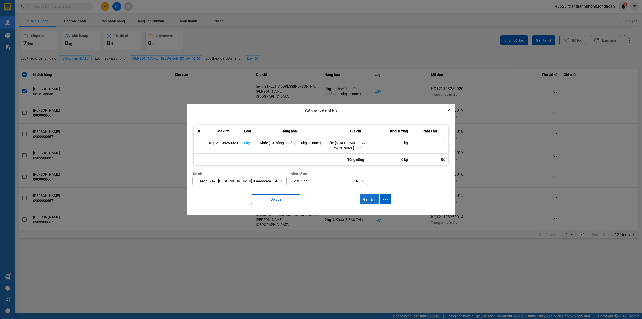
drag, startPoint x: 369, startPoint y: 195, endPoint x: 365, endPoint y: 198, distance: 5.4
click at [368, 196] on button "Gán & In" at bounding box center [369, 199] width 19 height 10
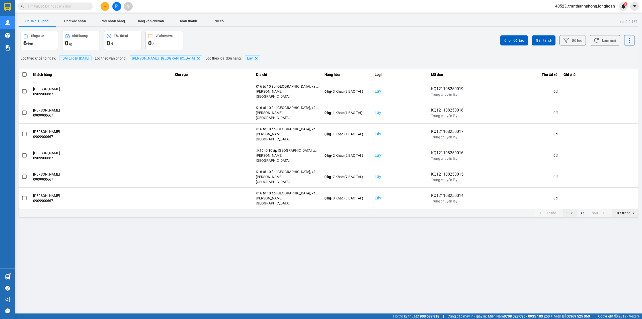
click at [23, 75] on span at bounding box center [24, 74] width 5 height 5
click at [22, 72] on input "checkbox" at bounding box center [22, 72] width 0 height 0
click at [538, 41] on span "Gán tài xế" at bounding box center [544, 40] width 16 height 5
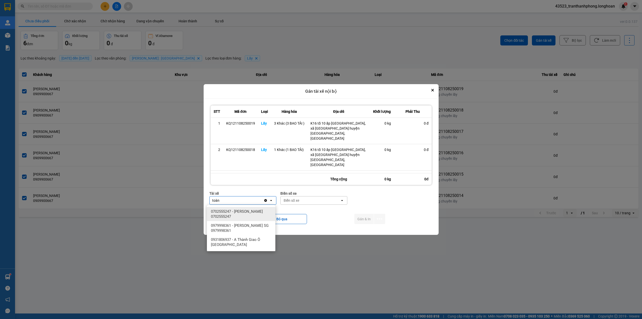
type input "toàn"
click at [232, 212] on span "0702555247 - [PERSON_NAME] 0702555247" at bounding box center [242, 214] width 62 height 10
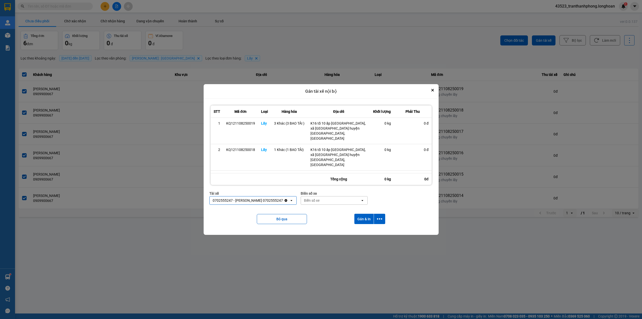
click at [320, 199] on div "Biển số xe" at bounding box center [330, 200] width 59 height 8
type input "54"
click at [320, 229] on span "29H-960.54" at bounding box center [313, 229] width 19 height 5
click at [363, 219] on button "Gán & In" at bounding box center [363, 218] width 19 height 10
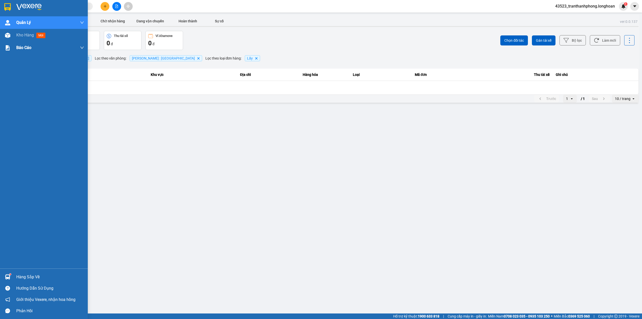
drag, startPoint x: 0, startPoint y: 10, endPoint x: 63, endPoint y: 45, distance: 71.9
click at [0, 9] on div at bounding box center [44, 8] width 88 height 16
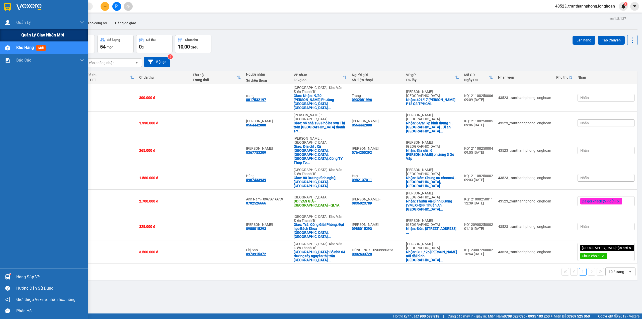
click at [11, 31] on div "Quản lý giao nhận mới" at bounding box center [44, 35] width 88 height 13
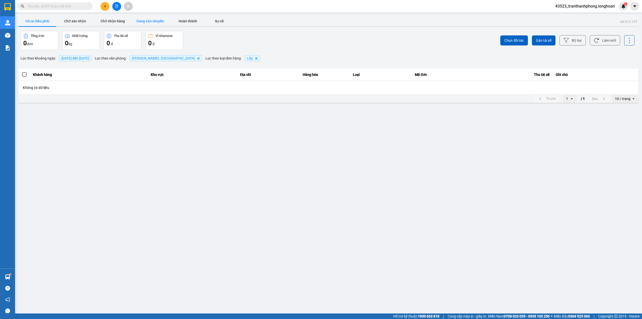
click at [152, 21] on button "Đang vận chuyển" at bounding box center [150, 21] width 38 height 10
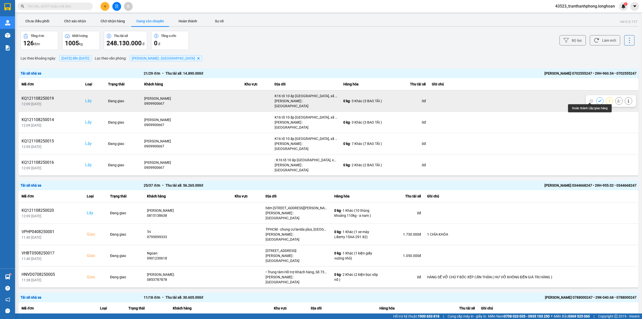
click at [596, 100] on button at bounding box center [599, 100] width 7 height 9
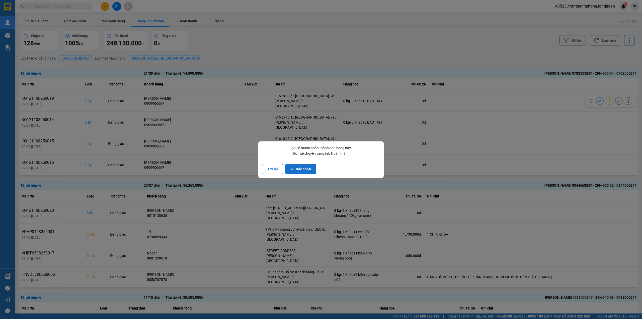
click at [303, 170] on button "Xác nhận" at bounding box center [300, 169] width 31 height 10
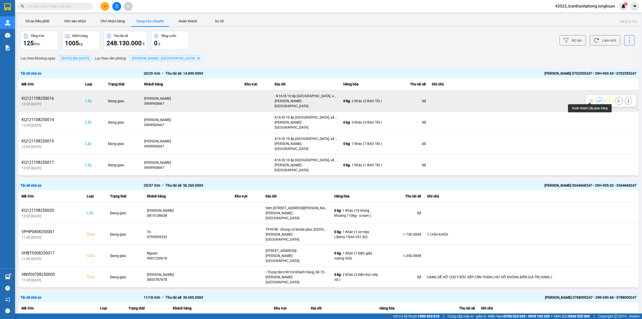
drag, startPoint x: 593, startPoint y: 97, endPoint x: 588, endPoint y: 97, distance: 5.0
click at [596, 97] on button at bounding box center [599, 100] width 7 height 9
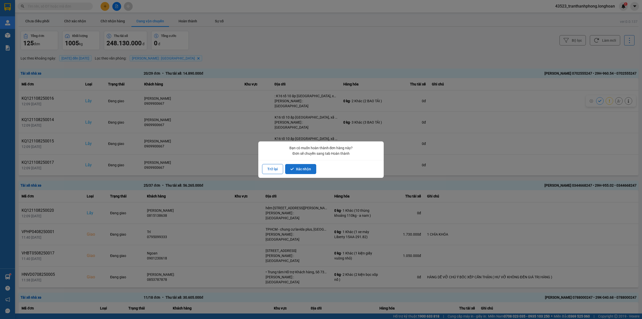
click at [303, 168] on button "Xác nhận" at bounding box center [300, 169] width 31 height 10
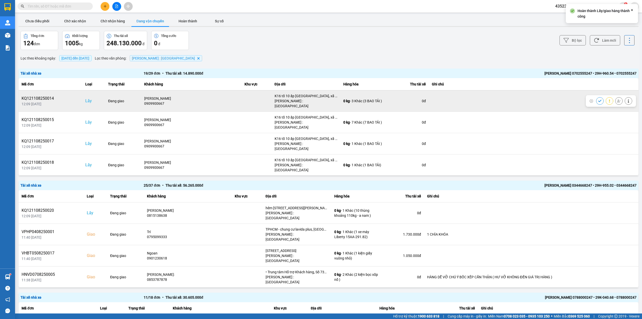
click at [598, 99] on icon at bounding box center [600, 101] width 4 height 4
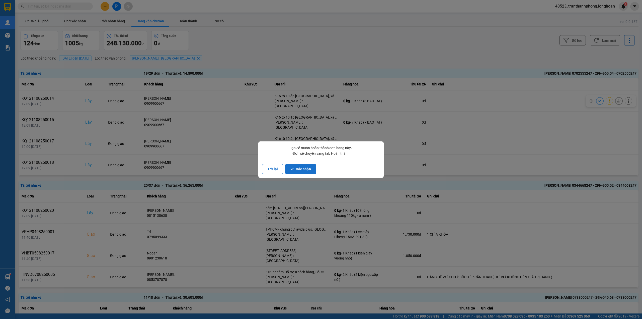
click at [297, 168] on button "Xác nhận" at bounding box center [300, 169] width 31 height 10
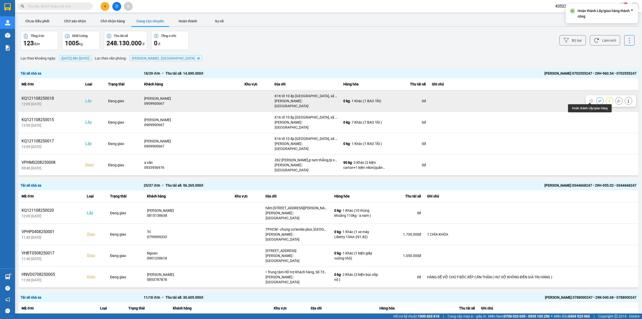
click at [596, 97] on button at bounding box center [599, 100] width 7 height 9
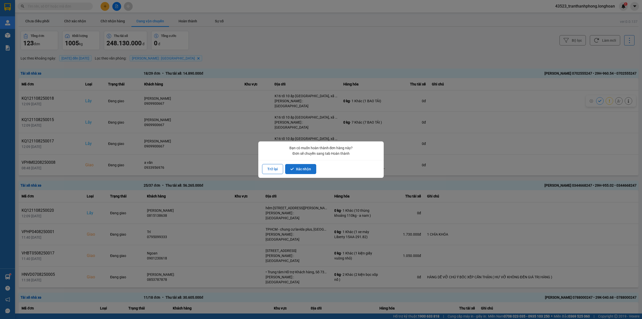
click at [292, 172] on button "Xác nhận" at bounding box center [300, 169] width 31 height 10
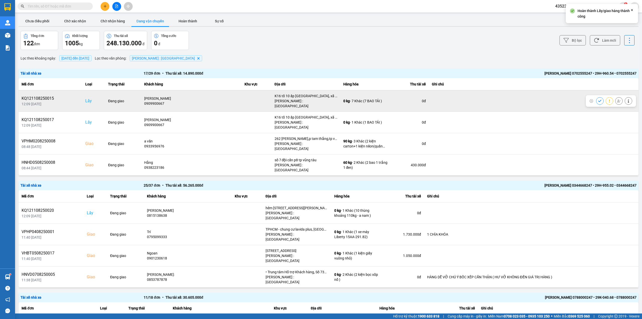
click at [586, 99] on div at bounding box center [611, 101] width 50 height 12
click at [596, 101] on button at bounding box center [599, 100] width 7 height 9
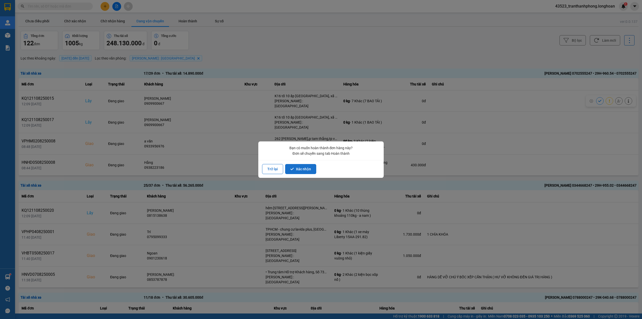
click at [304, 171] on button "Xác nhận" at bounding box center [300, 169] width 31 height 10
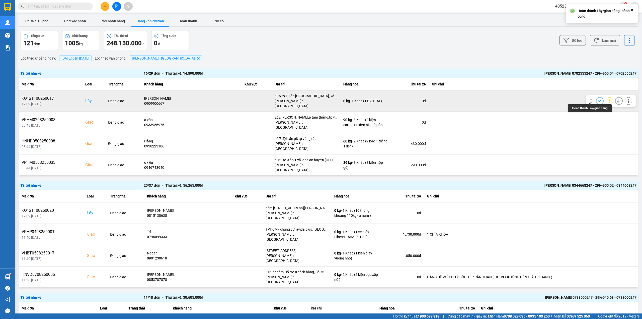
click at [596, 97] on button at bounding box center [599, 100] width 7 height 9
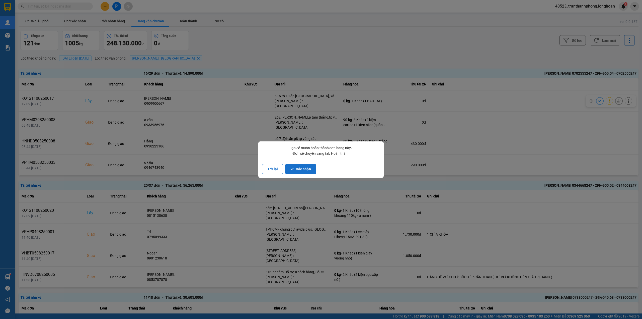
click at [293, 168] on icon "dialog" at bounding box center [292, 169] width 4 height 4
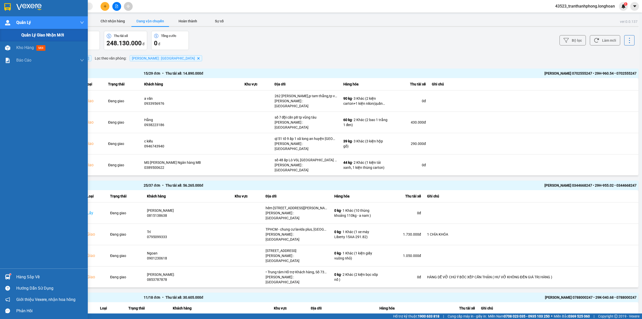
click at [8, 29] on div "Quản lý giao nhận mới" at bounding box center [44, 35] width 88 height 13
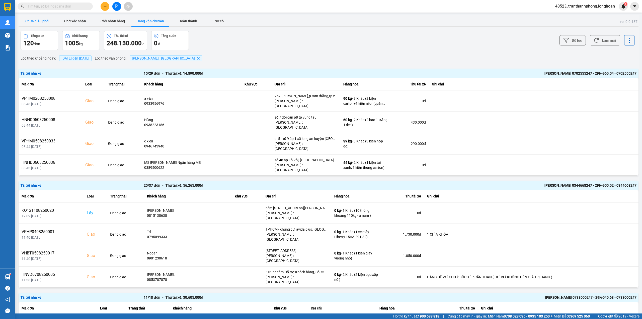
click at [49, 17] on button "Chưa điều phối" at bounding box center [38, 21] width 38 height 10
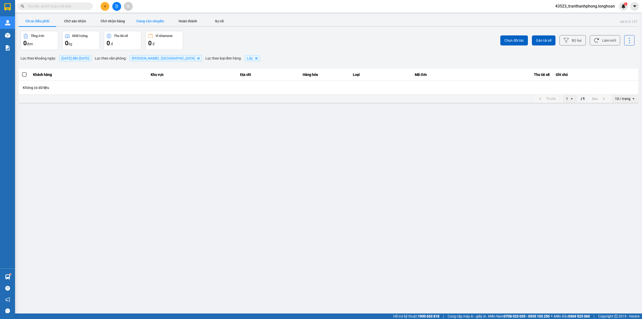
click at [148, 20] on button "Đang vận chuyển" at bounding box center [150, 21] width 38 height 10
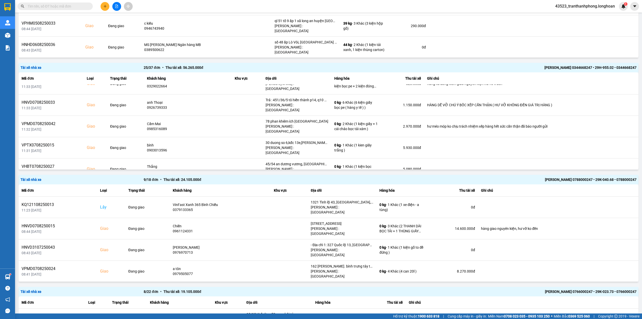
scroll to position [301, 0]
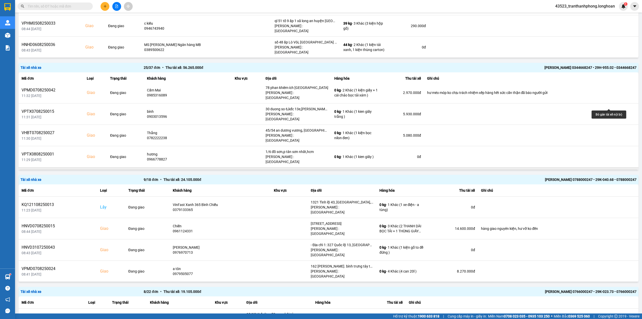
click at [615, 173] on button at bounding box center [618, 177] width 7 height 9
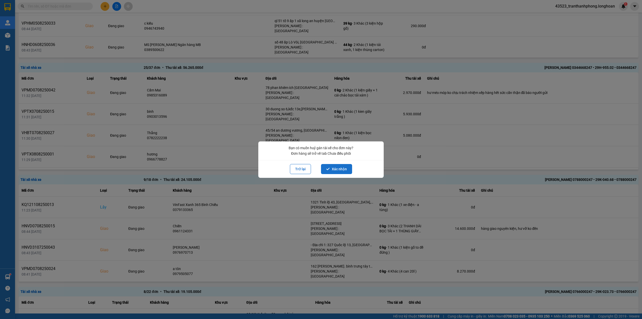
click at [329, 166] on button "Xác nhận" at bounding box center [336, 169] width 31 height 10
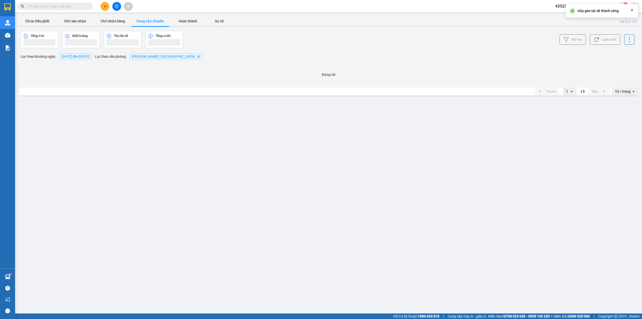
scroll to position [0, 0]
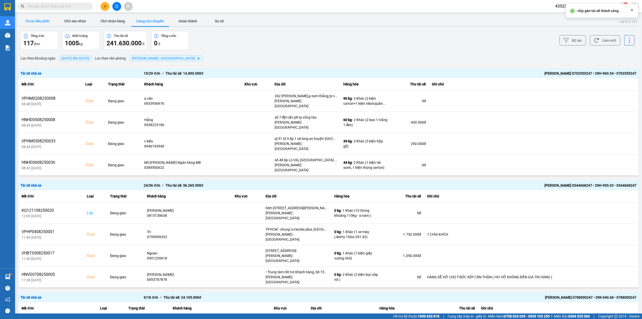
click at [35, 17] on button "Chưa điều phối" at bounding box center [38, 21] width 38 height 10
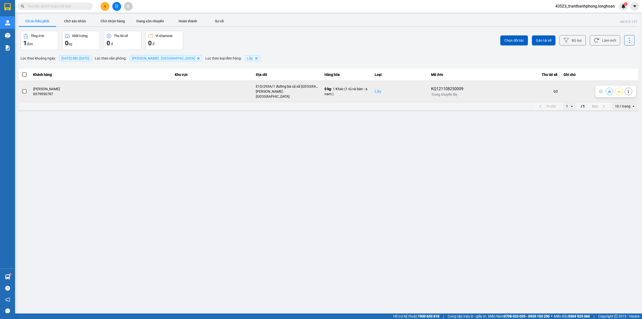
click at [24, 90] on span at bounding box center [24, 91] width 5 height 5
click at [22, 89] on input "checkbox" at bounding box center [22, 89] width 0 height 0
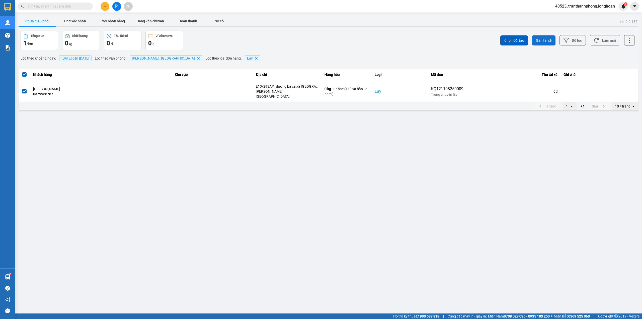
click at [551, 38] on span "Gán tài xế" at bounding box center [544, 40] width 16 height 5
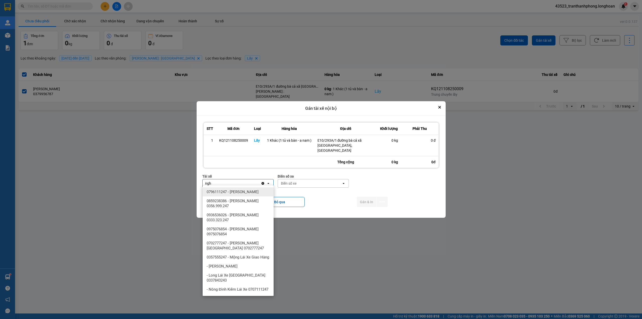
type input "ngh"
click at [255, 191] on span "0796111247 - [PERSON_NAME]" at bounding box center [233, 191] width 52 height 5
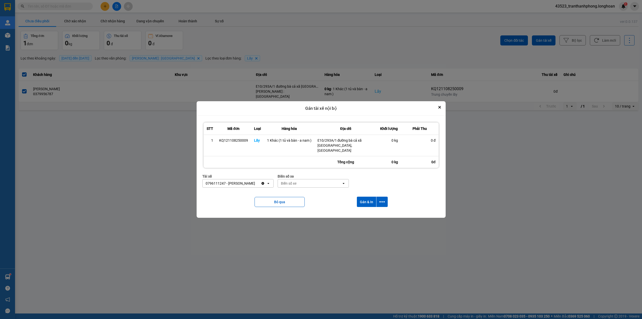
click at [304, 179] on div "Biển số xe" at bounding box center [310, 183] width 64 height 8
type input "67"
click at [292, 211] on span "29E-080.67" at bounding box center [291, 209] width 18 height 5
click at [370, 198] on button "Gán & In" at bounding box center [366, 201] width 19 height 10
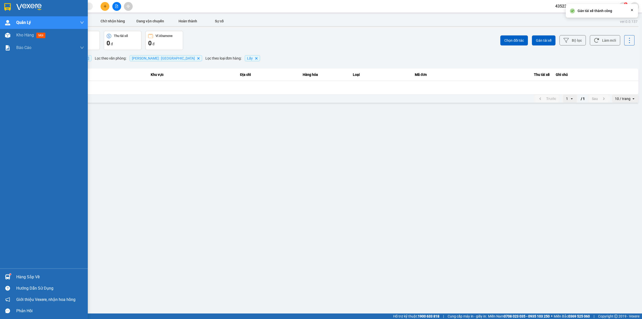
click at [0, 2] on div at bounding box center [44, 8] width 88 height 16
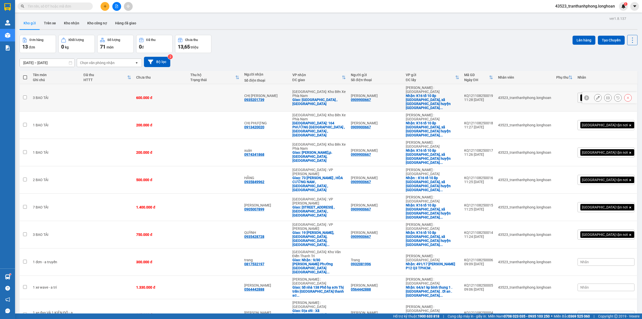
click at [188, 86] on td "600.000 đ" at bounding box center [161, 97] width 54 height 27
checkbox input "true"
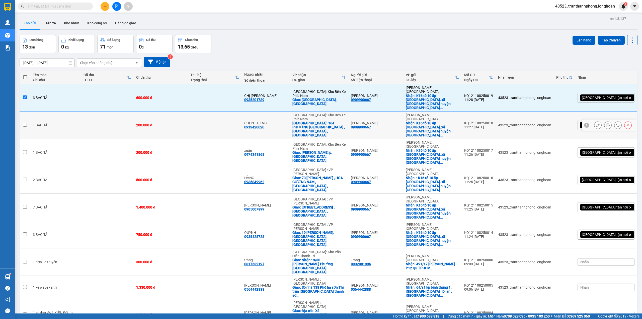
click at [185, 123] on div "200.000 đ" at bounding box center [160, 125] width 49 height 4
checkbox input "true"
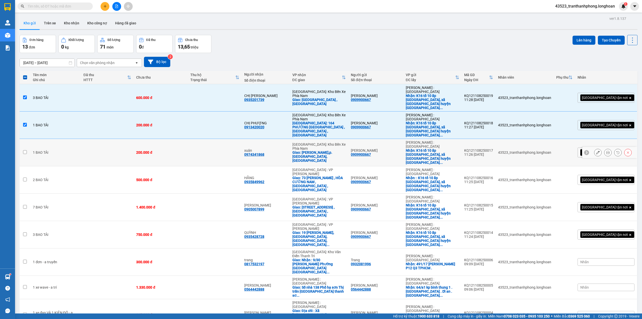
click at [183, 150] on div "200.000 đ" at bounding box center [160, 152] width 49 height 4
checkbox input "true"
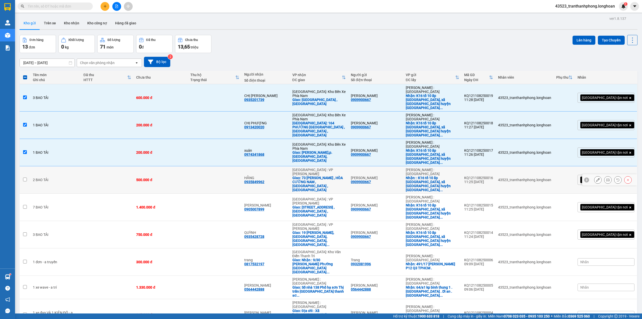
click at [175, 178] on div "500.000 đ" at bounding box center [160, 180] width 49 height 4
checkbox input "true"
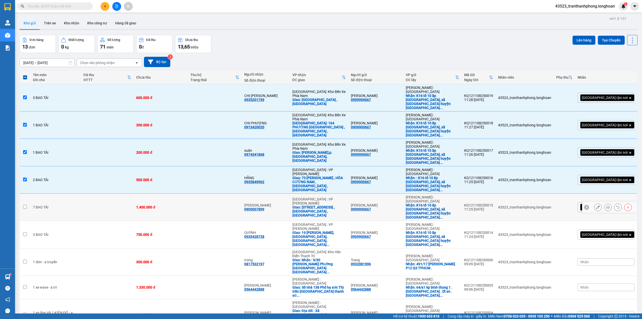
click at [169, 205] on div "1.400.000 đ" at bounding box center [160, 207] width 49 height 4
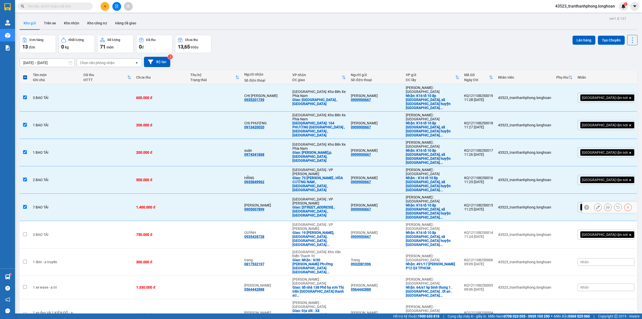
click at [167, 193] on td "1.400.000 đ" at bounding box center [161, 206] width 54 height 27
checkbox input "false"
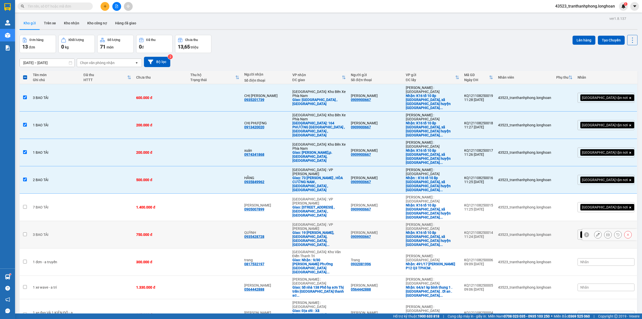
click at [171, 221] on td "750.000 đ" at bounding box center [161, 234] width 54 height 27
checkbox input "true"
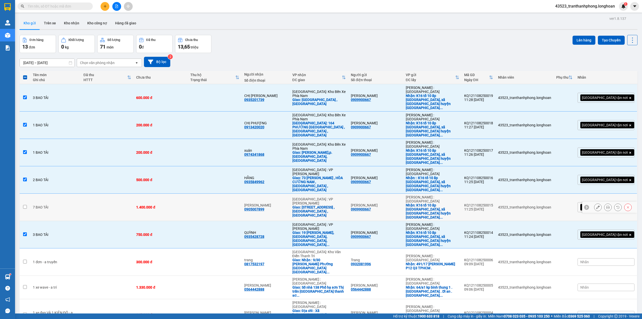
click at [168, 193] on td "1.400.000 đ" at bounding box center [161, 206] width 54 height 27
checkbox input "true"
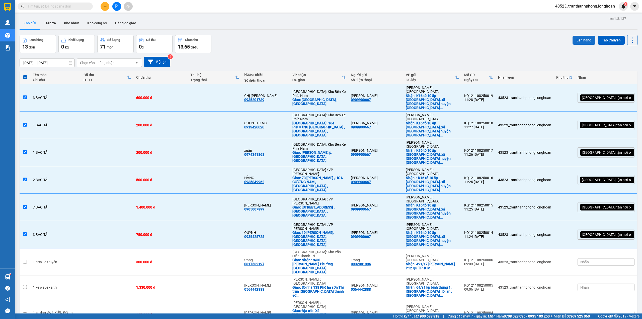
click at [576, 40] on button "Lên hàng" at bounding box center [584, 40] width 23 height 9
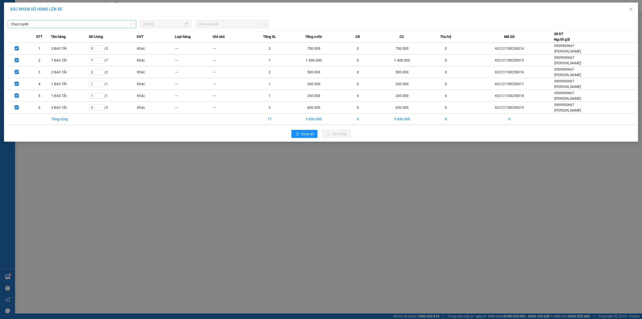
click at [94, 25] on span "Chọn tuyến" at bounding box center [72, 24] width 122 height 8
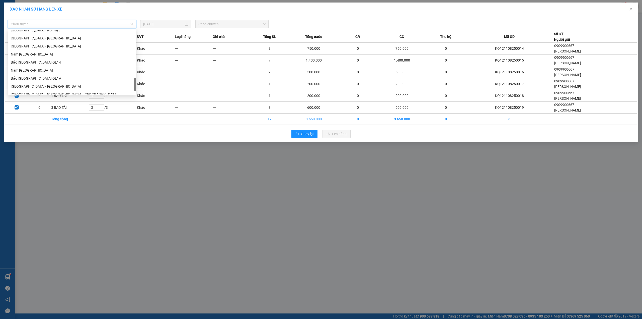
drag, startPoint x: 135, startPoint y: 35, endPoint x: 117, endPoint y: 134, distance: 101.6
click at [120, 139] on body "Kết quả tìm kiếm ( 1 ) Bộ lọc Mã ĐH Trạng thái Món hàng Thu hộ Tổng cước Chưa c…" at bounding box center [321, 159] width 642 height 319
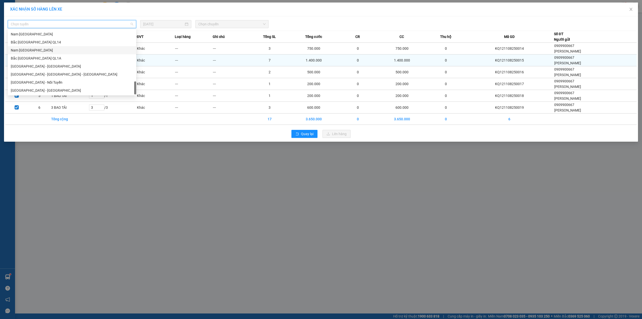
drag, startPoint x: 39, startPoint y: 51, endPoint x: 69, endPoint y: 55, distance: 30.1
click at [44, 53] on div "Nam [GEOGRAPHIC_DATA]" at bounding box center [72, 50] width 122 height 6
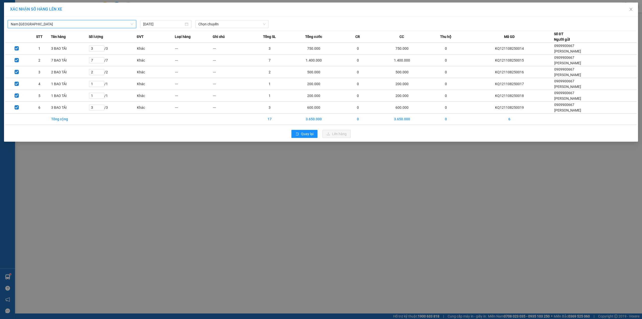
click at [219, 19] on div "Nam [GEOGRAPHIC_DATA] [GEOGRAPHIC_DATA] [DATE] Chọn chuyến" at bounding box center [320, 23] width 631 height 11
click at [218, 22] on span "Chọn chuyến" at bounding box center [231, 24] width 67 height 8
click at [210, 42] on div "21:00 (TC) - 29K-107.57" at bounding box center [217, 42] width 39 height 6
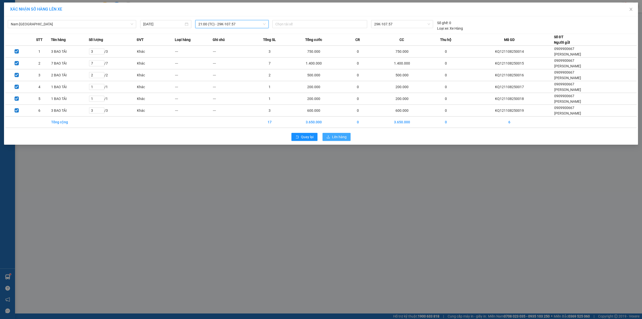
click at [341, 136] on span "Lên hàng" at bounding box center [339, 137] width 15 height 6
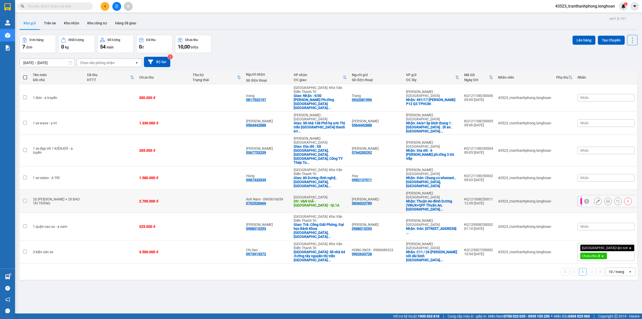
click at [212, 189] on td at bounding box center [216, 200] width 53 height 23
checkbox input "true"
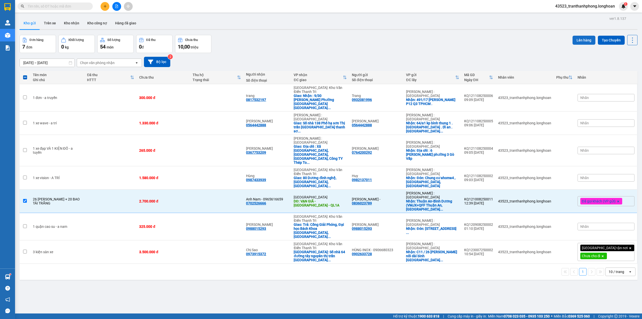
click at [585, 38] on button "Lên hàng" at bounding box center [584, 40] width 23 height 9
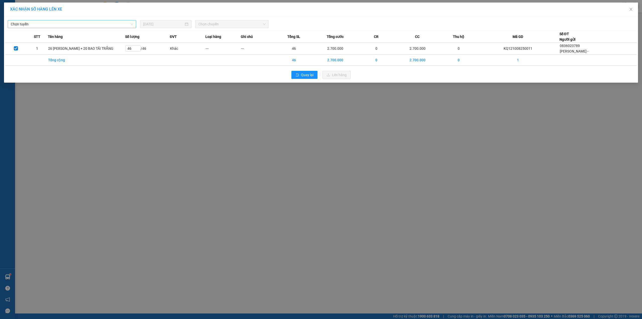
click at [94, 26] on span "Chọn tuyến" at bounding box center [72, 24] width 122 height 8
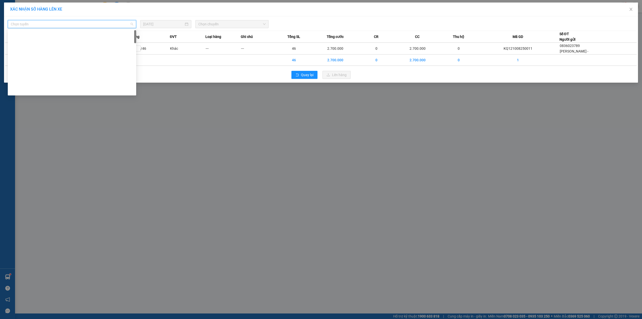
scroll to position [329, 0]
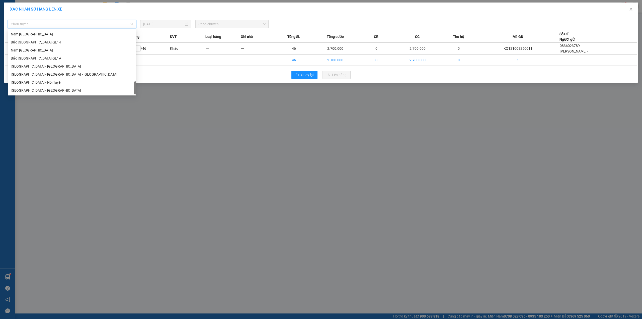
drag, startPoint x: 135, startPoint y: 36, endPoint x: 90, endPoint y: 86, distance: 67.1
click at [125, 143] on body "Kết quả tìm kiếm ( 1 ) Bộ lọc Mã ĐH Trạng thái Món hàng Thu hộ Tổng cước Chưa c…" at bounding box center [321, 159] width 642 height 319
click at [48, 54] on div "Nam [GEOGRAPHIC_DATA]" at bounding box center [72, 50] width 128 height 8
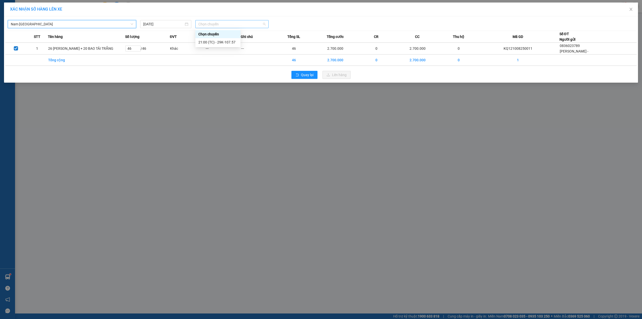
click at [203, 22] on span "Chọn chuyến" at bounding box center [231, 24] width 67 height 8
click at [206, 43] on div "21:00 (TC) - 29K-107.57" at bounding box center [217, 42] width 39 height 6
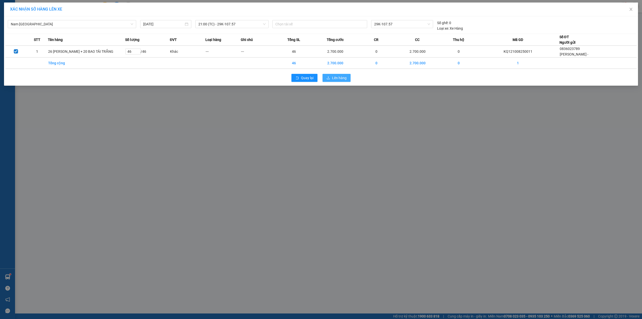
click at [334, 81] on button "Lên hàng" at bounding box center [337, 78] width 28 height 8
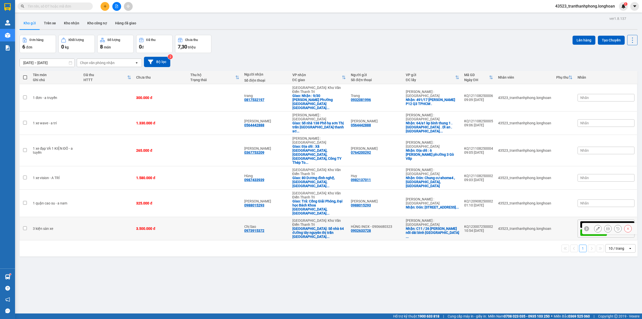
click at [596, 226] on icon at bounding box center [598, 228] width 4 height 4
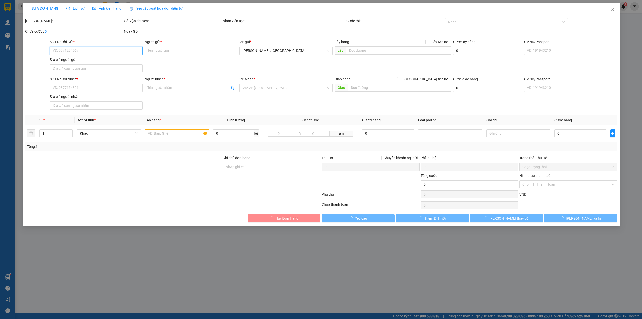
type input "0902633728"
type input "HÙNG INOX - 0906680323"
checkbox input "true"
type input "C11 / 26 [PERSON_NAME] nối dài bình hưng bình chánh tphcm .qua ngã tư 700 mét m…"
type input "0973915372"
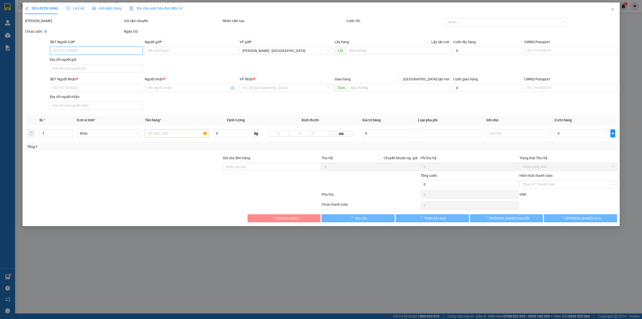
type input "Chị Sao"
checkbox input "true"
type input "Số nhà 64 đường tây nguyên thị trấn [GEOGRAPHIC_DATA] huyện [GEOGRAPHIC_DATA] t…"
type input "VẬN CHUYỂN NHẸ TAY - KHÔNG BAO HƯ VỠ"
type input "3.500.000"
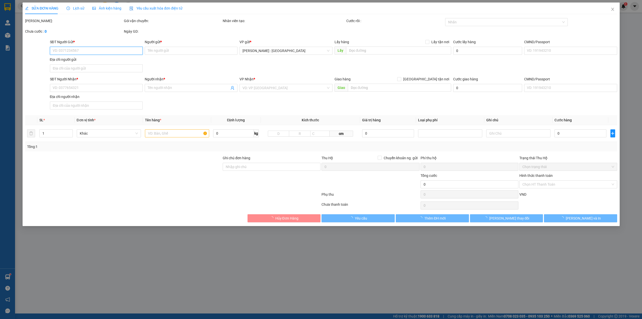
type input "3.500.000"
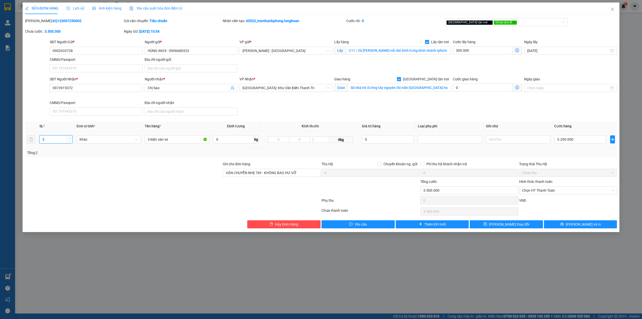
click at [70, 142] on span "down" at bounding box center [69, 140] width 3 height 3
click at [69, 138] on icon "up" at bounding box center [70, 138] width 2 height 2
type input "4"
click at [69, 138] on icon "up" at bounding box center [70, 138] width 2 height 2
drag, startPoint x: 84, startPoint y: 140, endPoint x: 76, endPoint y: 141, distance: 7.6
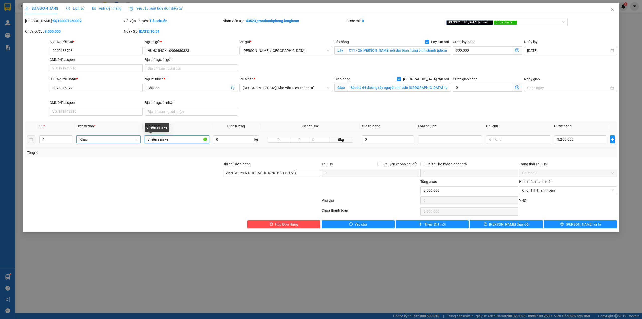
click at [82, 140] on tr "4 Khác 3 kiện sàn xe 0 kg 0kg 0 3.200.000" at bounding box center [321, 139] width 592 height 17
click at [170, 143] on input "text" at bounding box center [177, 139] width 64 height 8
click at [168, 142] on input "text" at bounding box center [177, 139] width 64 height 8
type input "2 kiện"
click at [574, 143] on input "3.200.000" at bounding box center [580, 139] width 52 height 8
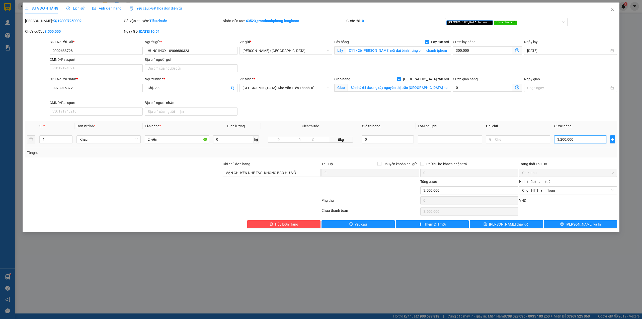
type input "300.002"
type input "2"
type input "300.022"
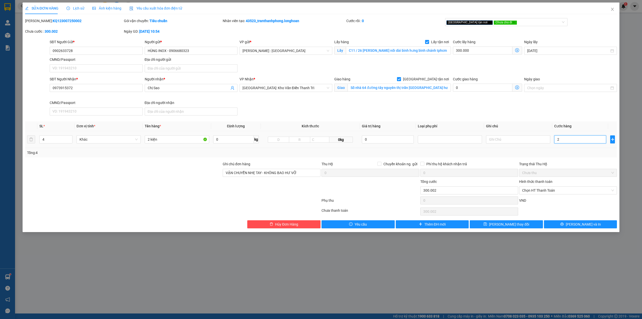
type input "22"
type input "300.220"
type input "220"
type input "302.200"
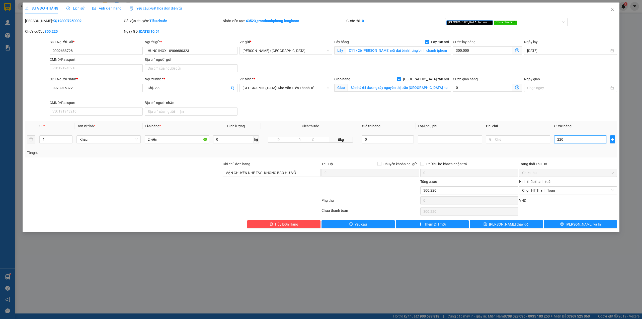
type input "302.200"
type input "2.200"
type input "322.000"
type input "22.000"
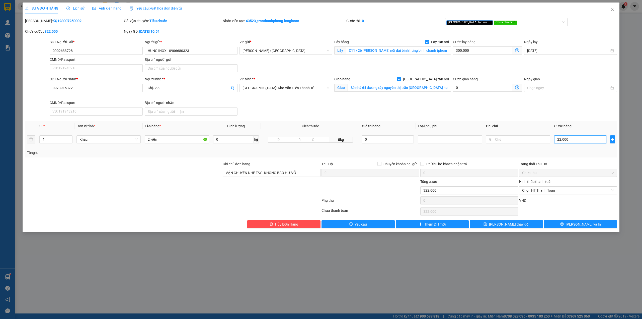
type input "520.000"
type input "220.000"
type input "2.500.000"
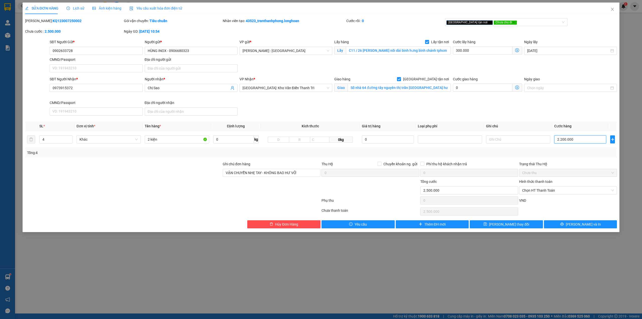
type input "2.200.000"
click at [491, 67] on div "SĐT Người Gửi * 0902633728 Người gửi * HÙNG INOX - 0906680323 VP gửi * [GEOGRAP…" at bounding box center [333, 56] width 569 height 35
click at [163, 140] on input "2 kiện" at bounding box center [177, 139] width 64 height 8
click at [513, 22] on icon "close" at bounding box center [514, 22] width 3 height 3
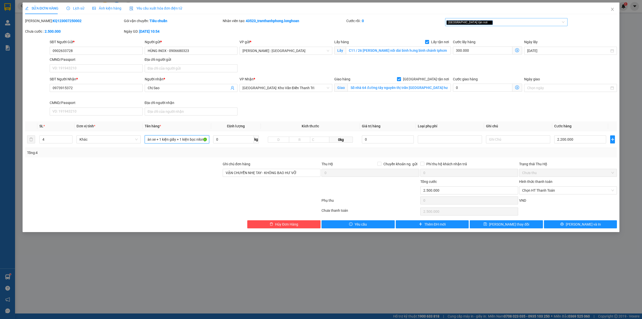
type input "2 kiện sàn xe + 1 kiện giấy + 1 kiện bọc nilong"
click at [577, 230] on div "SỬA ĐƠN HÀNG Lịch sử Ảnh kiện hàng Yêu cầu xuất hóa đơn điện tử Total Paid Fee …" at bounding box center [321, 117] width 597 height 229
click at [577, 225] on span "[PERSON_NAME] và In" at bounding box center [583, 224] width 35 height 6
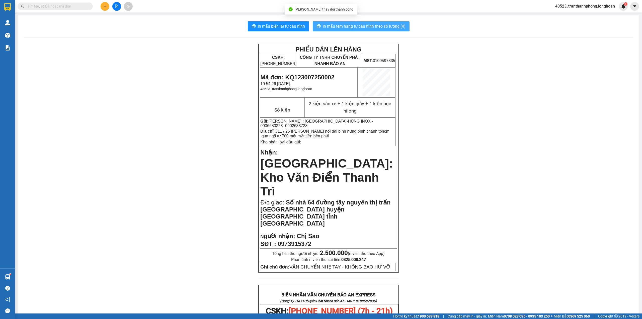
click at [383, 25] on span "In mẫu tem hàng tự cấu hình theo số lượng (4)" at bounding box center [364, 26] width 83 height 6
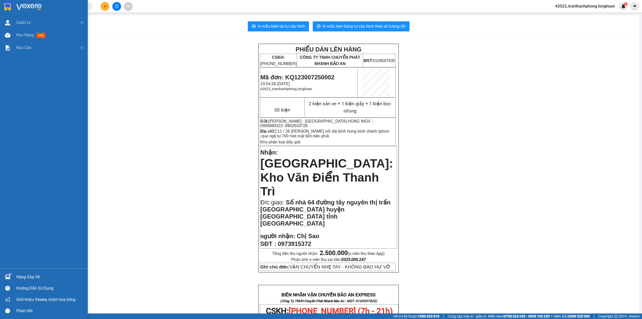
click at [0, 8] on div at bounding box center [44, 8] width 88 height 16
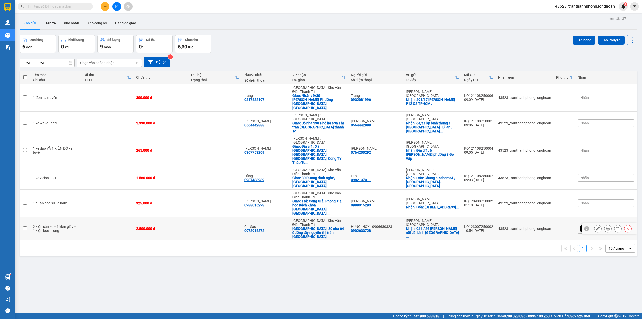
drag, startPoint x: 182, startPoint y: 170, endPoint x: 191, endPoint y: 160, distance: 13.5
click at [183, 226] on div "2.500.000 đ" at bounding box center [160, 228] width 49 height 4
checkbox input "true"
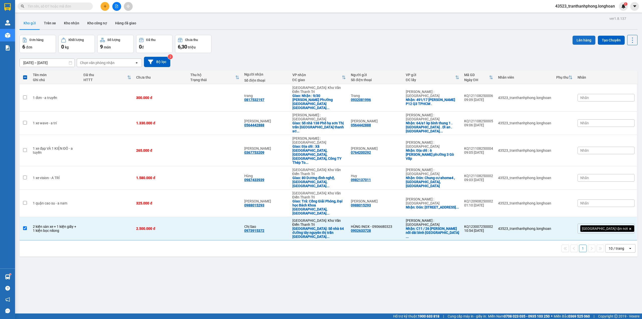
click at [574, 38] on button "Lên hàng" at bounding box center [584, 40] width 23 height 9
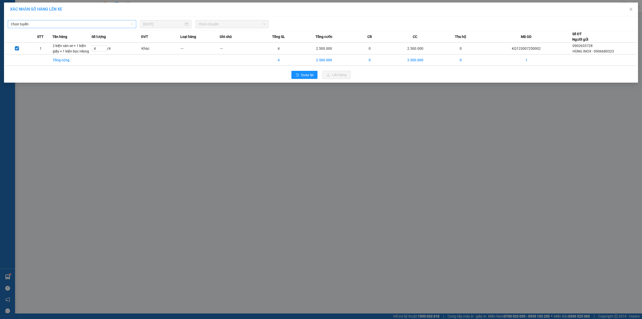
click at [80, 23] on span "Chọn tuyến" at bounding box center [72, 24] width 122 height 8
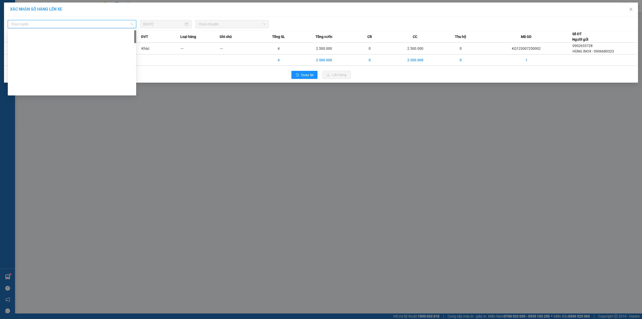
scroll to position [323, 0]
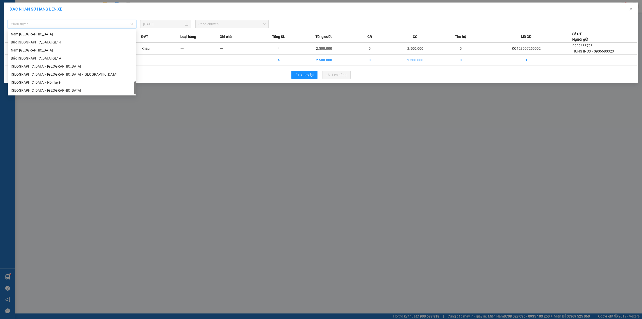
drag, startPoint x: 135, startPoint y: 35, endPoint x: 79, endPoint y: 109, distance: 92.4
click at [124, 202] on body "Kết quả tìm kiếm ( 1 ) Bộ lọc Mã ĐH Trạng thái Món hàng Thu hộ Tổng cước Chưa c…" at bounding box center [321, 159] width 642 height 319
click at [30, 52] on div "Nam [GEOGRAPHIC_DATA]" at bounding box center [72, 50] width 122 height 6
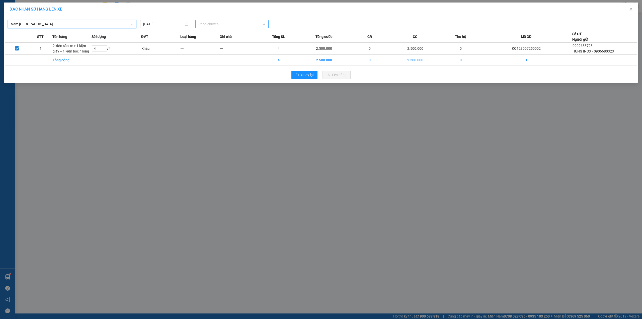
click at [227, 26] on span "Chọn chuyến" at bounding box center [231, 24] width 67 height 8
click at [218, 46] on div "21:00 (TC) - 29K-107.57" at bounding box center [217, 42] width 45 height 8
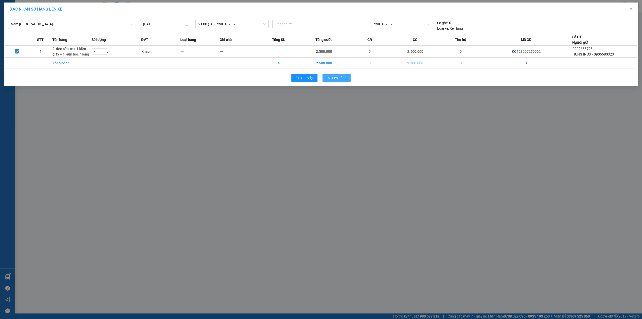
click at [332, 80] on span "Lên hàng" at bounding box center [339, 78] width 15 height 6
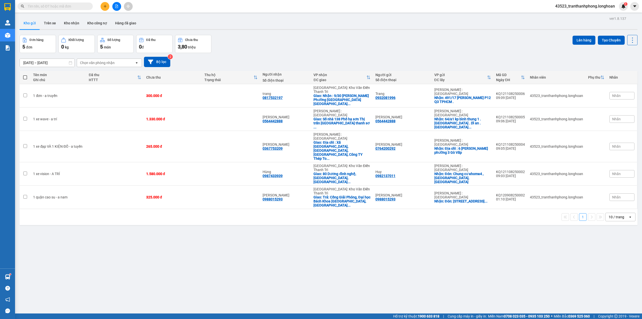
click at [70, 7] on input "text" at bounding box center [57, 7] width 59 height 6
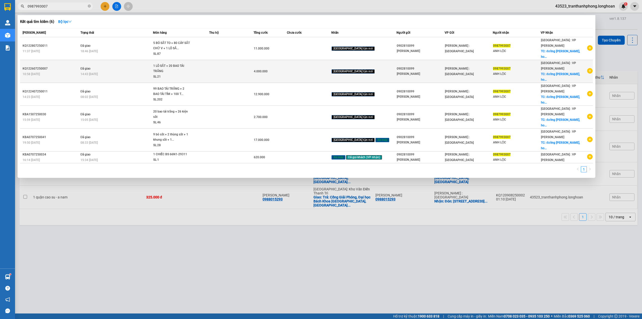
type input "0987993007"
click at [287, 68] on div "4.000.000" at bounding box center [270, 71] width 33 height 6
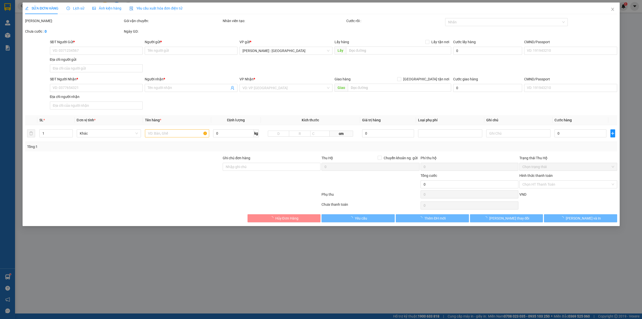
type input "0902810099"
type input "[PERSON_NAME]"
type input "0987993007"
type input "ANH LỘC"
checkbox input "true"
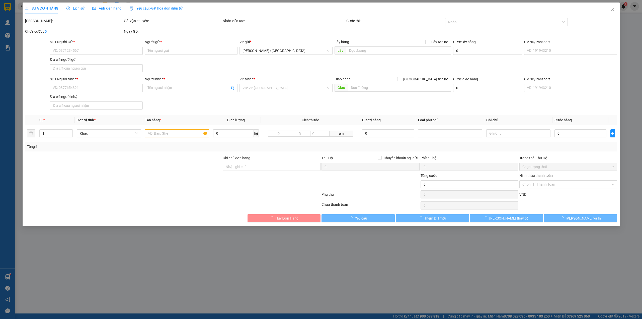
type input "đường [PERSON_NAME], hoà quý, [GEOGRAPHIC_DATA], [GEOGRAPHIC_DATA]"
type input "4.000.000"
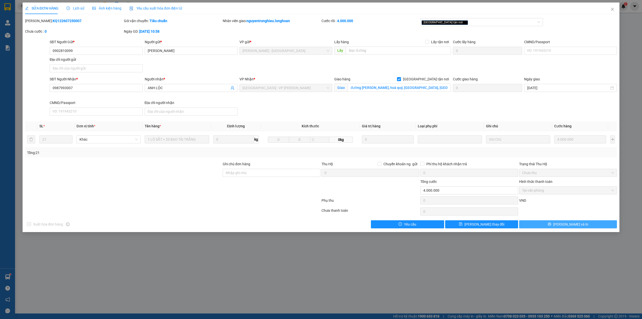
click at [572, 224] on span "[PERSON_NAME] và In" at bounding box center [570, 224] width 35 height 6
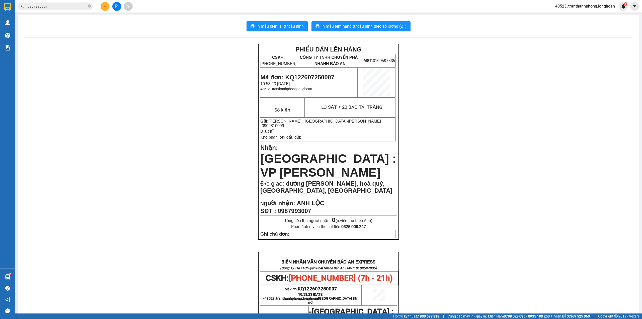
click at [304, 74] on span "Mã đơn: KQ122607250007" at bounding box center [297, 77] width 74 height 7
copy span "KQ122607250007"
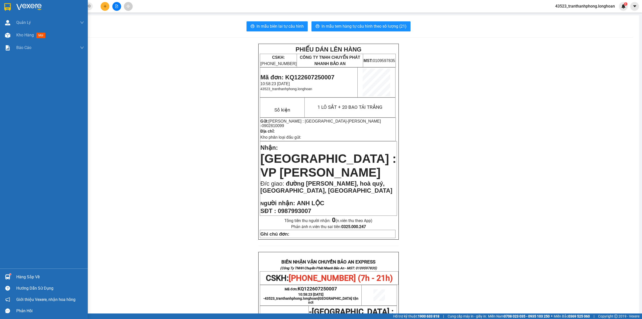
click at [3, 11] on div at bounding box center [7, 7] width 9 height 9
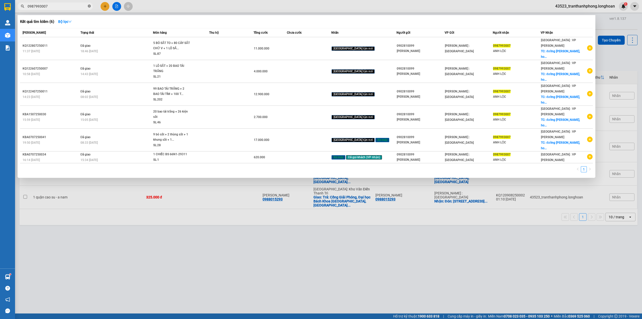
drag, startPoint x: 86, startPoint y: 7, endPoint x: 89, endPoint y: 8, distance: 2.6
click at [87, 7] on span "0987993007" at bounding box center [55, 7] width 75 height 8
click at [89, 8] on span at bounding box center [89, 6] width 3 height 5
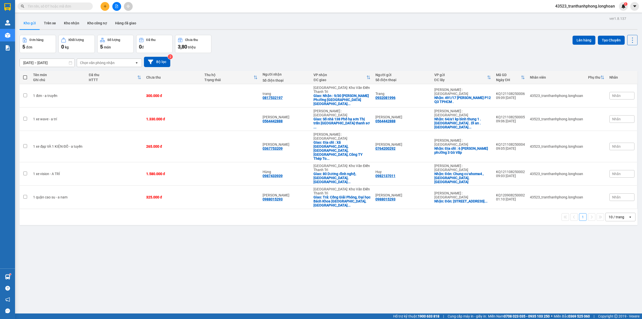
paste input "0989221712"
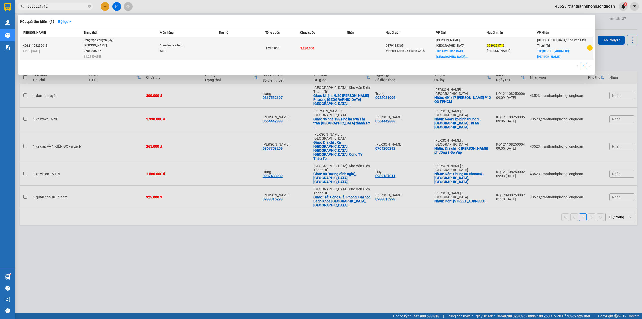
type input "0989221712"
click at [198, 47] on div "1 xe điện - a tùng" at bounding box center [179, 46] width 38 height 6
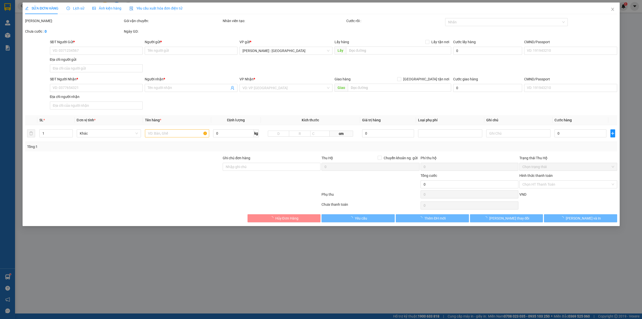
type input "0379133365"
type input "VinFast Xanh 365 Bình Chiểu"
checkbox input "true"
type input "1321 Tỉnh lộ 43, [GEOGRAPHIC_DATA], [GEOGRAPHIC_DATA]"
type input "0989221712"
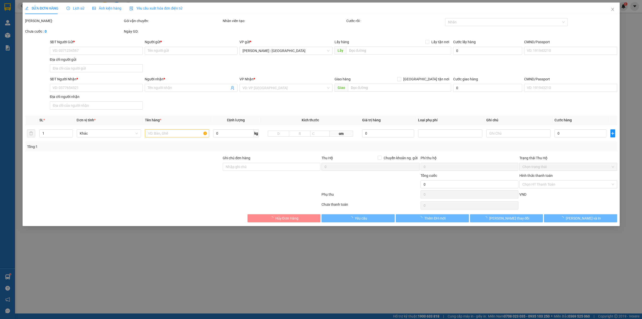
type input "[PERSON_NAME]"
checkbox input "true"
type input "[STREET_ADDRESS][PERSON_NAME]"
type input "1.280.000"
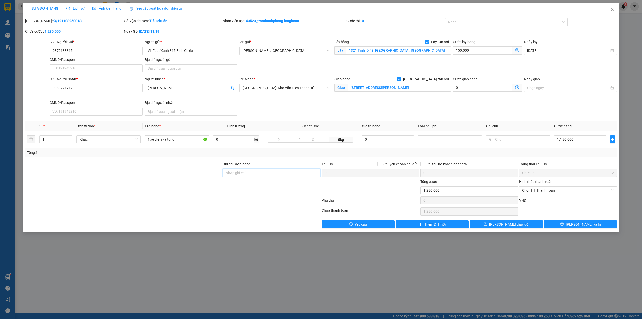
click at [242, 174] on input "Ghi chú đơn hàng" at bounding box center [272, 173] width 98 height 8
type input "_"
click at [401, 91] on input "[STREET_ADDRESS][PERSON_NAME]" at bounding box center [399, 88] width 103 height 8
click at [401, 88] on input "[STREET_ADDRESS][PERSON_NAME]" at bounding box center [399, 88] width 103 height 8
type input "12 [PERSON_NAME], [GEOGRAPHIC_DATA] - GIAO SAU GIỜ HÀNH CHÍNH"
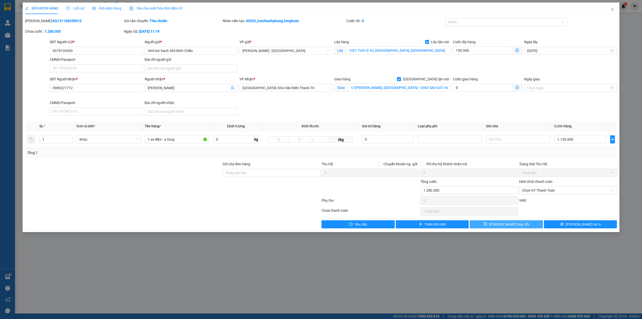
click at [517, 225] on span "[PERSON_NAME] thay đổi" at bounding box center [509, 224] width 40 height 6
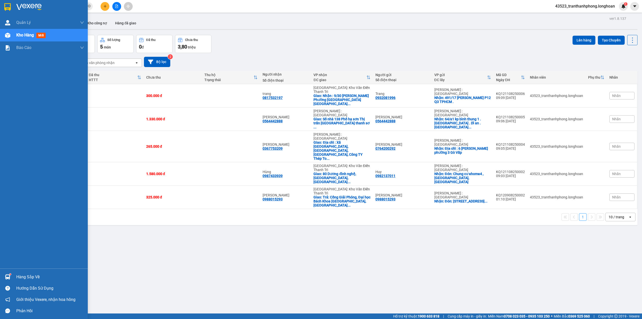
click at [0, 7] on div at bounding box center [44, 8] width 88 height 16
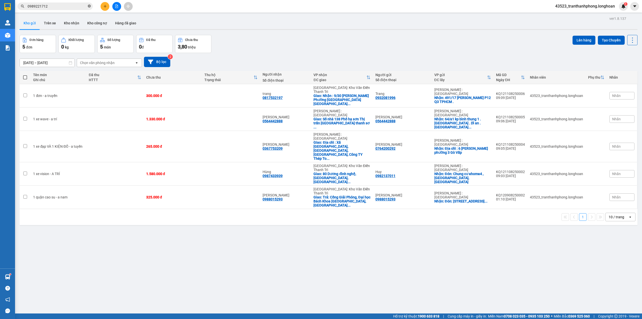
click at [89, 7] on icon "close-circle" at bounding box center [89, 6] width 3 height 3
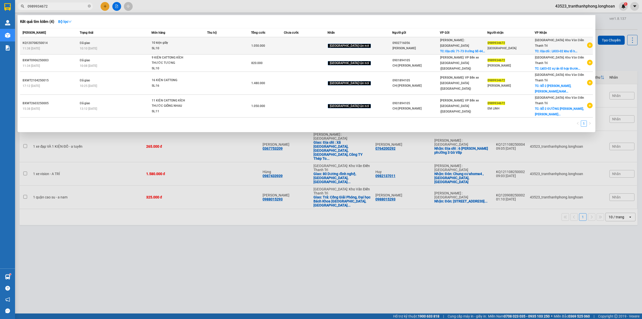
type input "0989934672"
click at [135, 40] on td "Đã giao 10:10 [DATE]" at bounding box center [114, 45] width 73 height 17
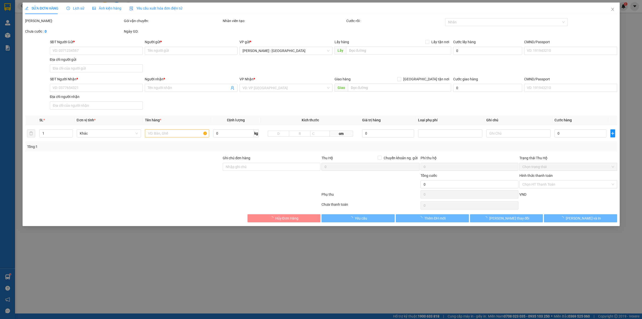
type input "0902716056"
type input "[PERSON_NAME]"
checkbox input "true"
type input "Địa chỉ: [STREET_ADDRESS]"
type input "100.000"
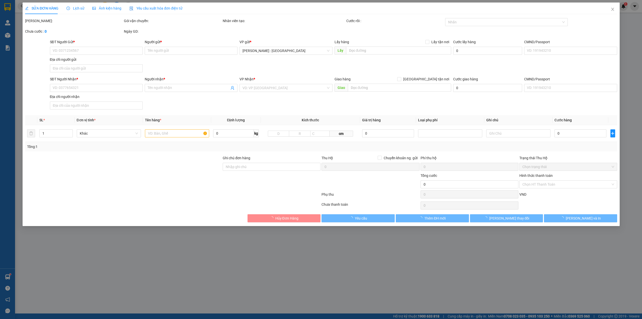
type input "0989934672"
type input "[GEOGRAPHIC_DATA]"
checkbox input "true"
type input "Địa chỉ : LK03-02 khu tổ hợp thương mại và dịch vụ cao cấp [GEOGRAPHIC_DATA], […"
type input "1.050.000"
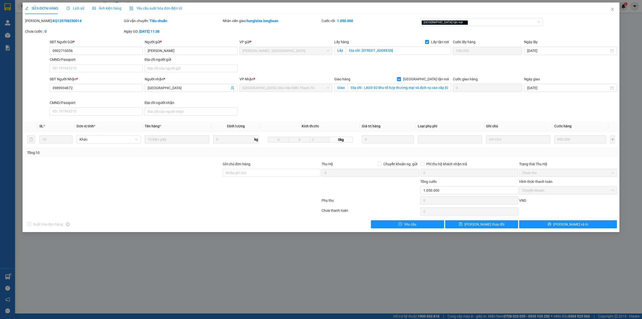
click at [72, 6] on span "Lịch sử" at bounding box center [75, 8] width 18 height 4
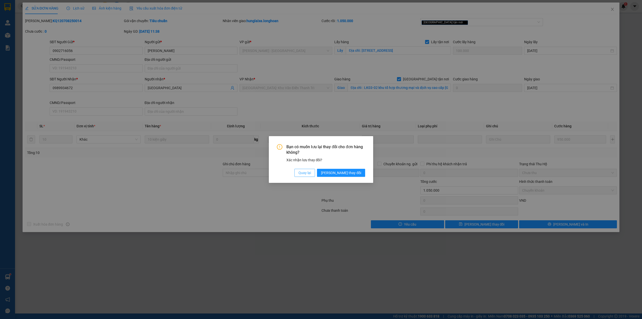
drag, startPoint x: 325, startPoint y: 174, endPoint x: 212, endPoint y: 87, distance: 142.9
click at [311, 174] on span "Quay lại" at bounding box center [304, 173] width 13 height 6
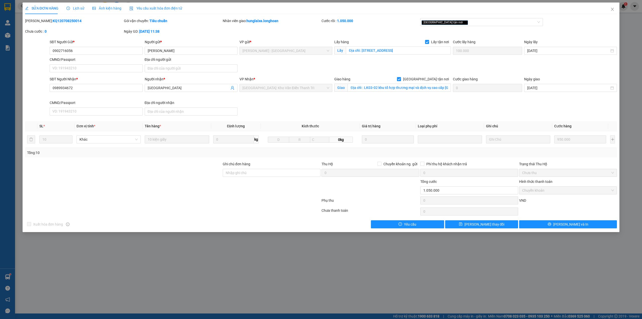
click at [106, 10] on span "Ảnh kiện hàng" at bounding box center [106, 8] width 29 height 4
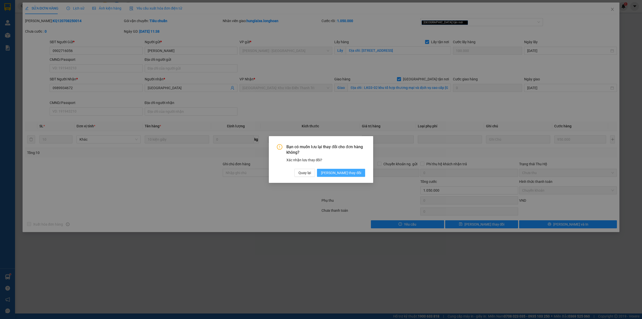
click at [356, 174] on span "[PERSON_NAME] thay đổi" at bounding box center [341, 173] width 40 height 6
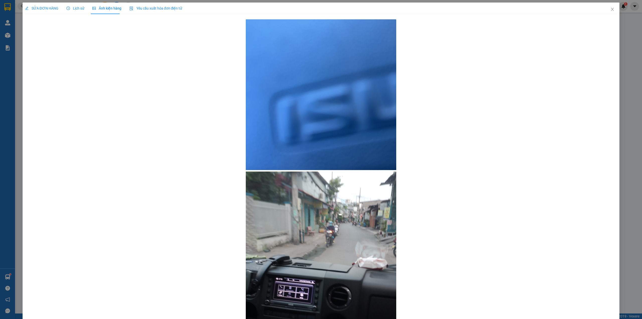
click at [560, 55] on div at bounding box center [321, 195] width 592 height 355
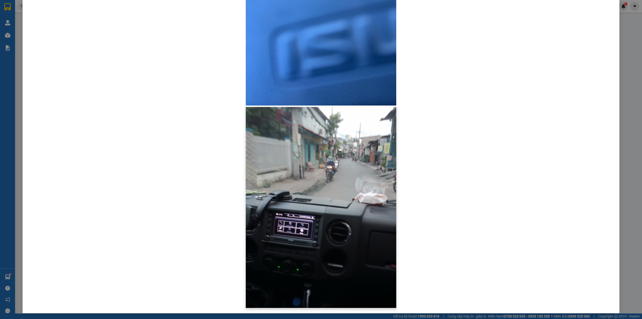
click at [295, 215] on img at bounding box center [321, 207] width 150 height 201
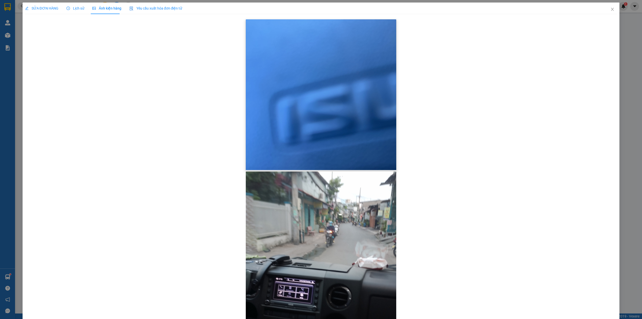
click at [307, 113] on img at bounding box center [321, 94] width 150 height 150
click at [610, 8] on span "Close" at bounding box center [612, 10] width 14 height 14
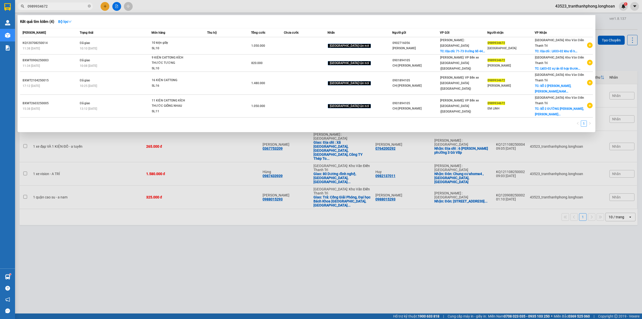
click at [60, 6] on input "0989934672" at bounding box center [57, 7] width 59 height 6
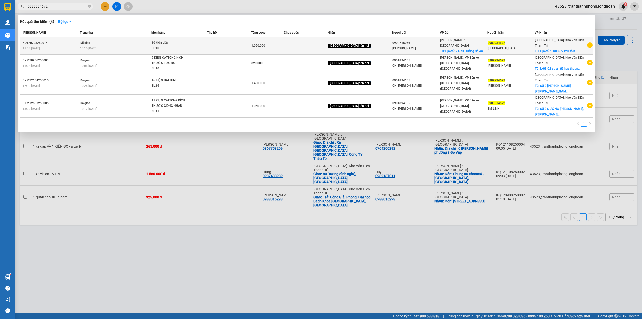
click at [121, 46] on div "10:10 [DATE]" at bounding box center [115, 49] width 71 height 6
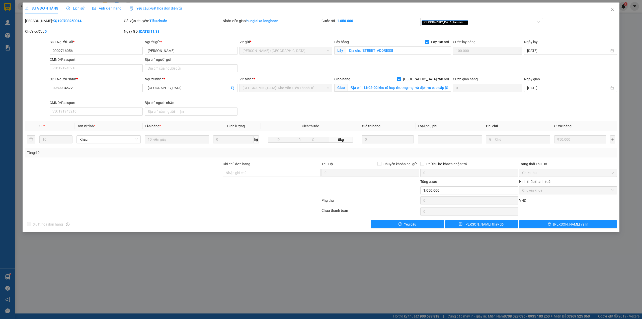
click at [64, 3] on div "SỬA ĐƠN HÀNG Lịch sử Ảnh kiện hàng Yêu cầu xuất hóa đơn điện tử" at bounding box center [103, 9] width 157 height 12
click at [68, 12] on div "Lịch sử" at bounding box center [75, 9] width 18 height 12
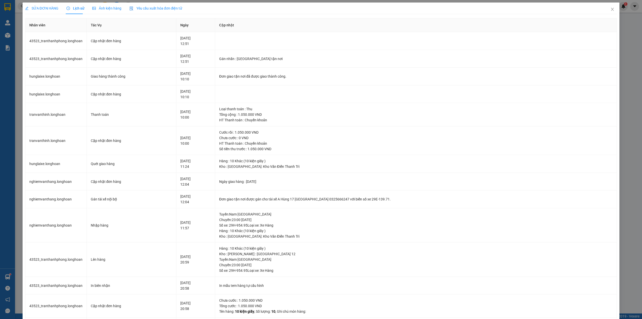
click at [35, 10] on span "SỬA ĐƠN HÀNG" at bounding box center [41, 8] width 33 height 4
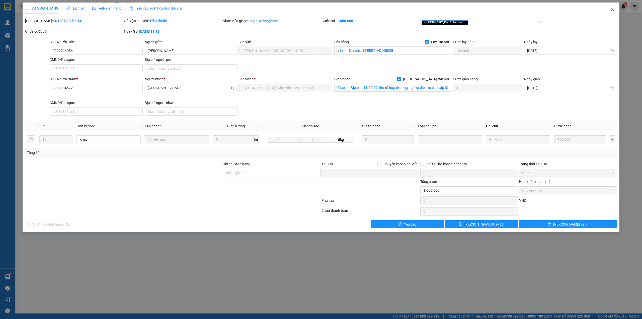
click at [611, 5] on span "Close" at bounding box center [612, 10] width 14 height 14
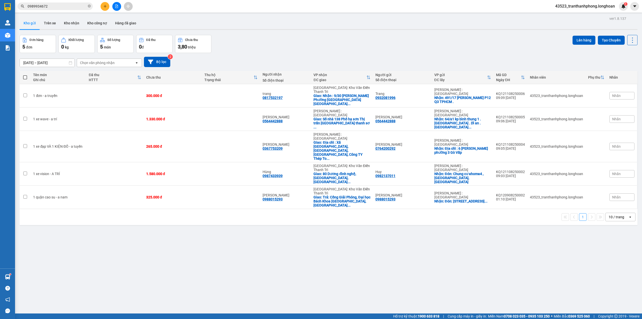
click at [72, 7] on input "0989934672" at bounding box center [57, 7] width 59 height 6
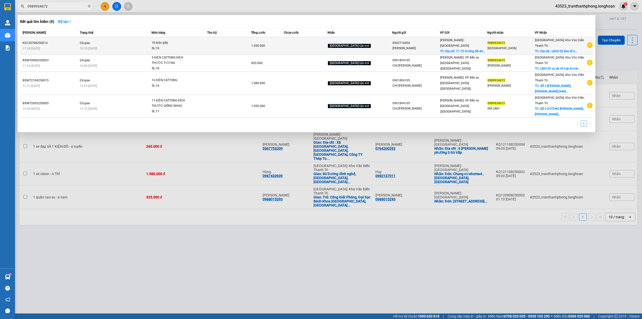
click at [168, 40] on div "10 kiện giấy" at bounding box center [171, 43] width 38 height 6
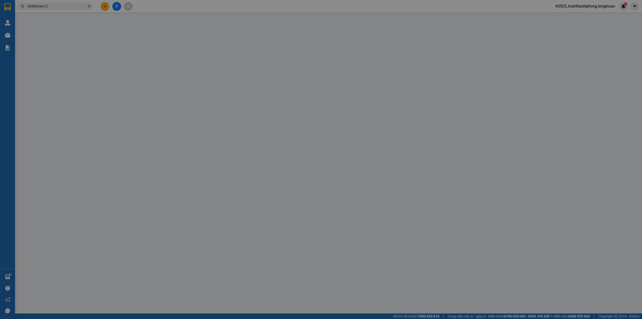
type input "0902716056"
type input "[PERSON_NAME]"
checkbox input "true"
type input "Địa chỉ: [STREET_ADDRESS]"
type input "100.000"
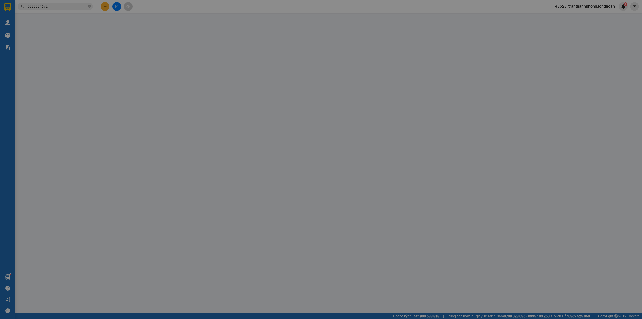
type input "0989934672"
type input "[GEOGRAPHIC_DATA]"
checkbox input "true"
type input "Địa chỉ : LK03-02 khu tổ hợp thương mại và dịch vụ cao cấp [GEOGRAPHIC_DATA], […"
type input "1.050.000"
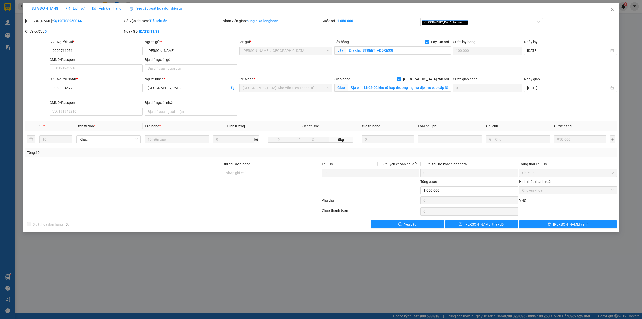
click at [54, 16] on div "SỬA ĐƠN HÀNG Lịch sử Ảnh kiện hàng Yêu cầu xuất hóa đơn điện tử Total Paid Fee …" at bounding box center [321, 115] width 592 height 225
click at [54, 20] on b "KQ120708250014" at bounding box center [67, 21] width 29 height 4
copy b "KQ120708250014"
click at [613, 10] on icon "close" at bounding box center [612, 9] width 3 height 3
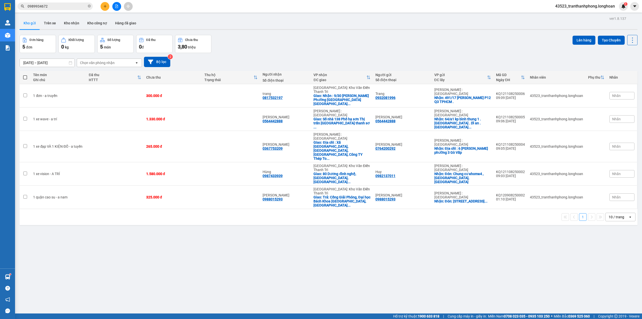
click at [48, 5] on input "0989934672" at bounding box center [57, 7] width 59 height 6
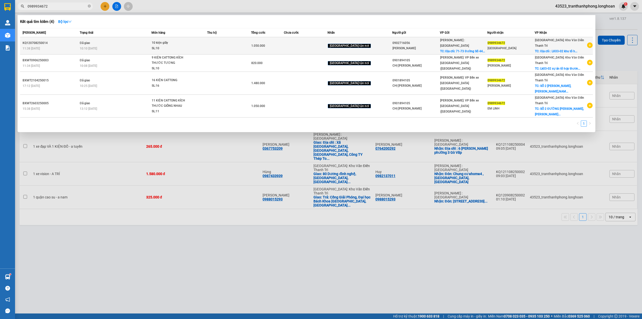
click at [328, 38] on td at bounding box center [306, 45] width 44 height 17
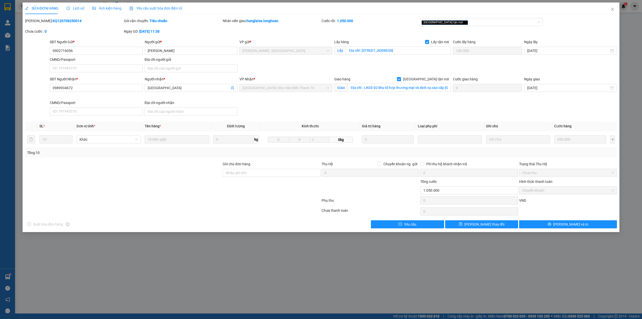
click at [56, 22] on b "KQ120708250014" at bounding box center [67, 21] width 29 height 4
copy b "KQ120708250014"
click at [119, 50] on input "0902716056" at bounding box center [96, 51] width 93 height 8
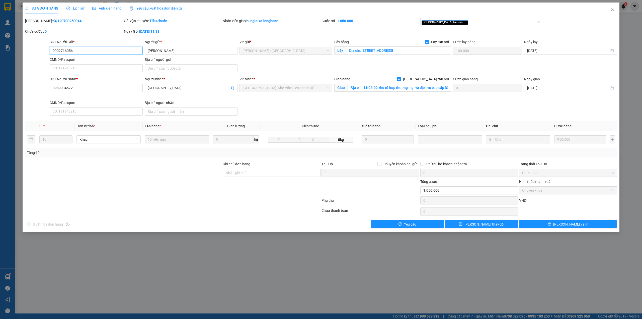
click at [119, 50] on input "0902716056" at bounding box center [96, 51] width 93 height 8
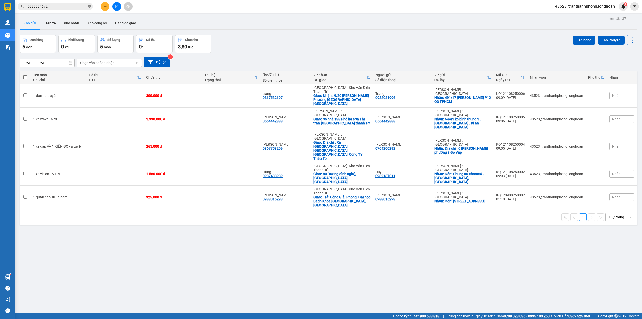
click at [90, 6] on icon "close-circle" at bounding box center [89, 6] width 3 height 3
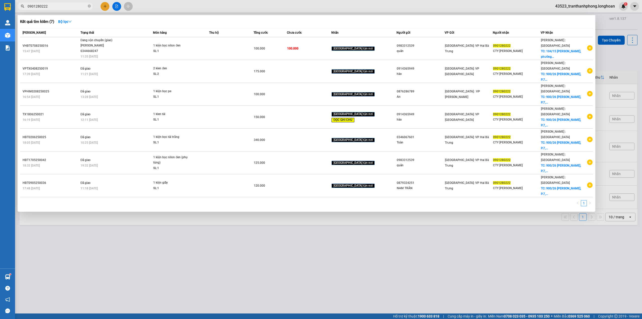
click at [67, 7] on input "0901280222" at bounding box center [57, 7] width 59 height 6
type input "0901280222"
click at [87, 7] on span "0901280222" at bounding box center [55, 7] width 75 height 8
click at [87, 8] on span "0901280222" at bounding box center [55, 7] width 75 height 8
click at [89, 7] on icon "close-circle" at bounding box center [89, 6] width 3 height 3
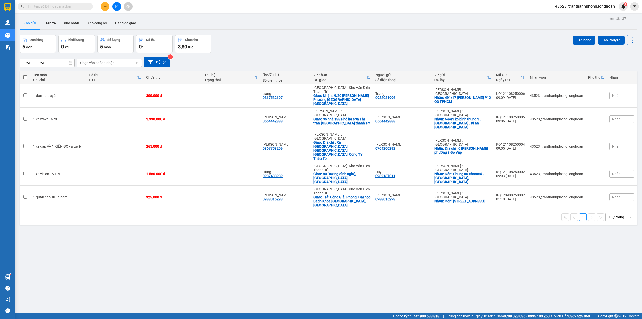
click at [63, 6] on input "text" at bounding box center [57, 7] width 59 height 6
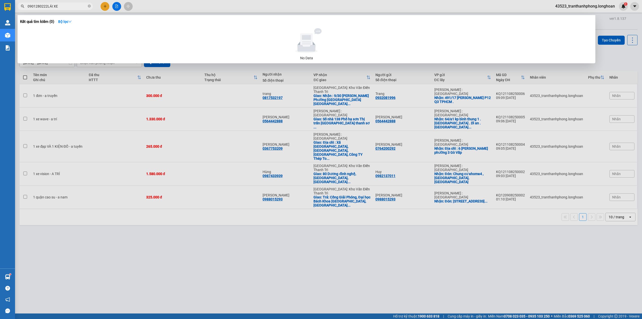
type input "0901280222LÁI XE"
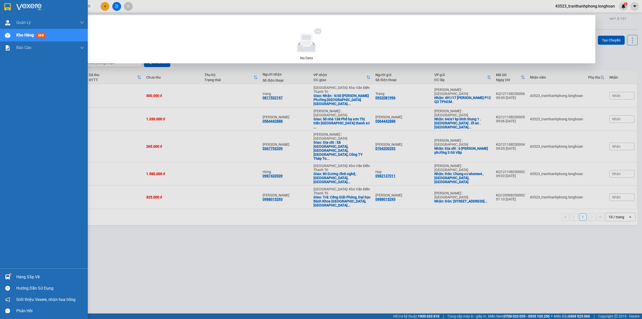
click at [0, 11] on div at bounding box center [44, 8] width 88 height 16
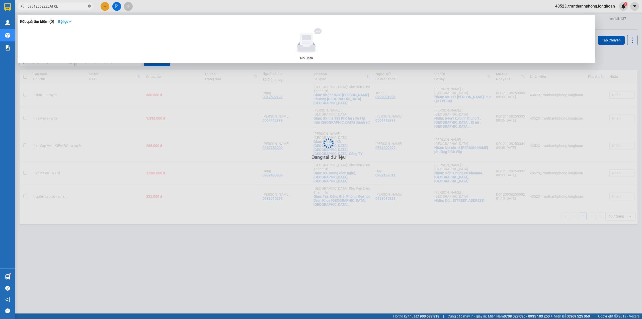
click at [90, 7] on icon "close-circle" at bounding box center [89, 6] width 3 height 3
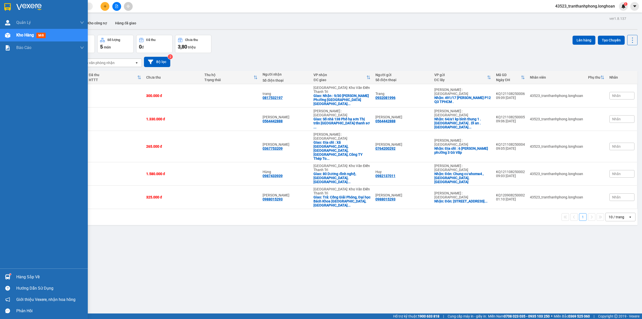
click at [0, 4] on div at bounding box center [44, 8] width 88 height 16
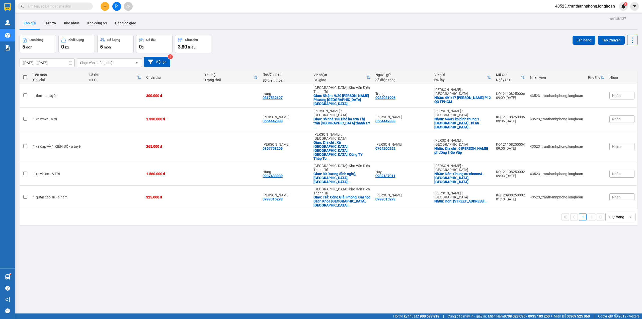
click at [77, 11] on div "Kết quả tìm kiếm ( 0 ) Bộ lọc No Data 43523_tranthanhphong.longhoan 1" at bounding box center [321, 6] width 642 height 13
drag, startPoint x: 77, startPoint y: 11, endPoint x: 72, endPoint y: 8, distance: 5.7
click at [72, 8] on input "text" at bounding box center [57, 7] width 59 height 6
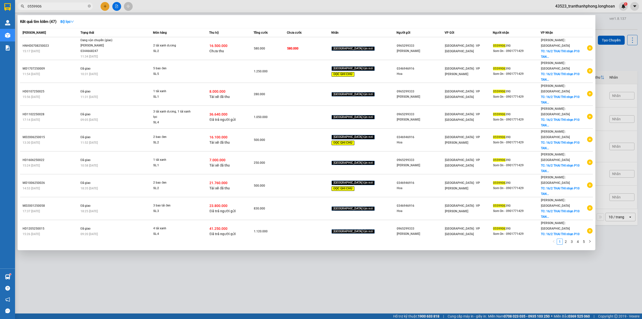
type input "0559906"
click at [89, 6] on icon "close-circle" at bounding box center [89, 6] width 3 height 3
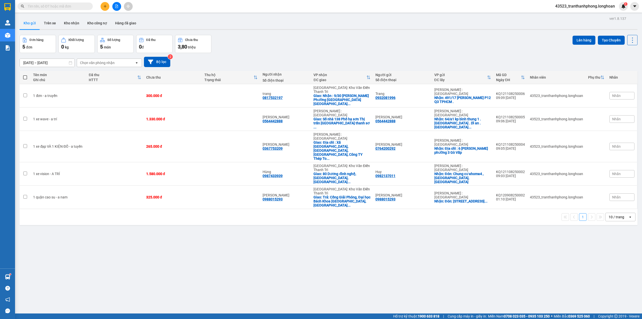
click at [65, 7] on input "text" at bounding box center [57, 7] width 59 height 6
paste input "0931165585"
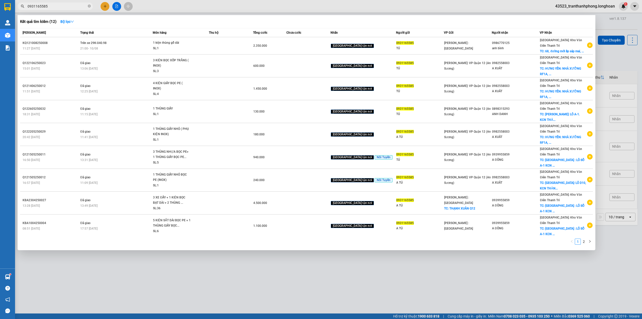
type input "0931165585"
click at [107, 46] on div "21:00 [DATE]" at bounding box center [116, 49] width 72 height 6
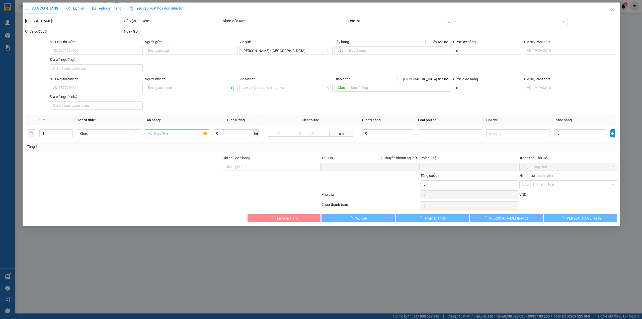
type input "0931165585"
type input "TÚ"
type input "0986770125"
type input "anh bình"
checkbox input "true"
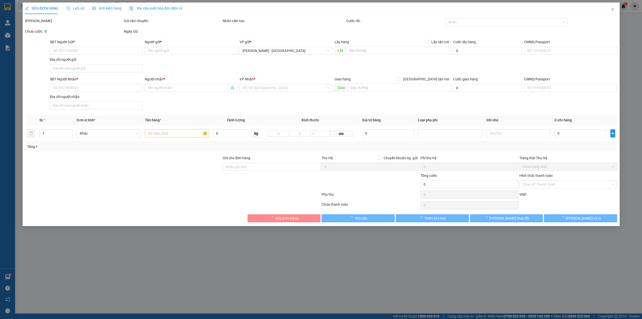
type input "[STREET_ADDRESS]"
type input "2.350.000"
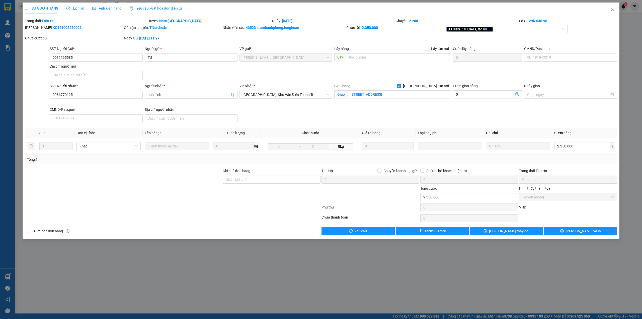
click at [58, 27] on b "KQ121008250008" at bounding box center [67, 28] width 29 height 4
copy b "KQ121008250008"
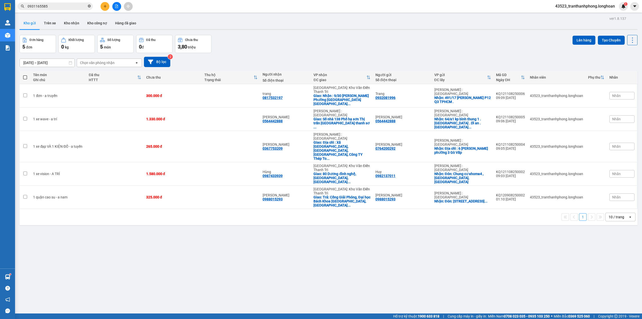
click at [89, 6] on span "0931165585" at bounding box center [55, 7] width 75 height 8
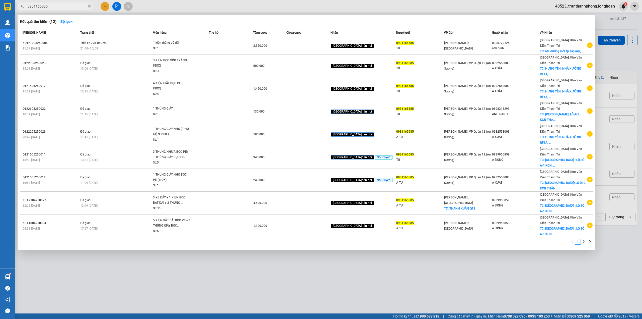
click at [86, 6] on input "0931165585" at bounding box center [57, 7] width 59 height 6
drag, startPoint x: 89, startPoint y: 5, endPoint x: 78, endPoint y: 5, distance: 10.3
click at [88, 5] on icon "close-circle" at bounding box center [89, 6] width 3 height 3
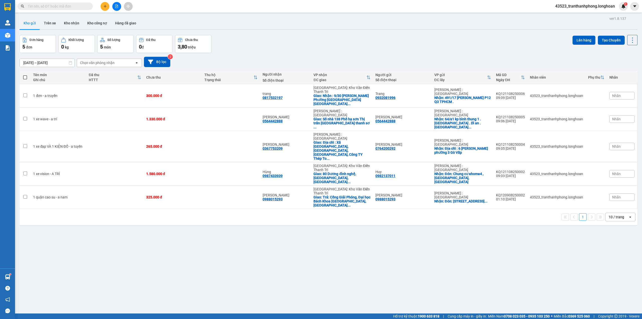
drag, startPoint x: 71, startPoint y: 7, endPoint x: 298, endPoint y: 23, distance: 228.0
click at [71, 7] on input "text" at bounding box center [57, 7] width 59 height 6
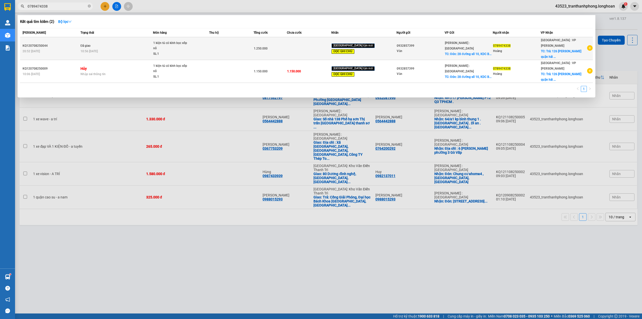
type input "0789474338"
click at [136, 45] on td "Đã giao 10:56 [DATE]" at bounding box center [116, 48] width 74 height 23
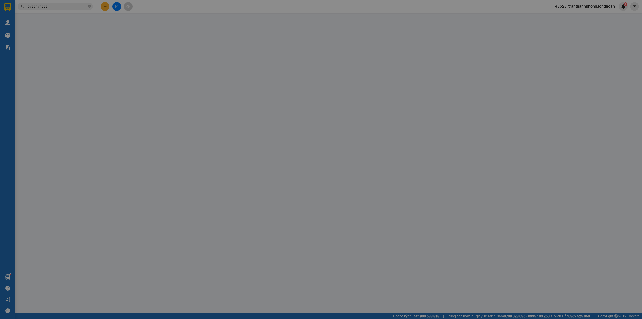
type input "0932857399"
type input "Văn"
checkbox input "true"
type input "Đón: 28 đường số 10, [GEOGRAPHIC_DATA], P.11, Q.6"
type input "150.000"
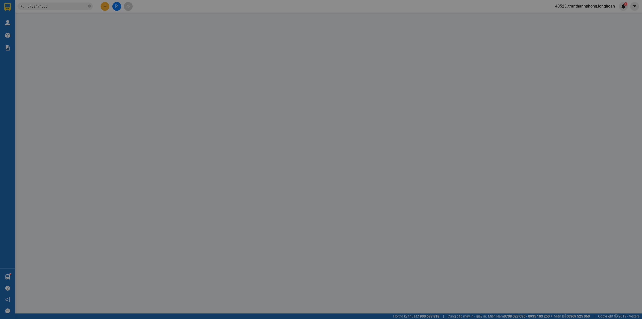
type input "0789474338"
type input "Hoàng"
checkbox input "true"
type input "Trả: 126 [PERSON_NAME] quận [GEOGRAPHIC_DATA] phường [GEOGRAPHIC_DATA]"
type input "VẬN CHUYỂN NHẸ TAY - KHÔNG BAO HƯ VỠ - ĐÃ BÁO NG GỬI"
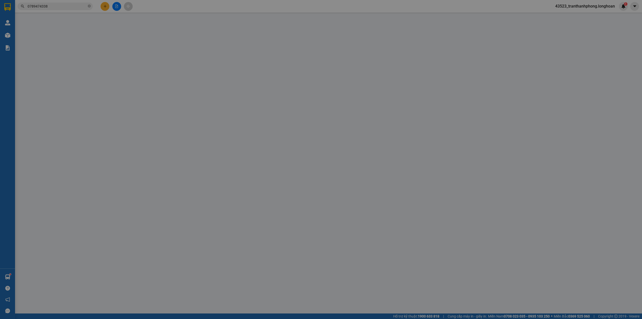
type input "1.250.000"
type input "100.000"
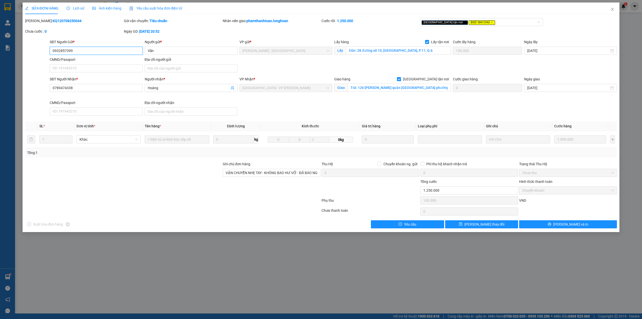
click at [63, 51] on input "0932857399" at bounding box center [96, 51] width 93 height 8
type input "0932857399"
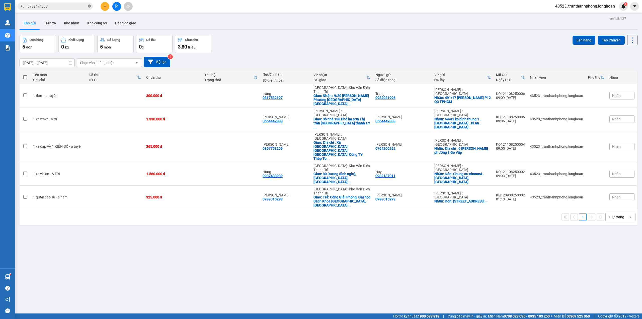
click at [90, 6] on icon "close-circle" at bounding box center [89, 6] width 3 height 3
click at [71, 7] on input "text" at bounding box center [57, 7] width 59 height 6
paste input "KQ123007250009"
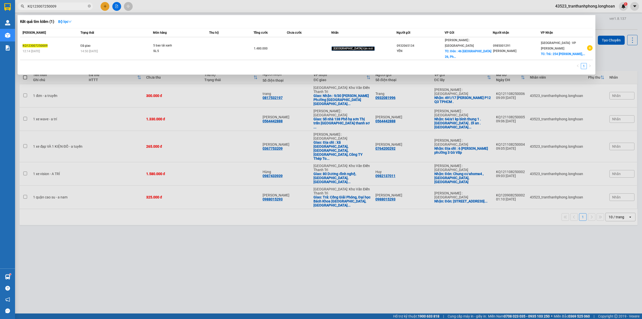
type input "KQ123007250009"
